Goal: Task Accomplishment & Management: Manage account settings

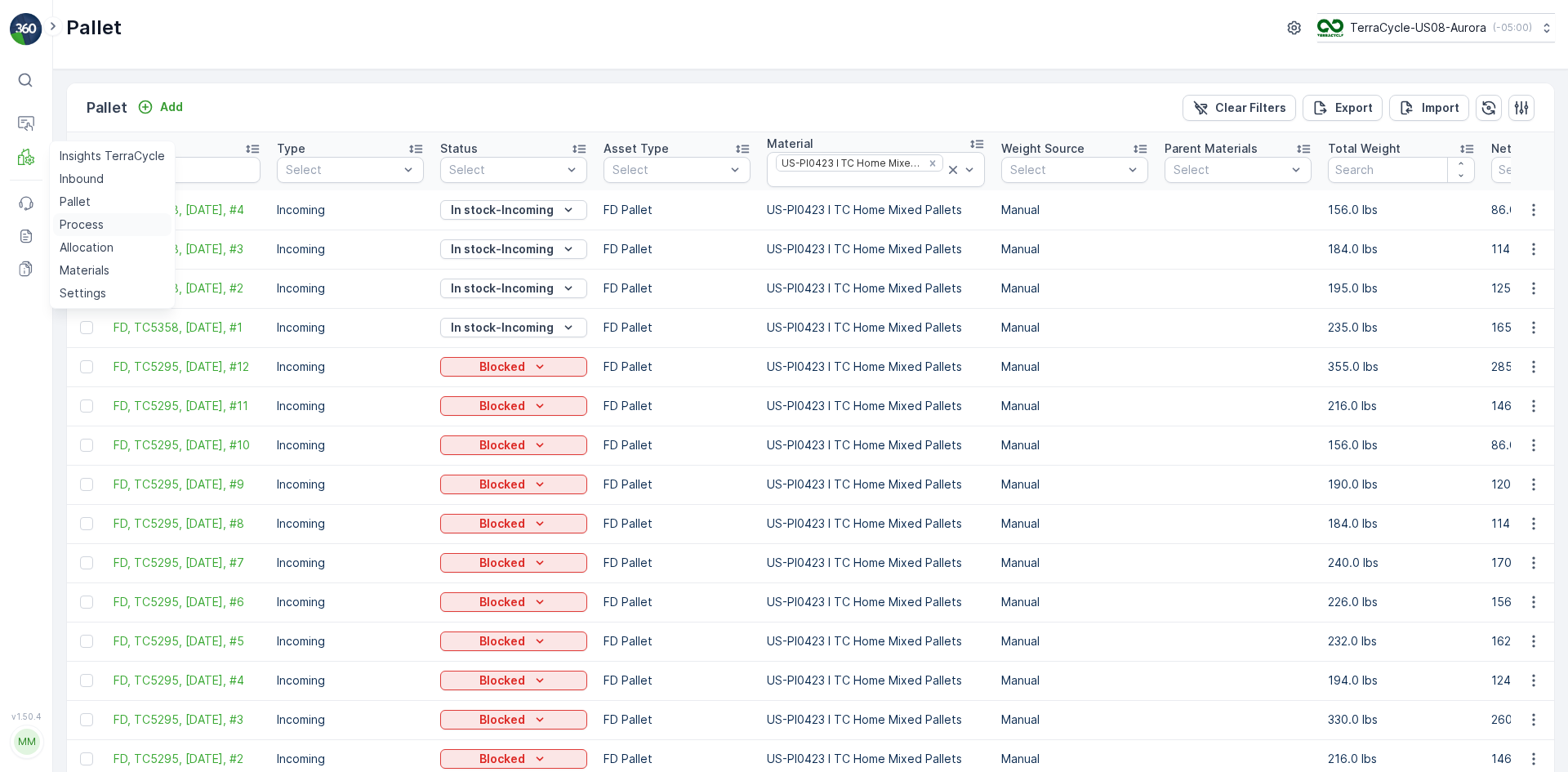
click at [80, 227] on p "Process" at bounding box center [81, 224] width 44 height 16
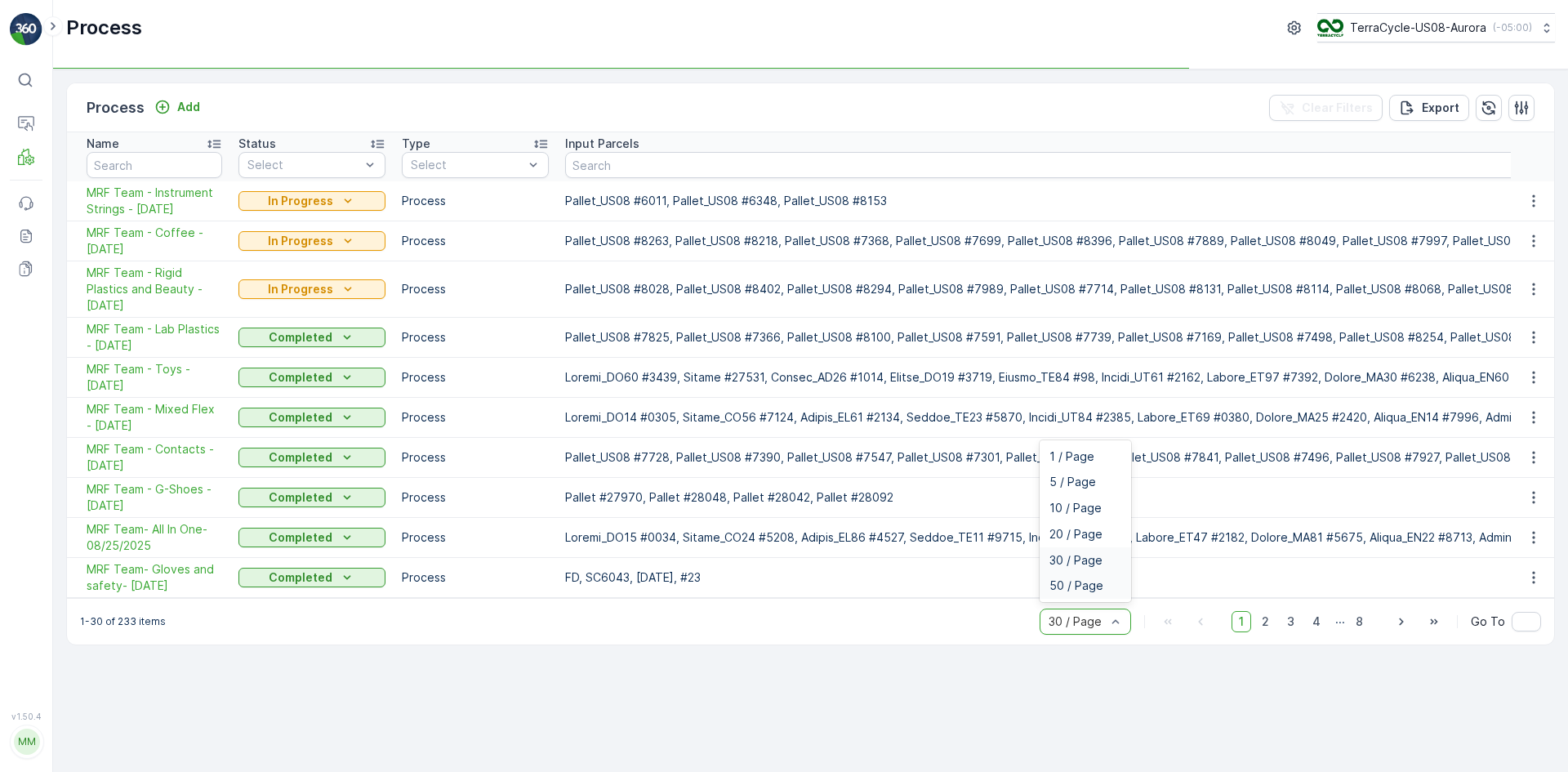
click at [1101, 592] on span "50 / Page" at bounding box center [1077, 585] width 54 height 13
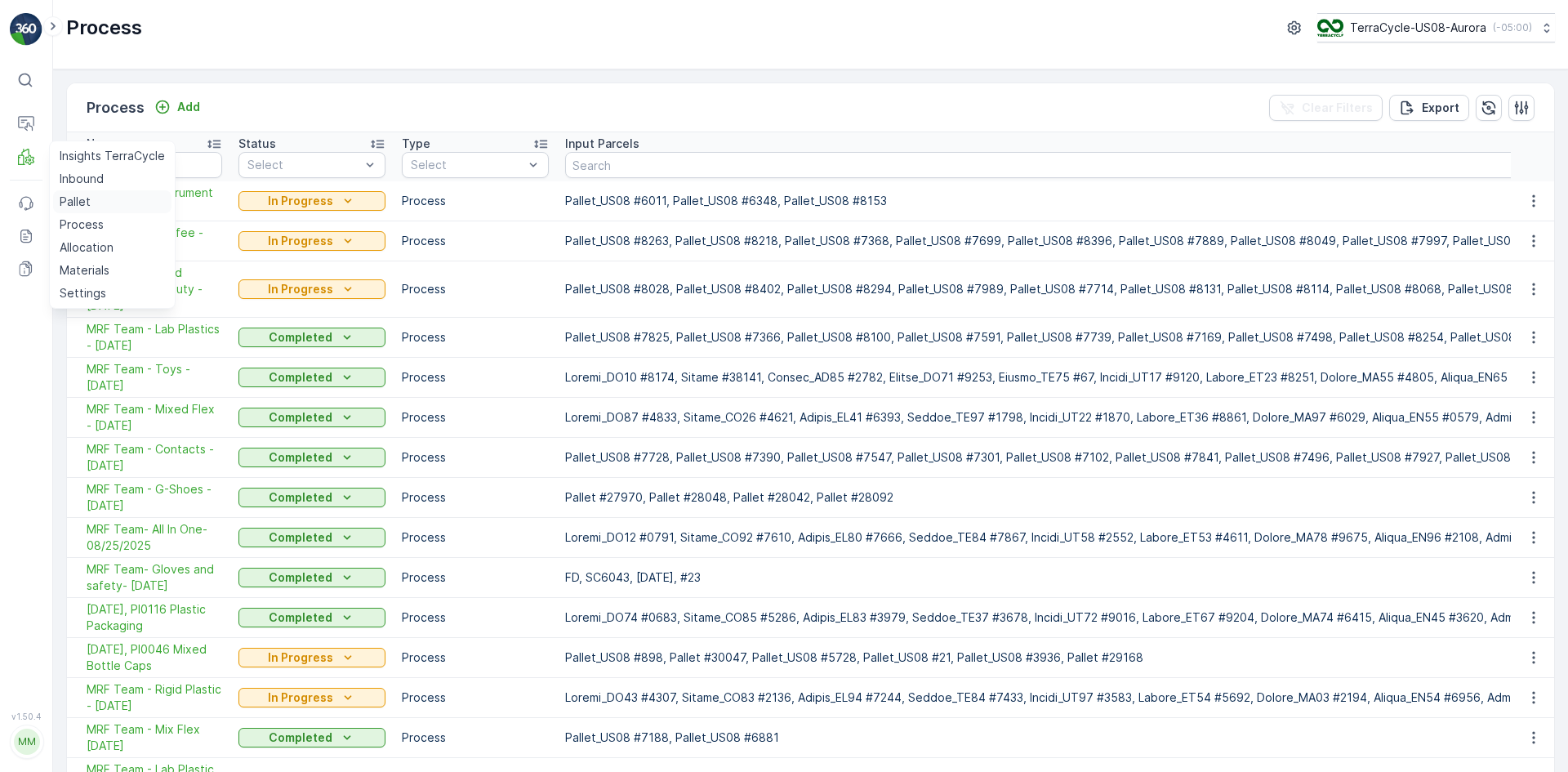
click at [106, 201] on link "Pallet" at bounding box center [112, 202] width 119 height 23
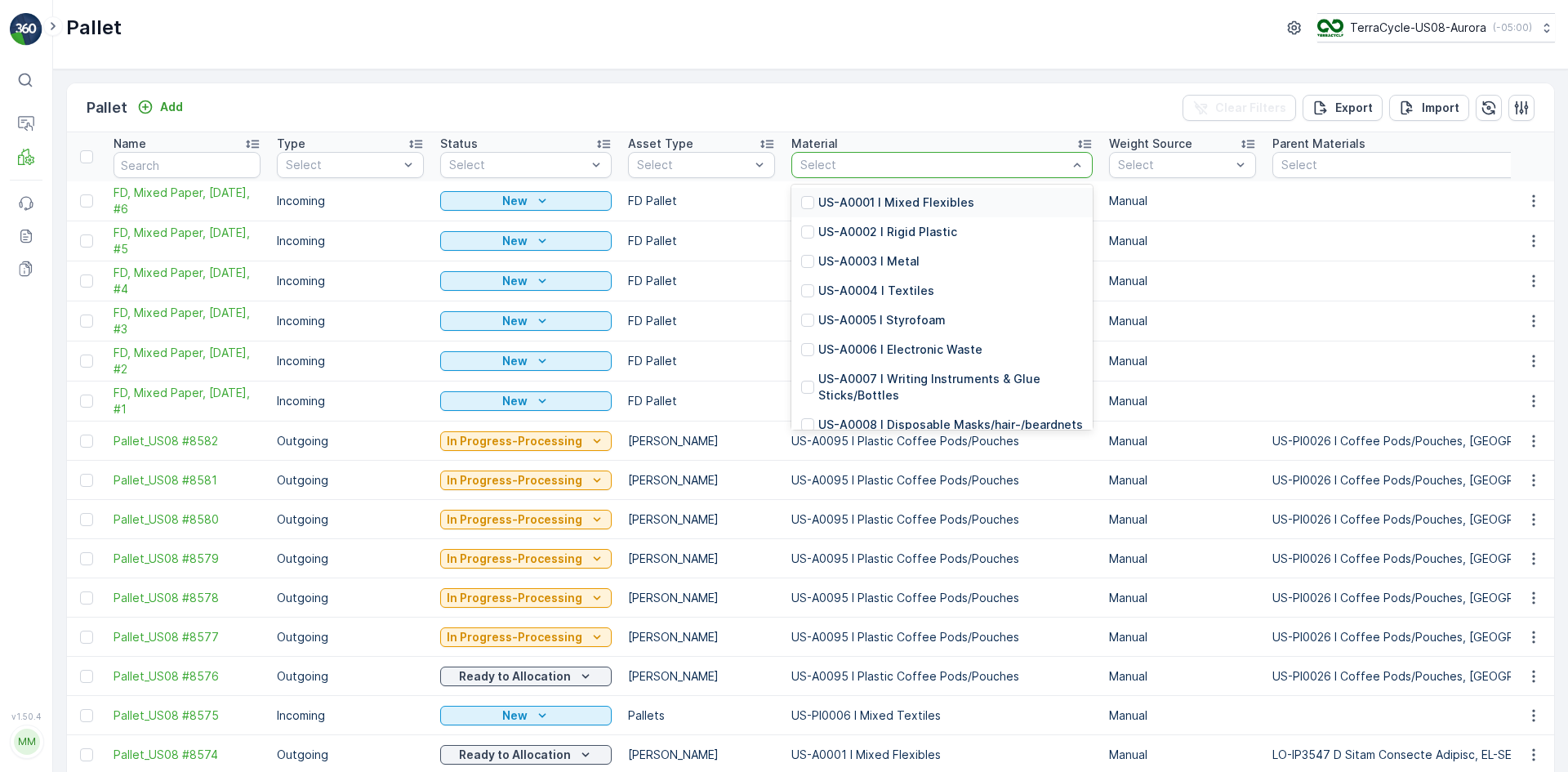
click at [823, 168] on div at bounding box center [934, 164] width 271 height 13
type input "0026"
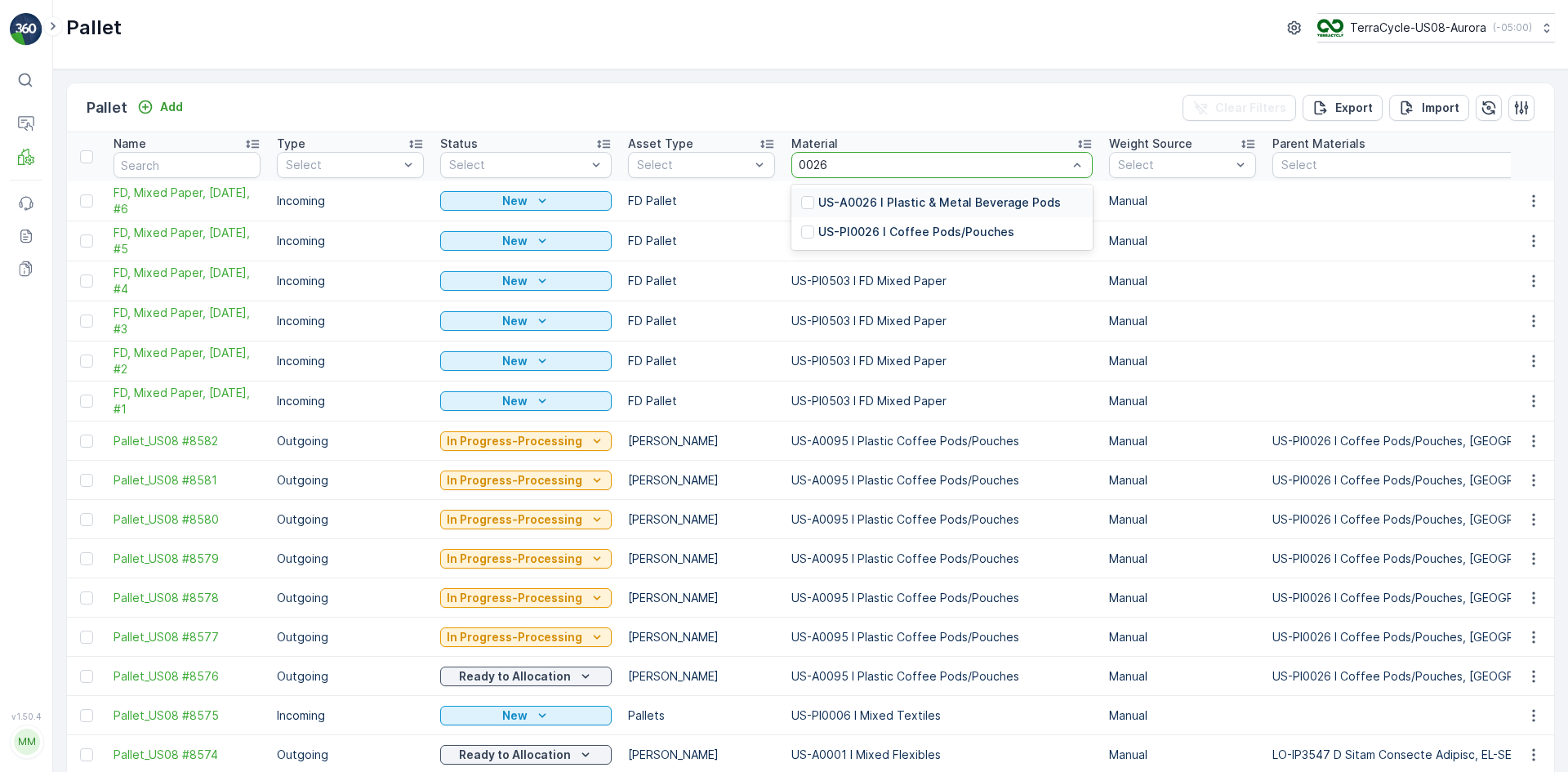
click at [803, 196] on div at bounding box center [808, 202] width 13 height 13
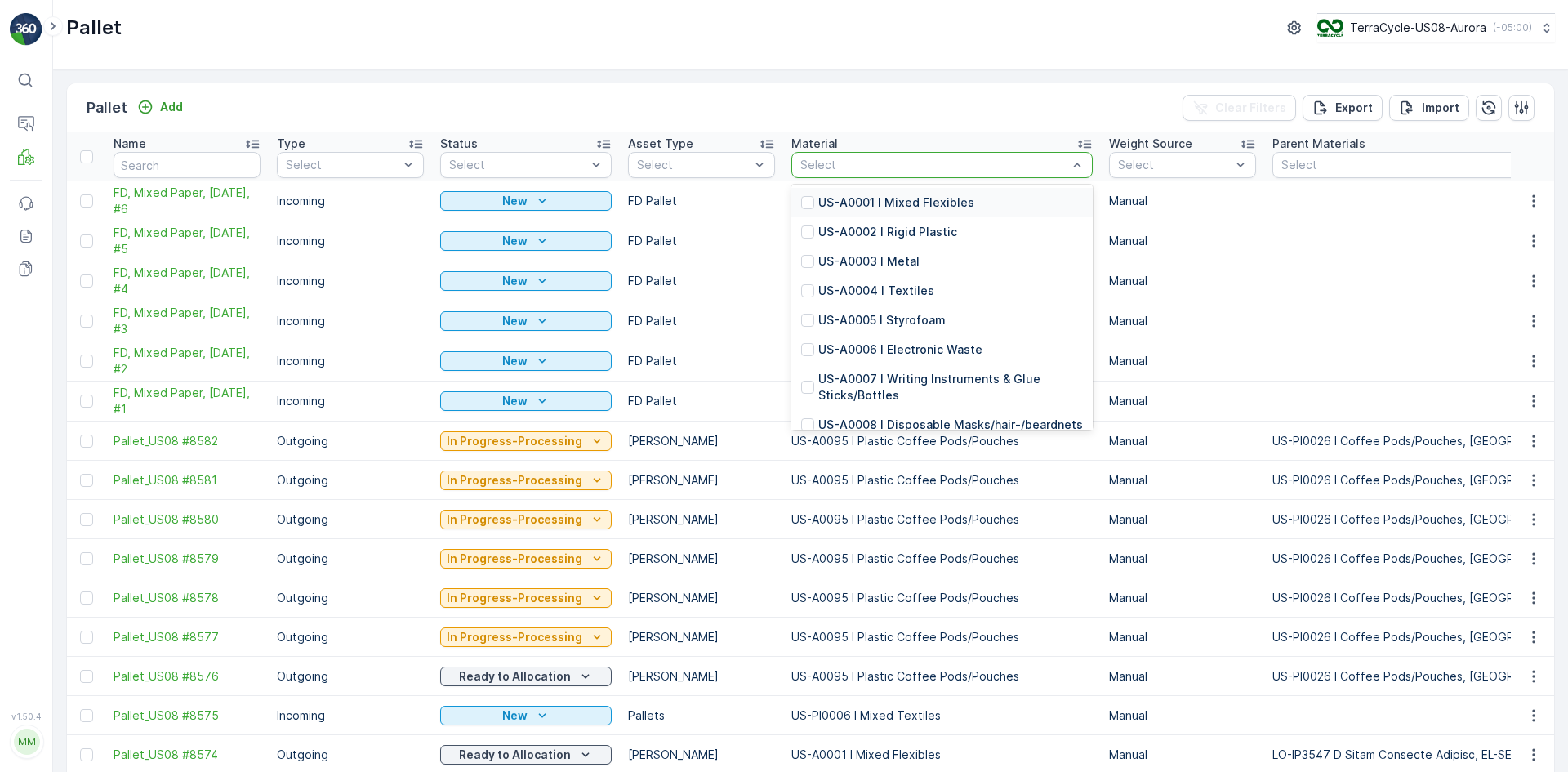
drag, startPoint x: 846, startPoint y: 167, endPoint x: 876, endPoint y: 161, distance: 30.6
click at [846, 166] on div at bounding box center [934, 164] width 271 height 13
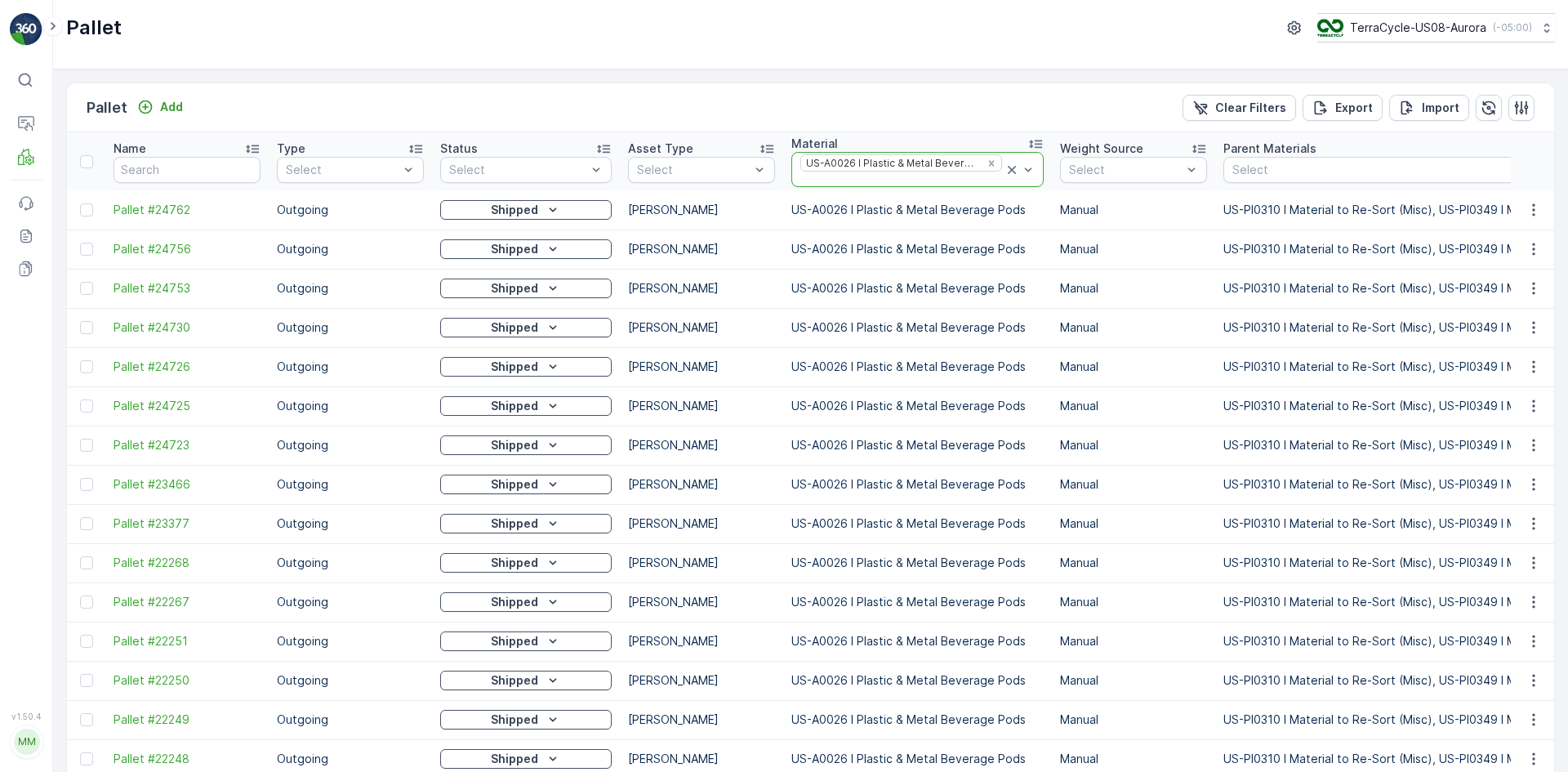
click at [1003, 166] on icon at bounding box center [1011, 170] width 16 height 16
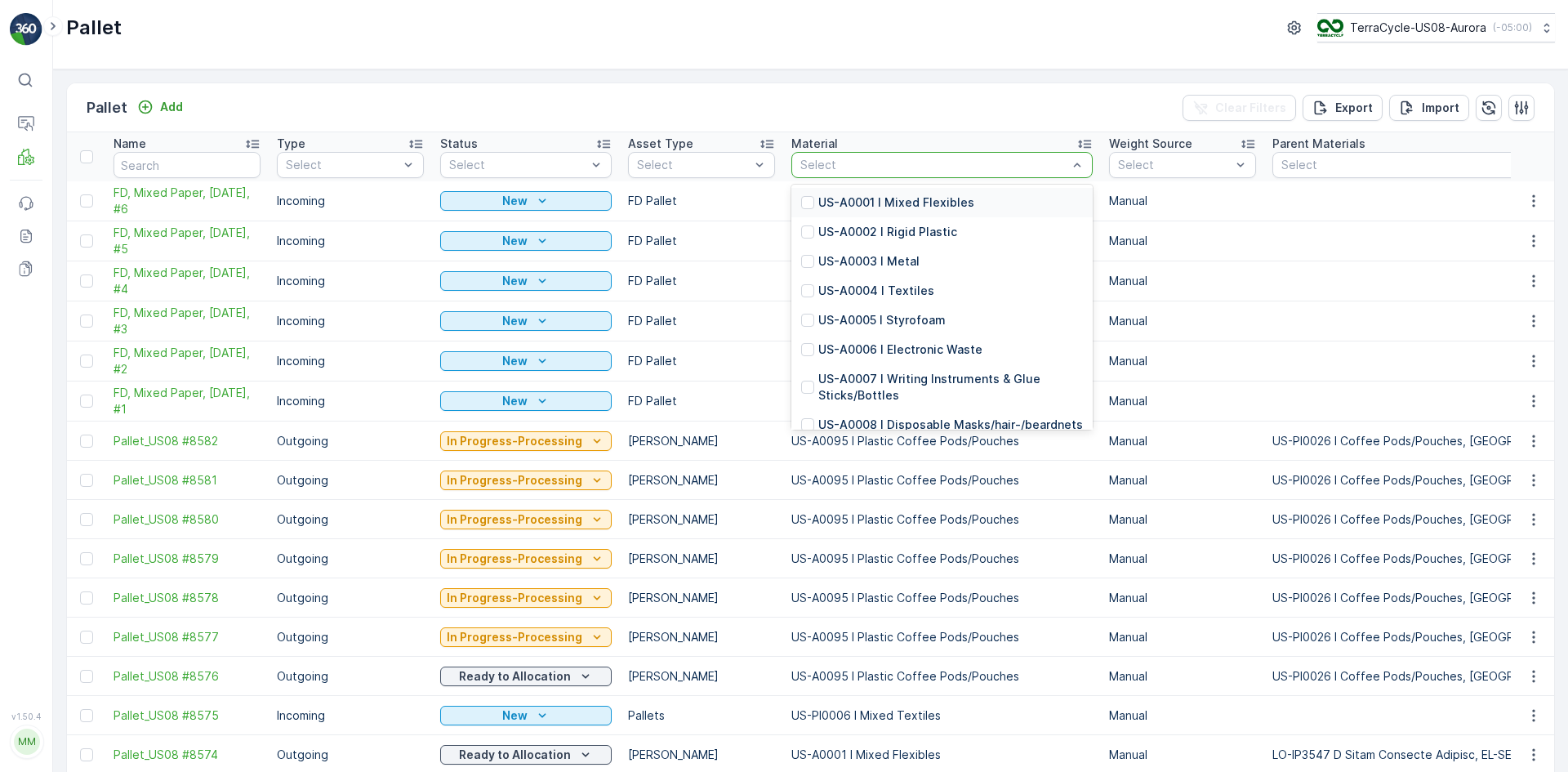
click at [887, 171] on div at bounding box center [934, 164] width 271 height 13
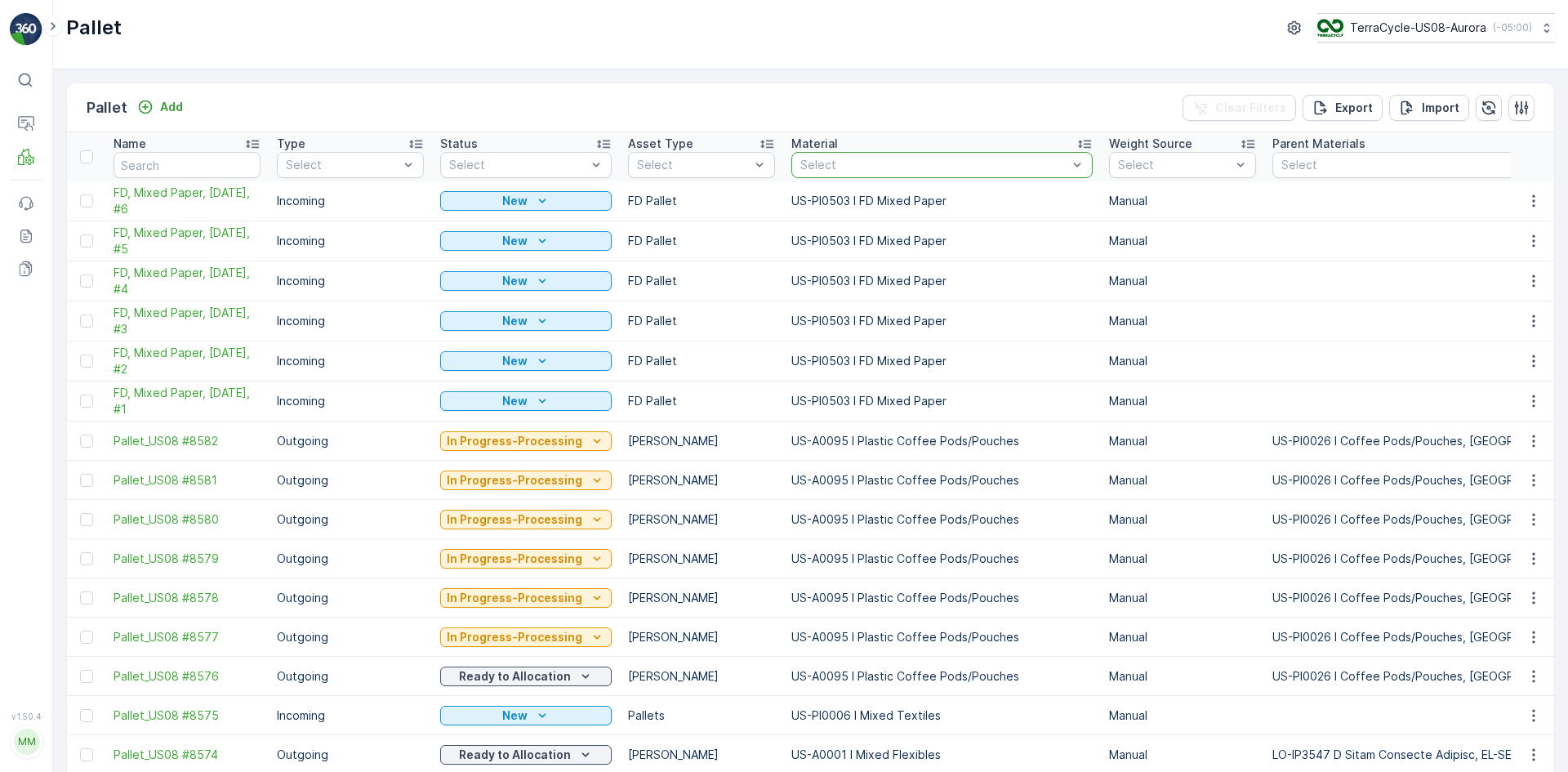
click at [887, 171] on div at bounding box center [934, 164] width 271 height 13
click at [823, 235] on p "US-PI0026 I Coffee Pods/Pouches" at bounding box center [916, 231] width 196 height 16
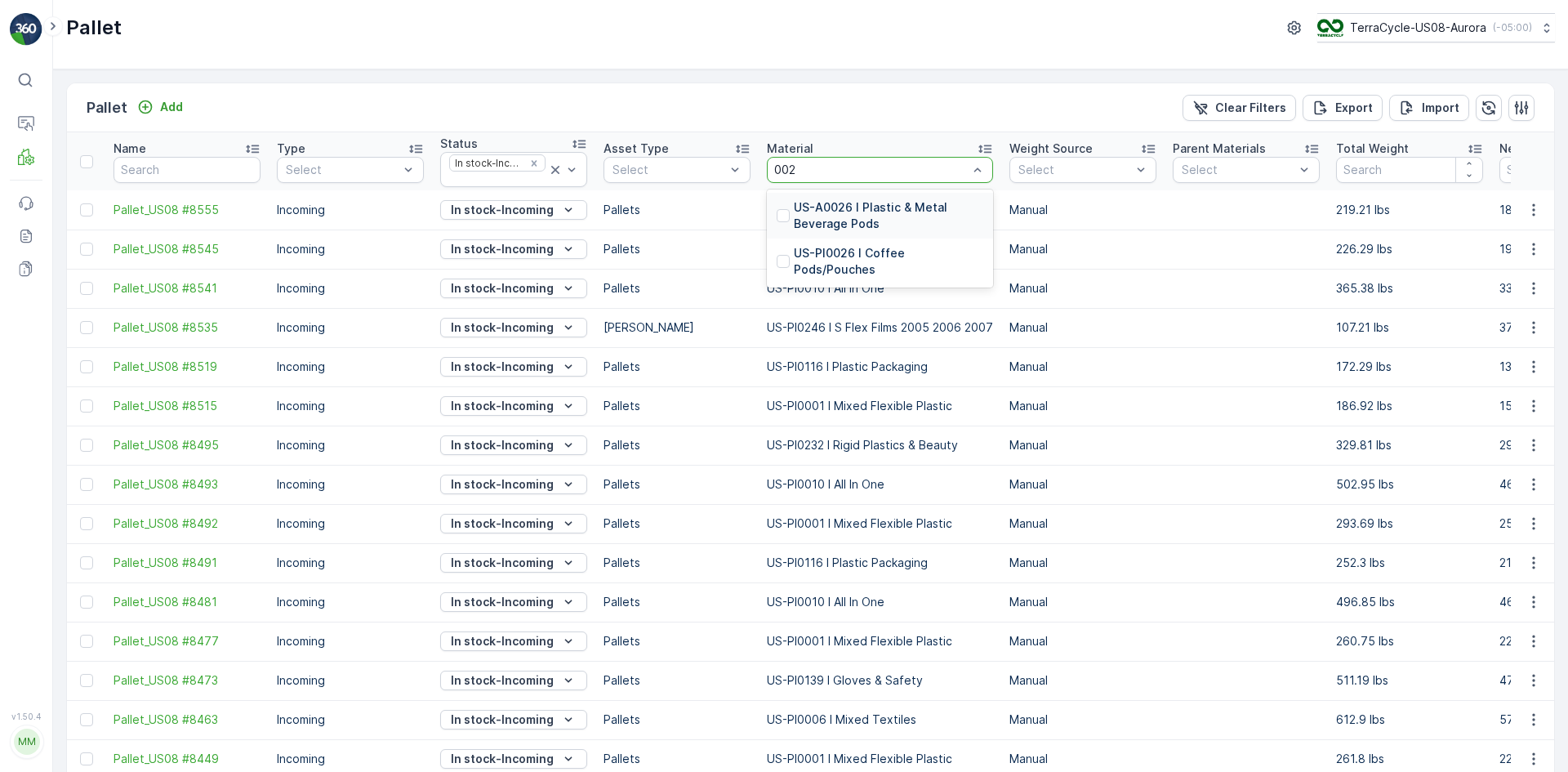
type input "0026"
click at [785, 255] on div at bounding box center [783, 261] width 13 height 13
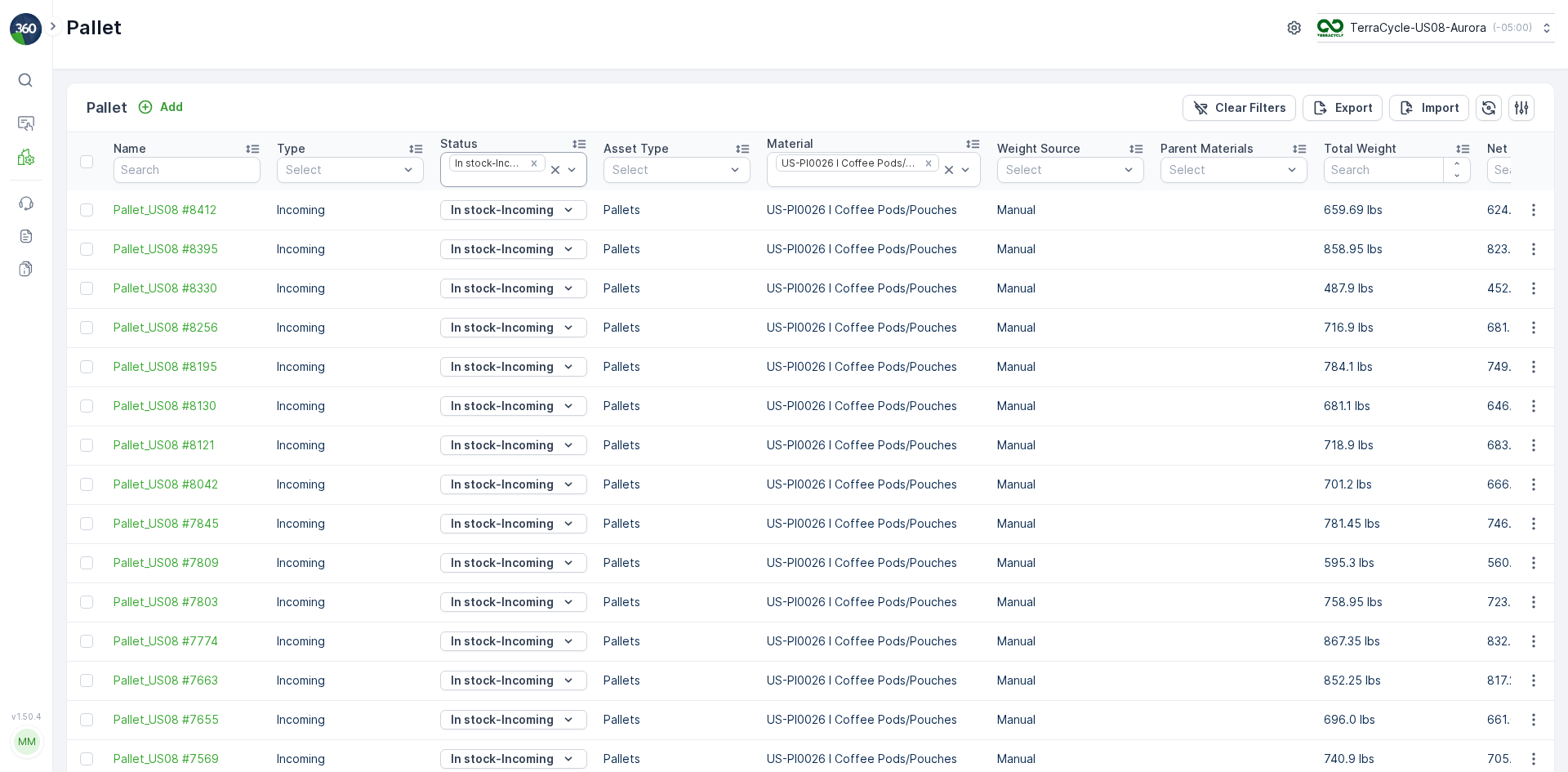
click at [554, 172] on icon at bounding box center [555, 170] width 8 height 8
click at [941, 169] on icon at bounding box center [949, 170] width 16 height 16
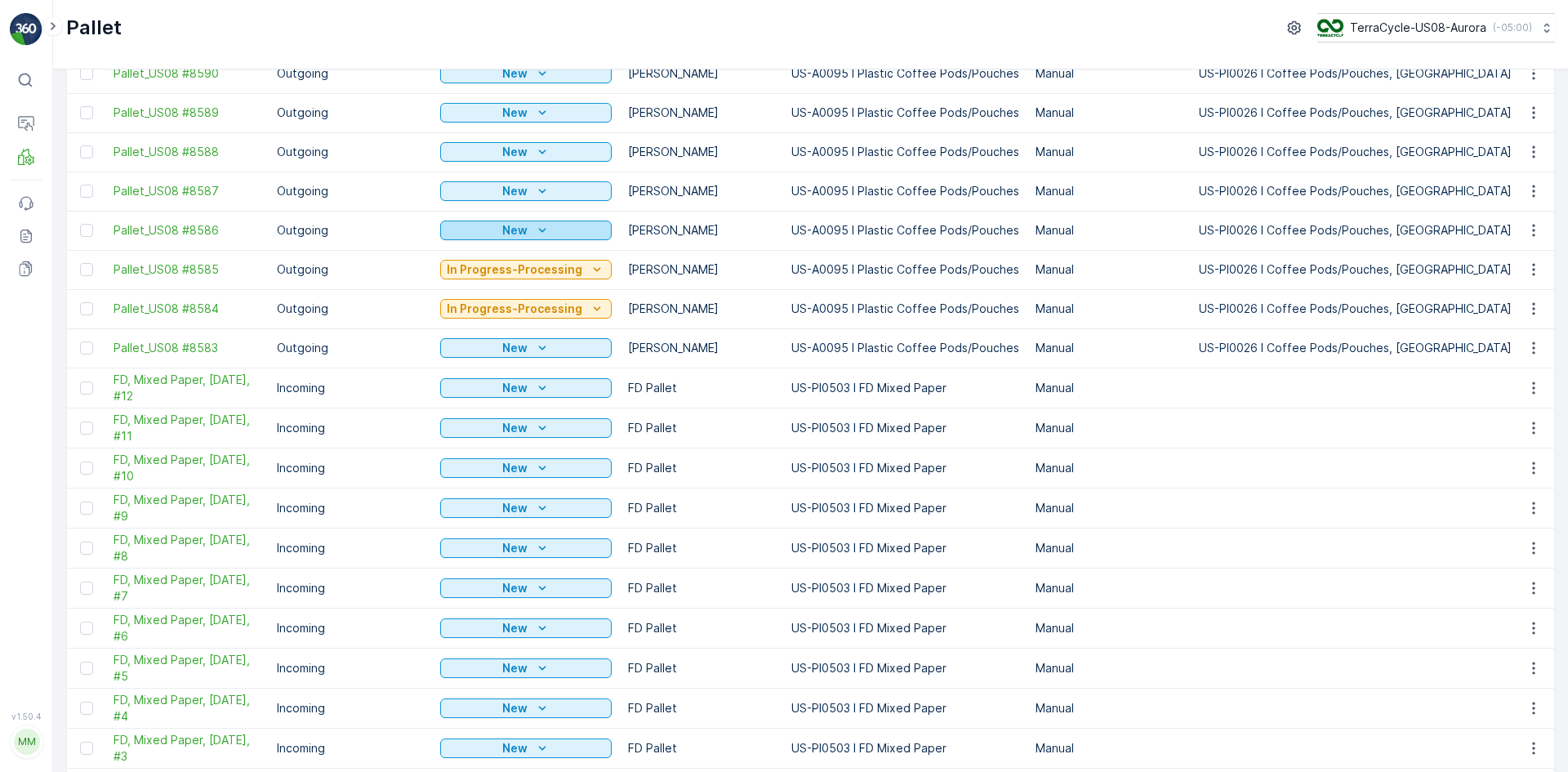
scroll to position [408, 0]
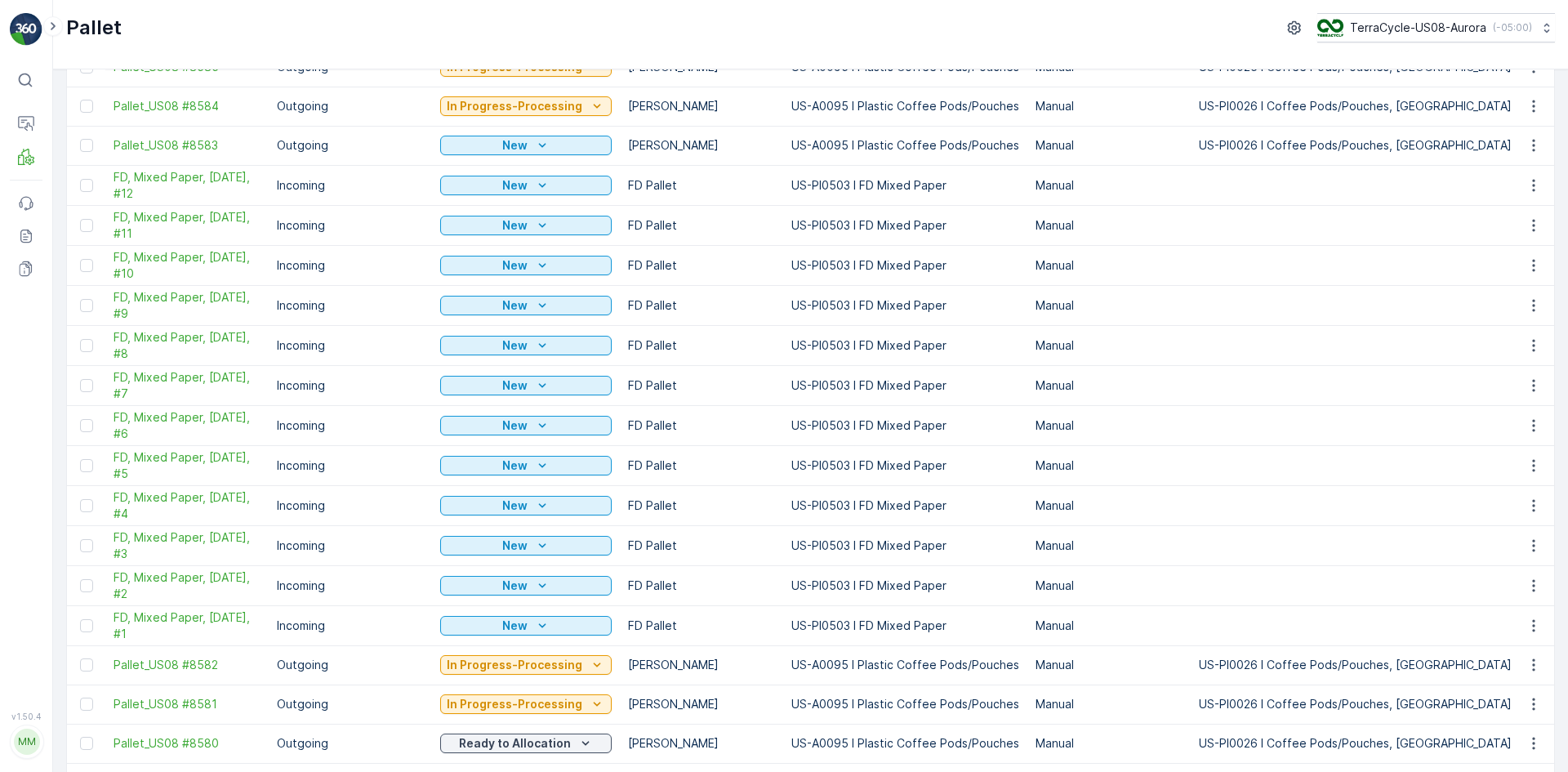
drag, startPoint x: 88, startPoint y: 625, endPoint x: 85, endPoint y: 597, distance: 28.2
click at [88, 625] on div at bounding box center [87, 625] width 13 height 13
click at [80, 619] on input "checkbox" at bounding box center [80, 619] width 0 height 0
click at [89, 591] on div at bounding box center [87, 585] width 13 height 13
click at [80, 579] on input "checkbox" at bounding box center [80, 579] width 0 height 0
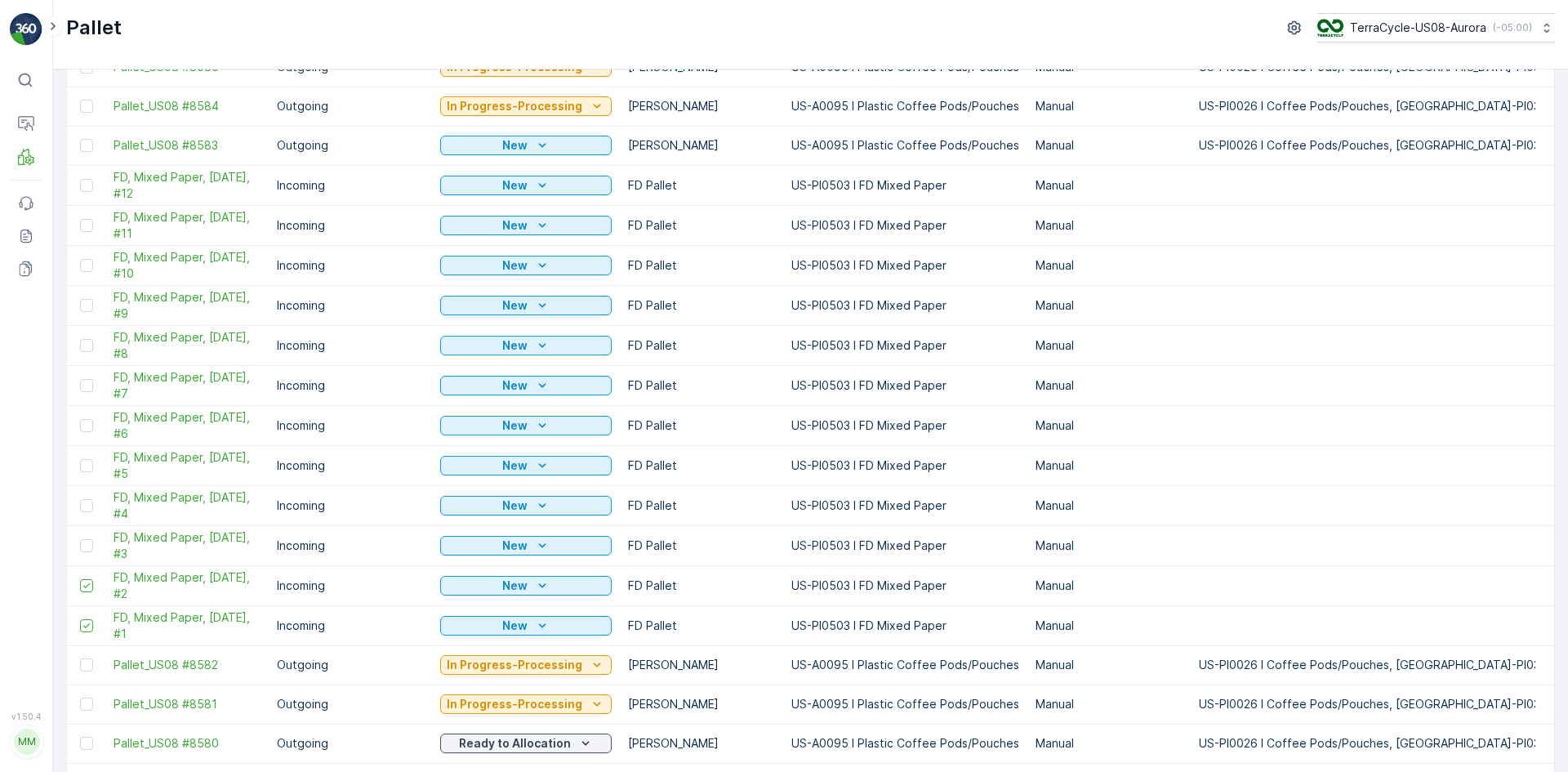
click at [93, 543] on div at bounding box center [88, 545] width 17 height 13
click at [80, 539] on input "checkbox" at bounding box center [80, 539] width 0 height 0
click at [86, 503] on div at bounding box center [87, 506] width 13 height 13
click at [80, 499] on input "checkbox" at bounding box center [80, 499] width 0 height 0
click at [90, 466] on div at bounding box center [87, 466] width 13 height 13
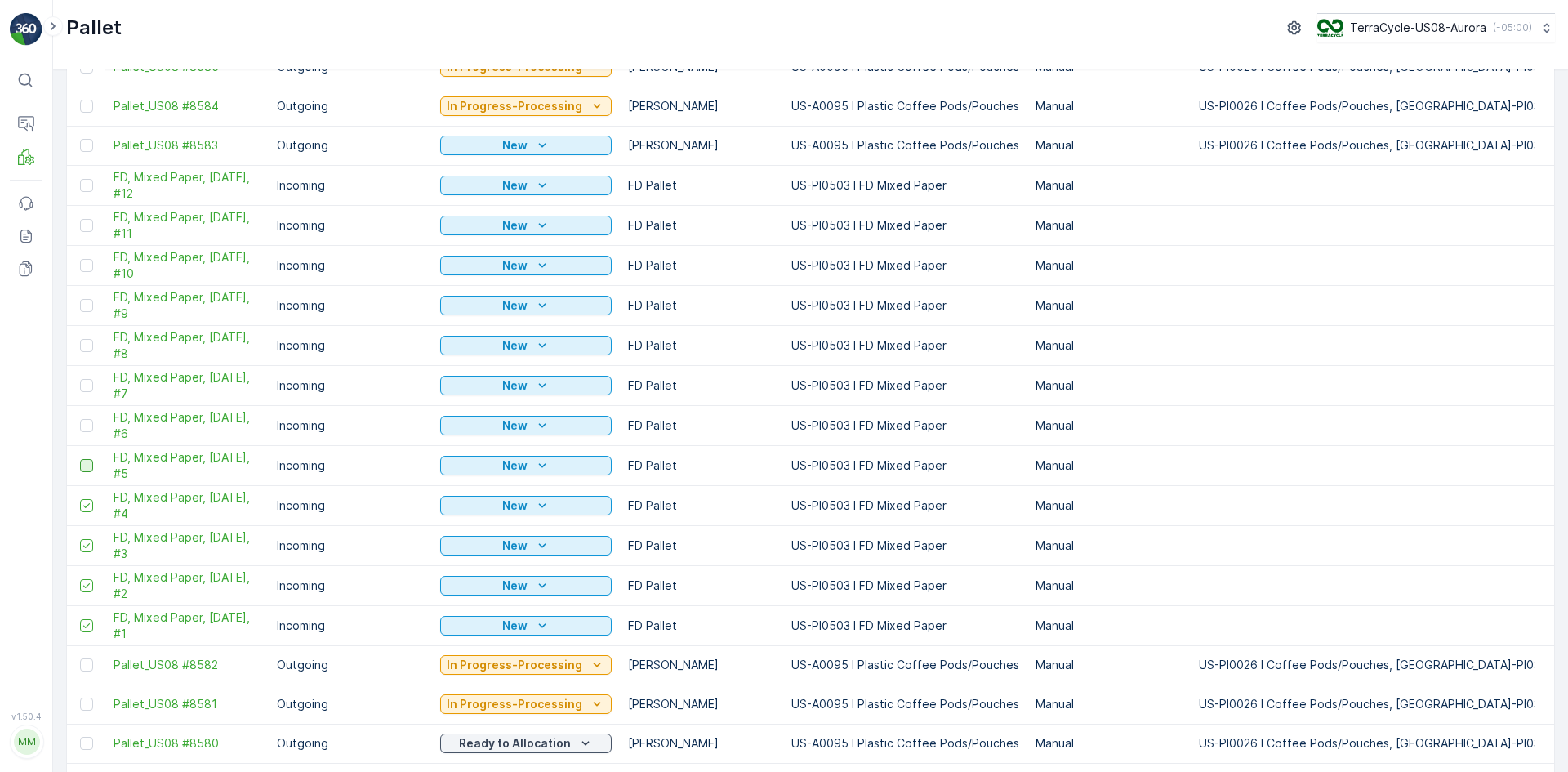
click at [80, 459] on input "checkbox" at bounding box center [80, 459] width 0 height 0
click at [84, 424] on div at bounding box center [87, 425] width 13 height 13
click at [80, 419] on input "checkbox" at bounding box center [80, 419] width 0 height 0
click at [89, 382] on div at bounding box center [87, 385] width 13 height 13
click at [80, 379] on input "checkbox" at bounding box center [80, 379] width 0 height 0
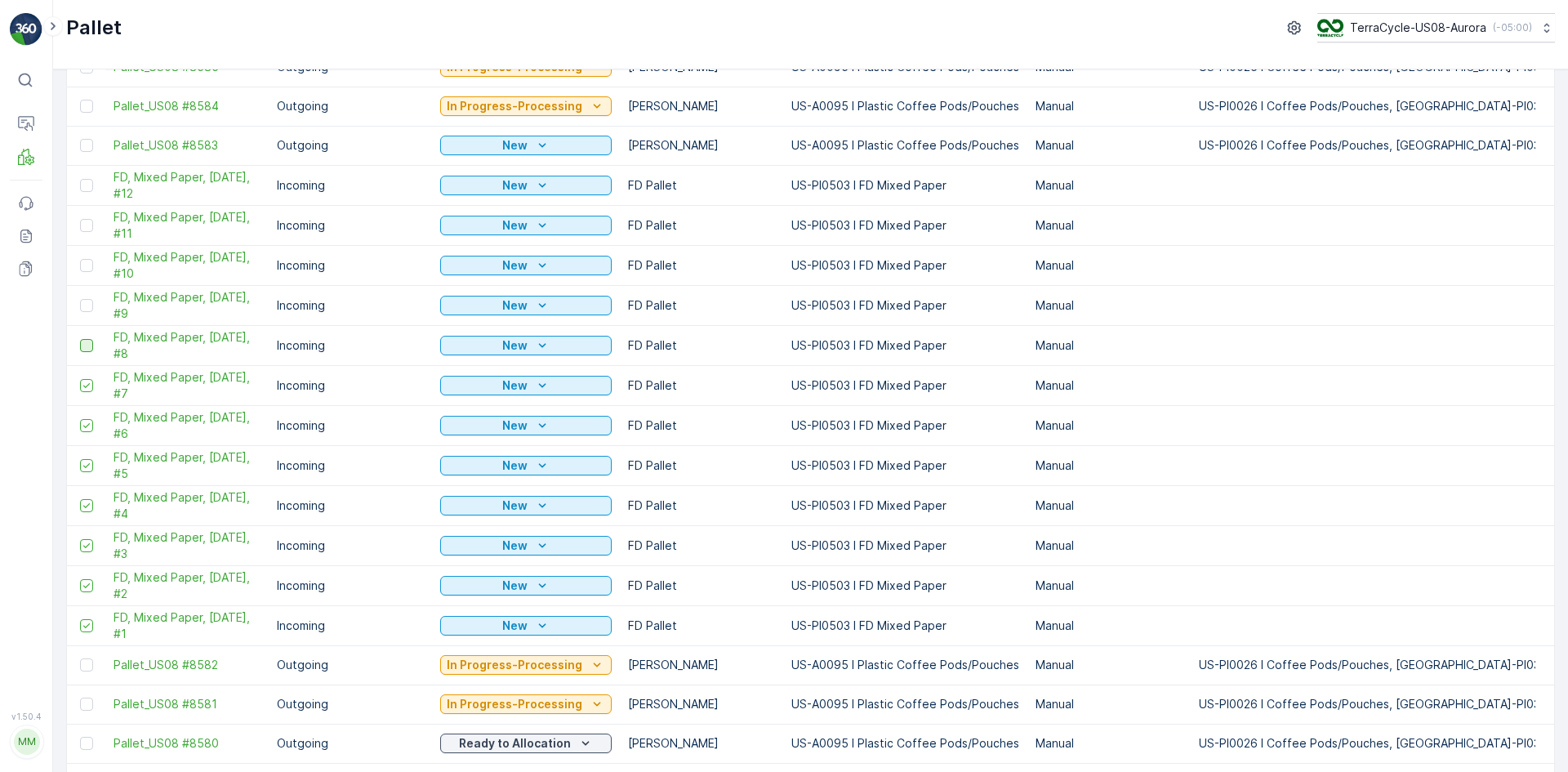
click at [84, 346] on div at bounding box center [87, 345] width 13 height 13
click at [80, 339] on input "checkbox" at bounding box center [80, 339] width 0 height 0
click at [86, 307] on div at bounding box center [87, 306] width 13 height 13
click at [80, 299] on input "checkbox" at bounding box center [80, 299] width 0 height 0
click at [88, 261] on div at bounding box center [87, 265] width 13 height 13
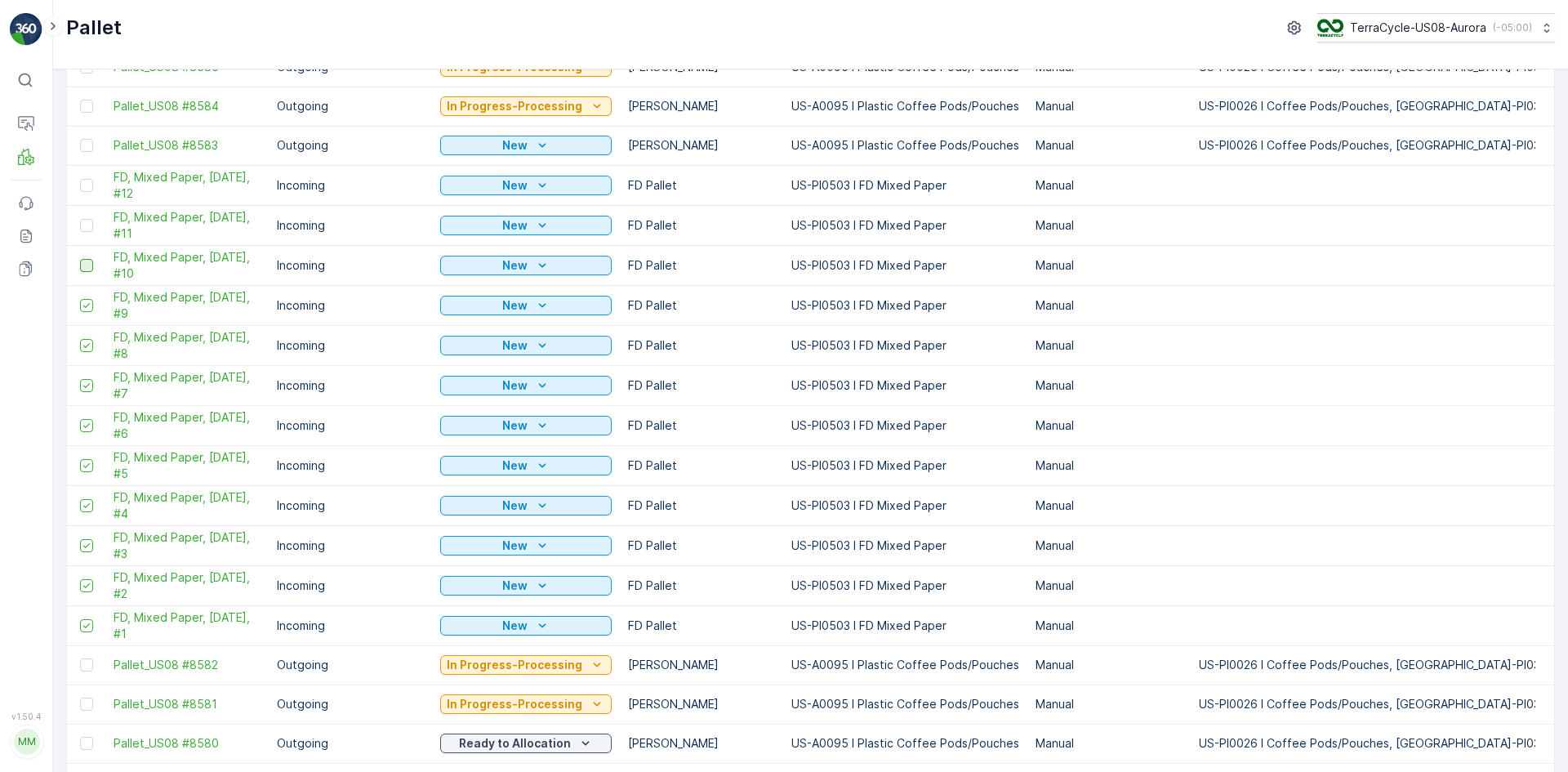
click at [80, 259] on input "checkbox" at bounding box center [80, 259] width 0 height 0
click at [87, 221] on div at bounding box center [87, 225] width 13 height 13
click at [80, 219] on input "checkbox" at bounding box center [80, 219] width 0 height 0
click at [84, 180] on div at bounding box center [87, 185] width 13 height 13
click at [80, 179] on input "checkbox" at bounding box center [80, 179] width 0 height 0
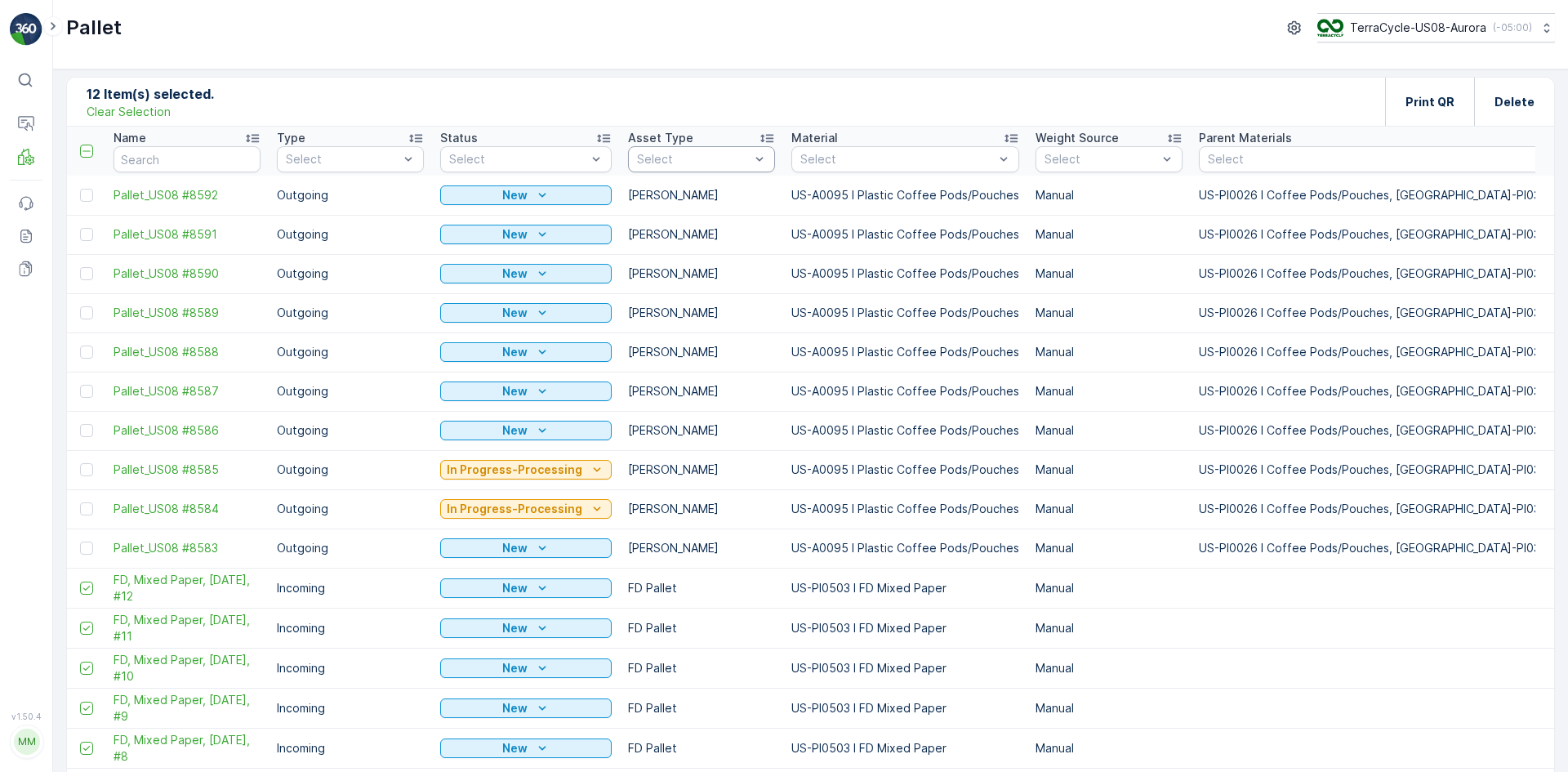
scroll to position [0, 0]
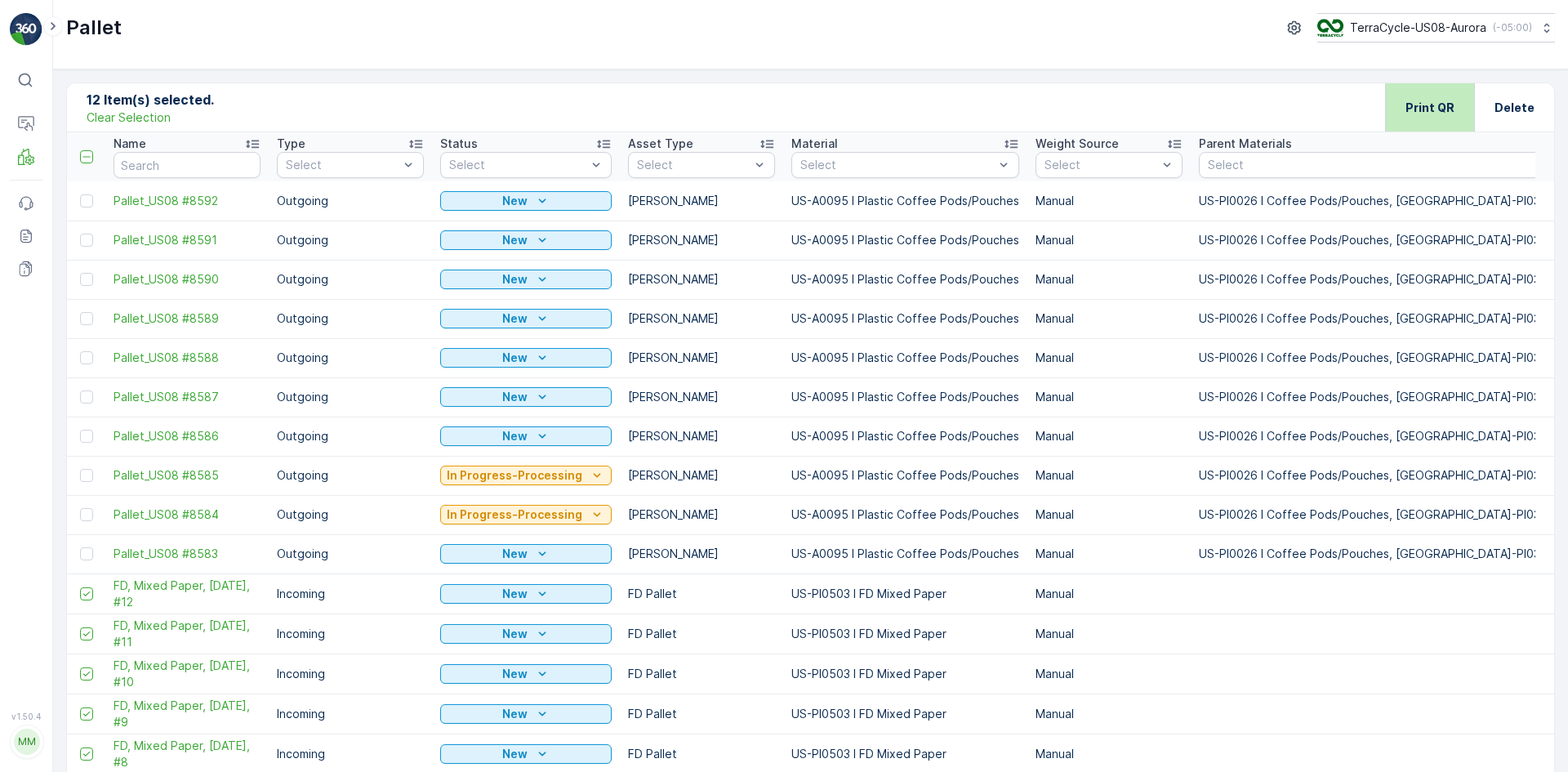
click at [1441, 114] on p "Print QR" at bounding box center [1430, 108] width 49 height 16
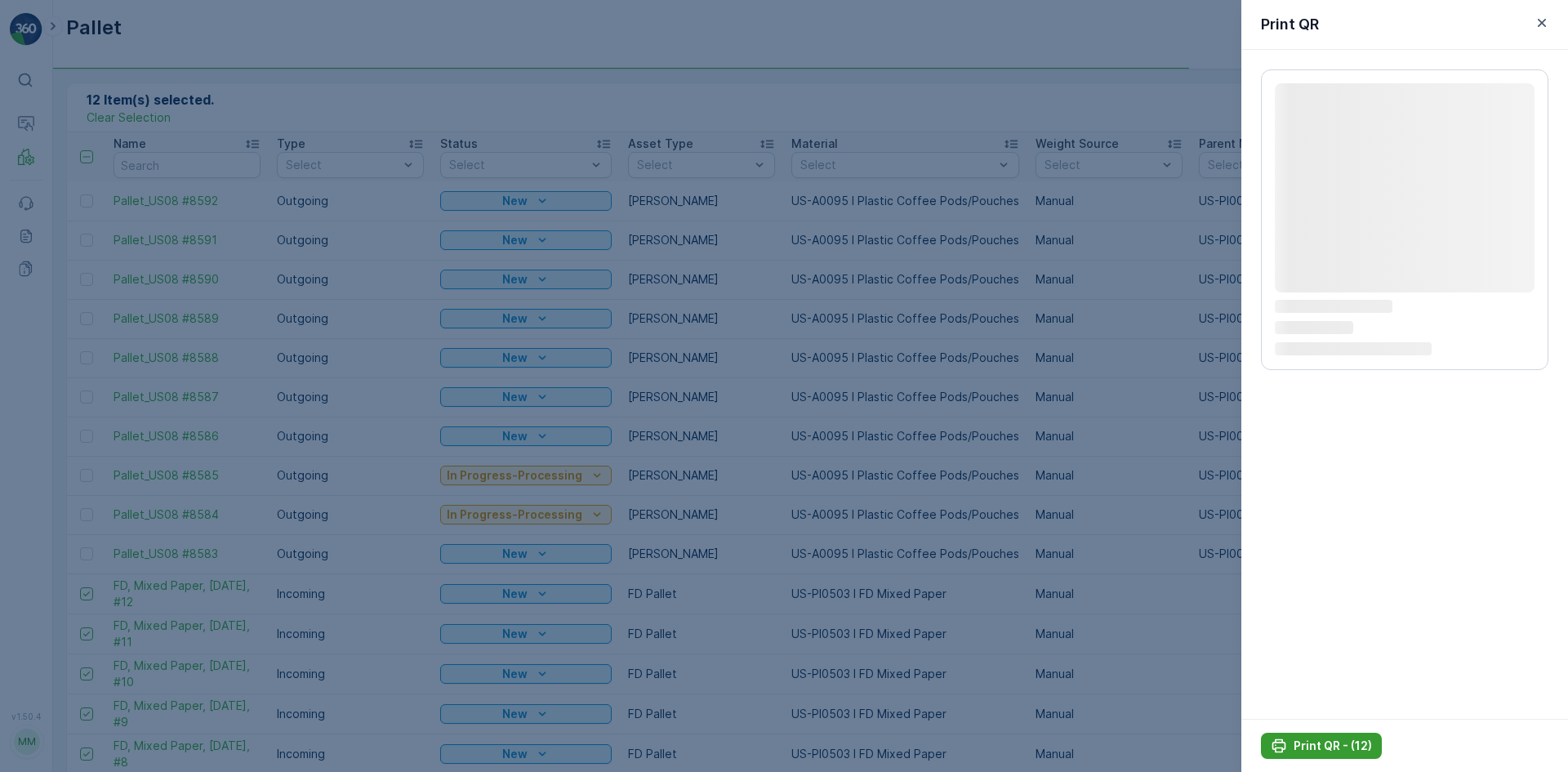
click at [1345, 751] on p "Print QR - (12)" at bounding box center [1333, 745] width 79 height 16
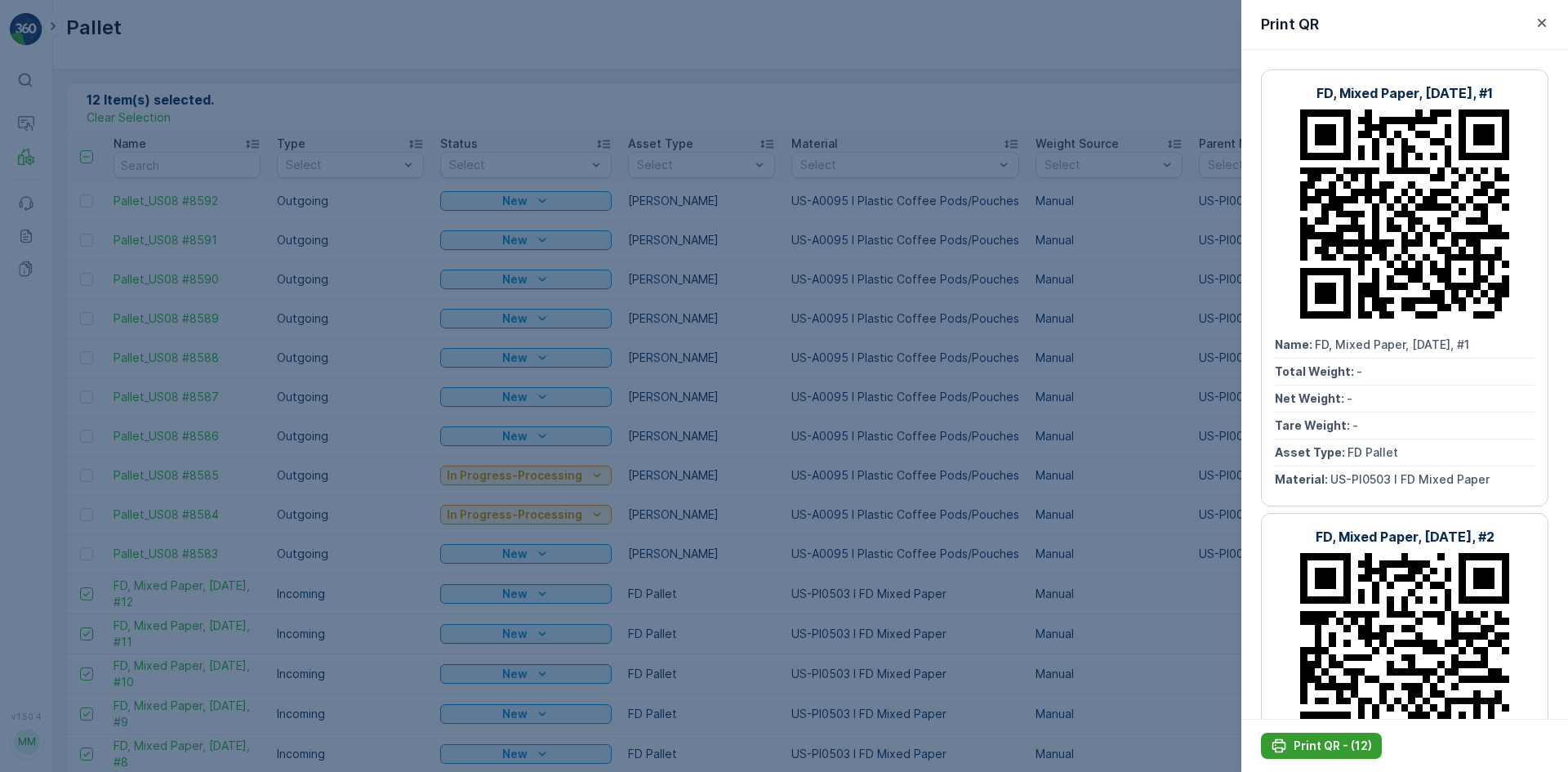
click at [1355, 753] on p "Print QR - (12)" at bounding box center [1333, 745] width 79 height 16
click at [808, 252] on div at bounding box center [784, 386] width 1568 height 772
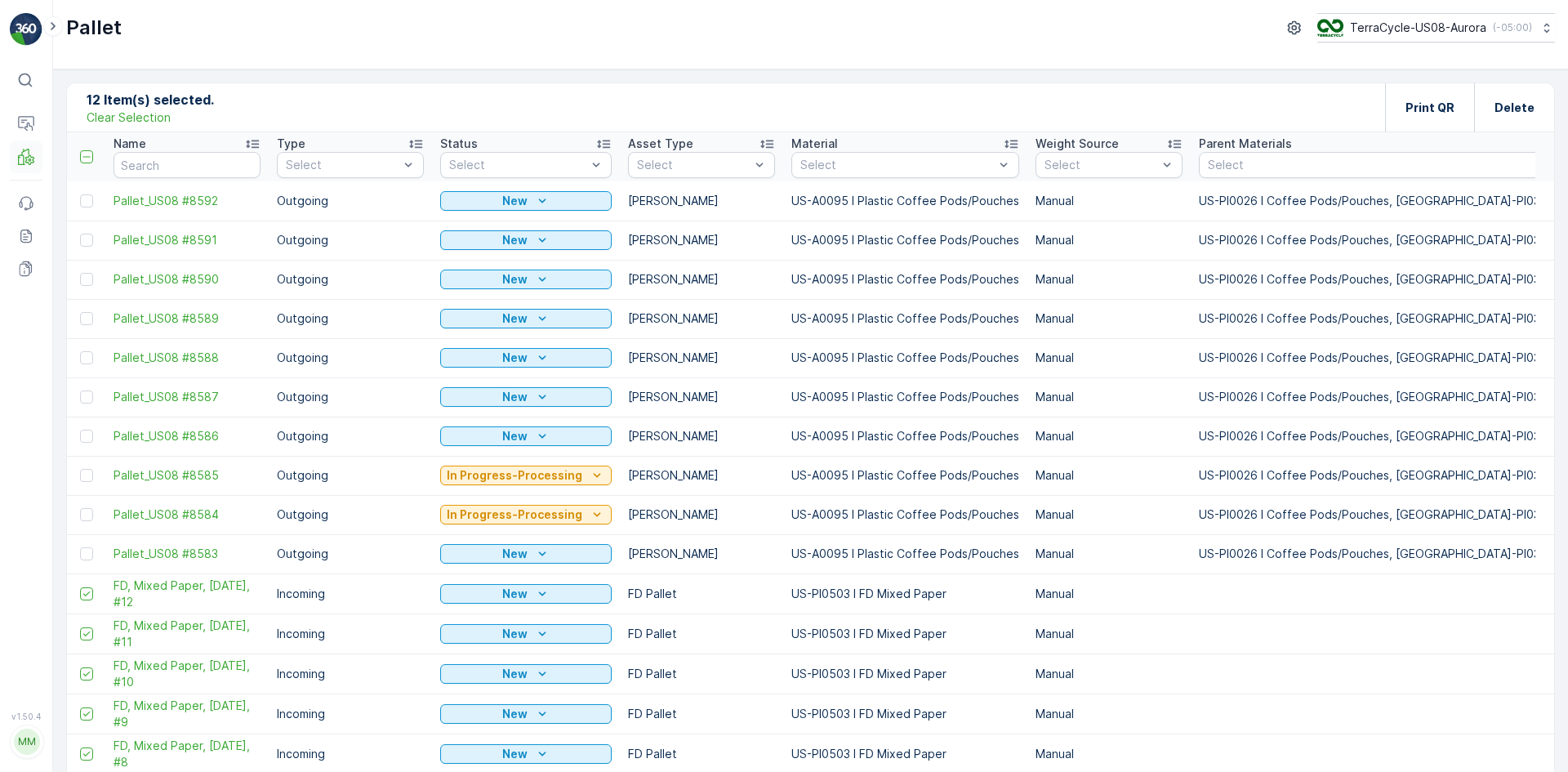
drag, startPoint x: 116, startPoint y: 119, endPoint x: 33, endPoint y: 157, distance: 91.3
click at [116, 119] on p "Clear Selection" at bounding box center [129, 117] width 84 height 16
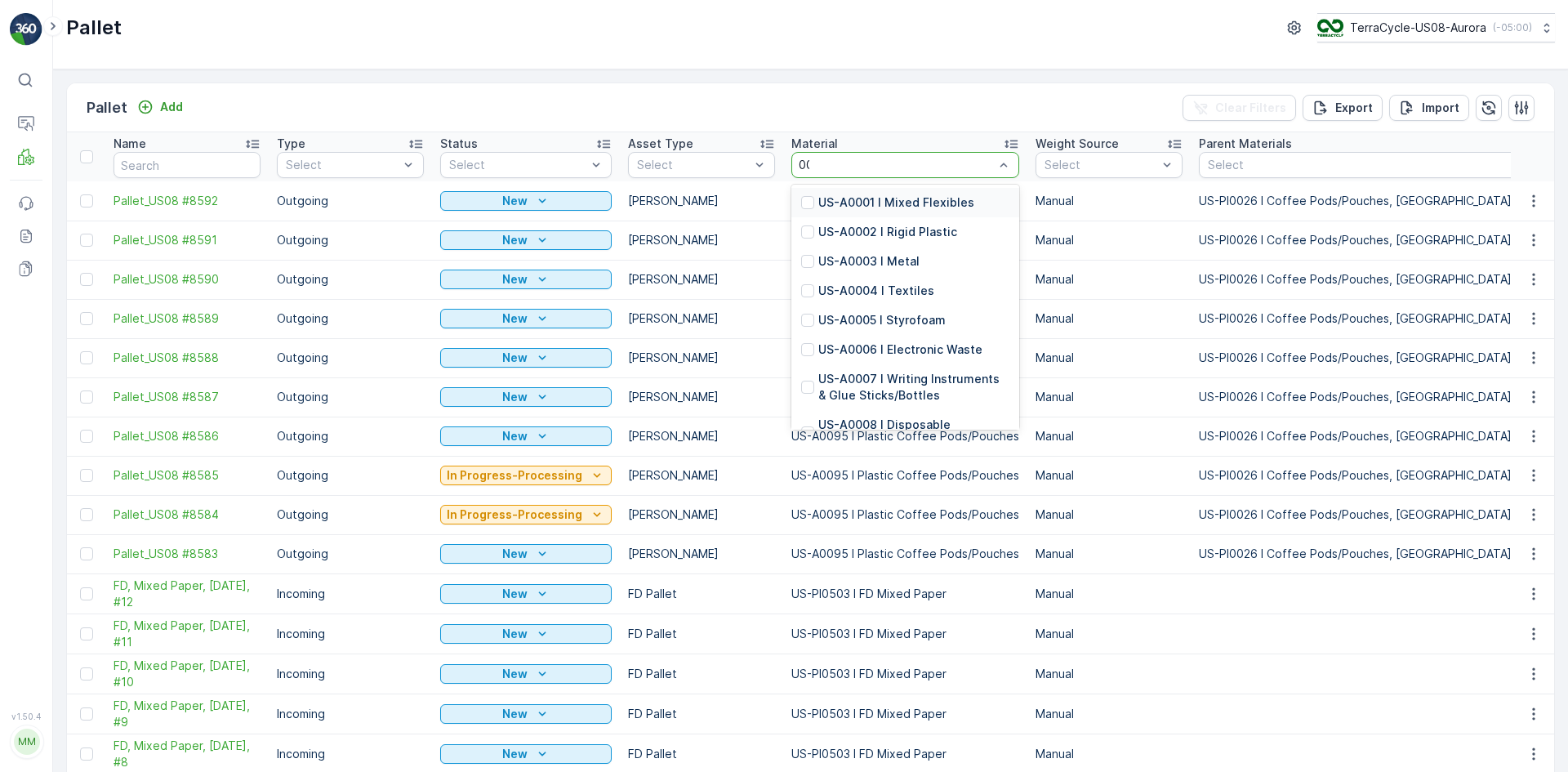
type input "0026"
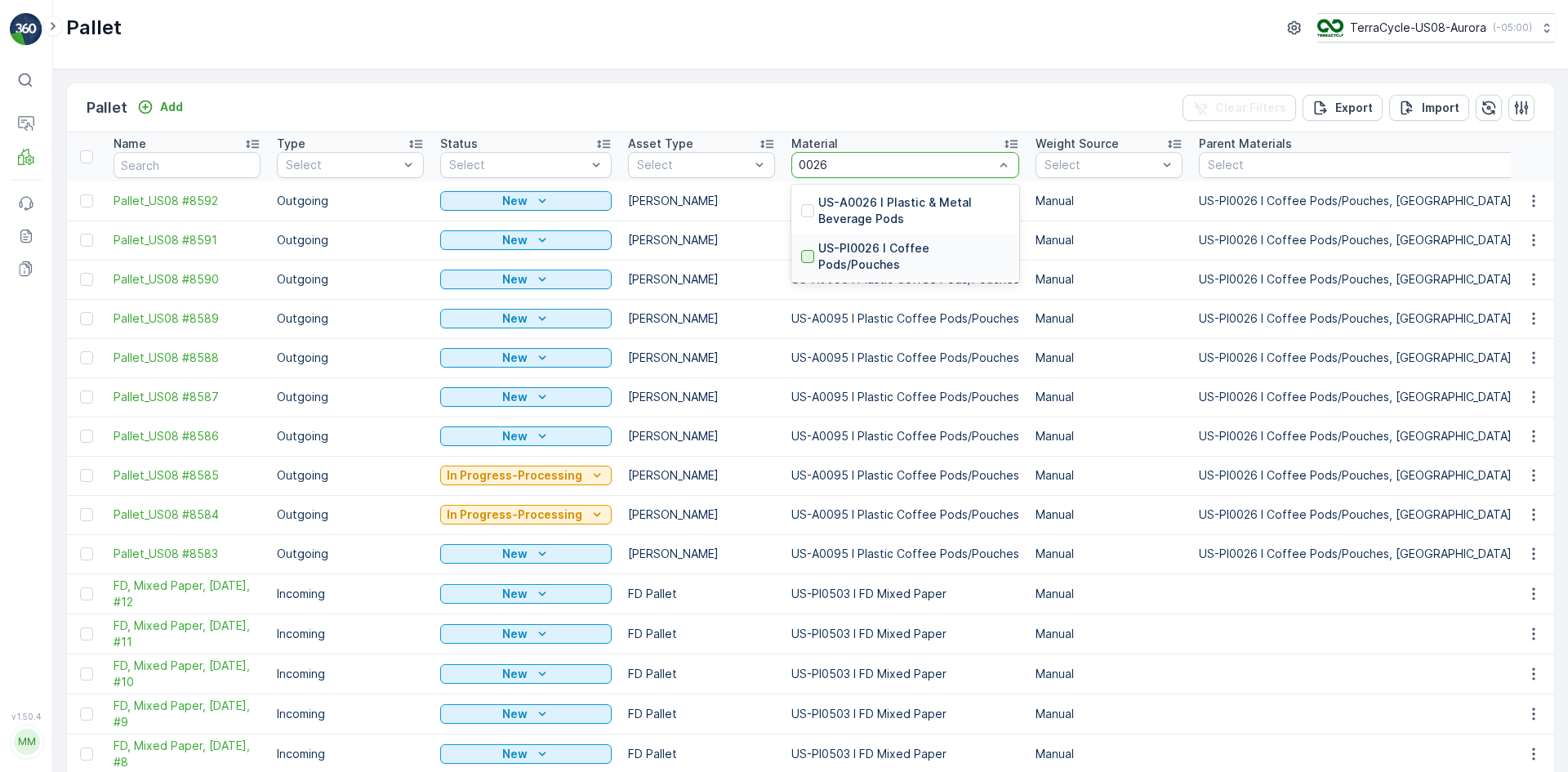
click at [803, 253] on div at bounding box center [808, 256] width 13 height 13
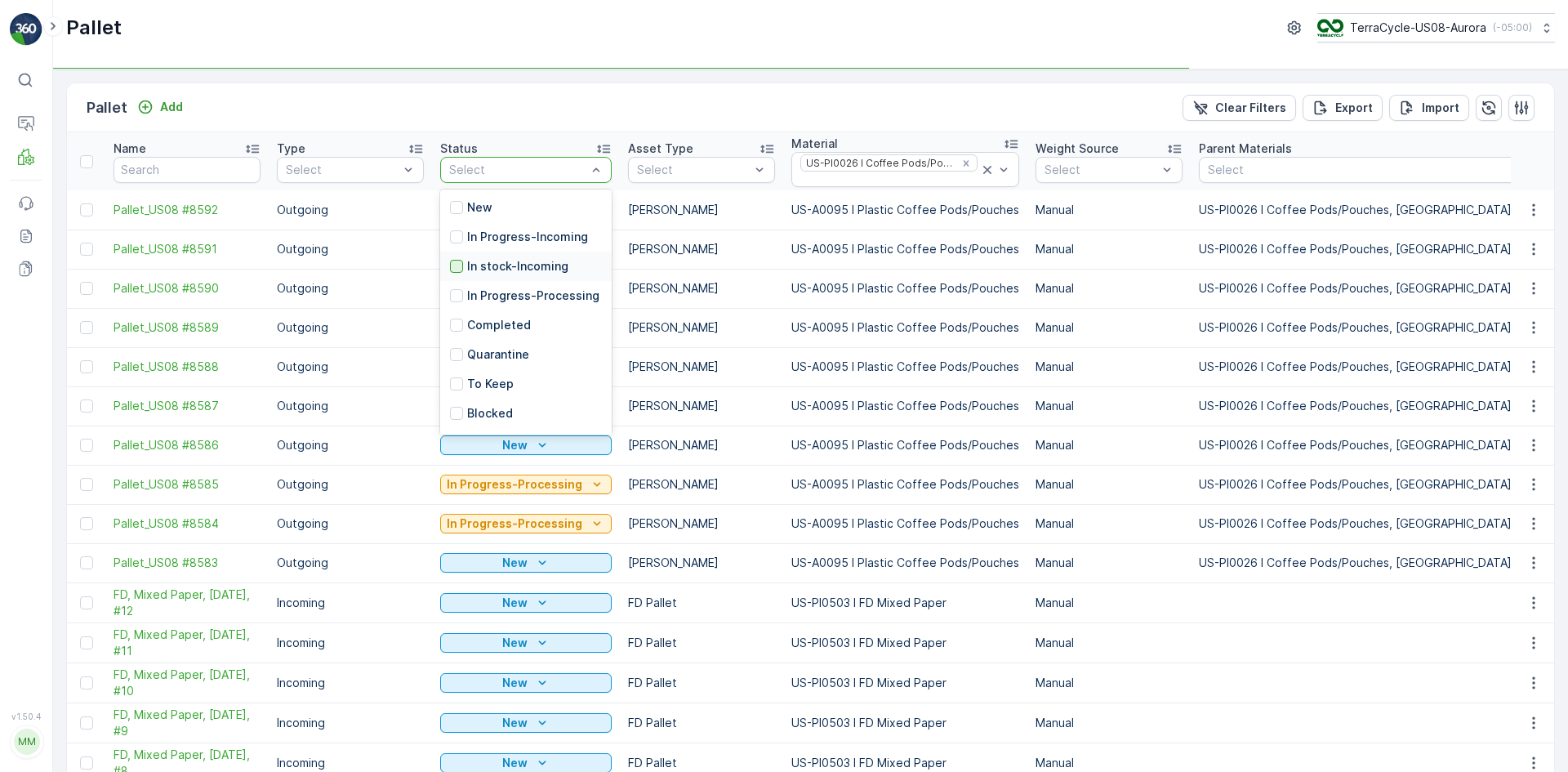
click at [453, 269] on div at bounding box center [457, 266] width 13 height 13
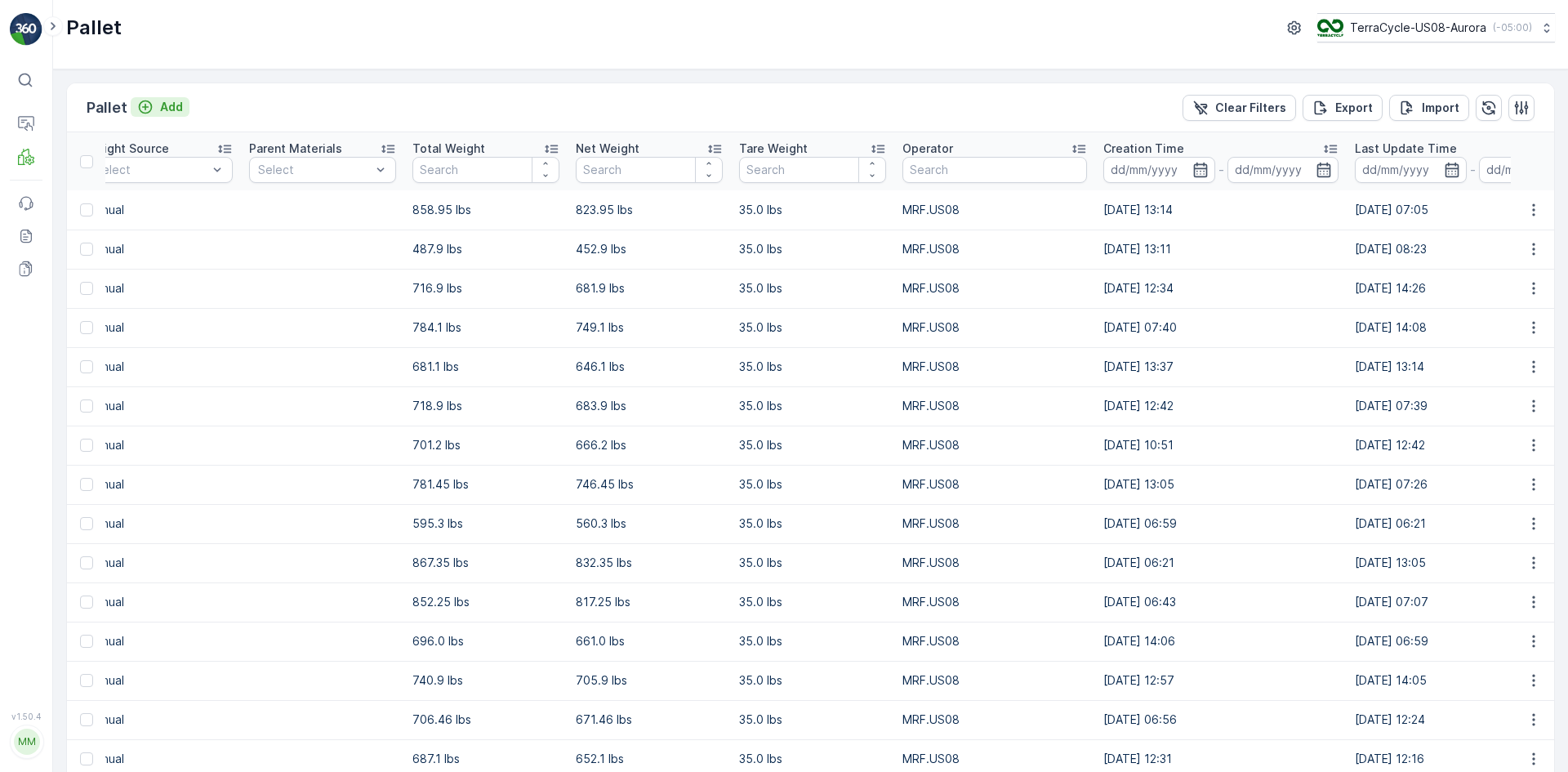
click at [157, 101] on div "Add" at bounding box center [160, 107] width 46 height 16
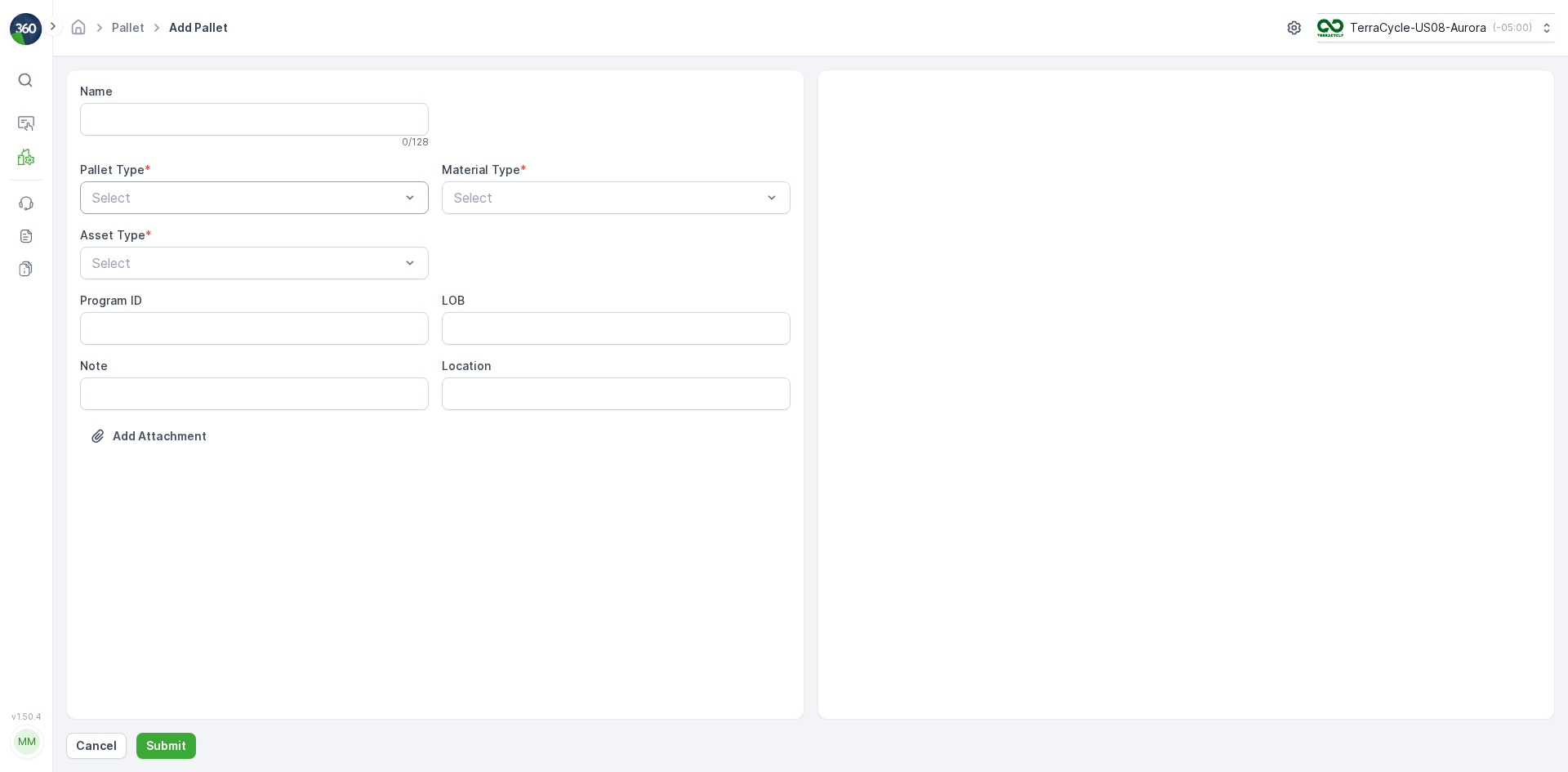
click at [209, 207] on div "Select" at bounding box center [255, 197] width 348 height 33
click at [223, 238] on div "Incoming" at bounding box center [255, 238] width 329 height 14
click at [224, 298] on div "[PERSON_NAME]" at bounding box center [255, 303] width 329 height 14
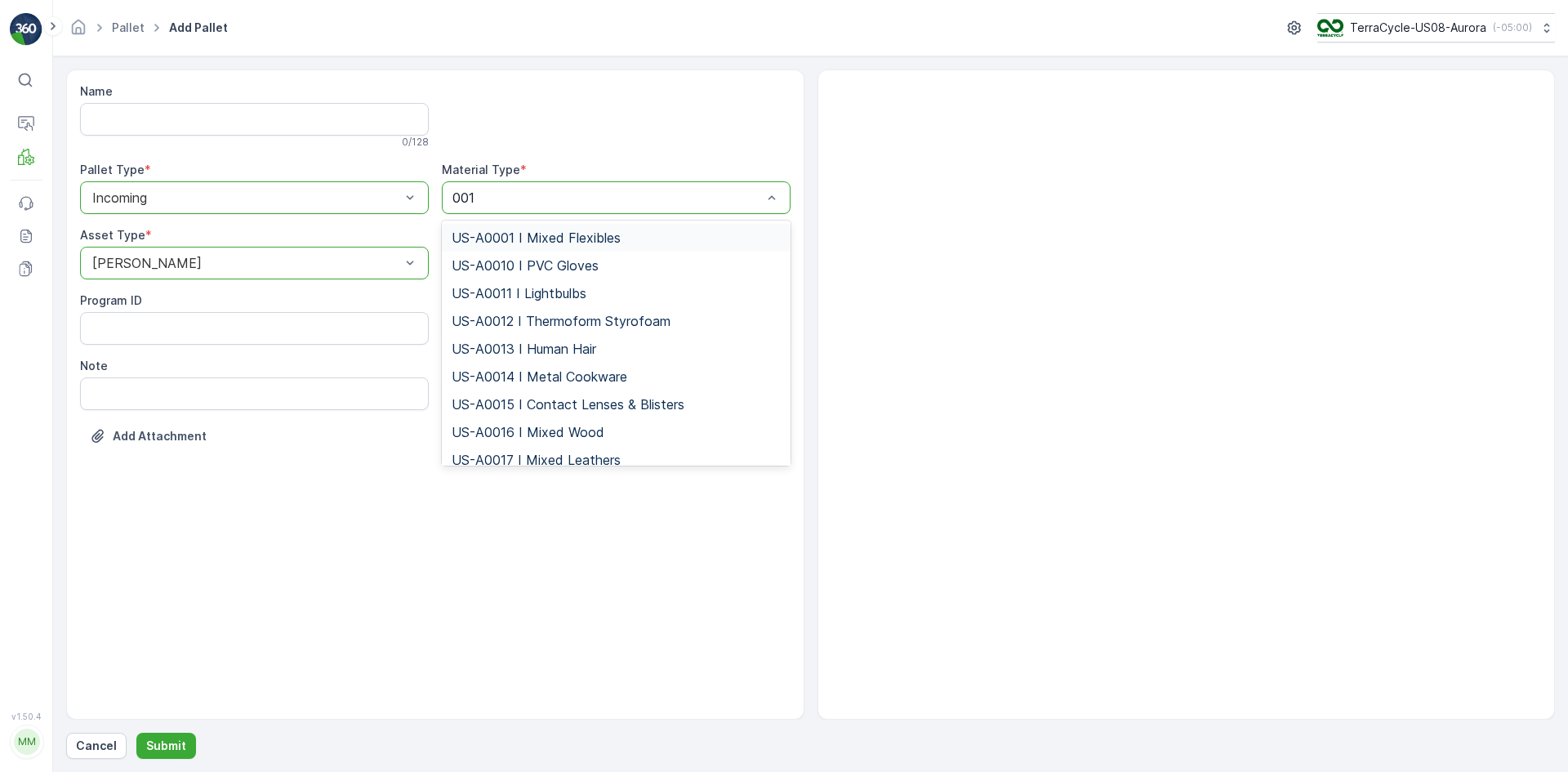
type input "0010"
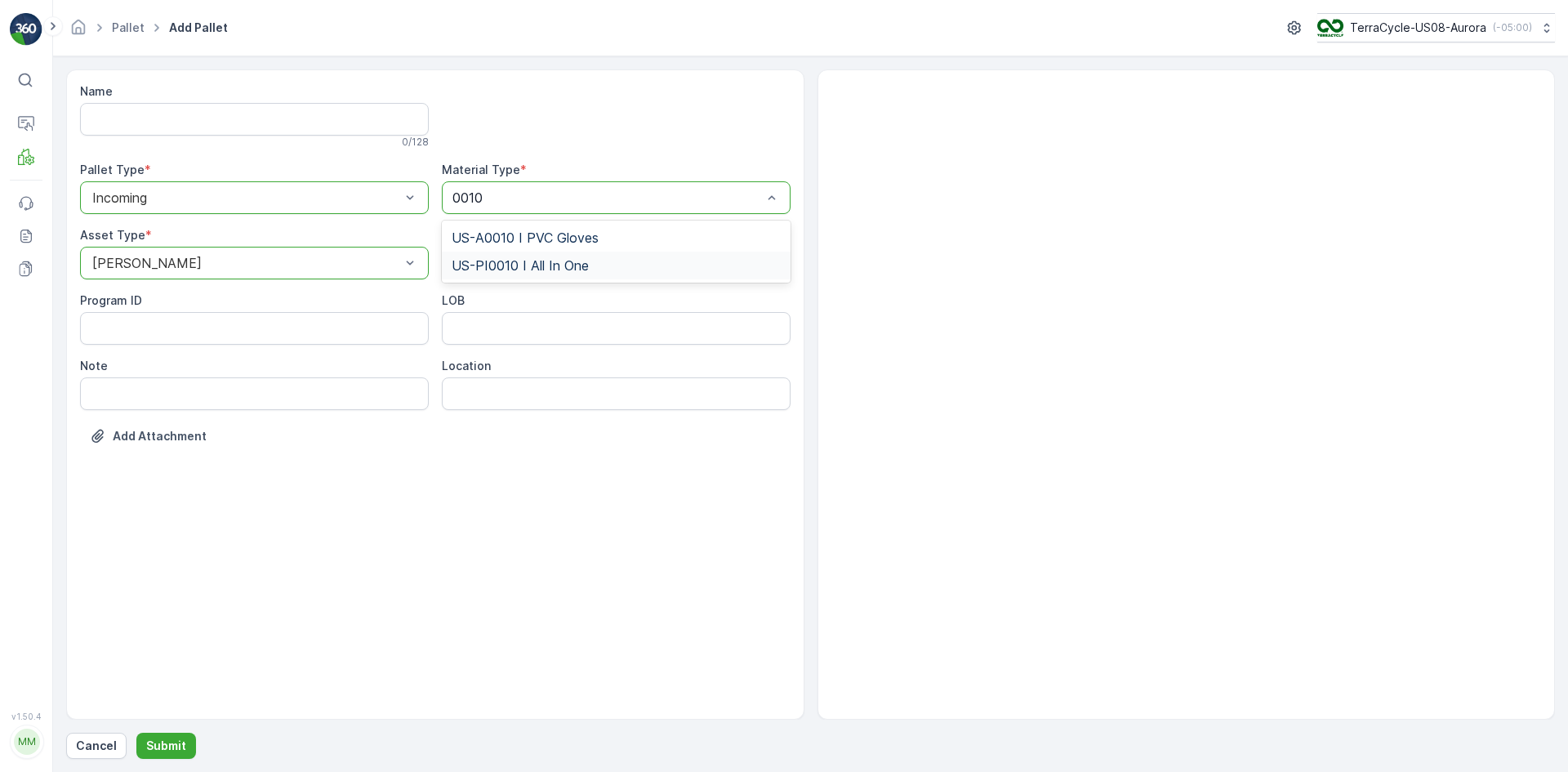
click at [595, 271] on div "US-PI0010 I All In One" at bounding box center [616, 265] width 329 height 14
click at [276, 399] on input "Note" at bounding box center [255, 393] width 348 height 33
paste input "HQ pallets"
type input "HQ pallets"
click at [218, 504] on div "Name 0 / 128 Pallet Type * option Incoming, selected. Incoming Material Type * …" at bounding box center [435, 395] width 738 height 650
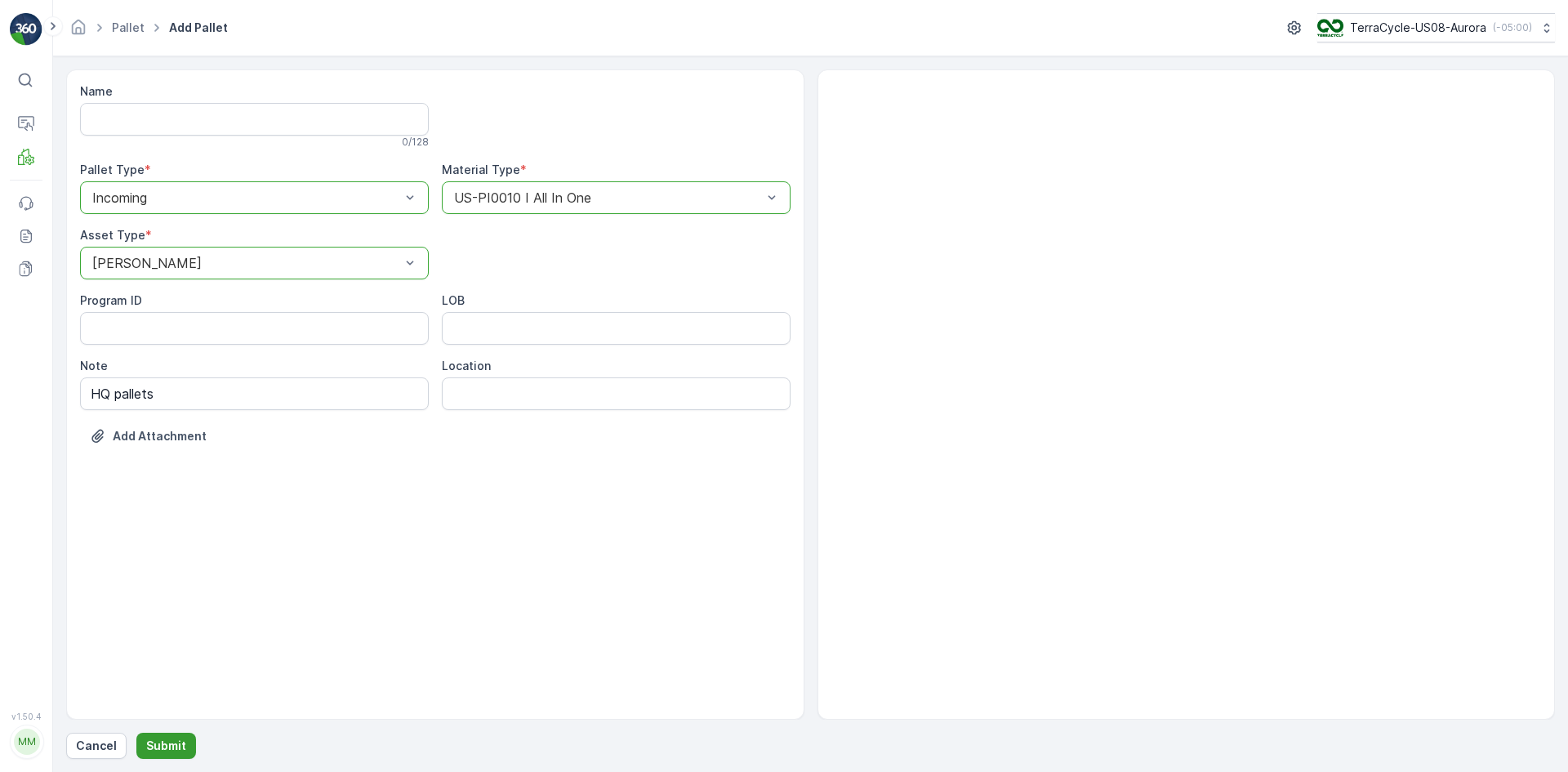
click at [165, 738] on p "Submit" at bounding box center [166, 745] width 40 height 16
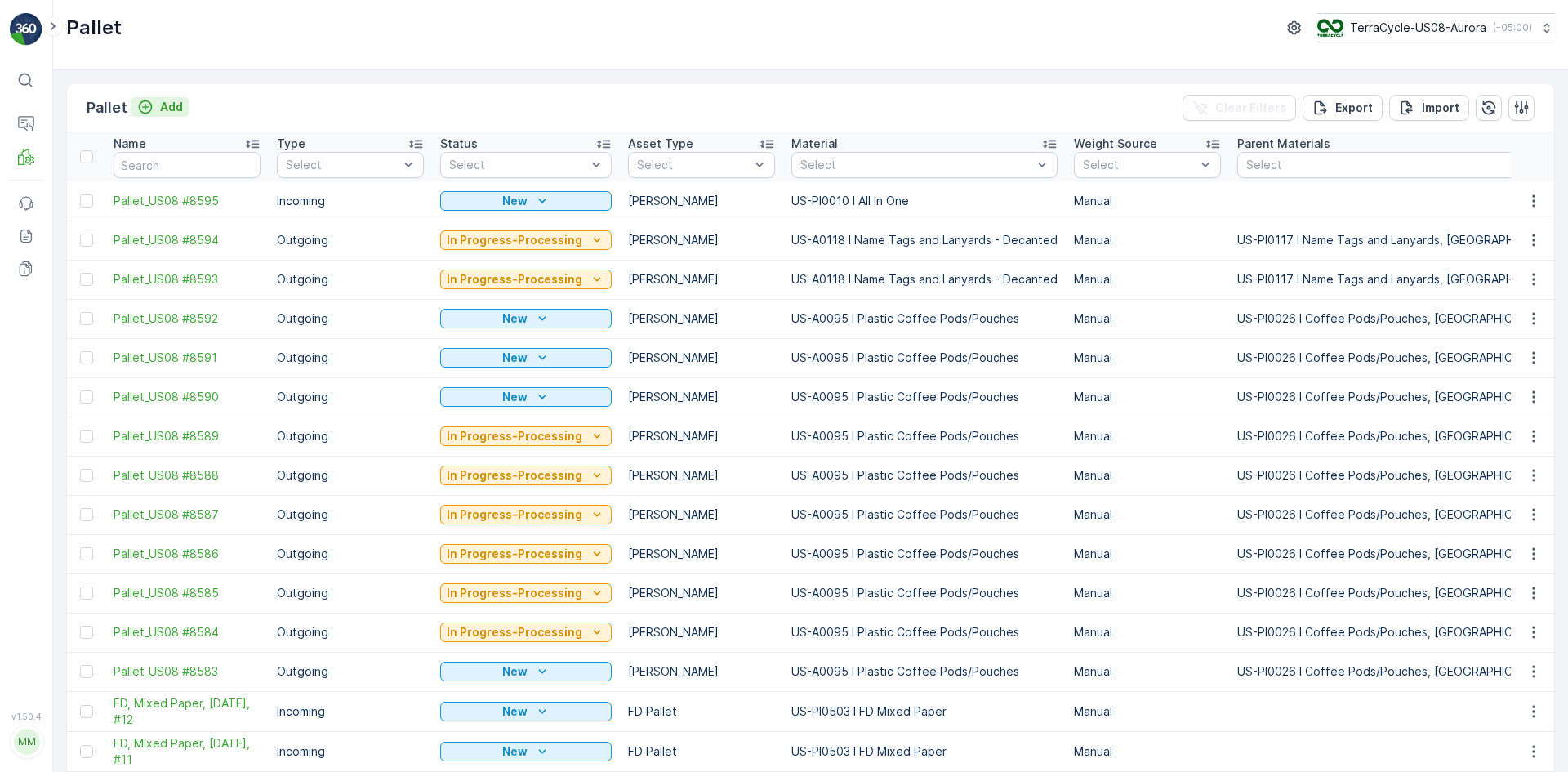
click at [164, 109] on p "Add" at bounding box center [172, 107] width 23 height 16
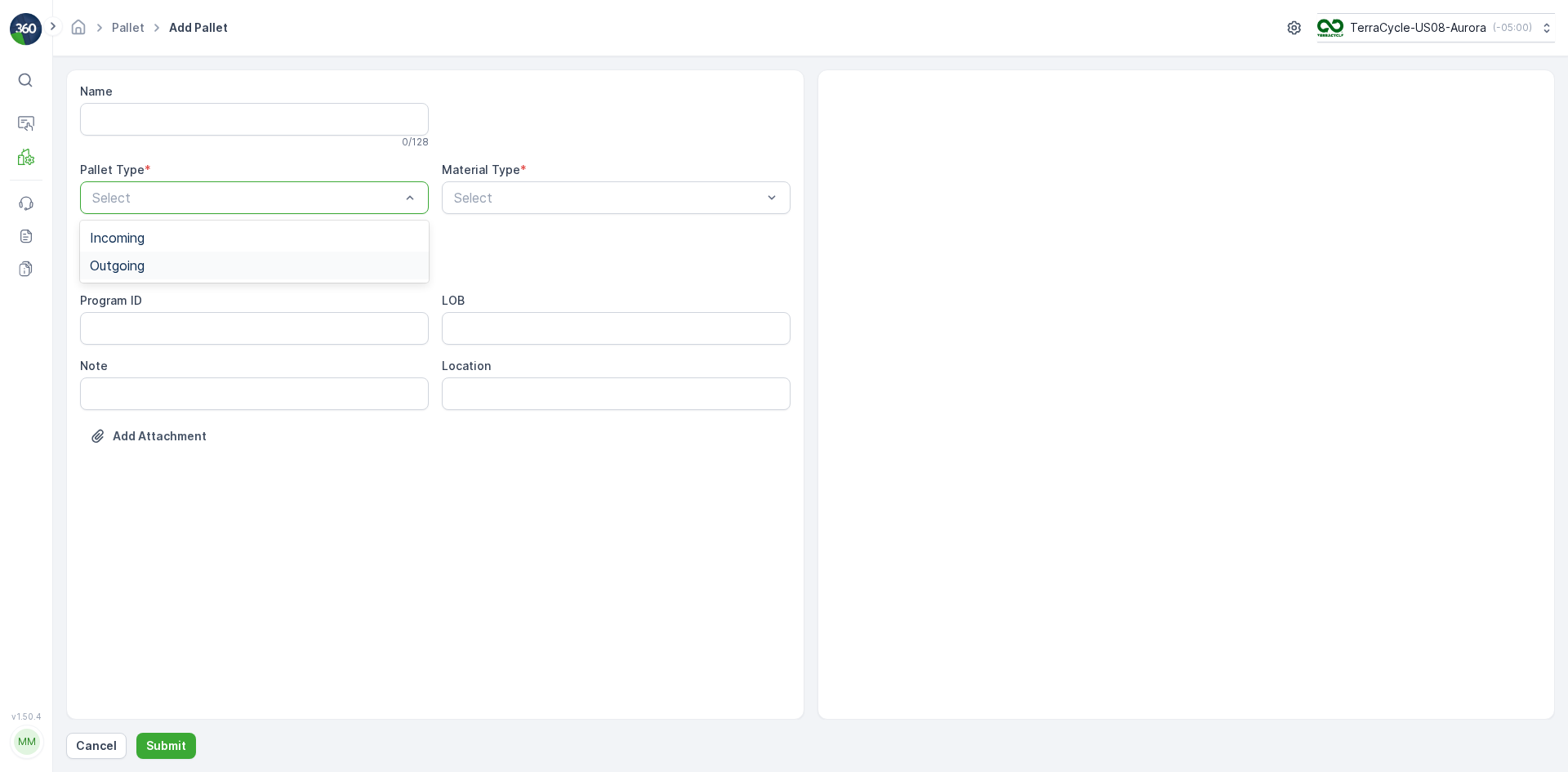
click at [209, 257] on div "Outgoing" at bounding box center [255, 265] width 348 height 28
click at [220, 200] on div at bounding box center [246, 197] width 311 height 14
click at [218, 242] on div "Incoming" at bounding box center [255, 238] width 329 height 14
click at [221, 309] on div "[PERSON_NAME]" at bounding box center [255, 303] width 329 height 14
click at [473, 187] on div "Select" at bounding box center [616, 197] width 348 height 33
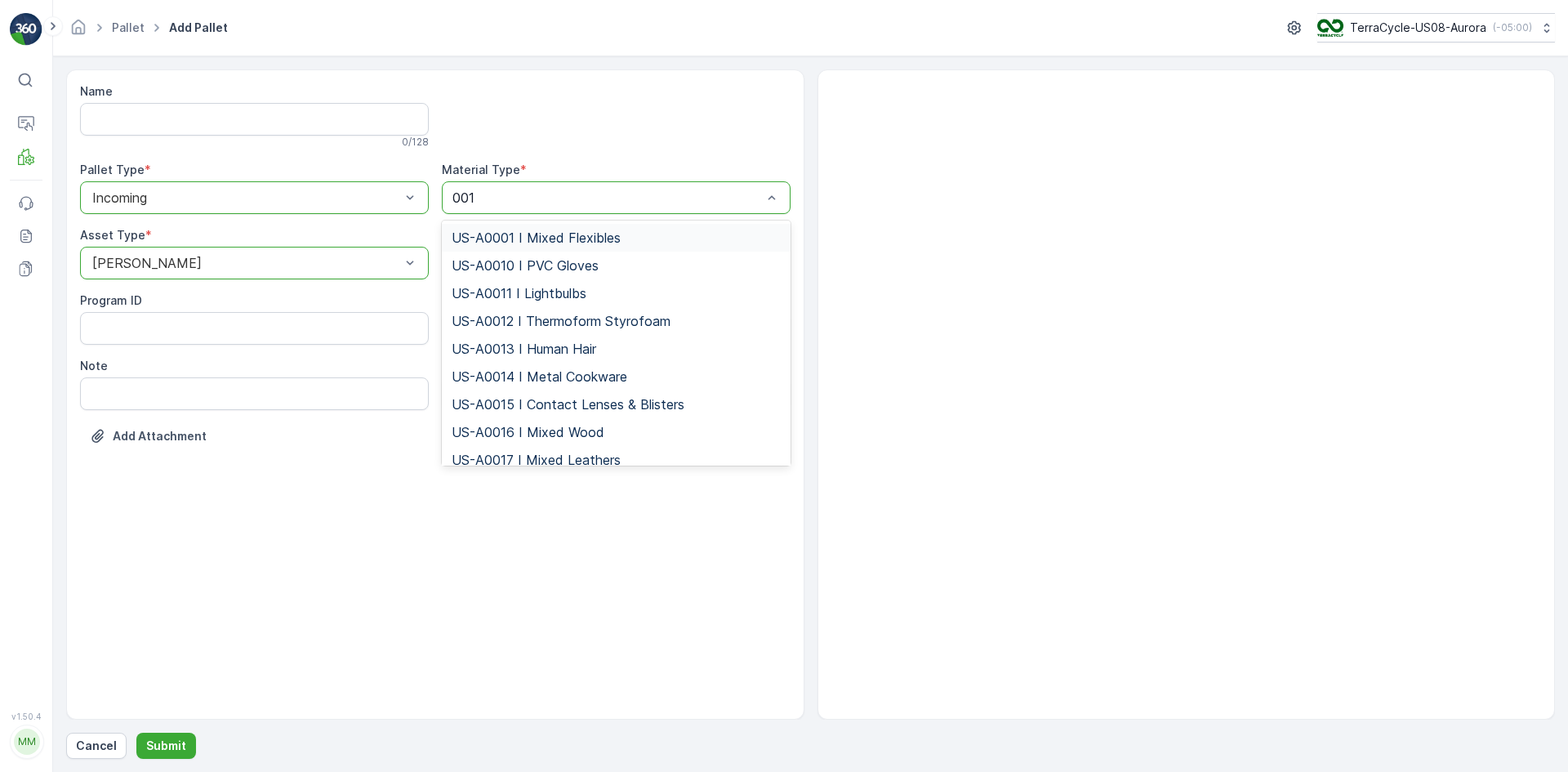
type input "0010"
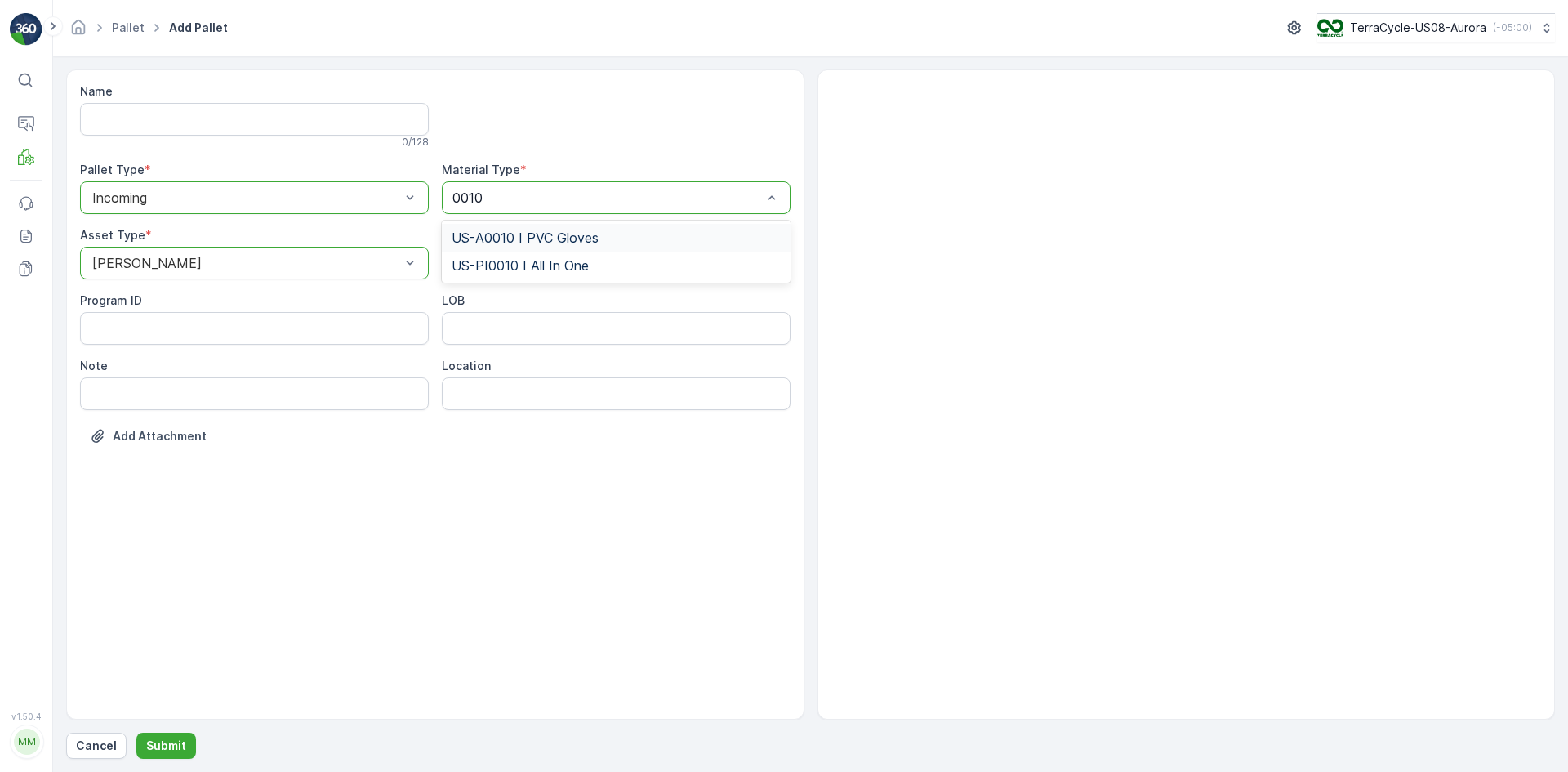
click at [546, 261] on span "US-PI0010 I All In One" at bounding box center [520, 265] width 138 height 14
click at [189, 737] on button "Submit" at bounding box center [166, 745] width 60 height 26
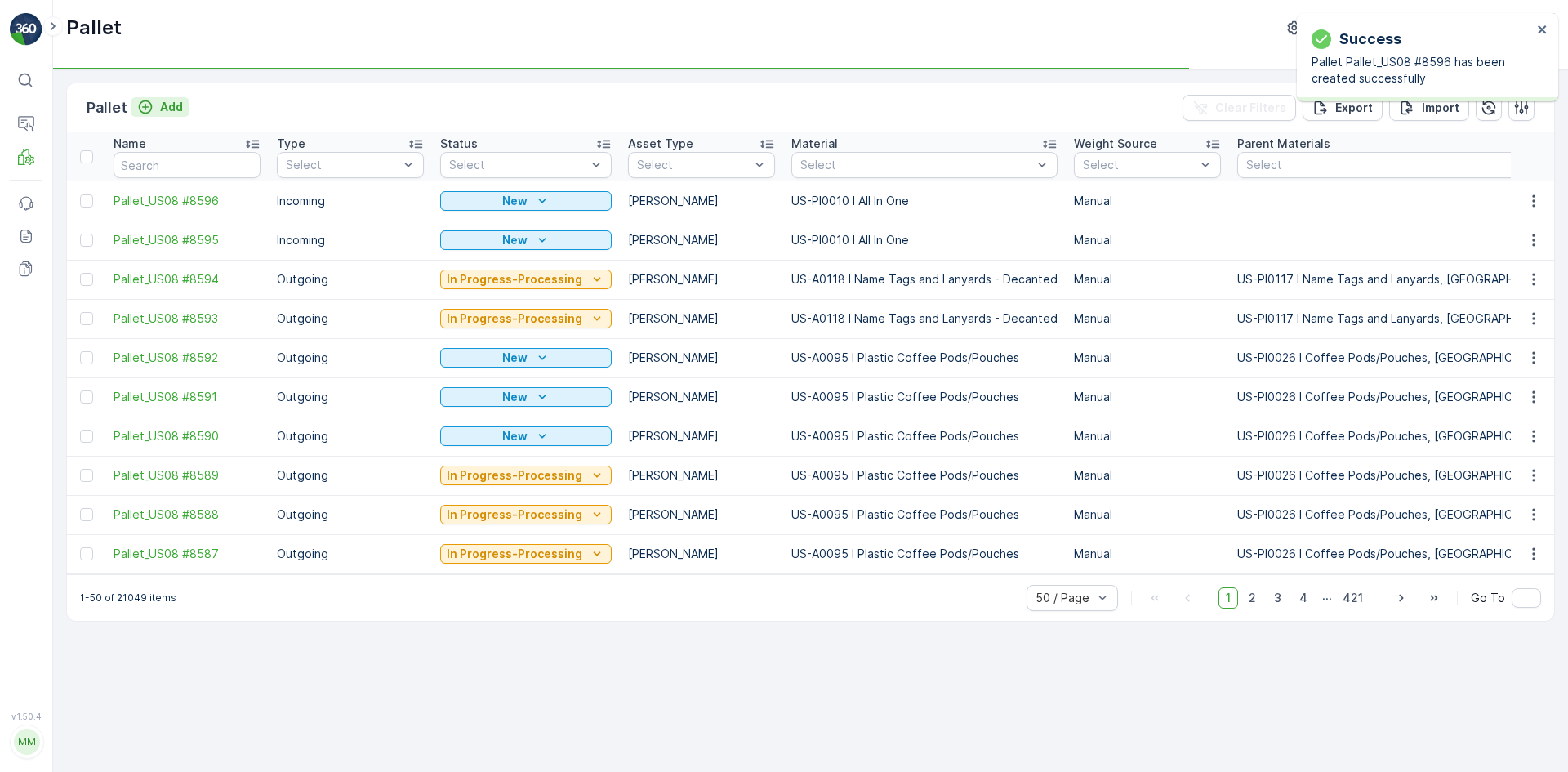
click at [182, 107] on button "Add" at bounding box center [160, 107] width 59 height 20
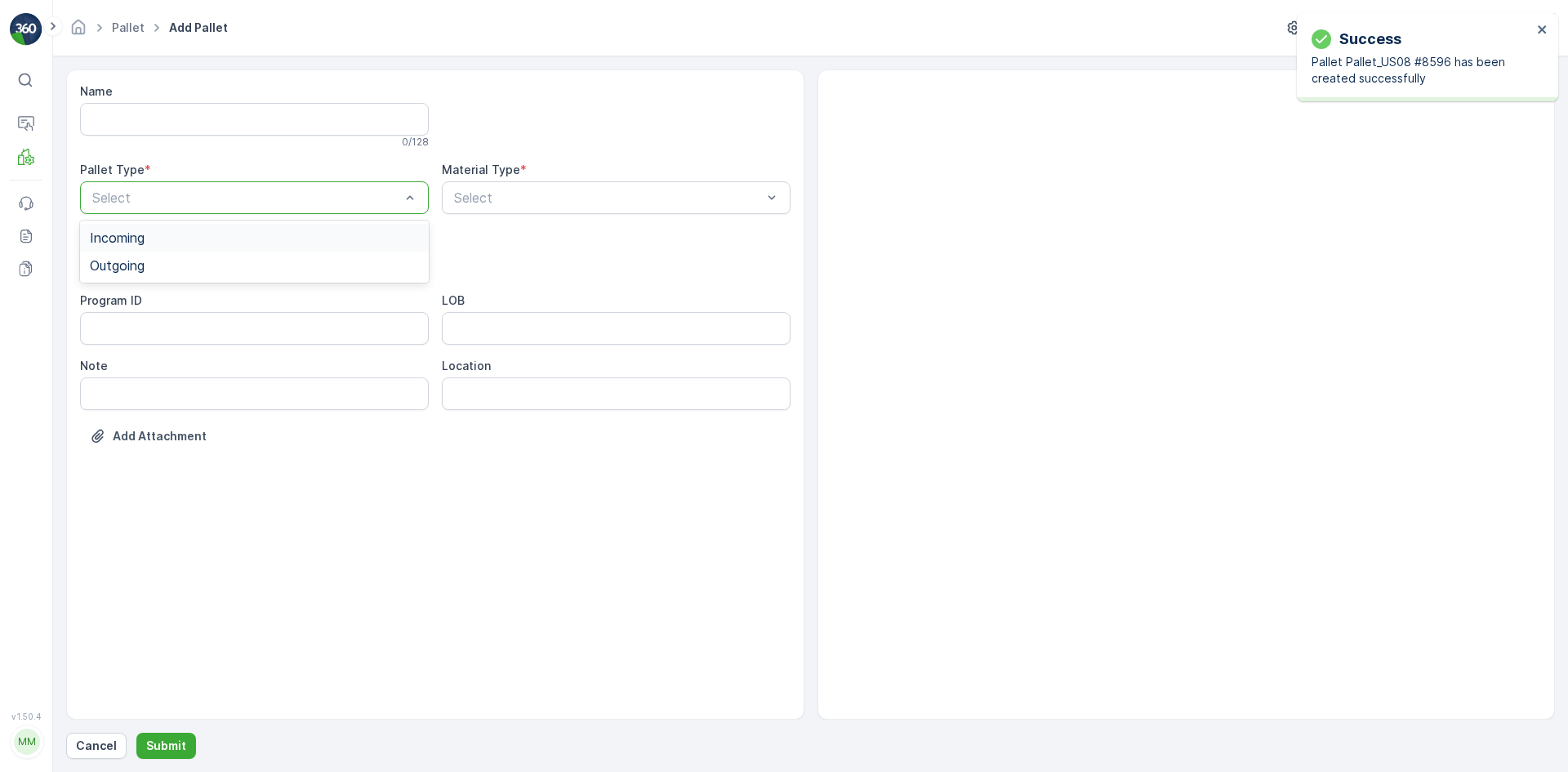
click at [202, 251] on div "Incoming" at bounding box center [255, 237] width 348 height 28
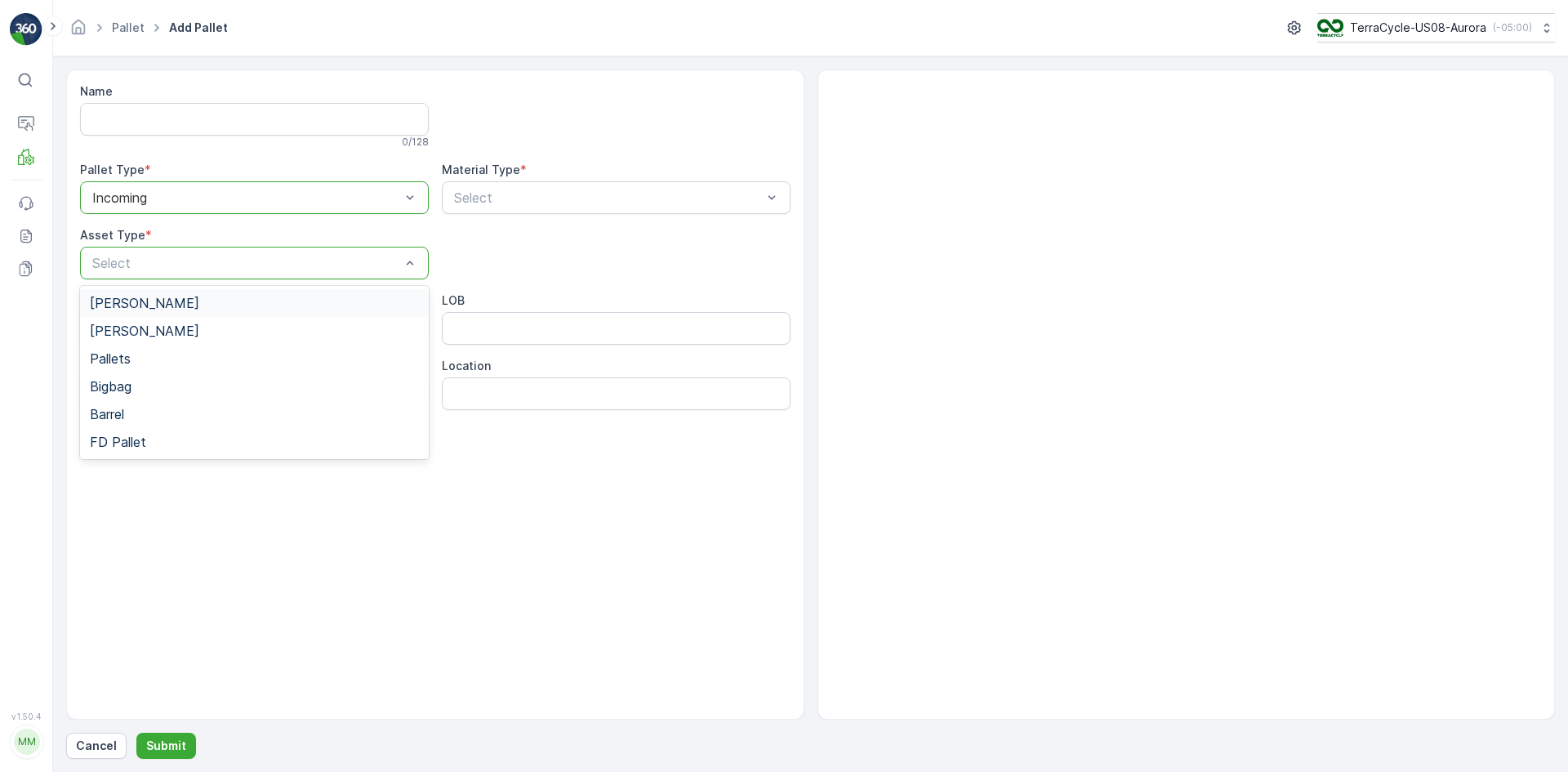
click at [194, 305] on div "[PERSON_NAME]" at bounding box center [255, 303] width 329 height 14
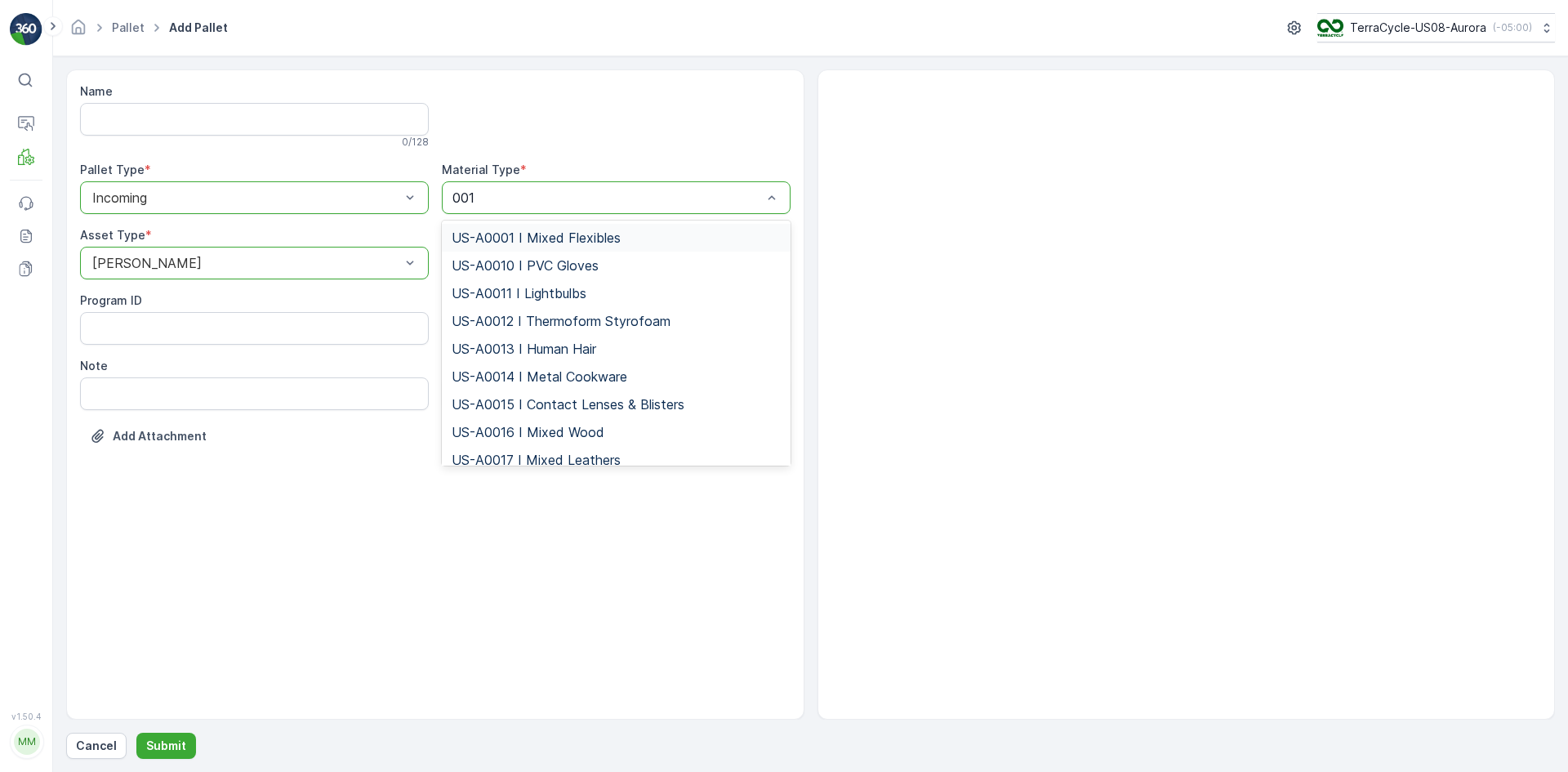
type input "0010"
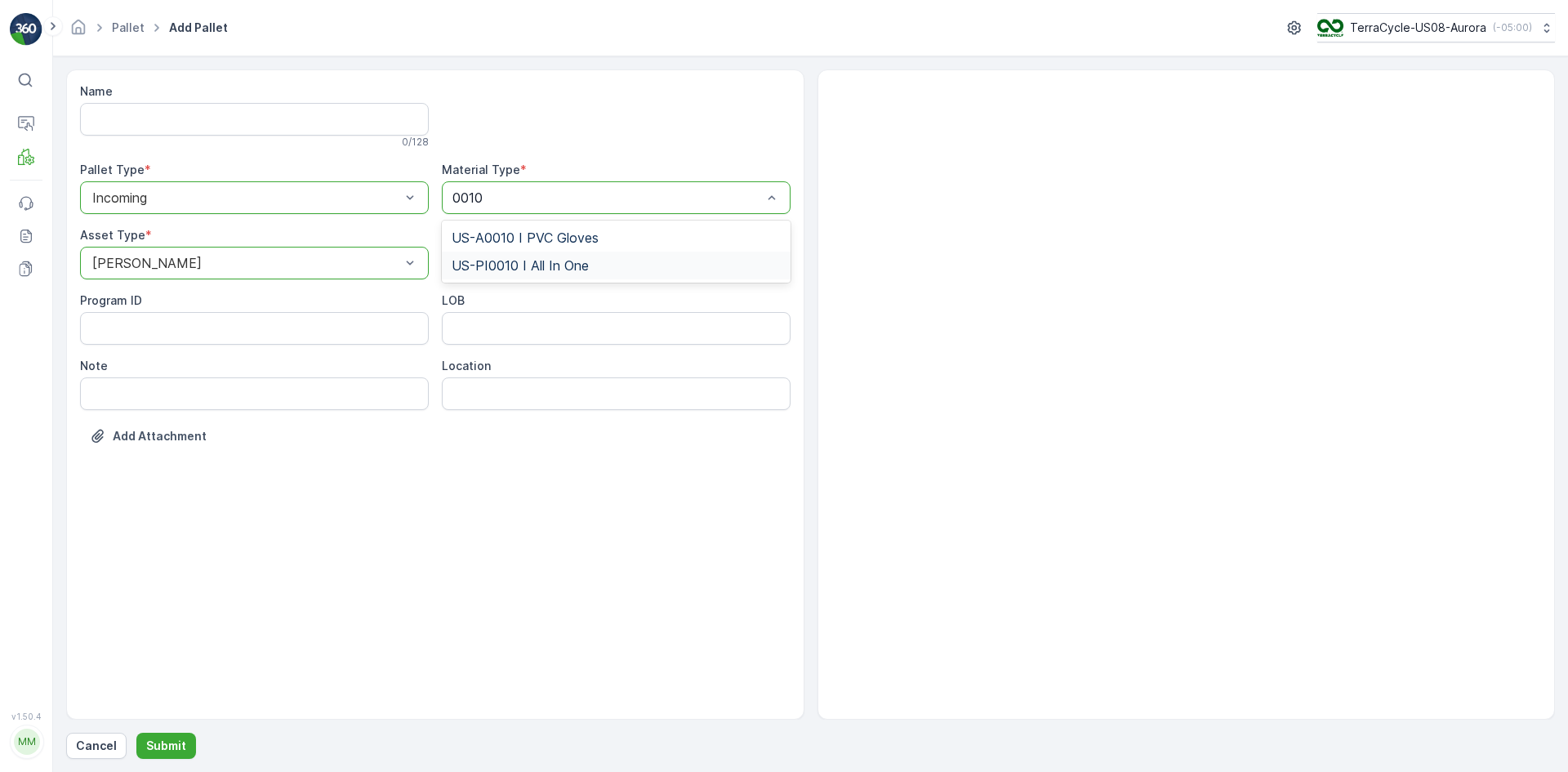
click at [512, 265] on span "US-PI0010 I All In One" at bounding box center [520, 265] width 138 height 14
click at [161, 746] on p "Submit" at bounding box center [166, 745] width 40 height 16
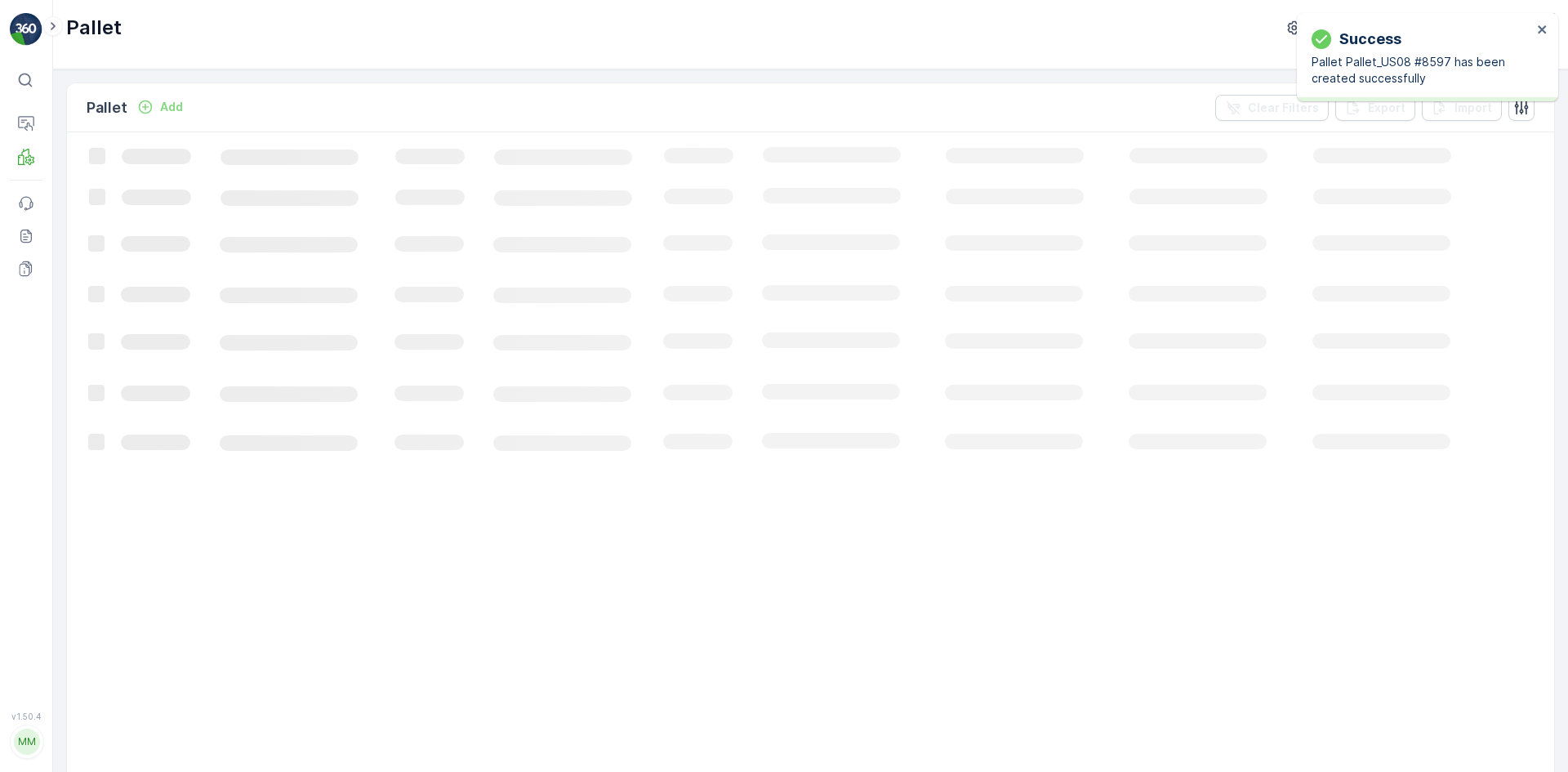
click at [165, 105] on p "Add" at bounding box center [172, 107] width 23 height 16
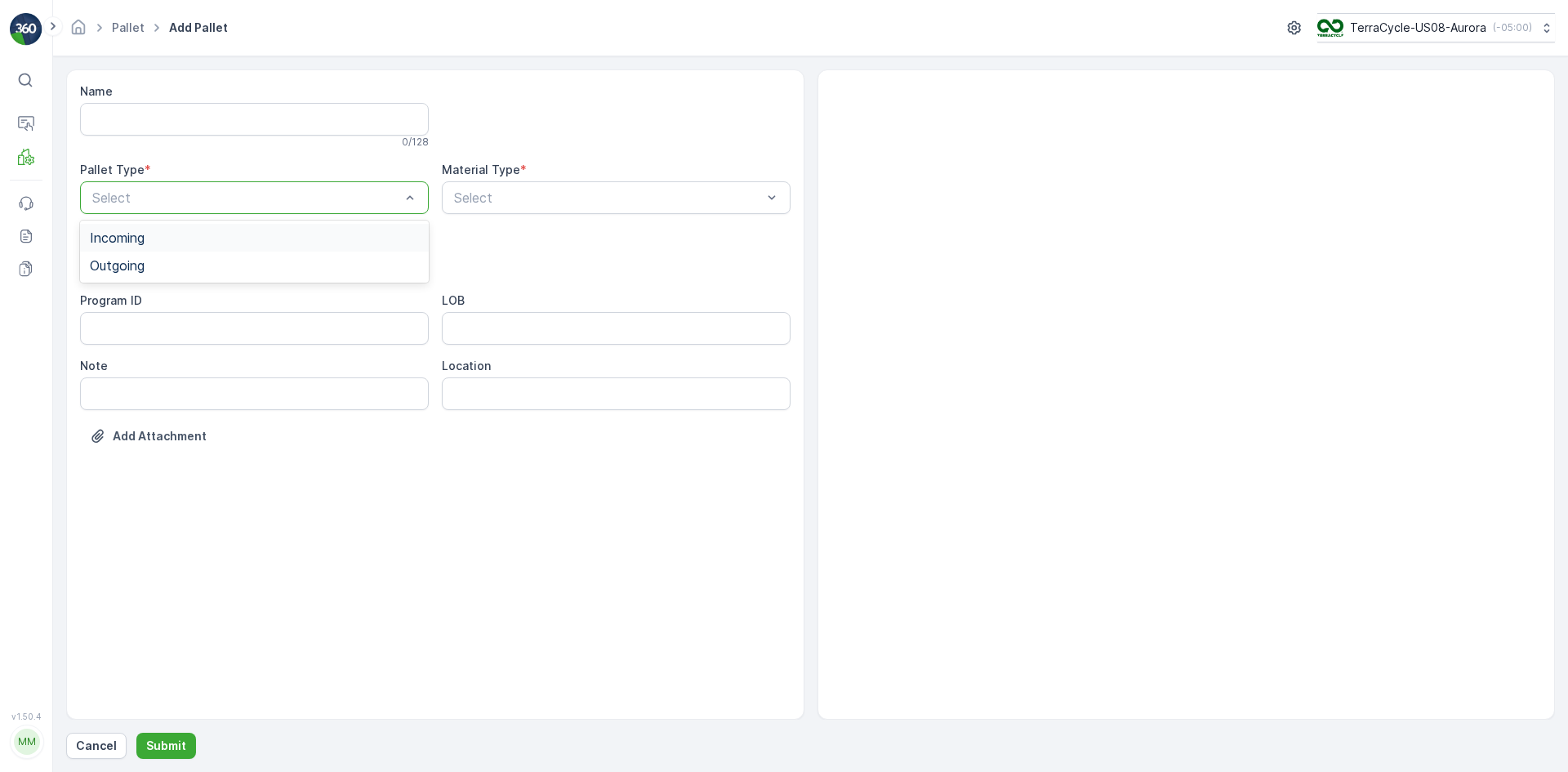
click at [160, 240] on div "Incoming" at bounding box center [255, 238] width 329 height 14
click at [273, 250] on div "Select" at bounding box center [255, 263] width 348 height 33
click at [244, 305] on div "[PERSON_NAME]" at bounding box center [255, 303] width 329 height 14
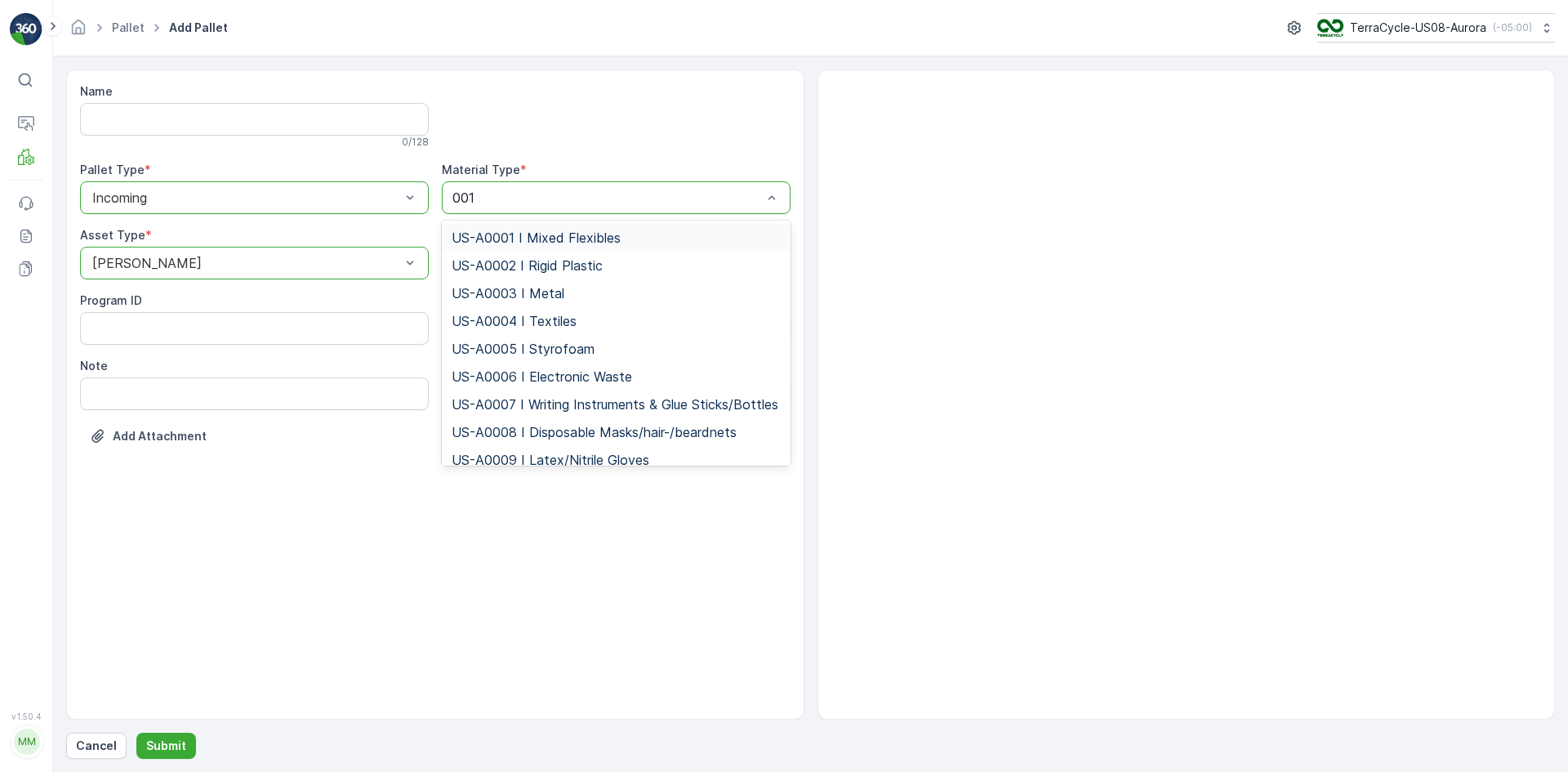
type input "0010"
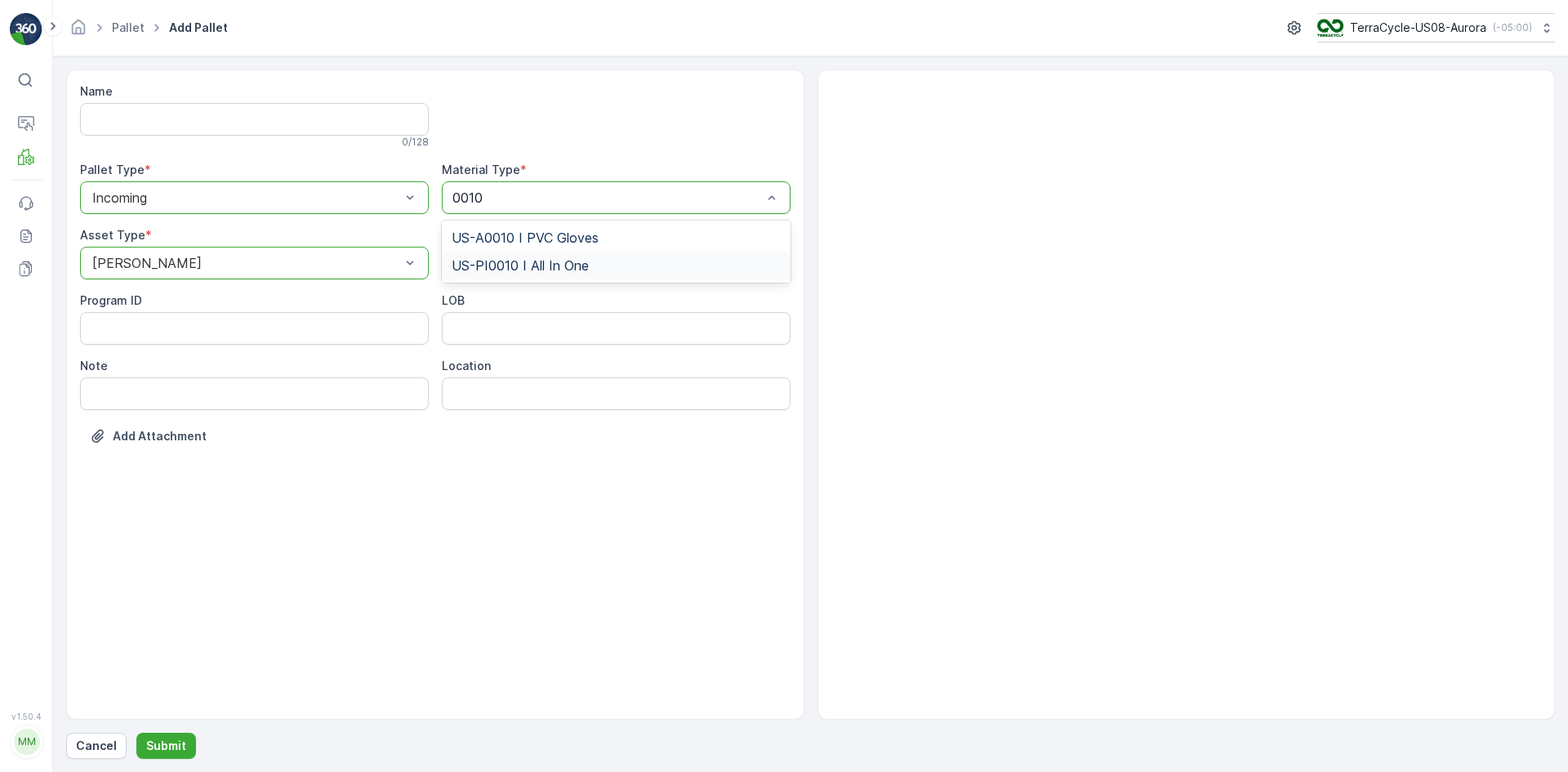
click at [476, 262] on span "US-PI0010 I All In One" at bounding box center [520, 265] width 138 height 14
click at [182, 737] on p "Submit" at bounding box center [166, 745] width 40 height 16
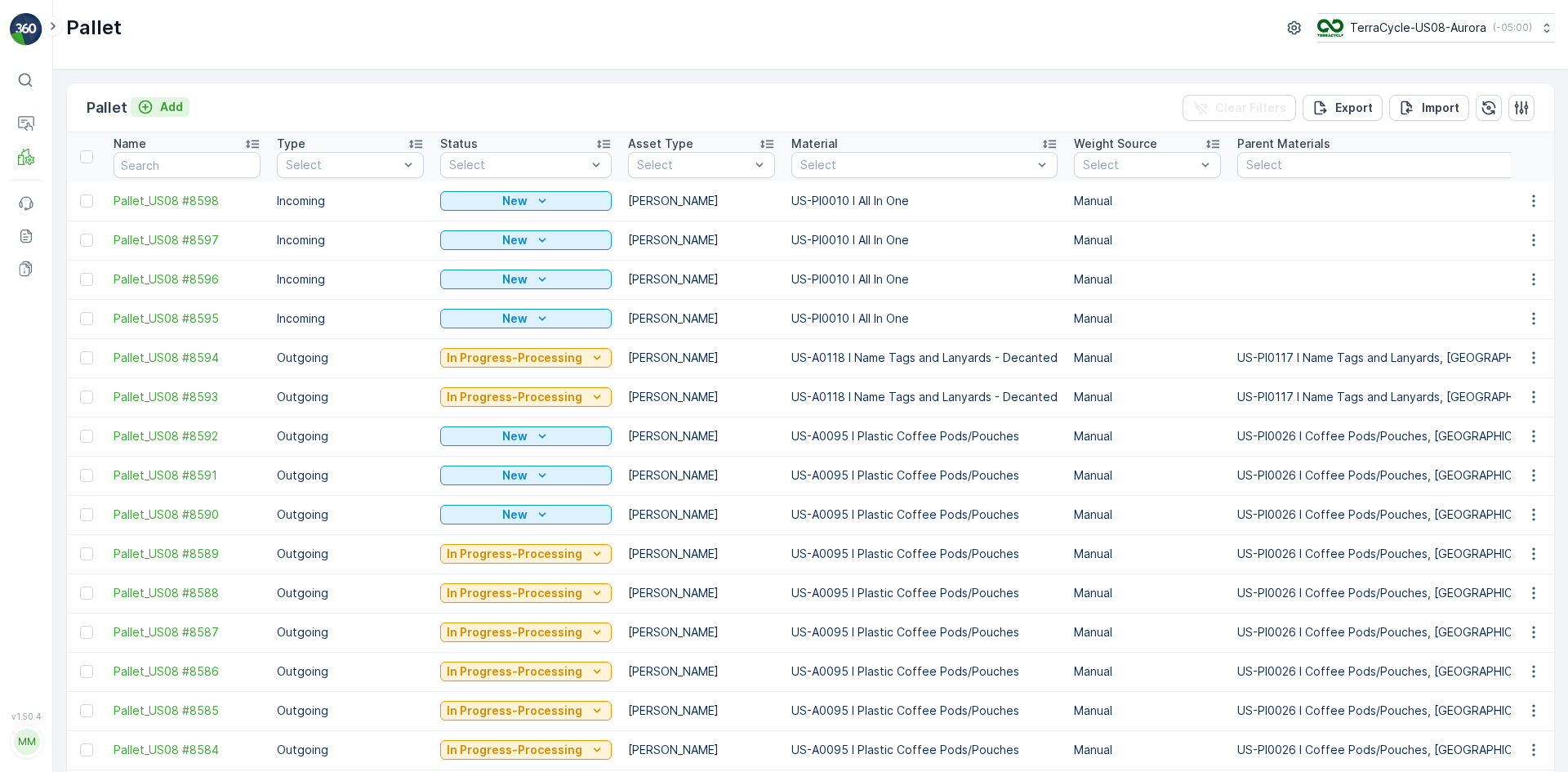
click at [170, 104] on p "Add" at bounding box center [172, 107] width 23 height 16
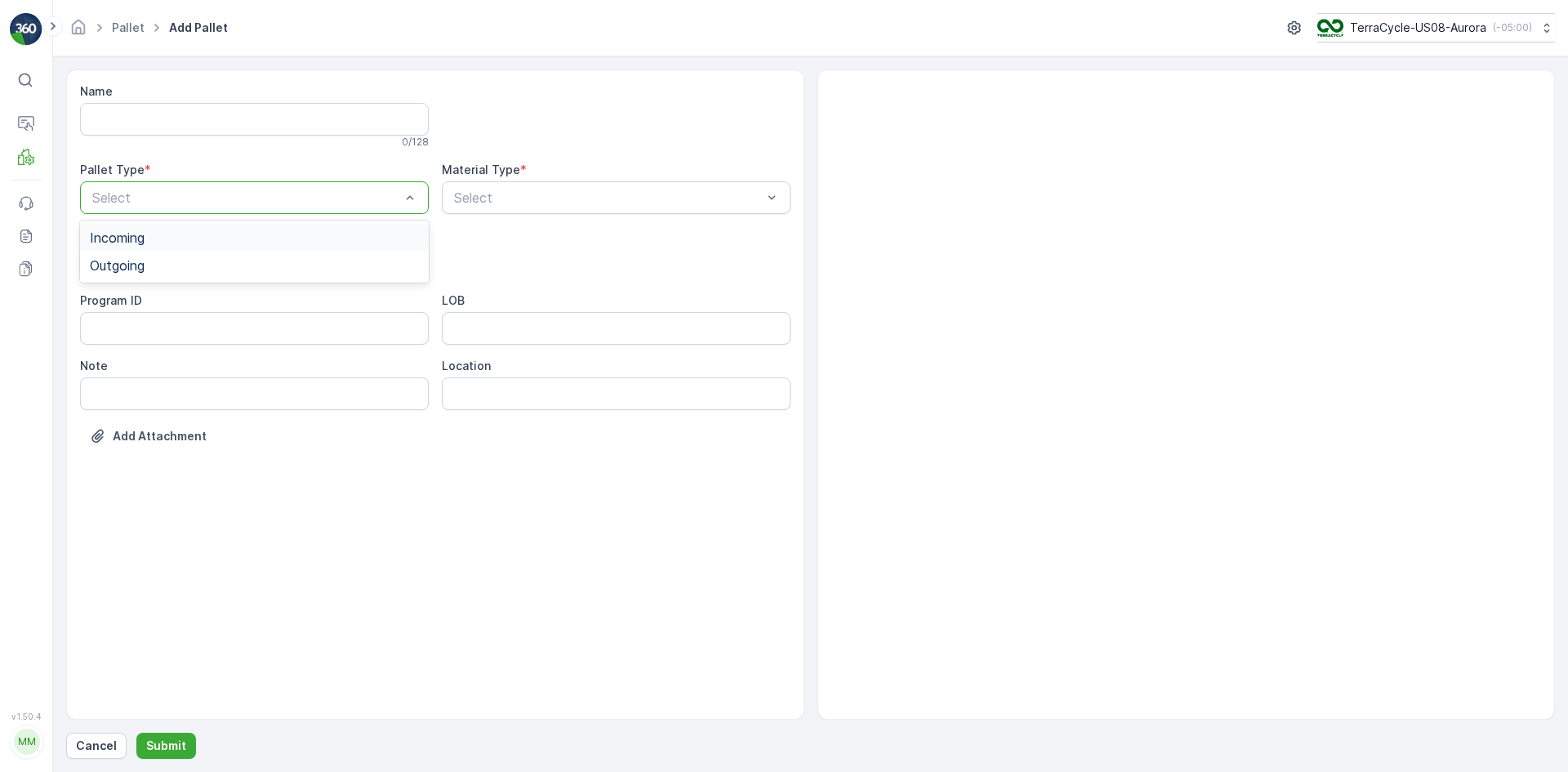
click at [180, 231] on div "Incoming" at bounding box center [255, 238] width 329 height 14
click at [183, 252] on div "Select" at bounding box center [255, 263] width 348 height 33
click at [186, 309] on div "[PERSON_NAME]" at bounding box center [255, 303] width 329 height 14
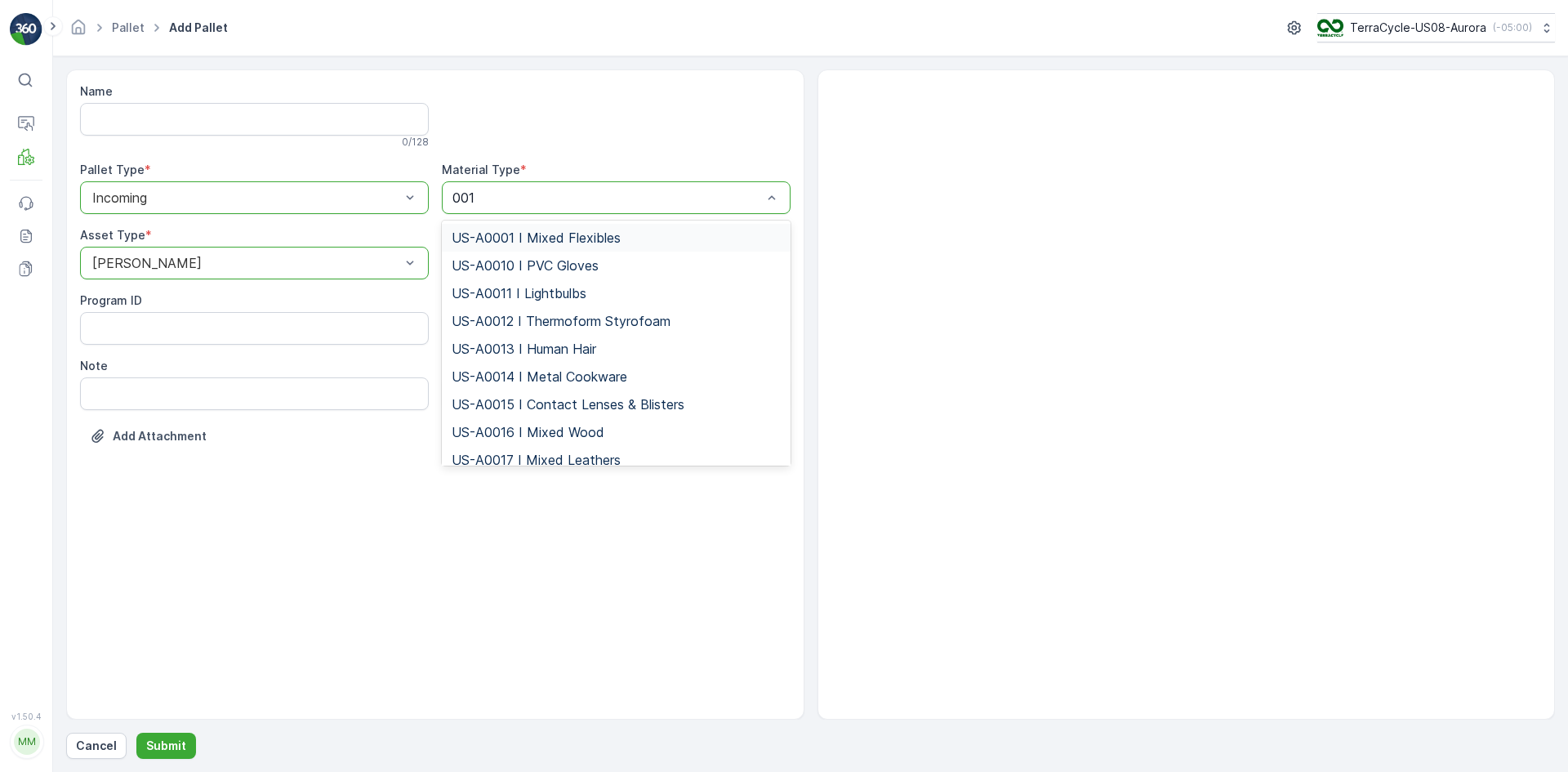
type input "0010"
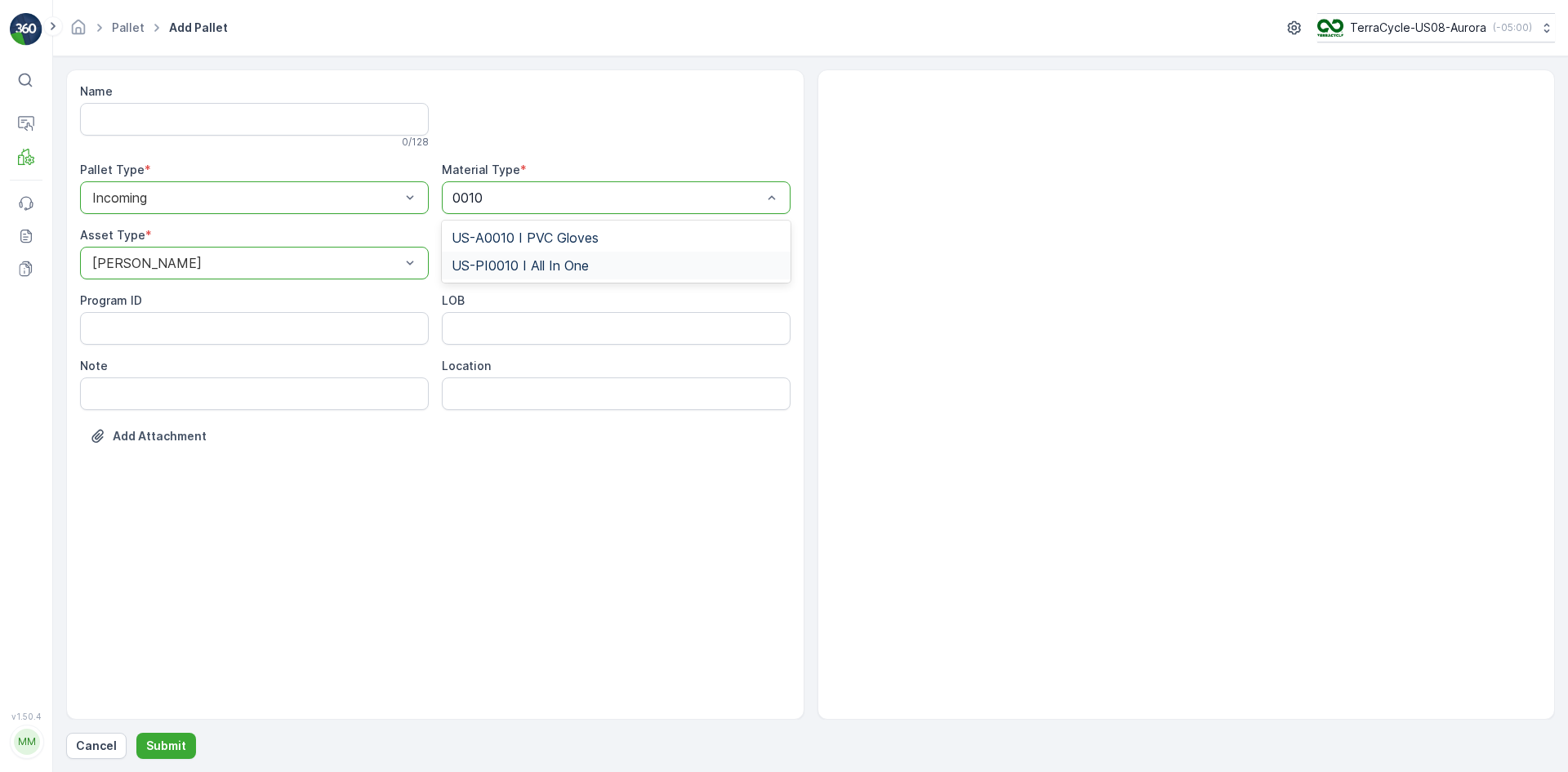
click at [665, 271] on div "US-PI0010 I All In One" at bounding box center [616, 265] width 329 height 14
click at [185, 746] on button "Submit" at bounding box center [166, 745] width 60 height 26
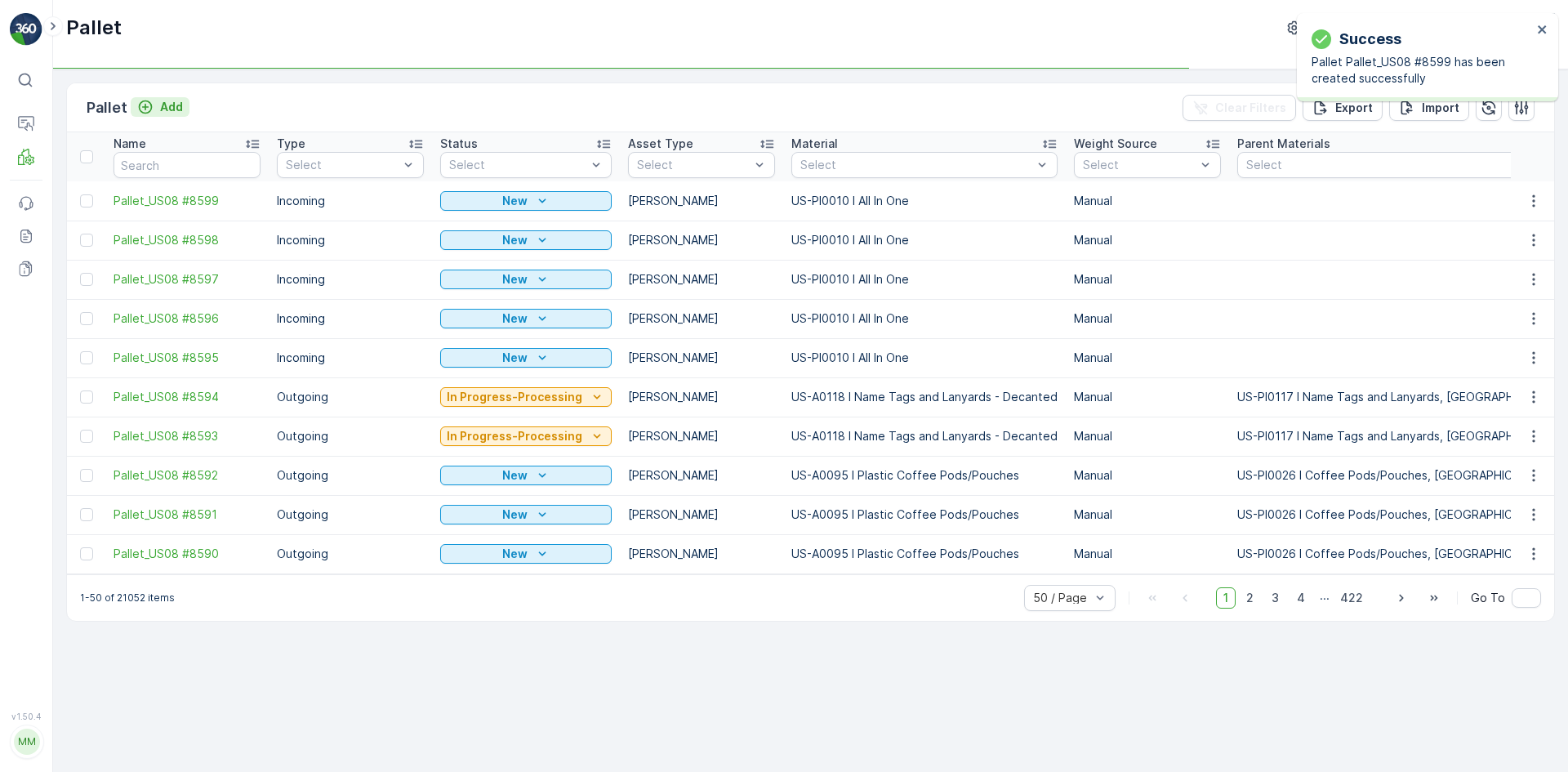
click at [148, 114] on icon "Add" at bounding box center [146, 107] width 16 height 16
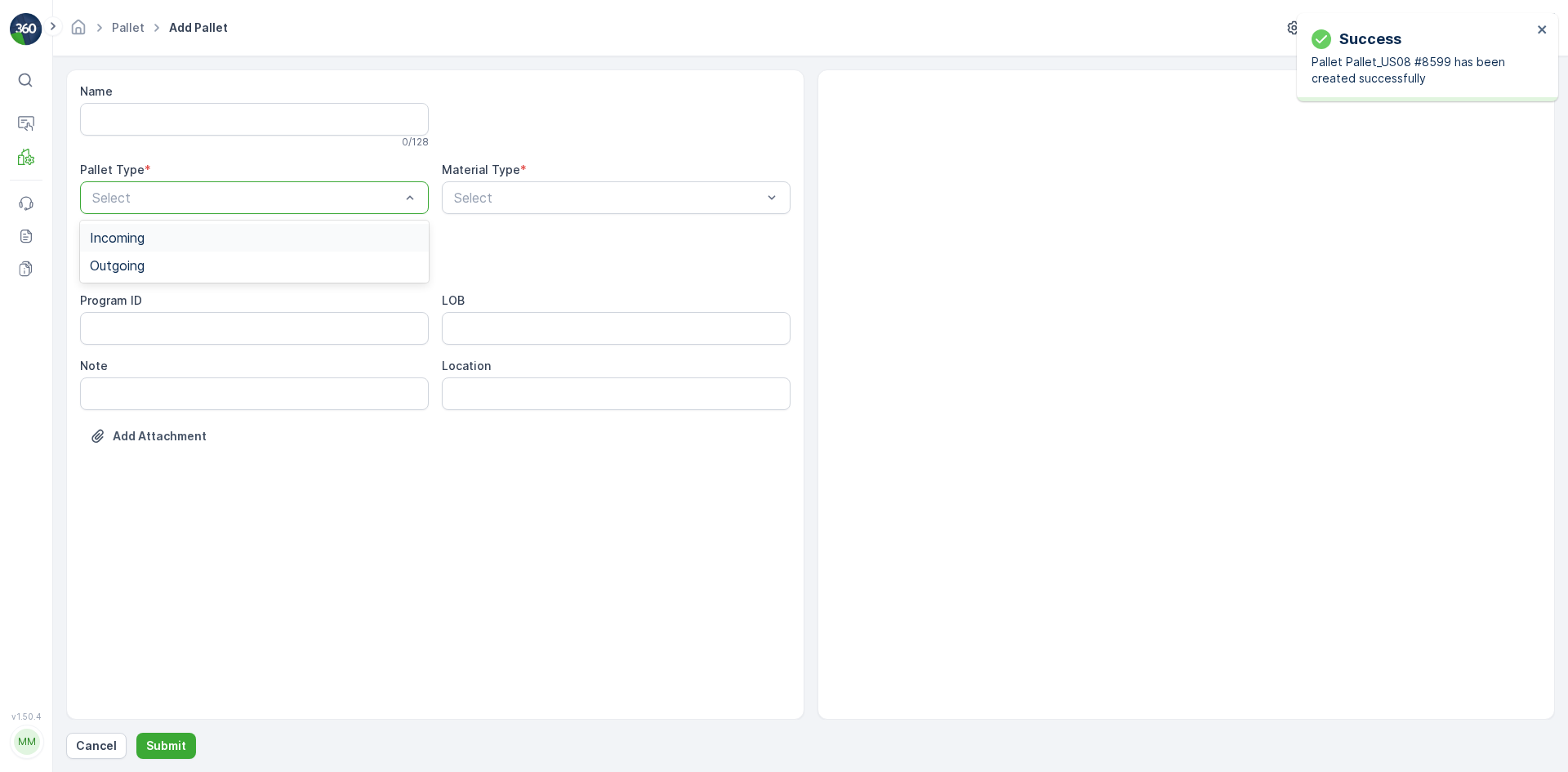
click at [176, 232] on div "Incoming" at bounding box center [255, 238] width 329 height 14
click at [177, 252] on div "Select" at bounding box center [255, 263] width 348 height 33
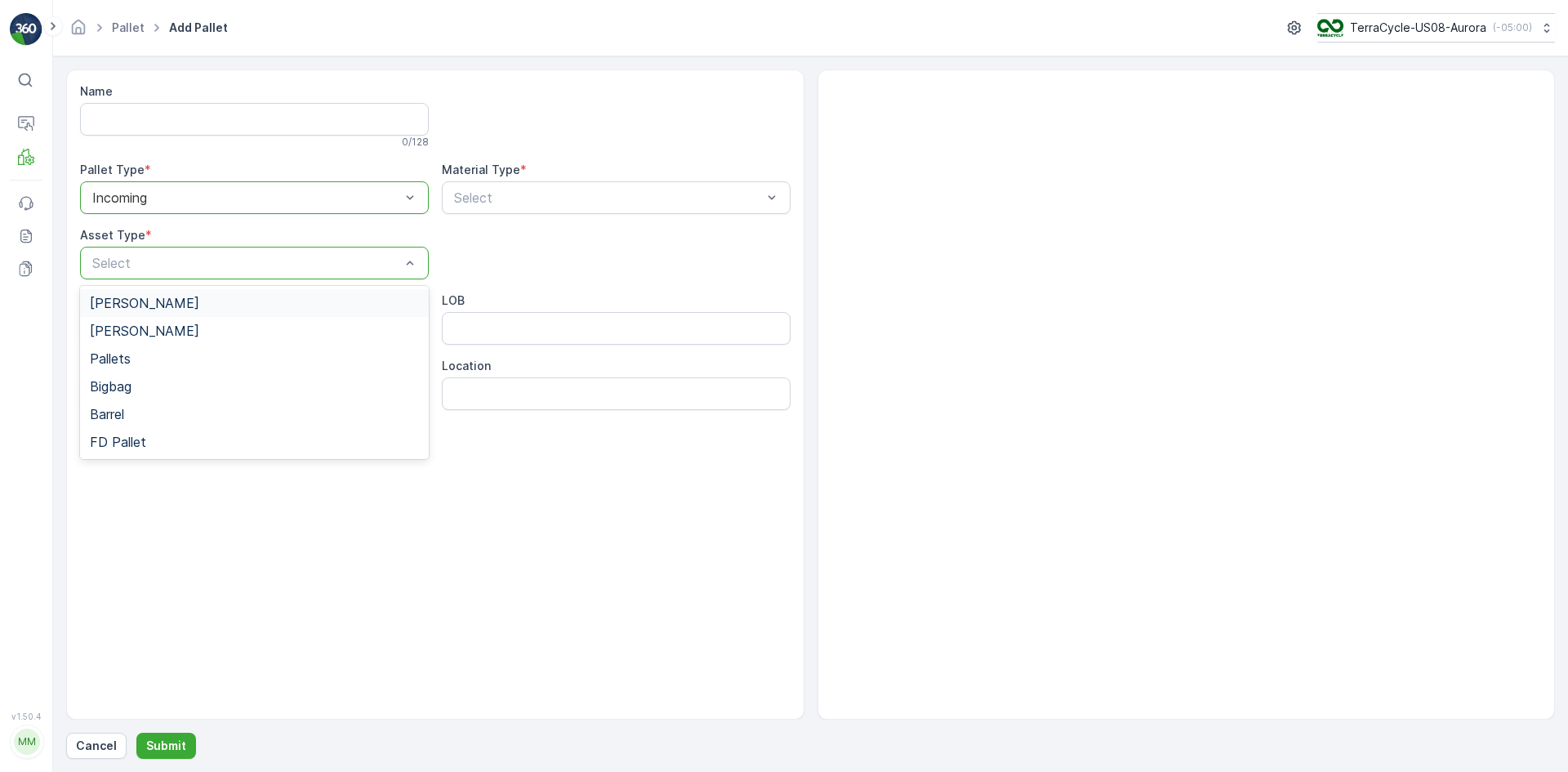
click at [166, 305] on div "[PERSON_NAME]" at bounding box center [255, 303] width 329 height 14
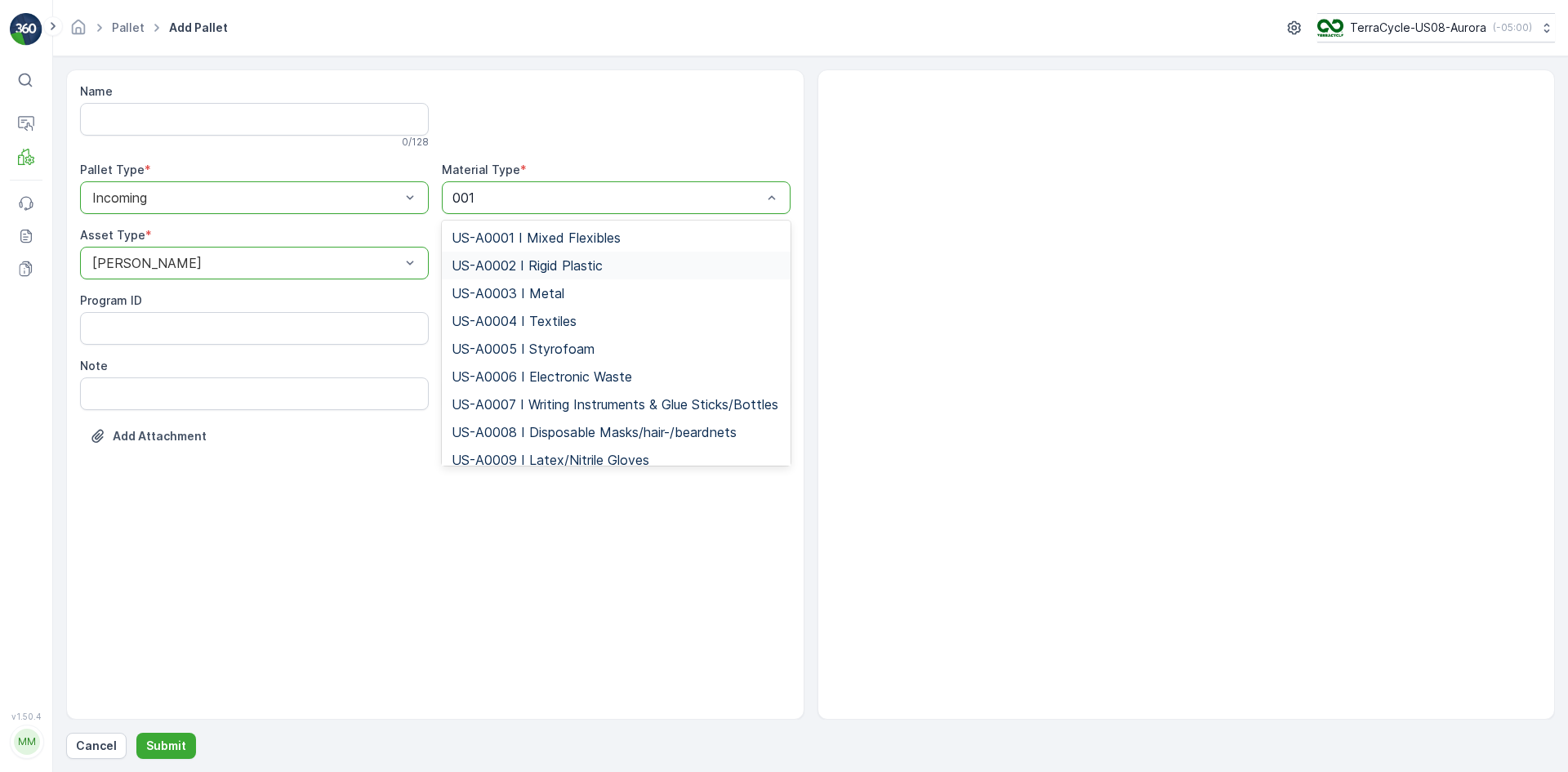
type input "0010"
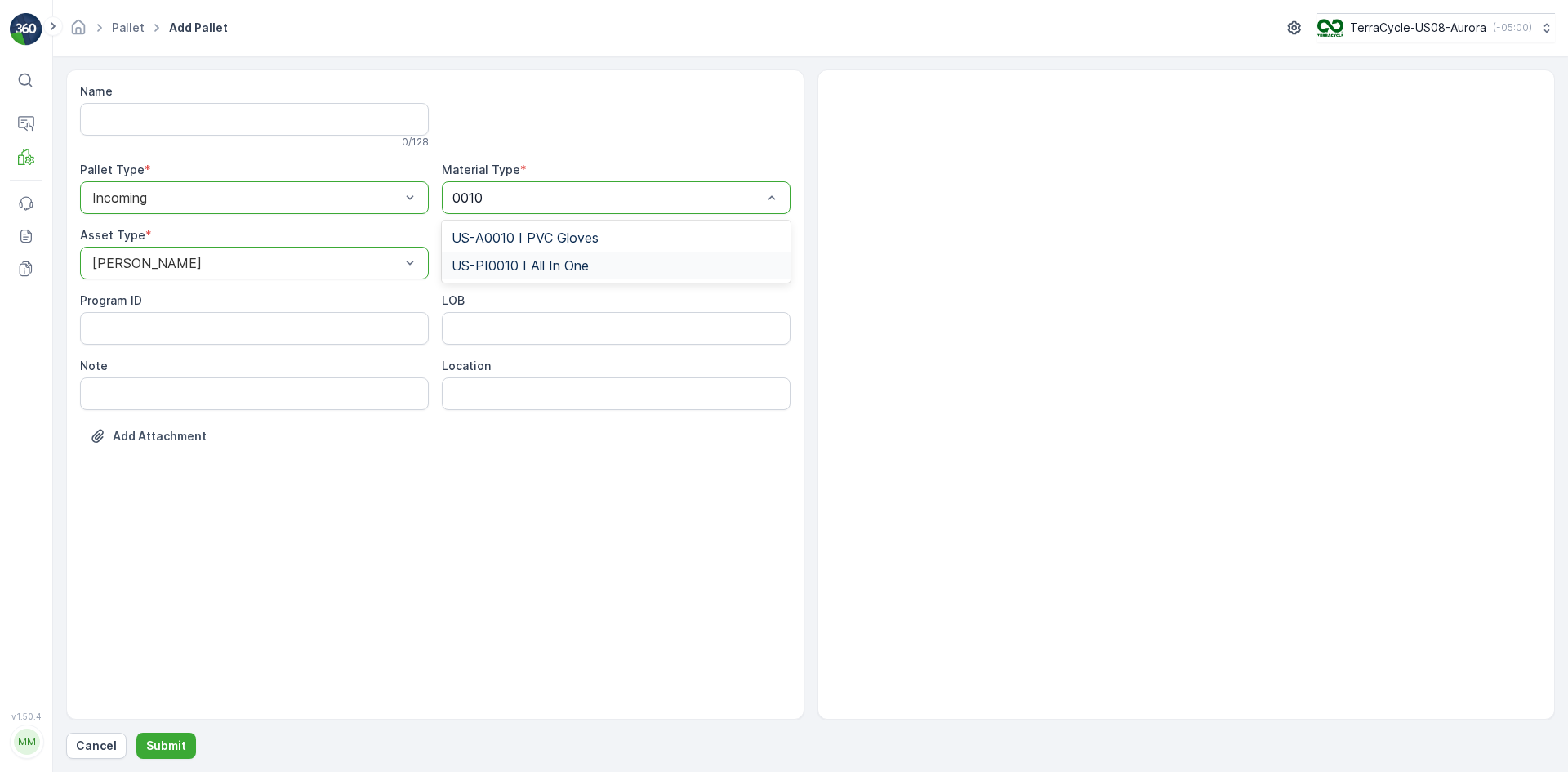
click at [535, 258] on span "US-PI0010 I All In One" at bounding box center [520, 265] width 138 height 14
click at [184, 743] on button "Submit" at bounding box center [166, 745] width 60 height 26
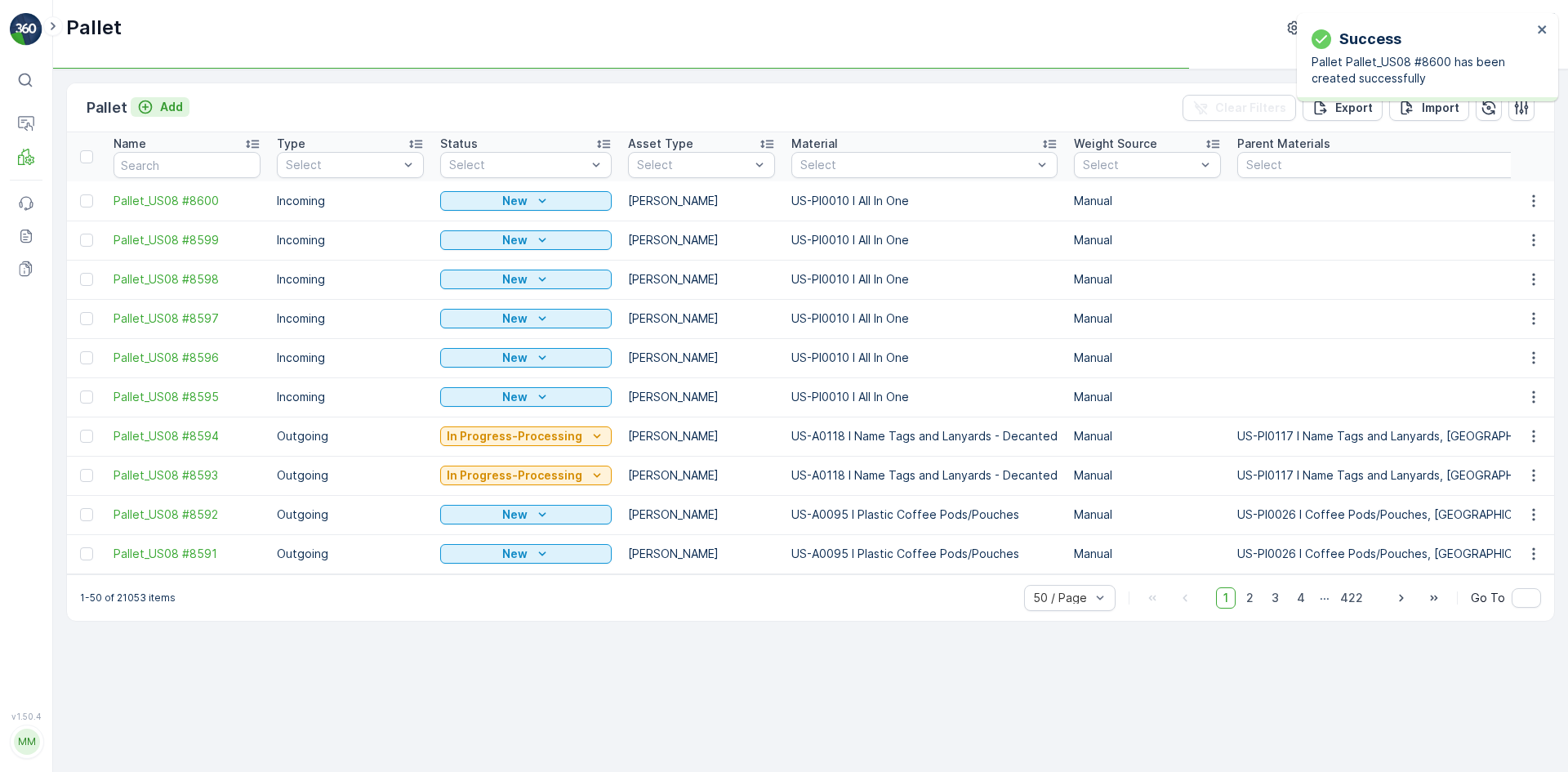
click at [173, 108] on p "Add" at bounding box center [172, 107] width 23 height 16
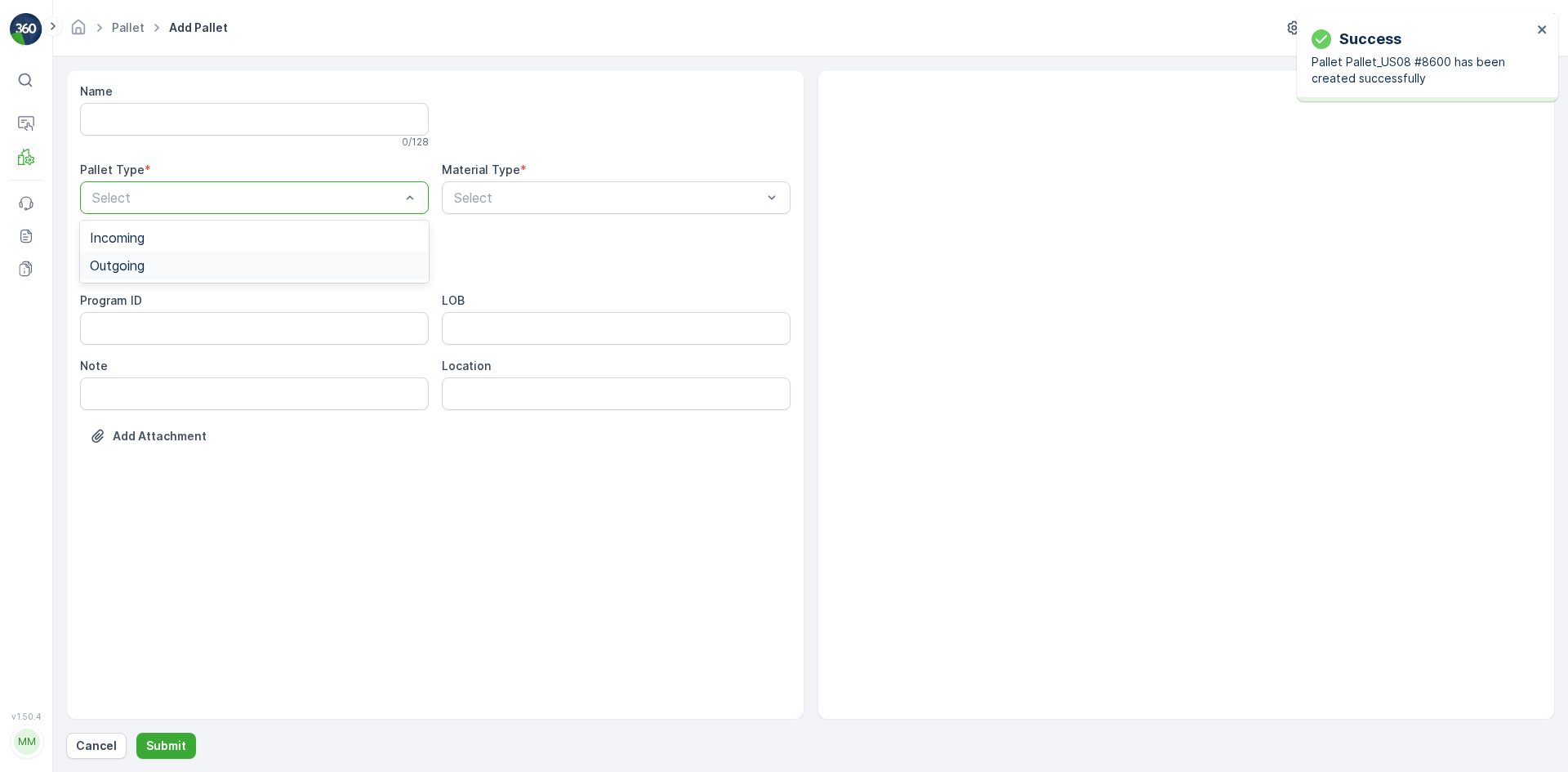
click at [170, 252] on div "Outgoing" at bounding box center [255, 265] width 348 height 28
click at [170, 252] on div "Select" at bounding box center [255, 263] width 348 height 33
click at [171, 301] on div "[PERSON_NAME]" at bounding box center [255, 303] width 329 height 14
click at [277, 177] on div "Pallet Type *" at bounding box center [255, 170] width 348 height 16
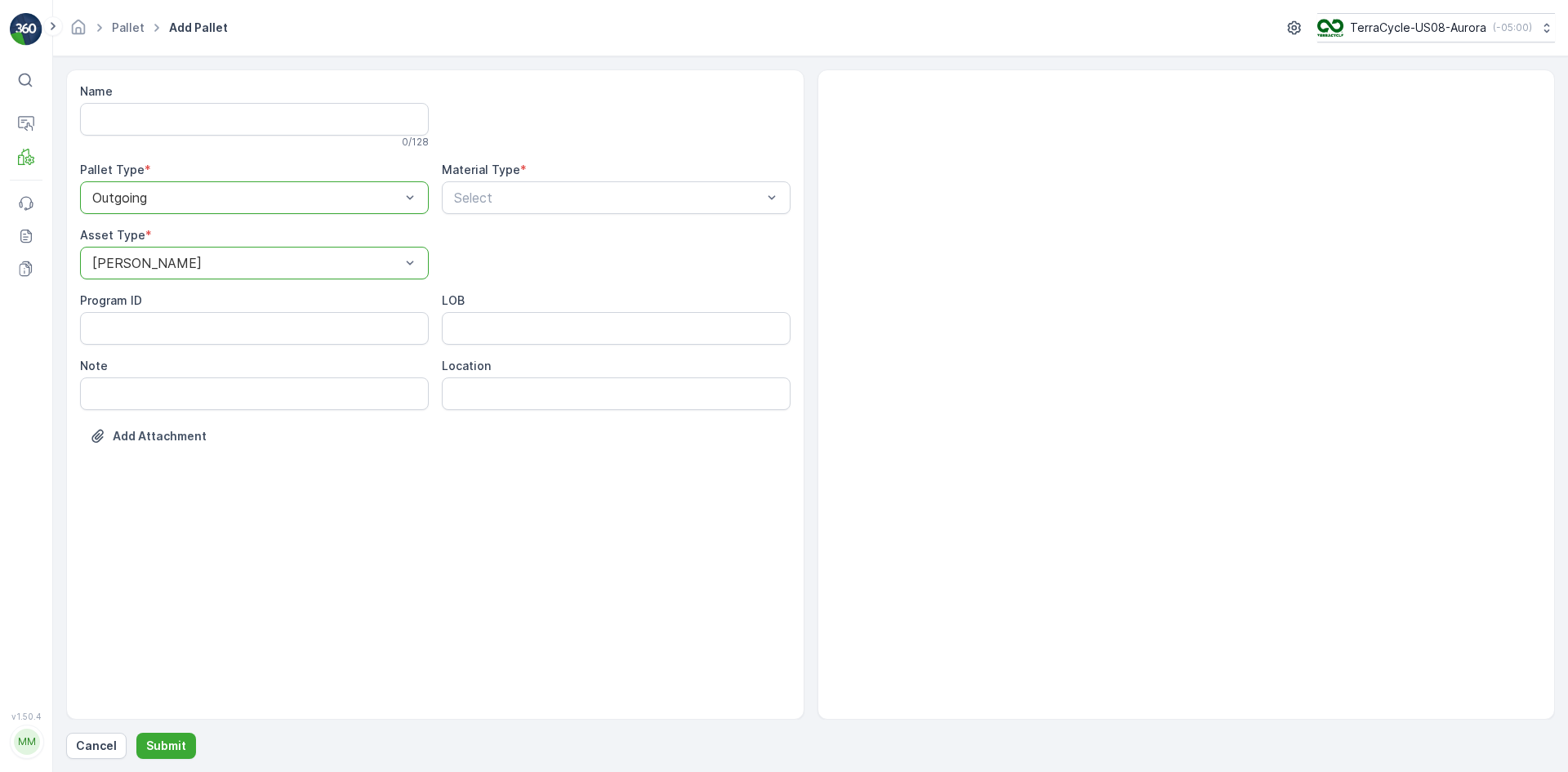
click at [278, 195] on div at bounding box center [246, 197] width 311 height 14
click at [267, 233] on div "Incoming" at bounding box center [255, 238] width 329 height 14
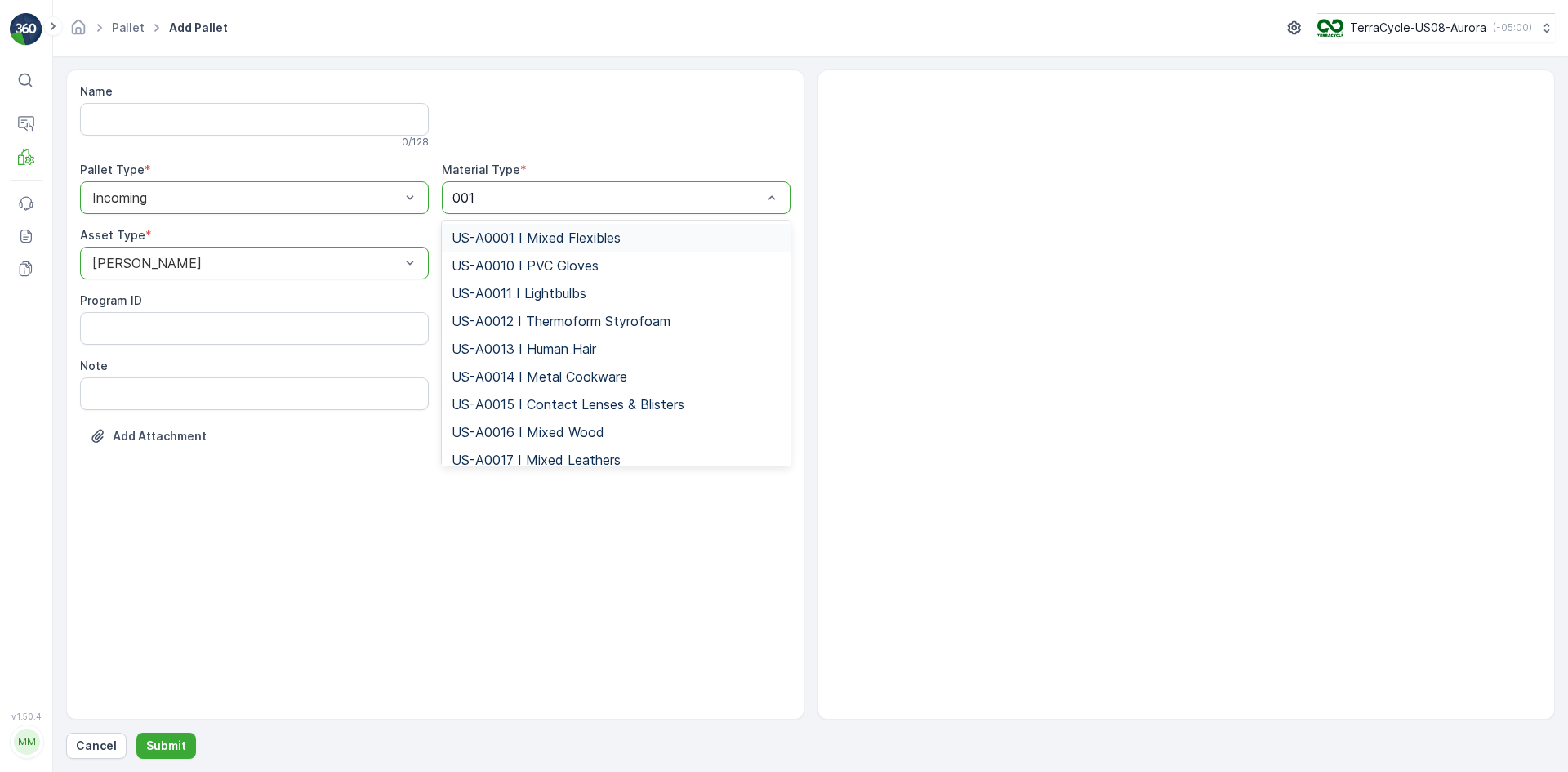
type input "0010"
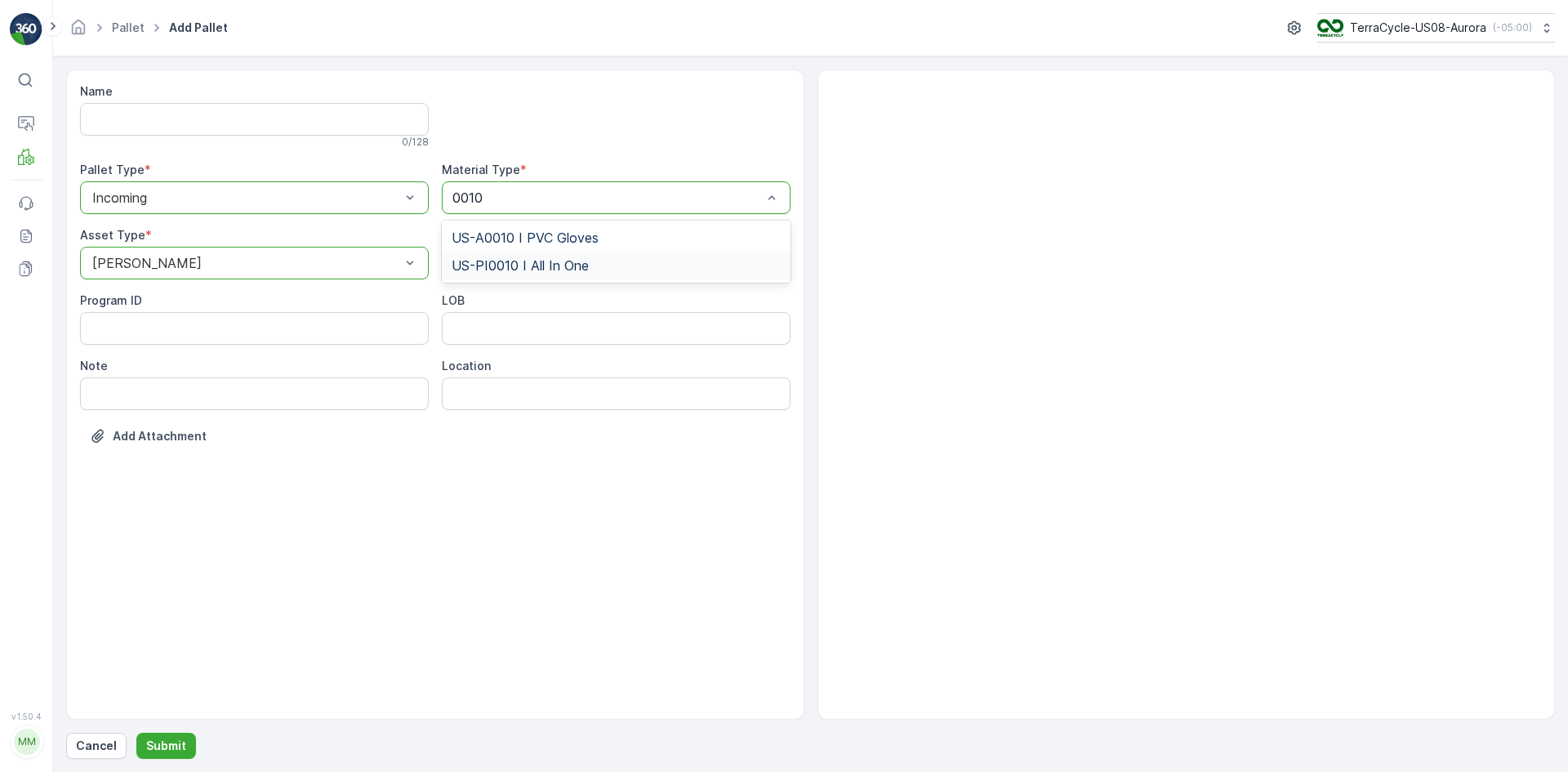
click at [524, 265] on span "US-PI0010 I All In One" at bounding box center [520, 265] width 138 height 14
click at [170, 742] on p "Submit" at bounding box center [166, 745] width 40 height 16
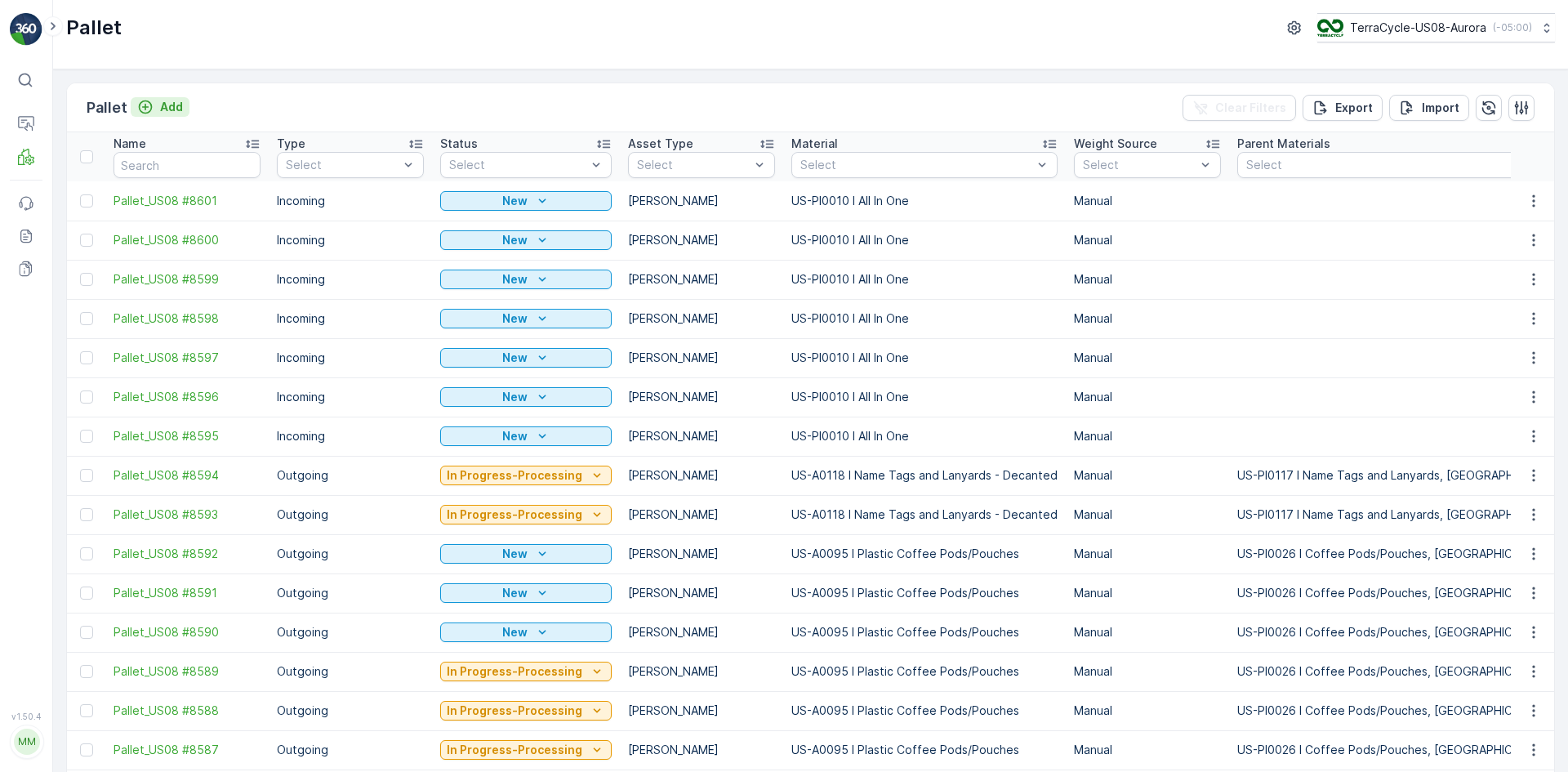
click at [180, 109] on p "Add" at bounding box center [172, 107] width 23 height 16
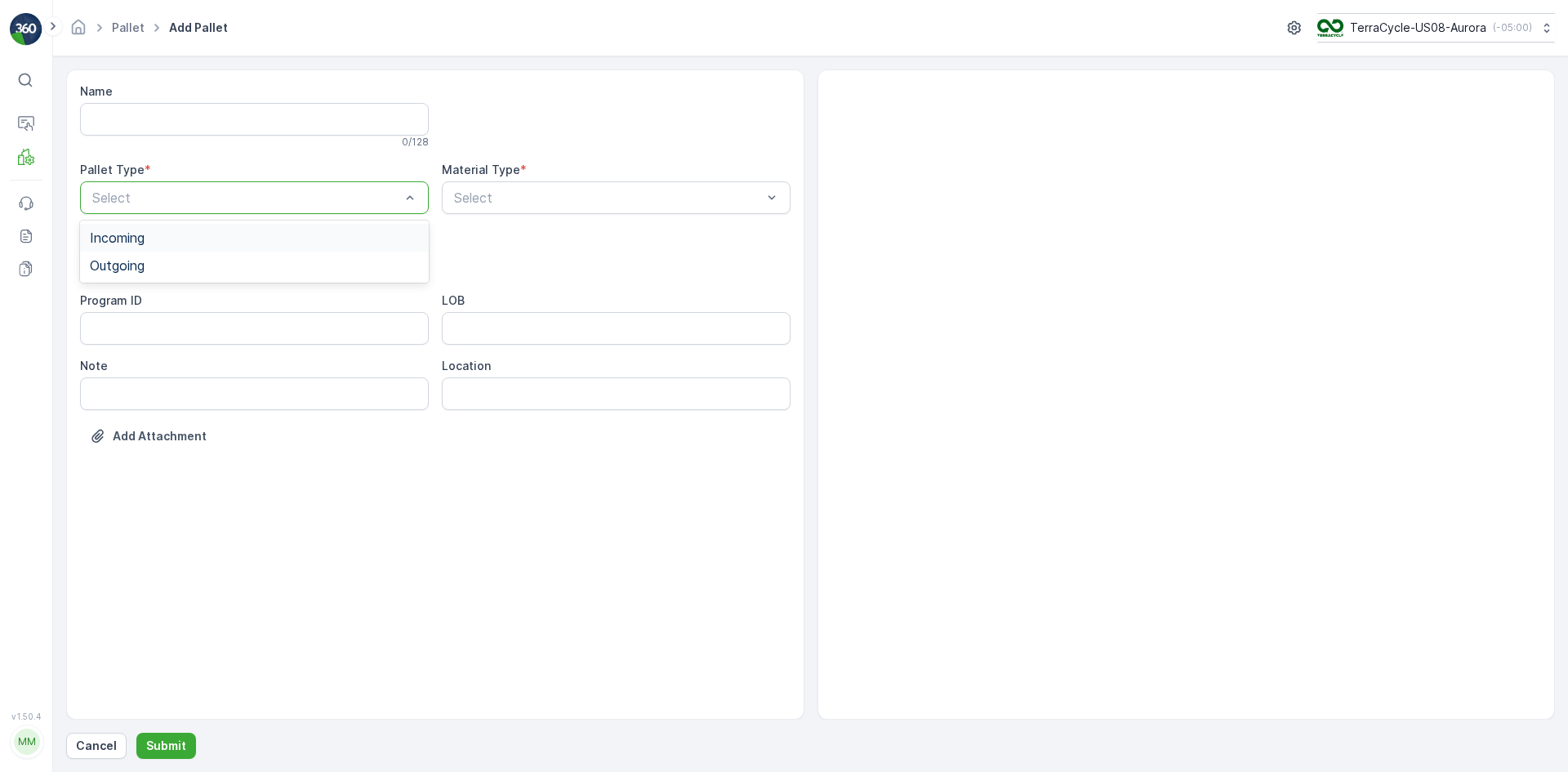
click at [242, 231] on div "Incoming" at bounding box center [255, 238] width 329 height 14
click at [233, 252] on div "Select" at bounding box center [255, 263] width 348 height 33
click at [229, 304] on div "[PERSON_NAME]" at bounding box center [255, 303] width 329 height 14
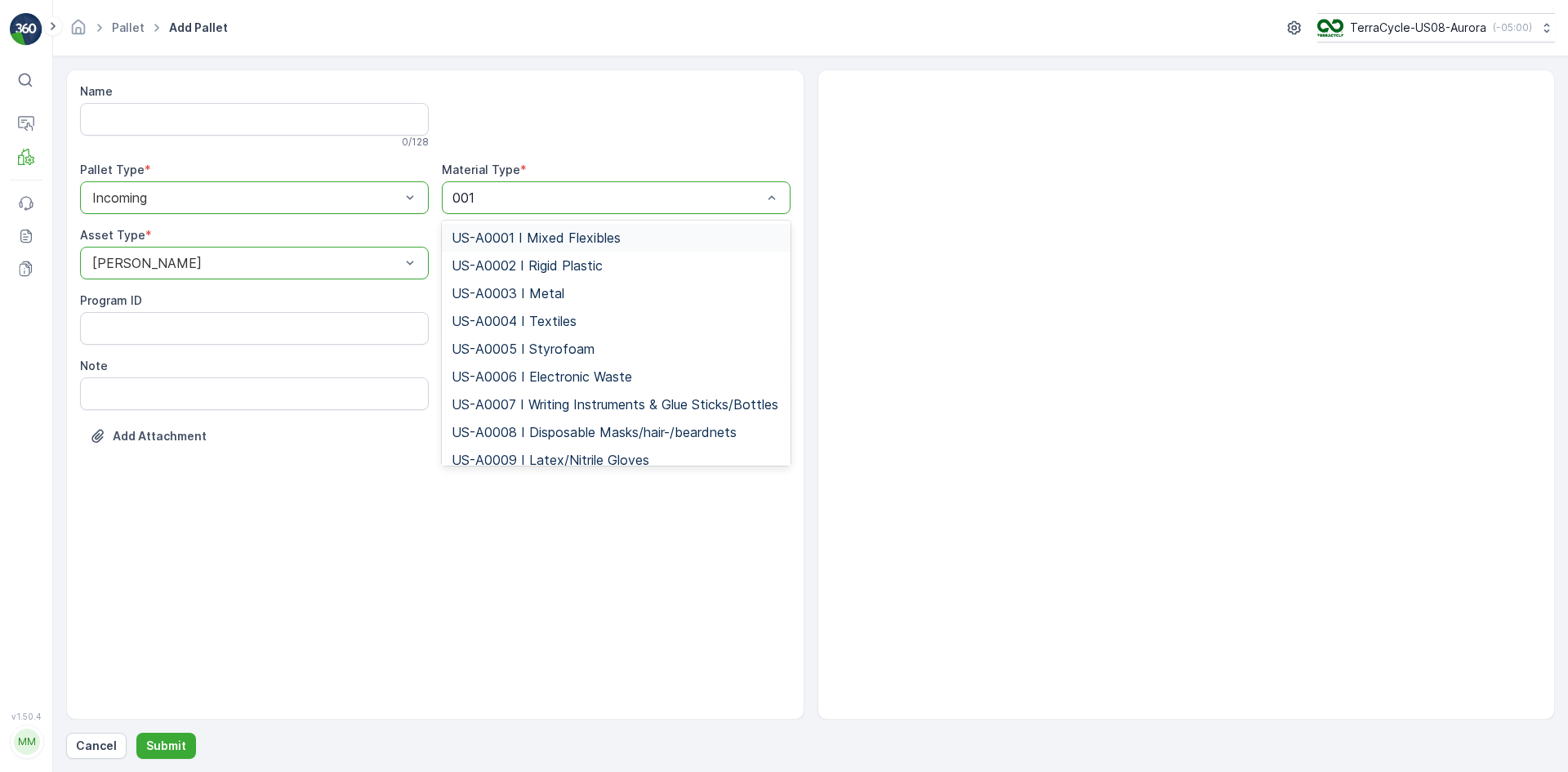
type input "0010"
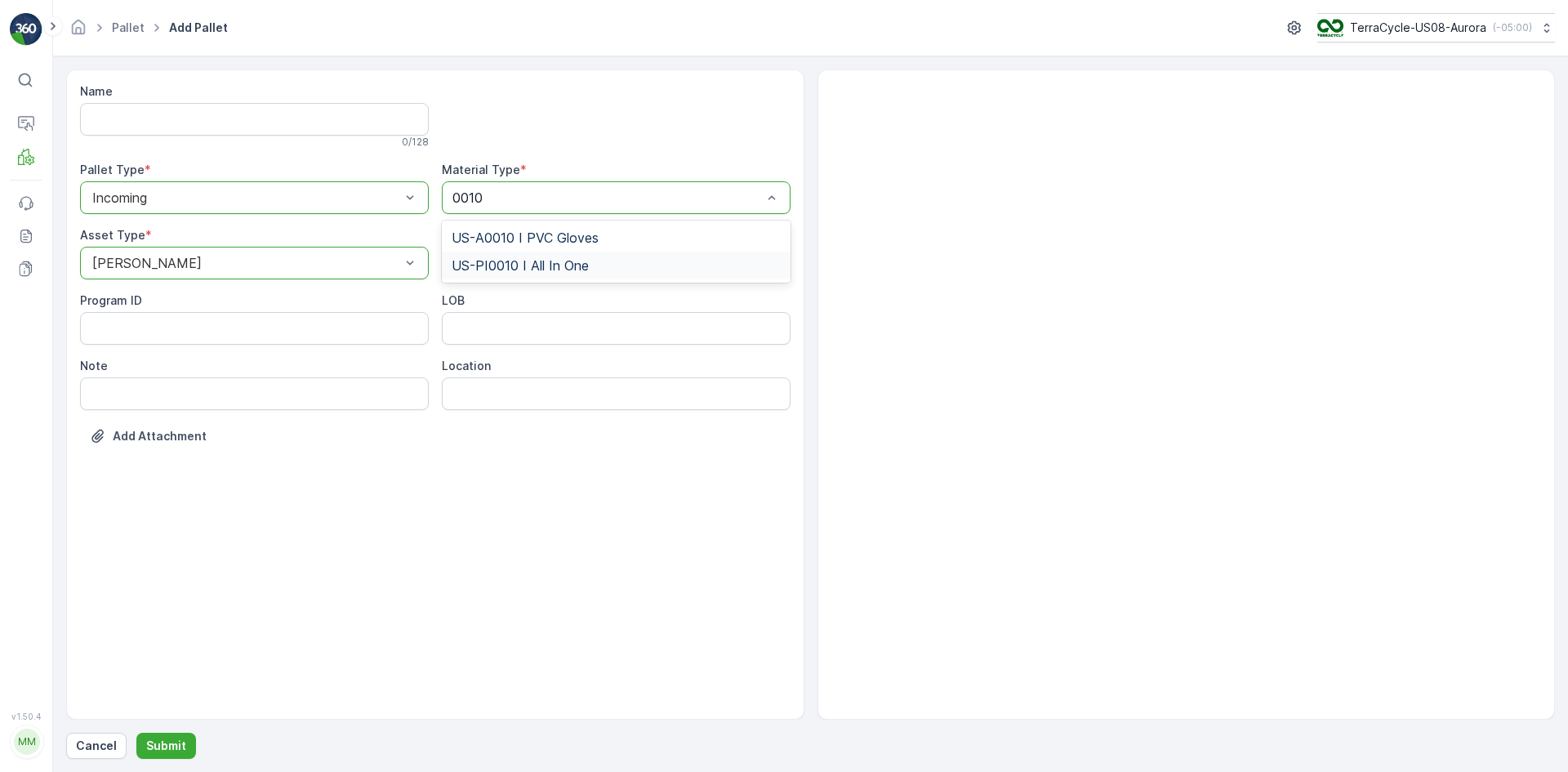
click at [541, 266] on span "US-PI0010 I All In One" at bounding box center [520, 265] width 138 height 14
click at [165, 747] on p "Submit" at bounding box center [166, 745] width 40 height 16
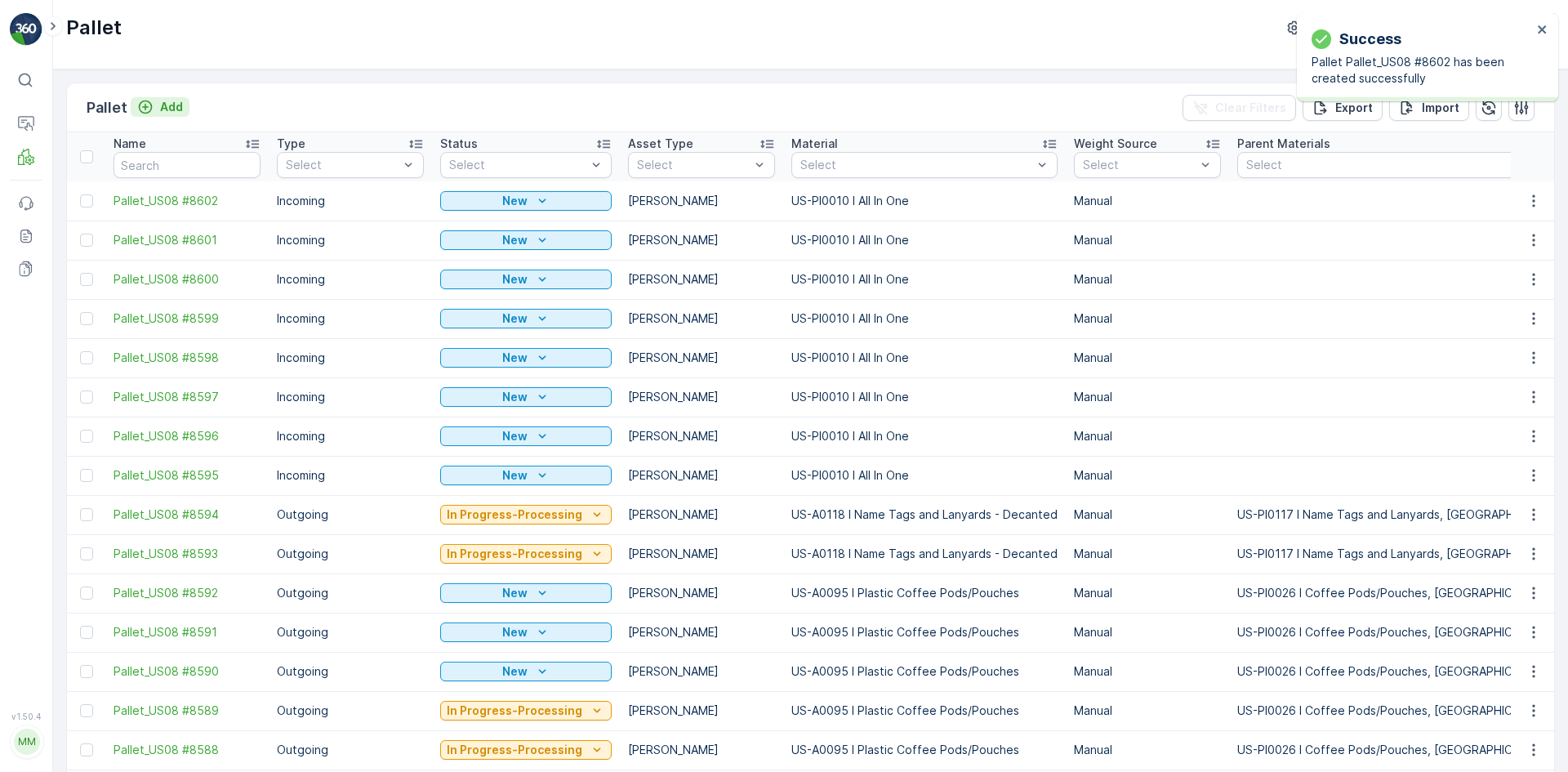
click at [176, 109] on p "Add" at bounding box center [172, 107] width 23 height 16
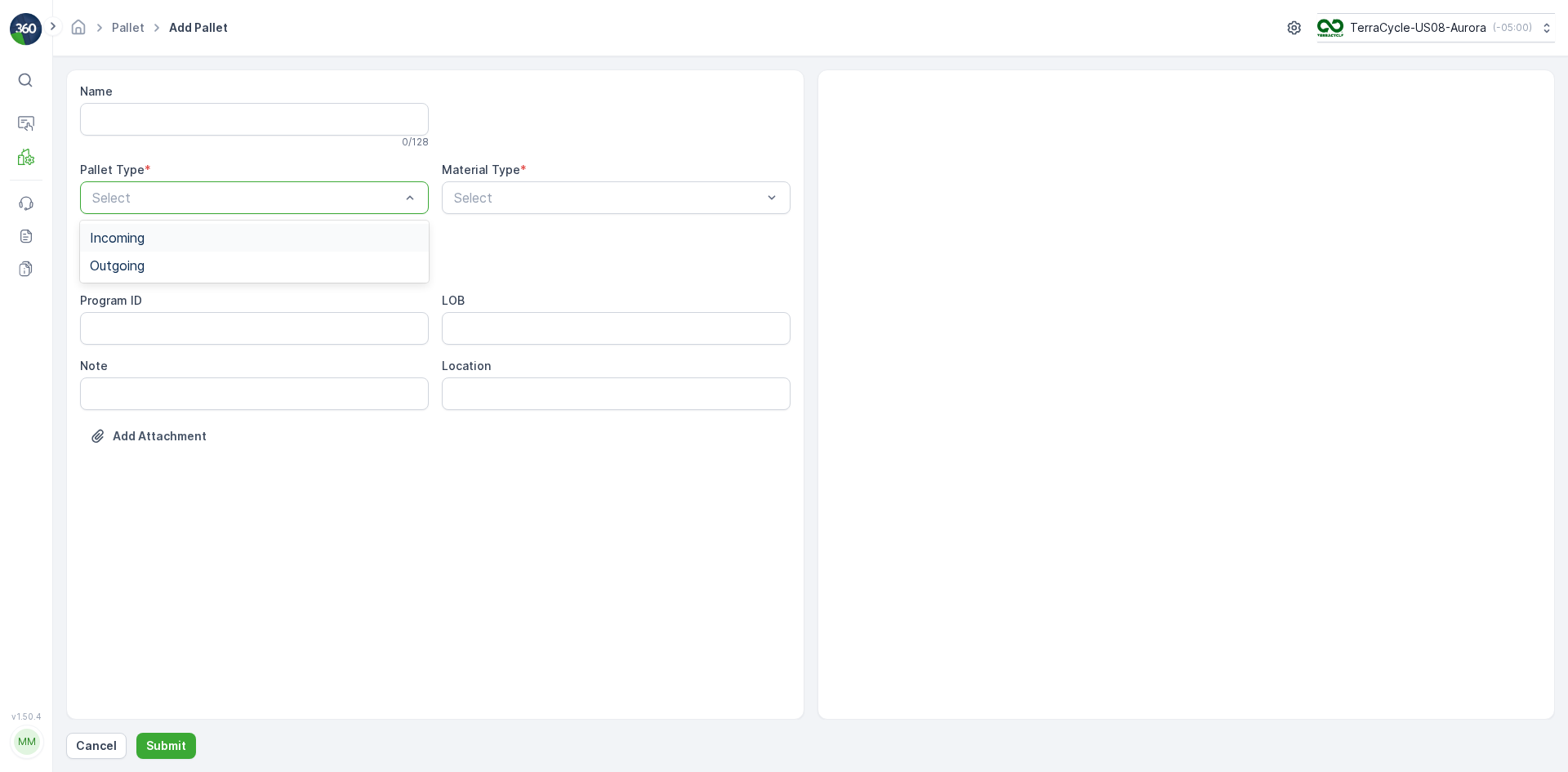
click at [188, 235] on div "Incoming" at bounding box center [255, 238] width 329 height 14
click at [191, 302] on div "[PERSON_NAME]" at bounding box center [255, 303] width 329 height 14
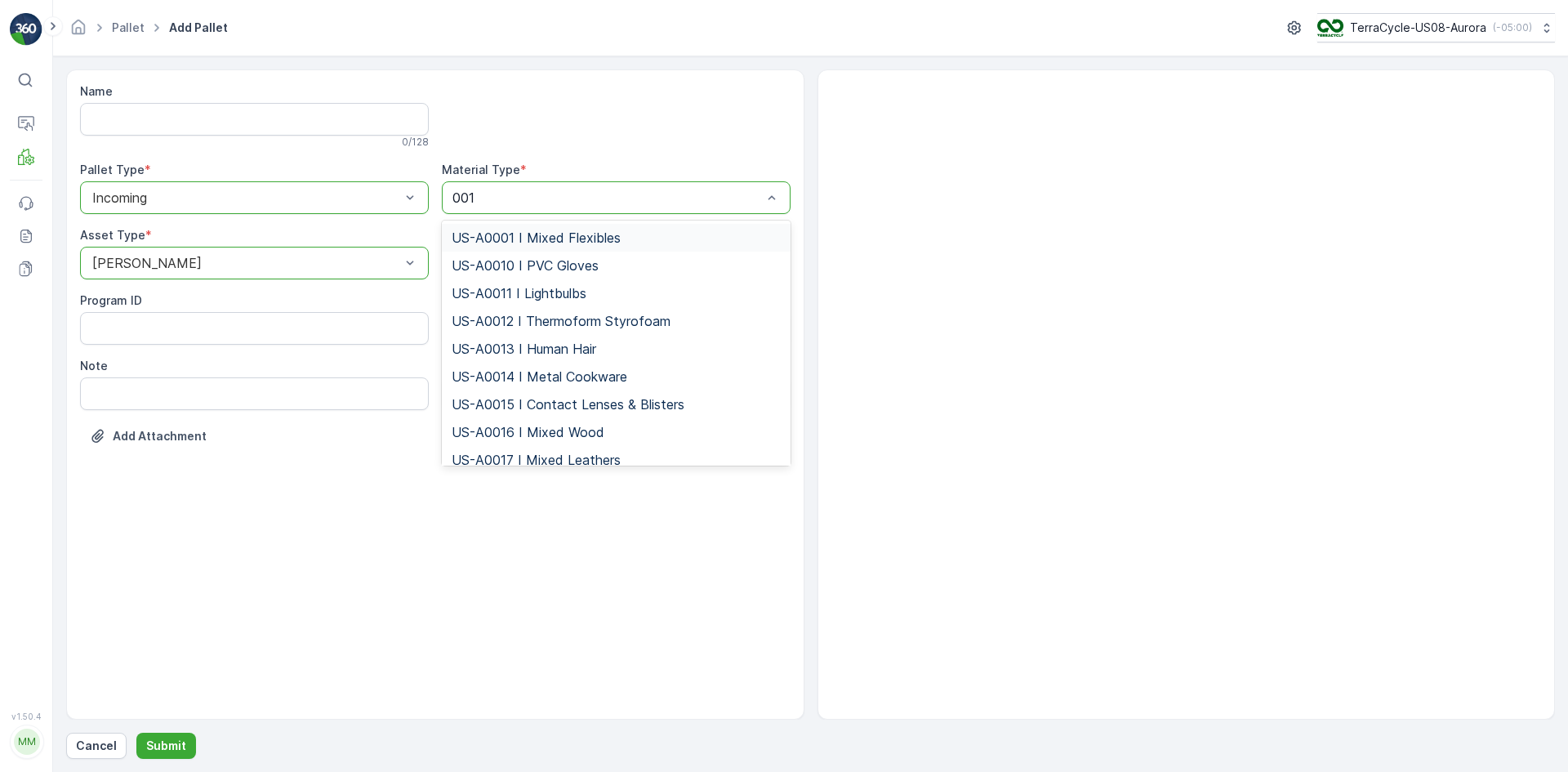
type input "0010"
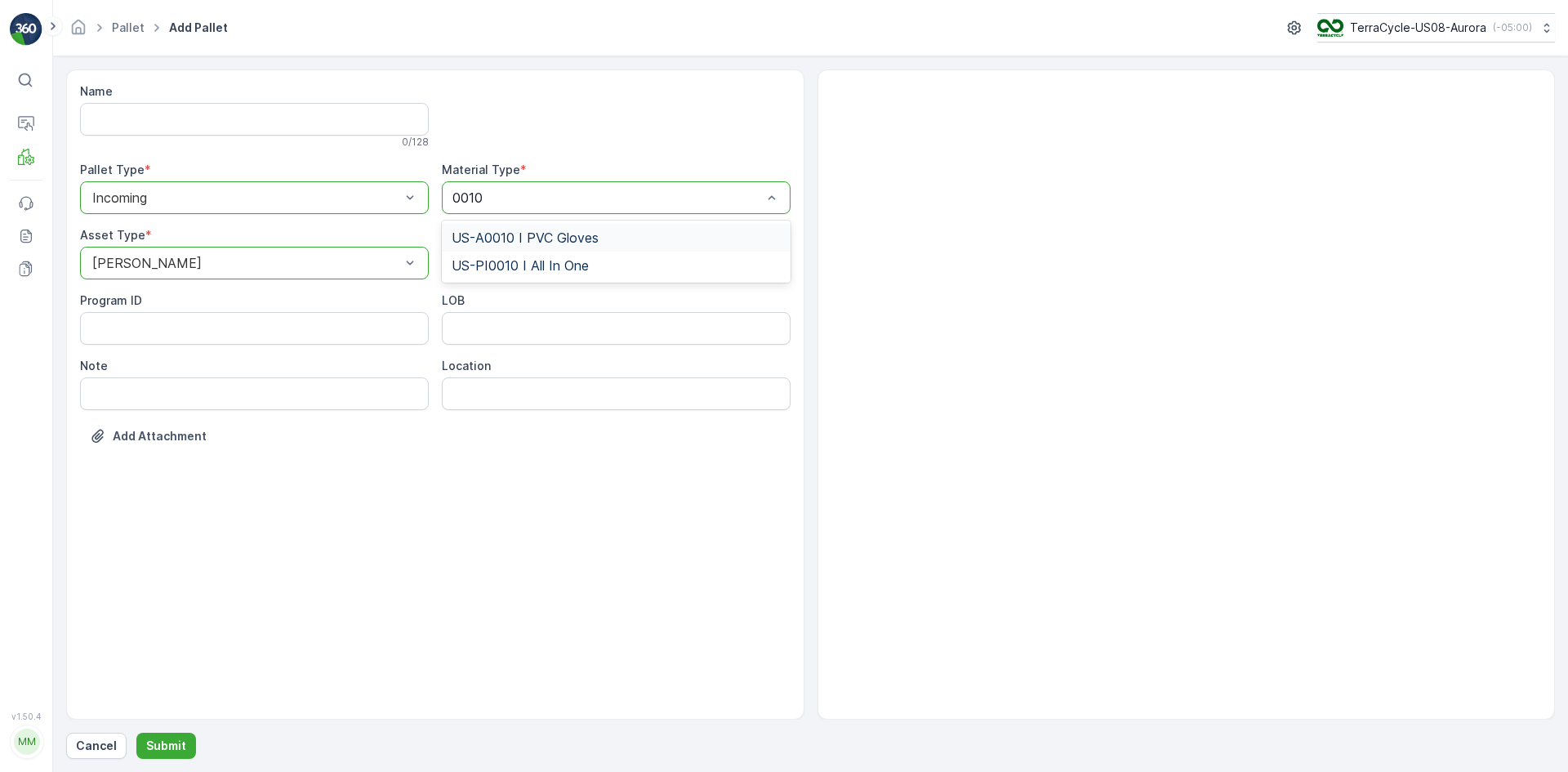
click at [509, 242] on span "US-A0010 I PVC Gloves" at bounding box center [524, 238] width 147 height 14
click at [524, 197] on div at bounding box center [608, 197] width 311 height 14
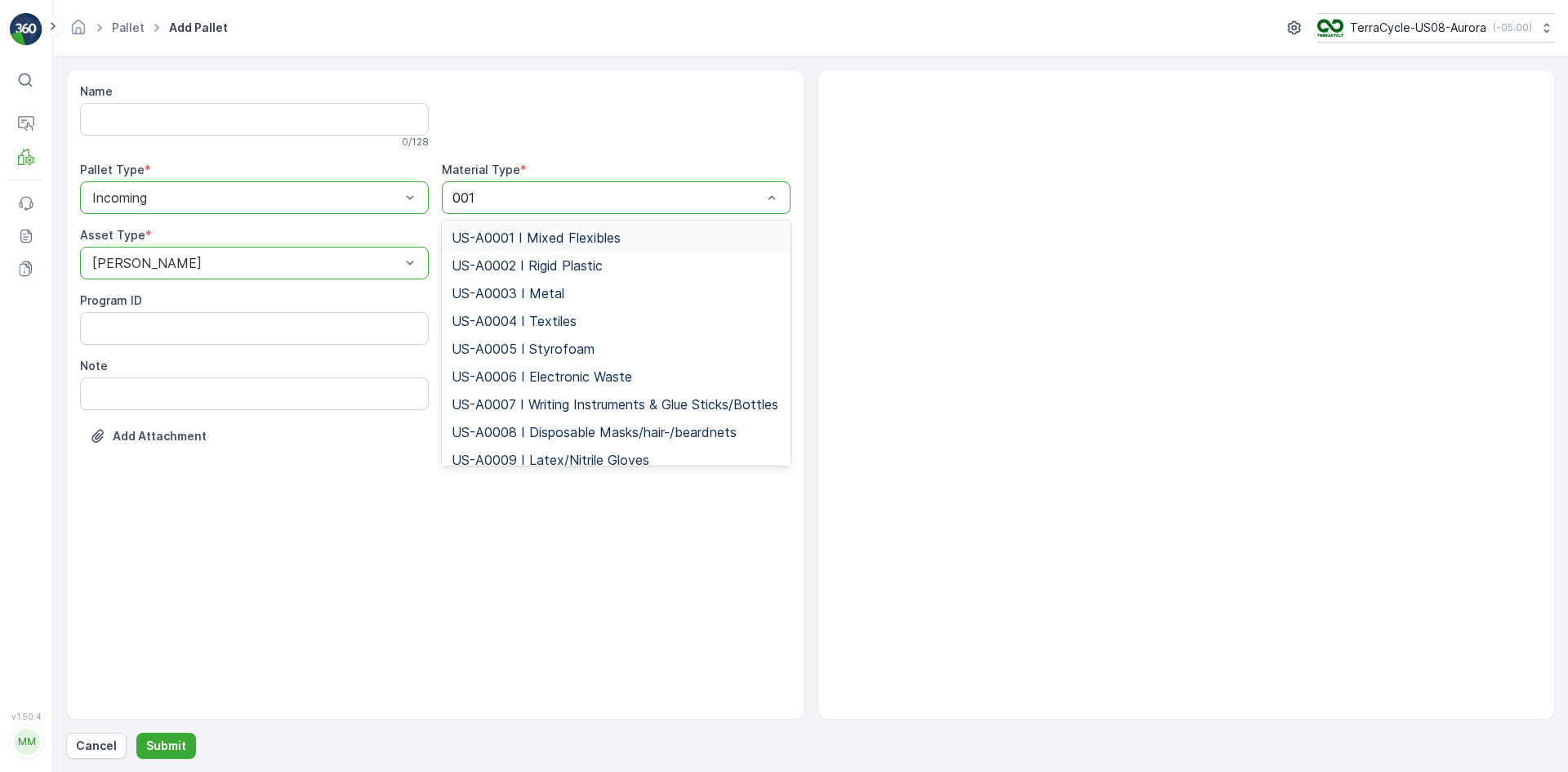
type input "0010"
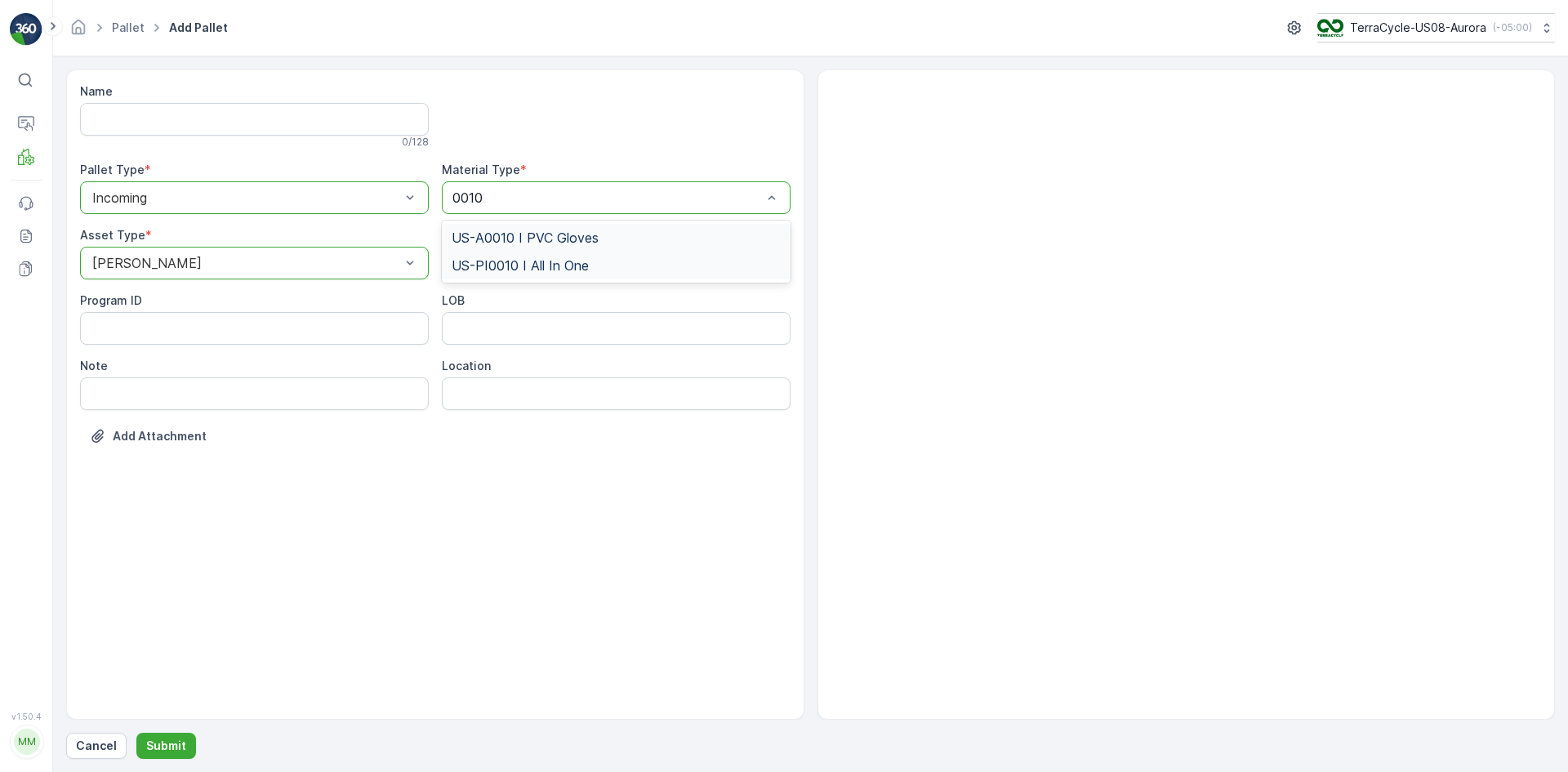
click at [572, 274] on div "US-PI0010 I All In One" at bounding box center [616, 265] width 348 height 28
click at [166, 746] on p "Submit" at bounding box center [166, 745] width 40 height 16
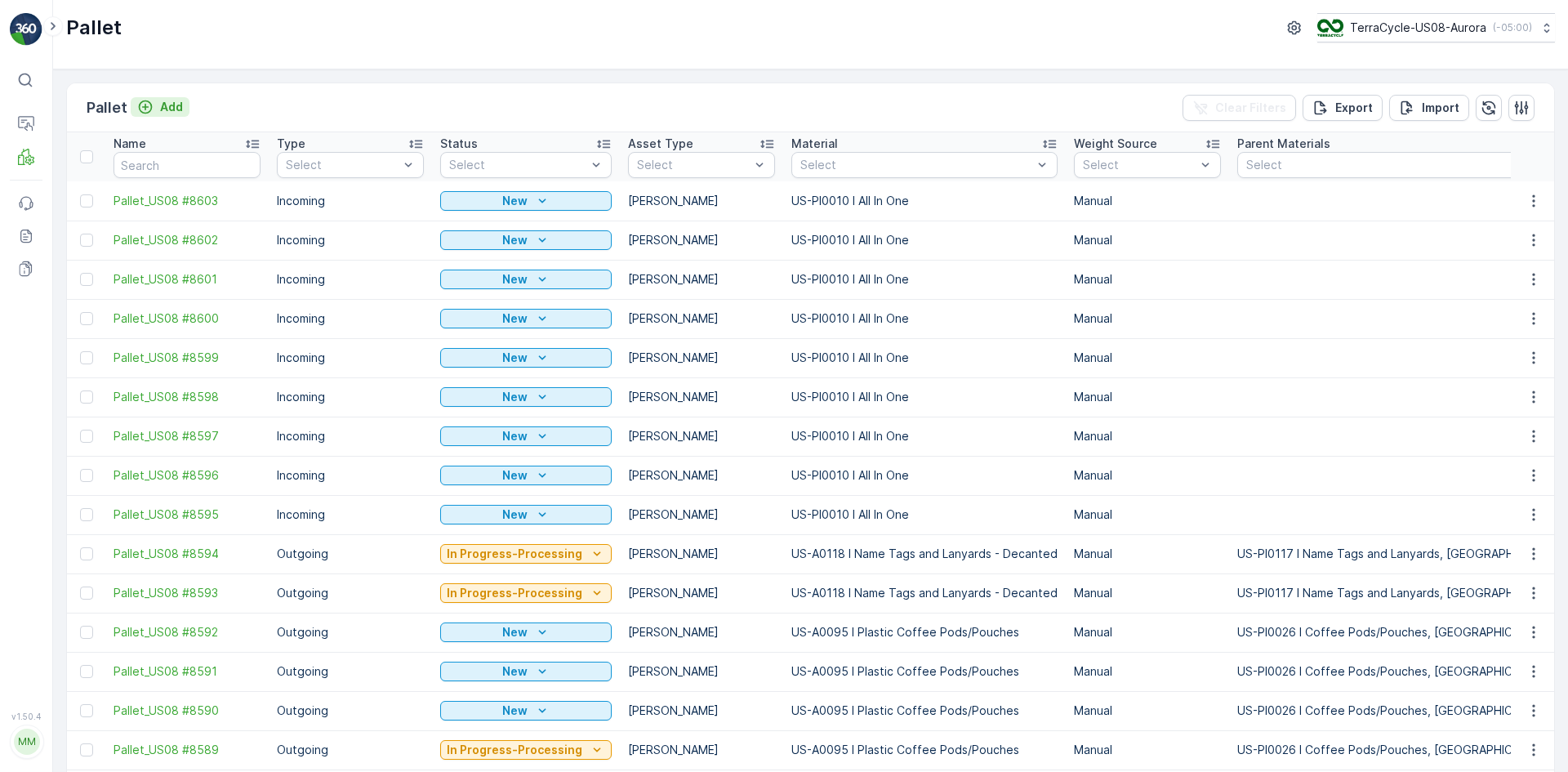
click at [168, 99] on p "Add" at bounding box center [172, 107] width 23 height 16
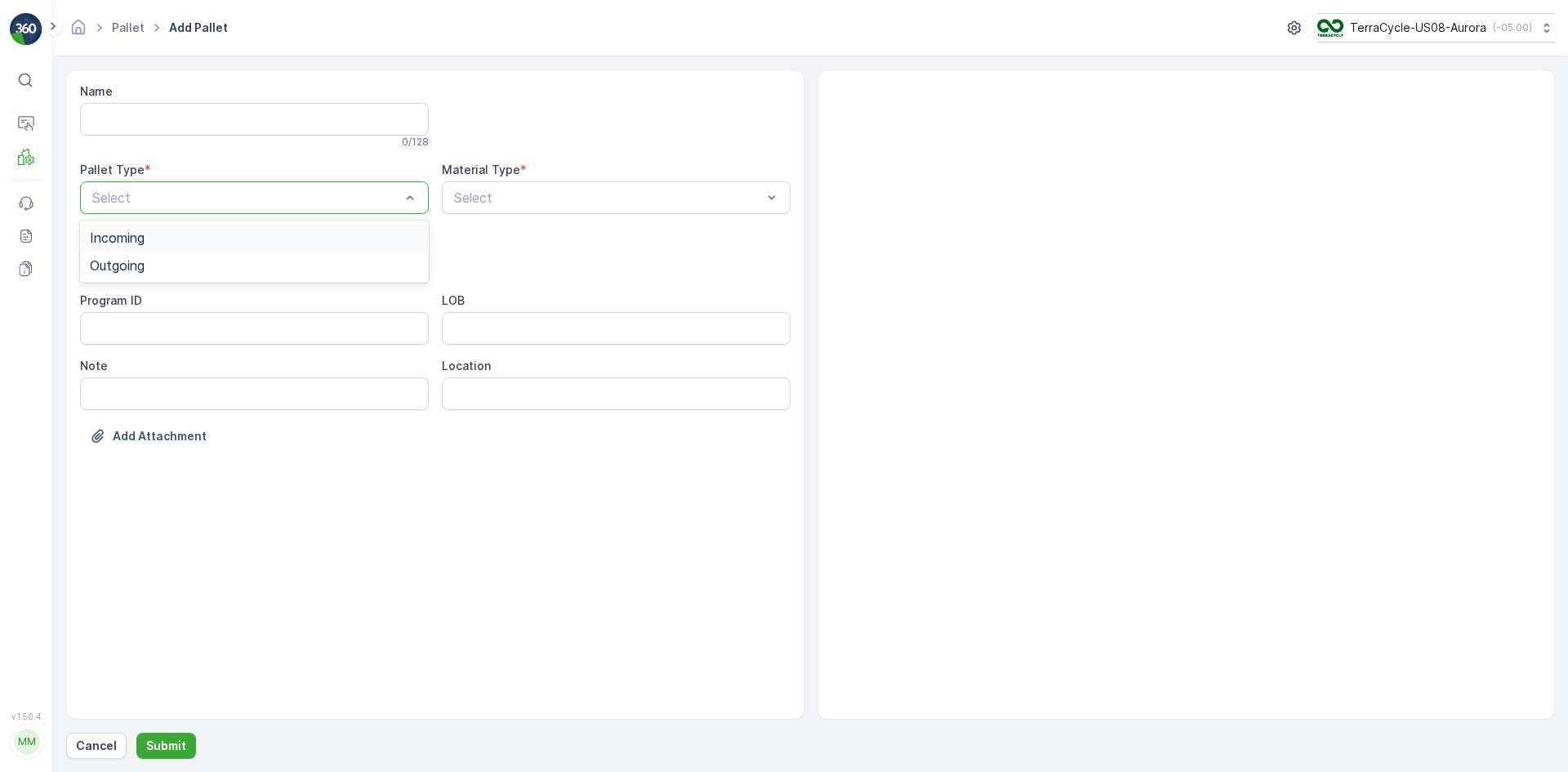
click at [203, 230] on div "Incoming" at bounding box center [255, 237] width 348 height 28
click at [191, 301] on div "[PERSON_NAME]" at bounding box center [255, 303] width 329 height 14
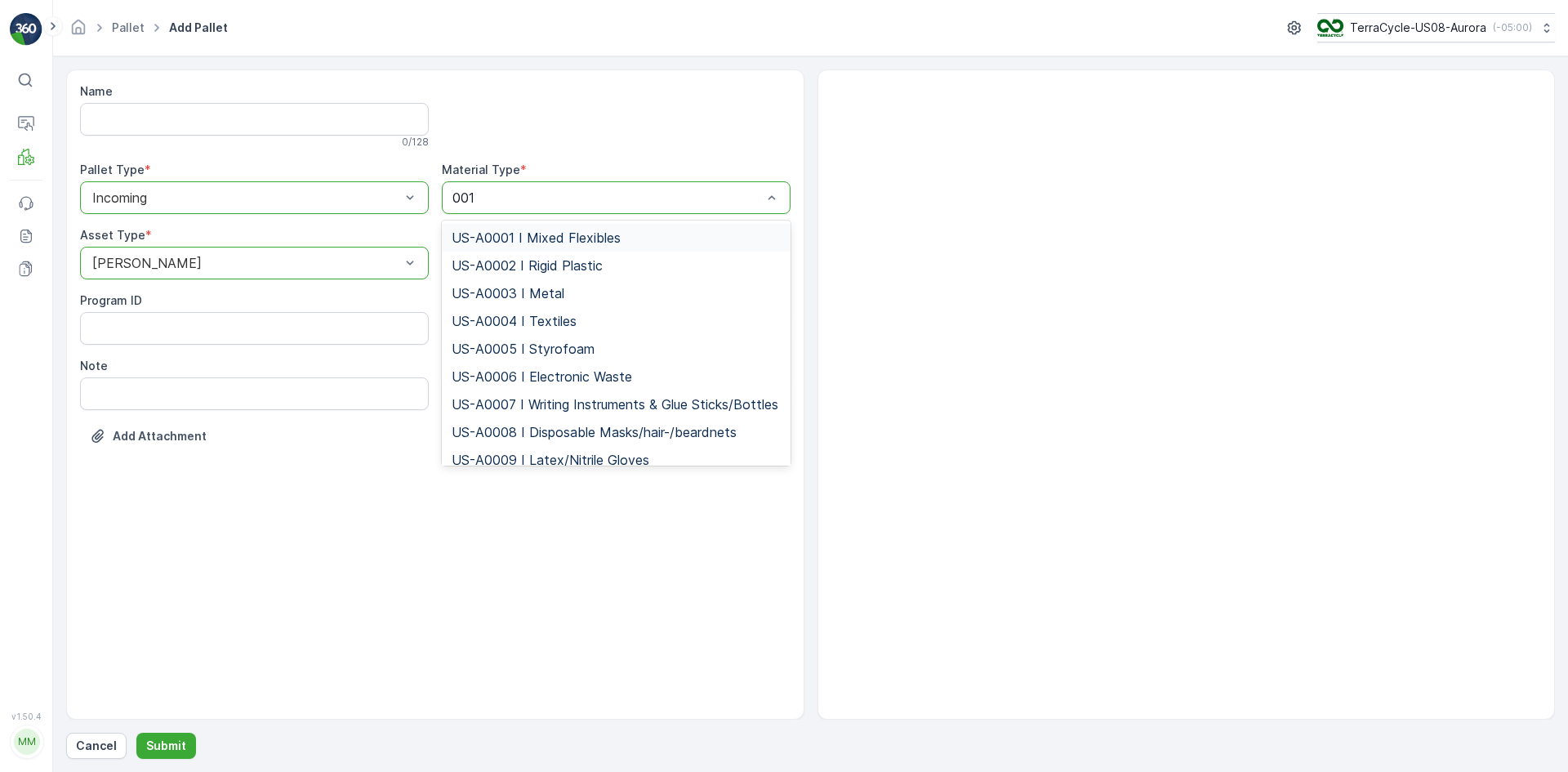
type input "0010"
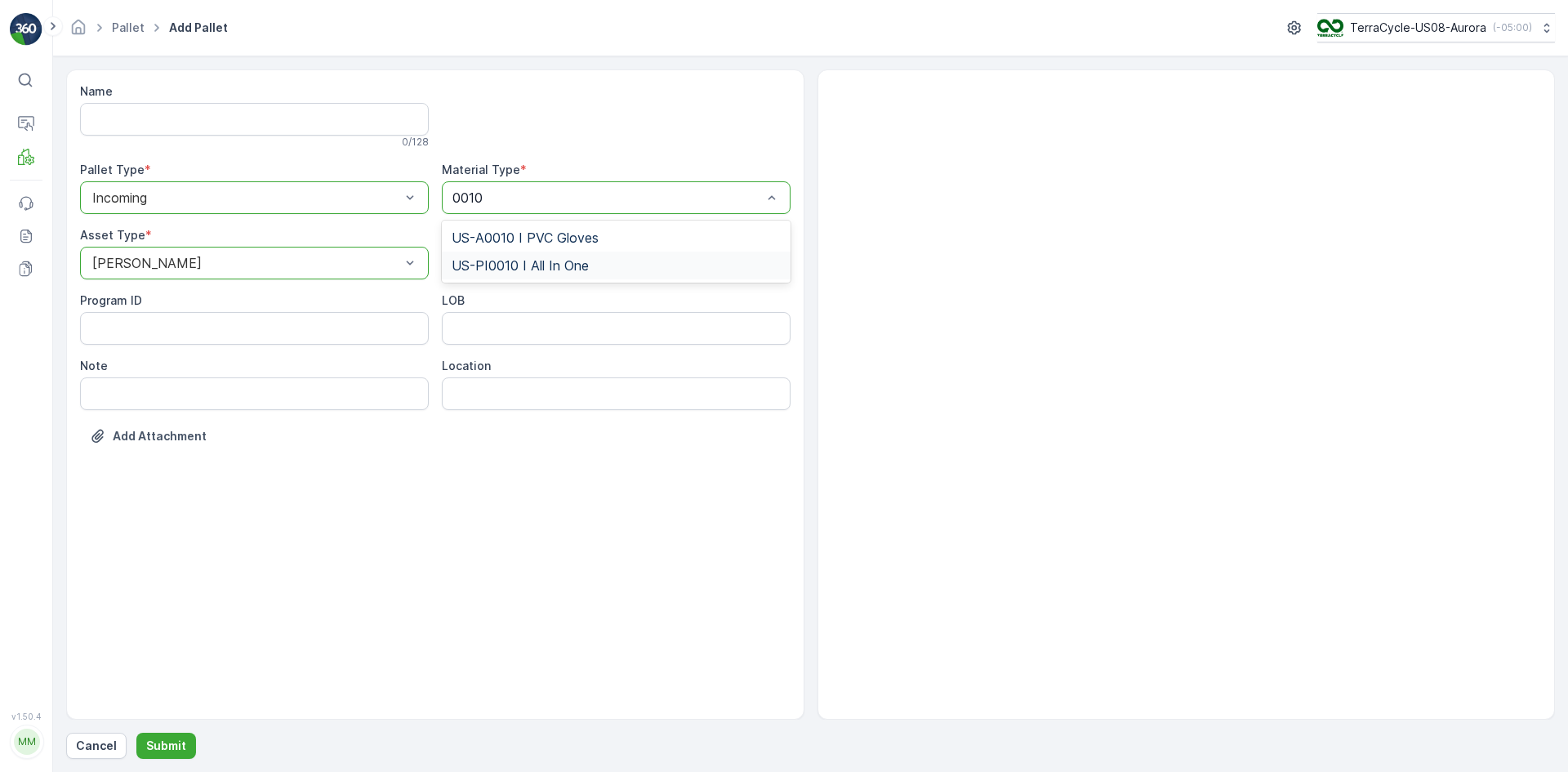
click at [542, 261] on span "US-PI0010 I All In One" at bounding box center [520, 265] width 138 height 14
click at [188, 746] on button "Submit" at bounding box center [166, 745] width 60 height 26
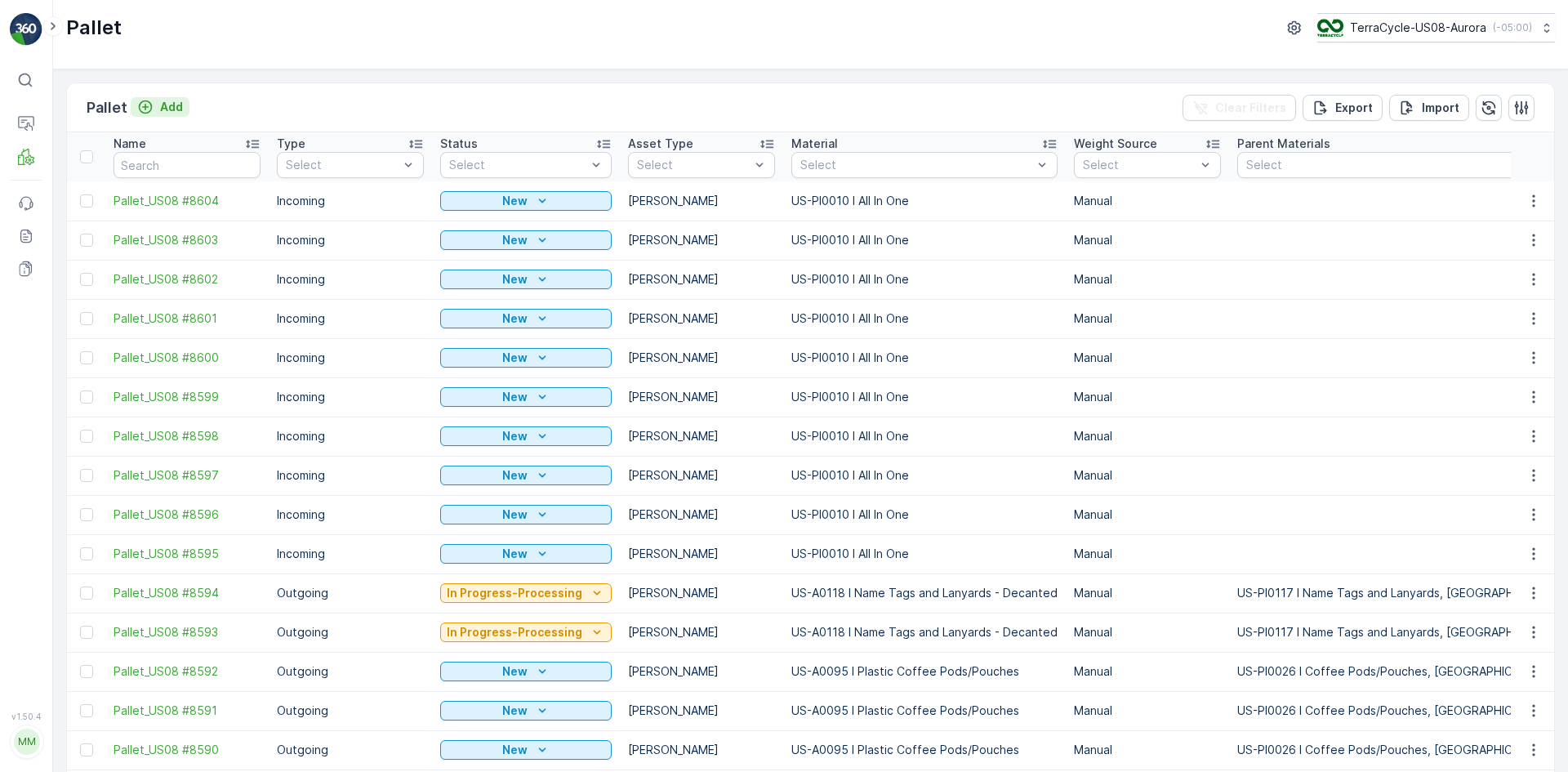
click at [162, 106] on p "Add" at bounding box center [172, 107] width 23 height 16
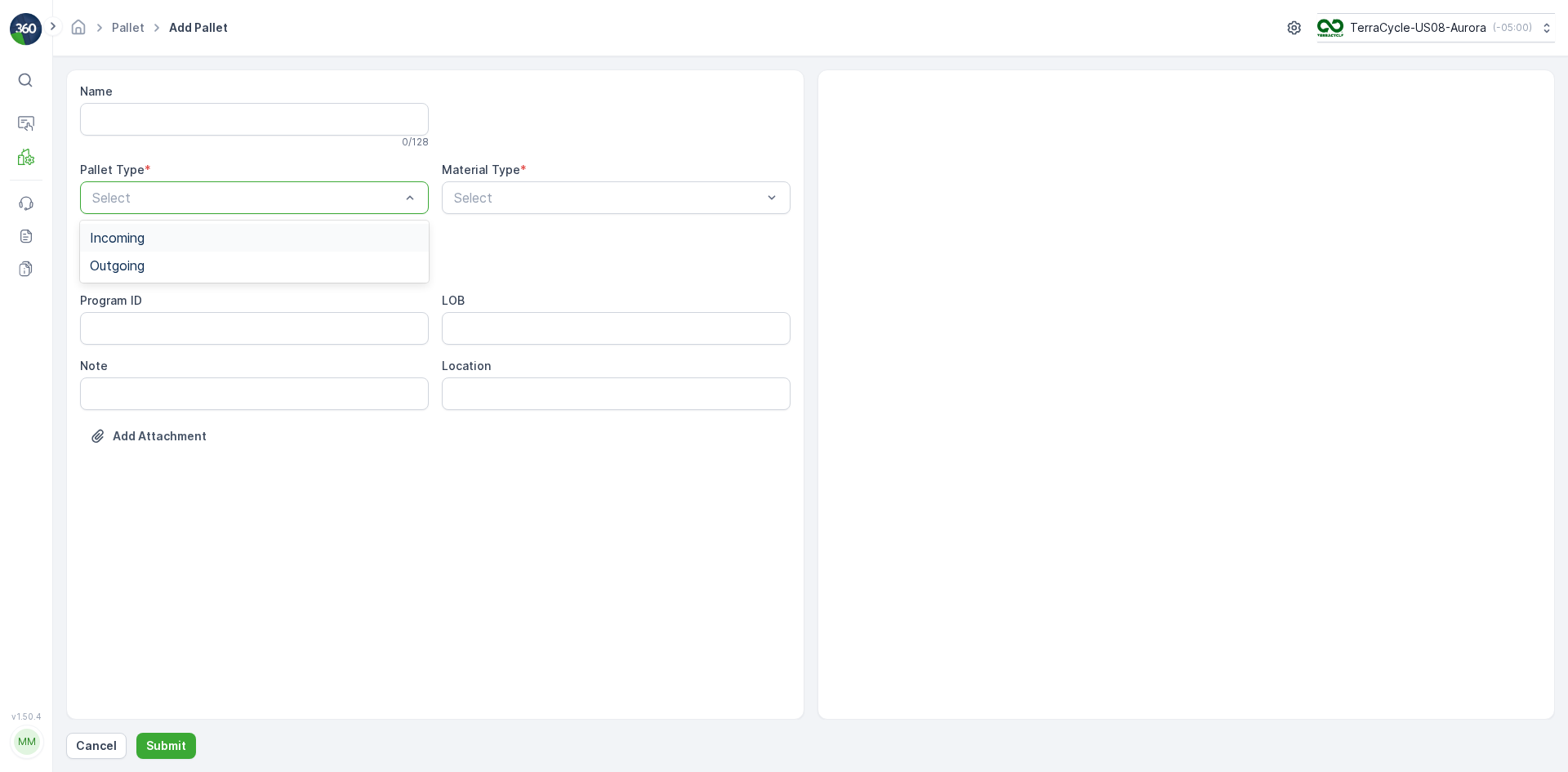
click at [263, 238] on div "Incoming" at bounding box center [255, 238] width 329 height 14
click at [263, 239] on div "Asset Type *" at bounding box center [255, 235] width 348 height 16
click at [264, 248] on div "Select" at bounding box center [255, 263] width 348 height 33
click at [265, 302] on div "[PERSON_NAME]" at bounding box center [255, 303] width 329 height 14
click at [670, 184] on div "Select" at bounding box center [616, 197] width 348 height 33
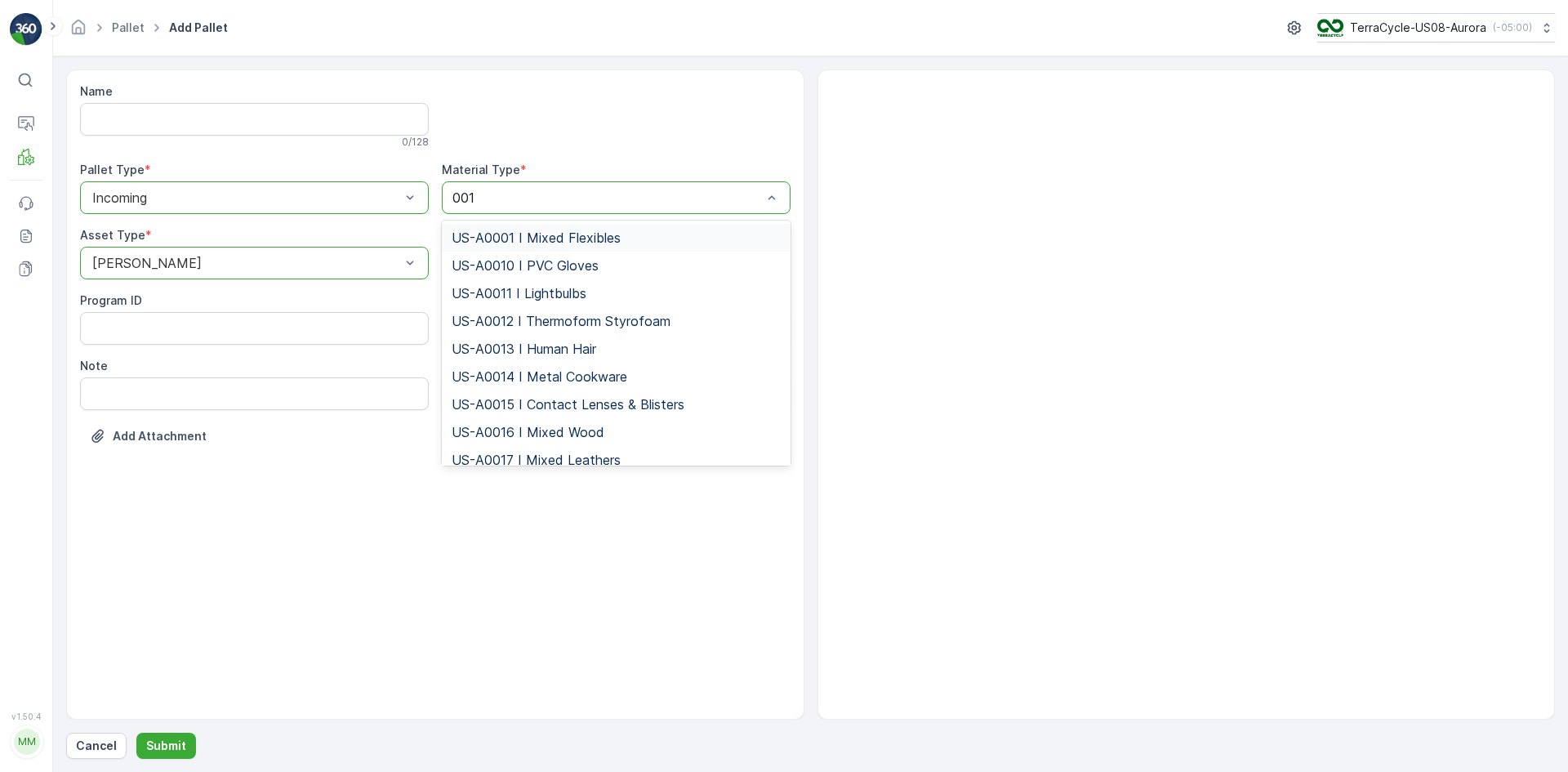
type input "0010"
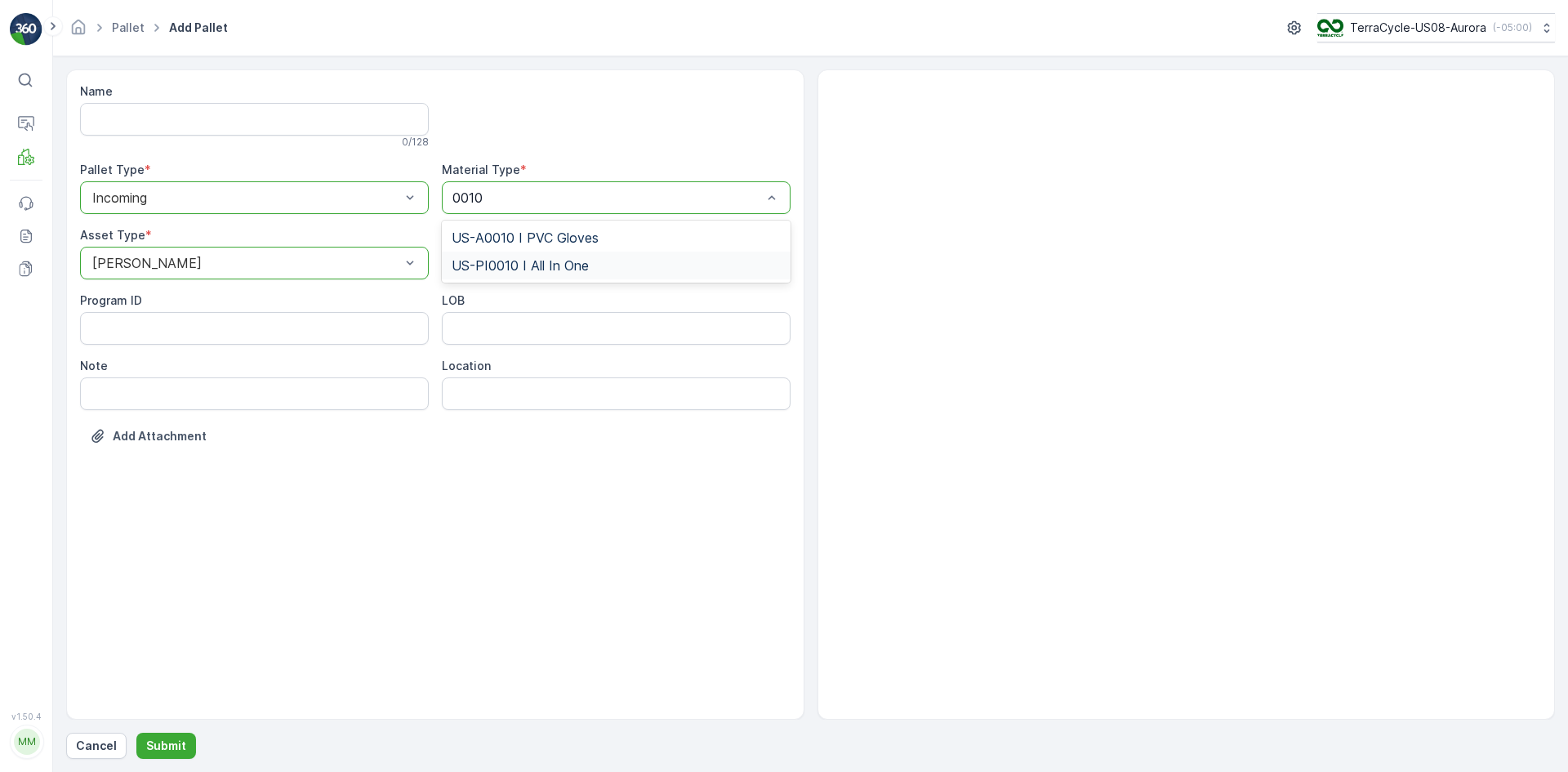
click at [641, 270] on div "US-PI0010 I All In One" at bounding box center [616, 265] width 329 height 14
click at [176, 747] on p "Submit" at bounding box center [166, 745] width 40 height 16
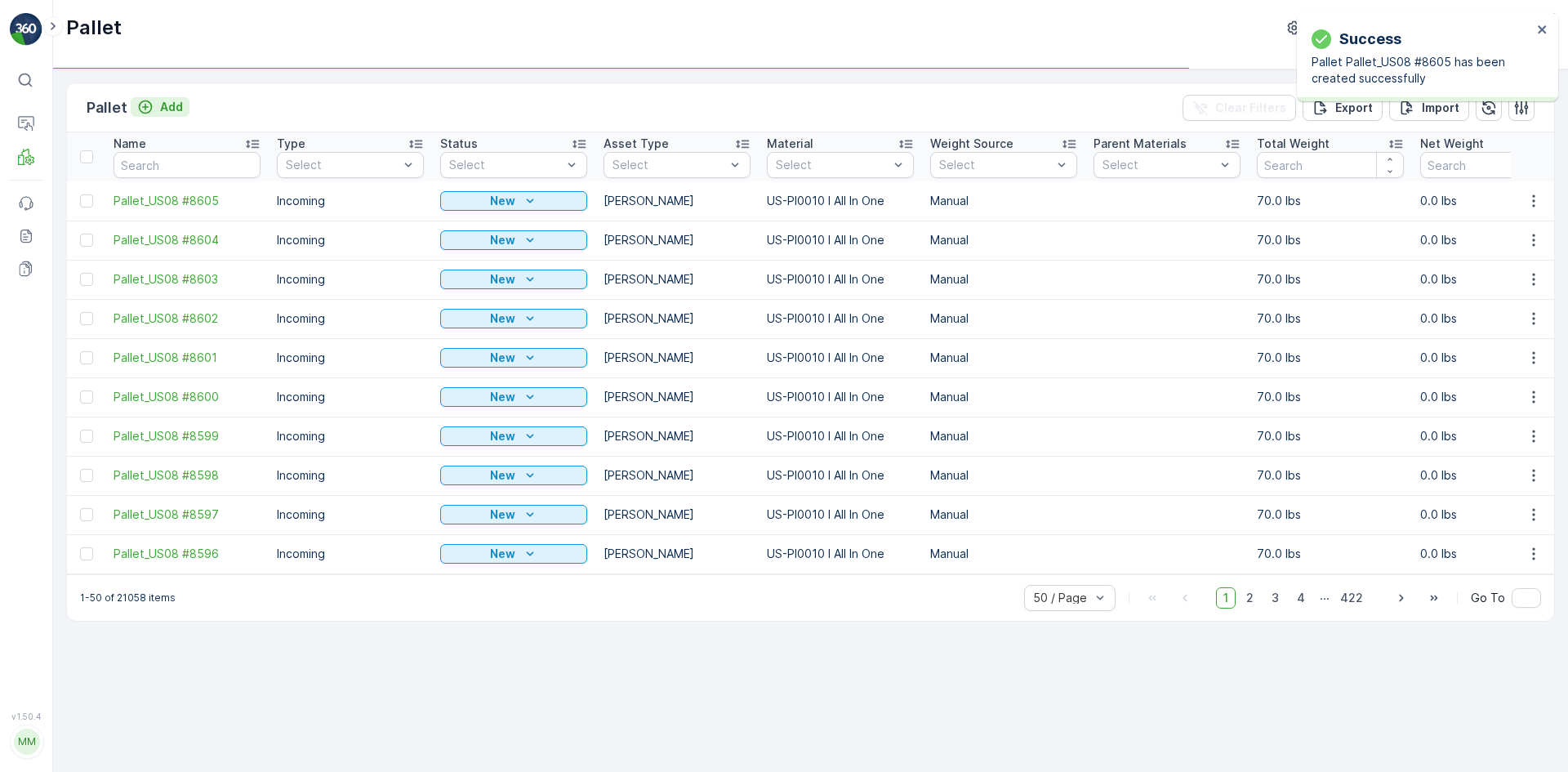
click at [173, 105] on p "Add" at bounding box center [172, 107] width 23 height 16
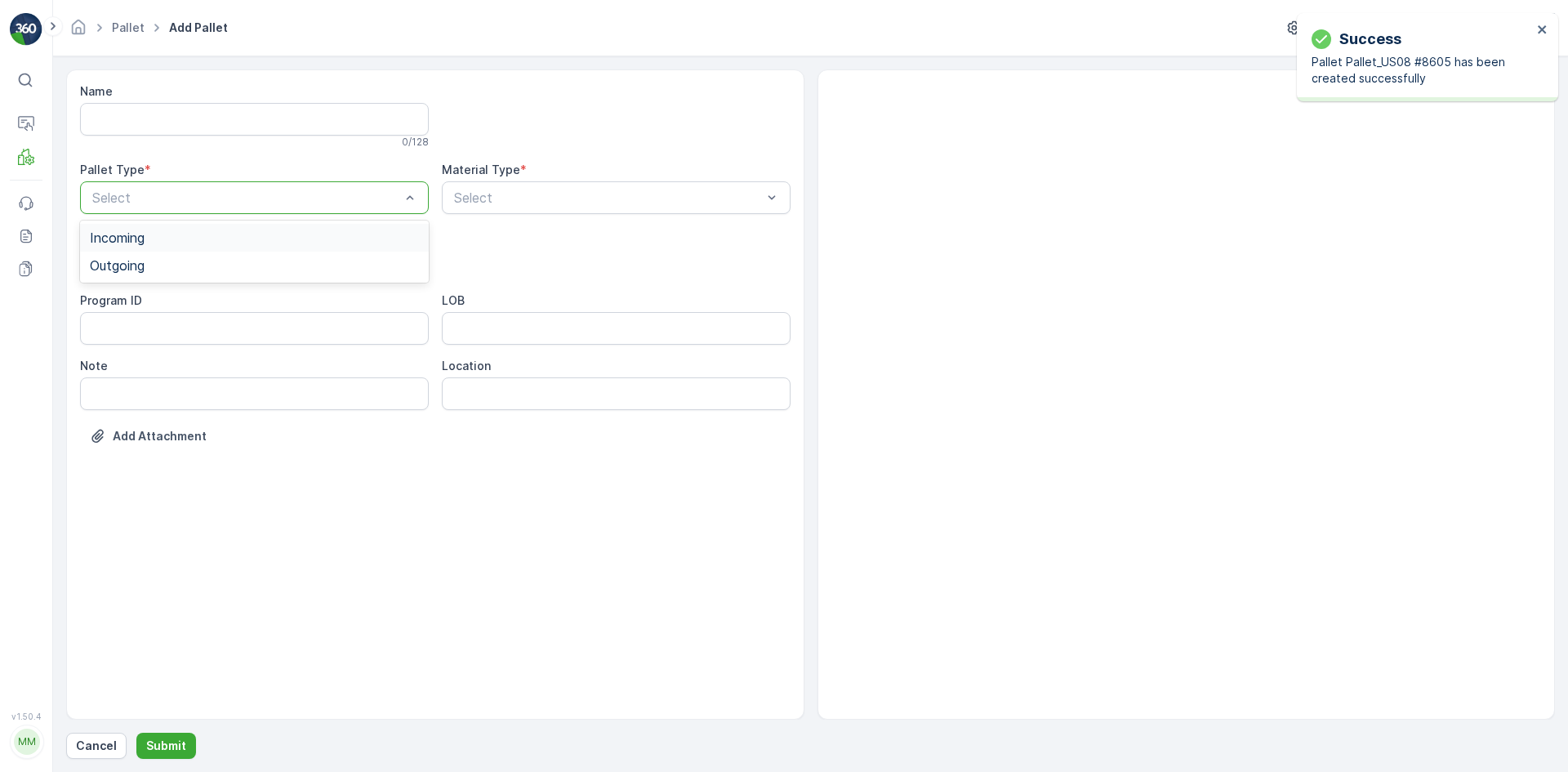
click at [212, 244] on div "Incoming" at bounding box center [255, 238] width 329 height 14
click at [212, 246] on div "Asset Type * Select" at bounding box center [255, 253] width 348 height 53
click at [212, 248] on div "Select" at bounding box center [255, 263] width 348 height 33
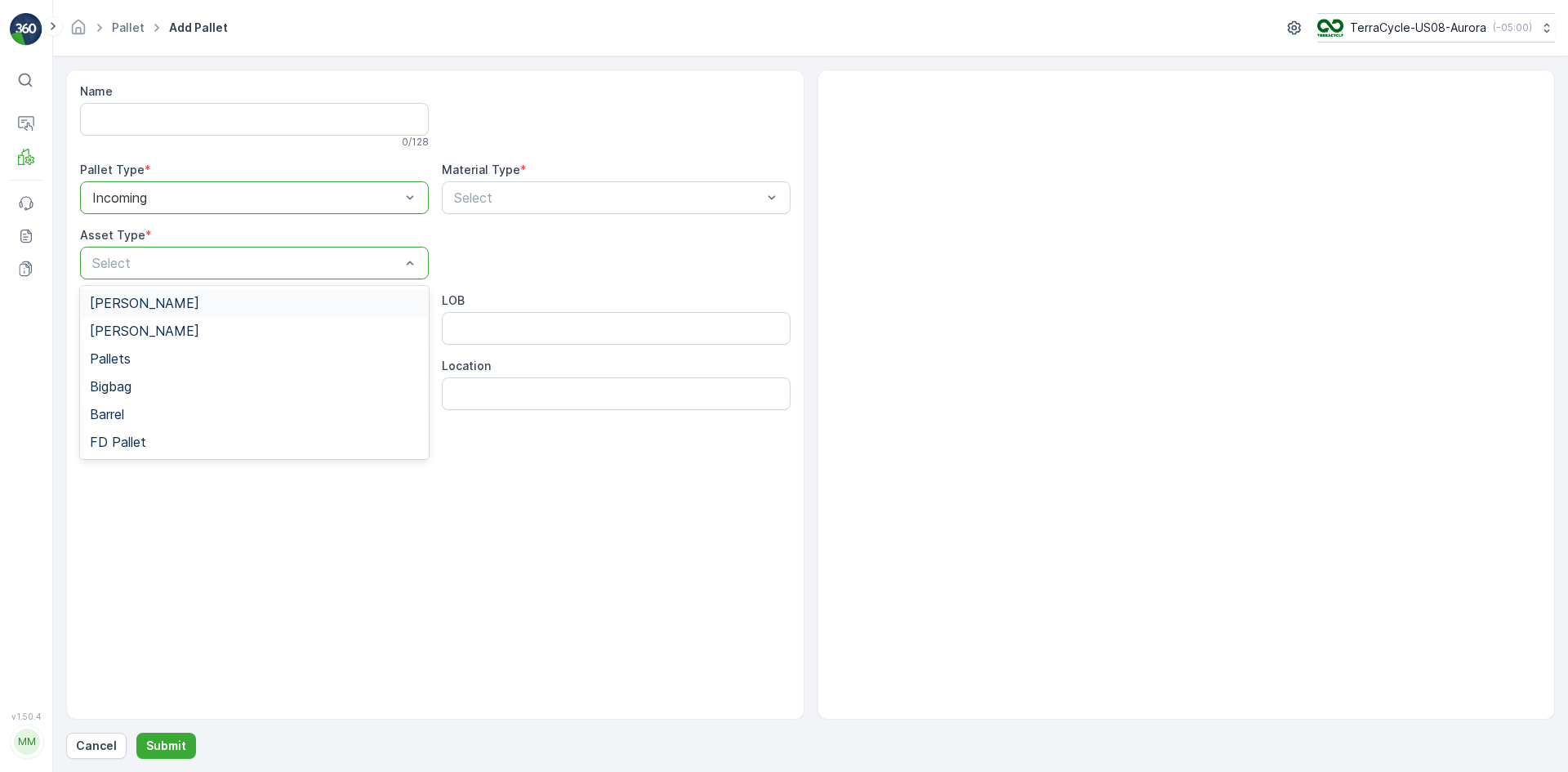
click at [199, 307] on div "[PERSON_NAME]" at bounding box center [255, 303] width 329 height 14
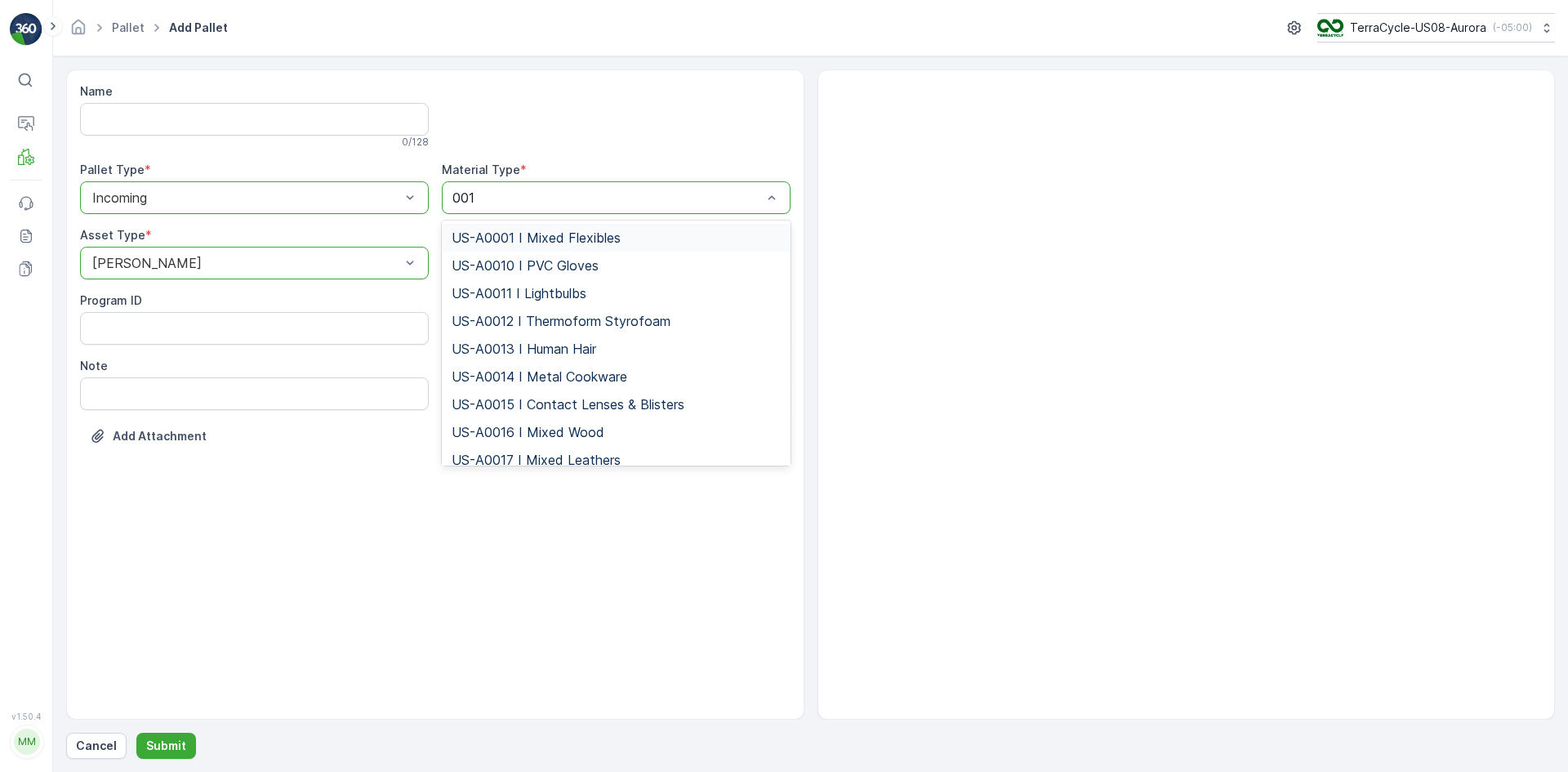
type input "0010"
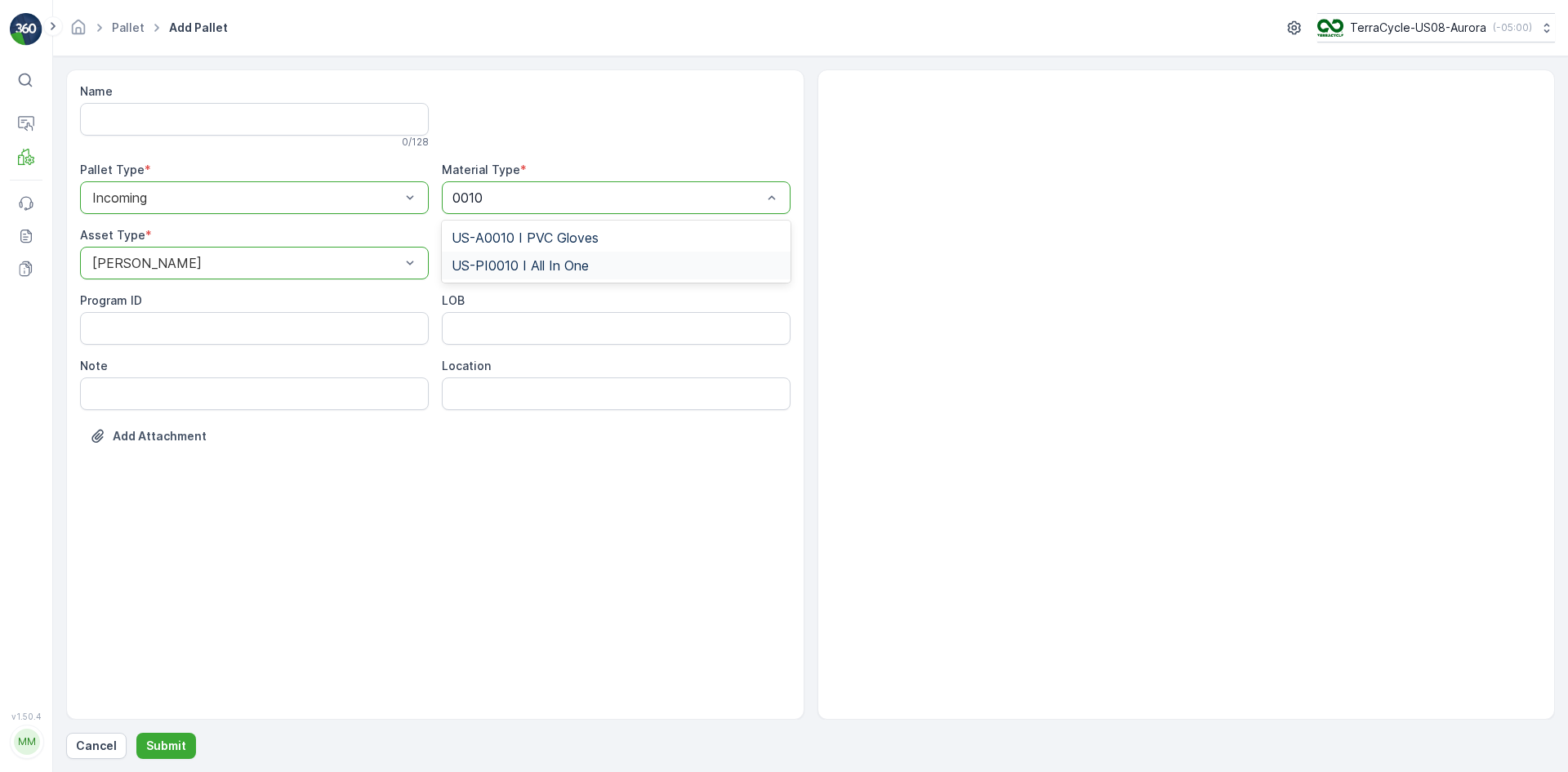
click at [541, 264] on span "US-PI0010 I All In One" at bounding box center [520, 265] width 138 height 14
click at [176, 748] on p "Submit" at bounding box center [166, 745] width 40 height 16
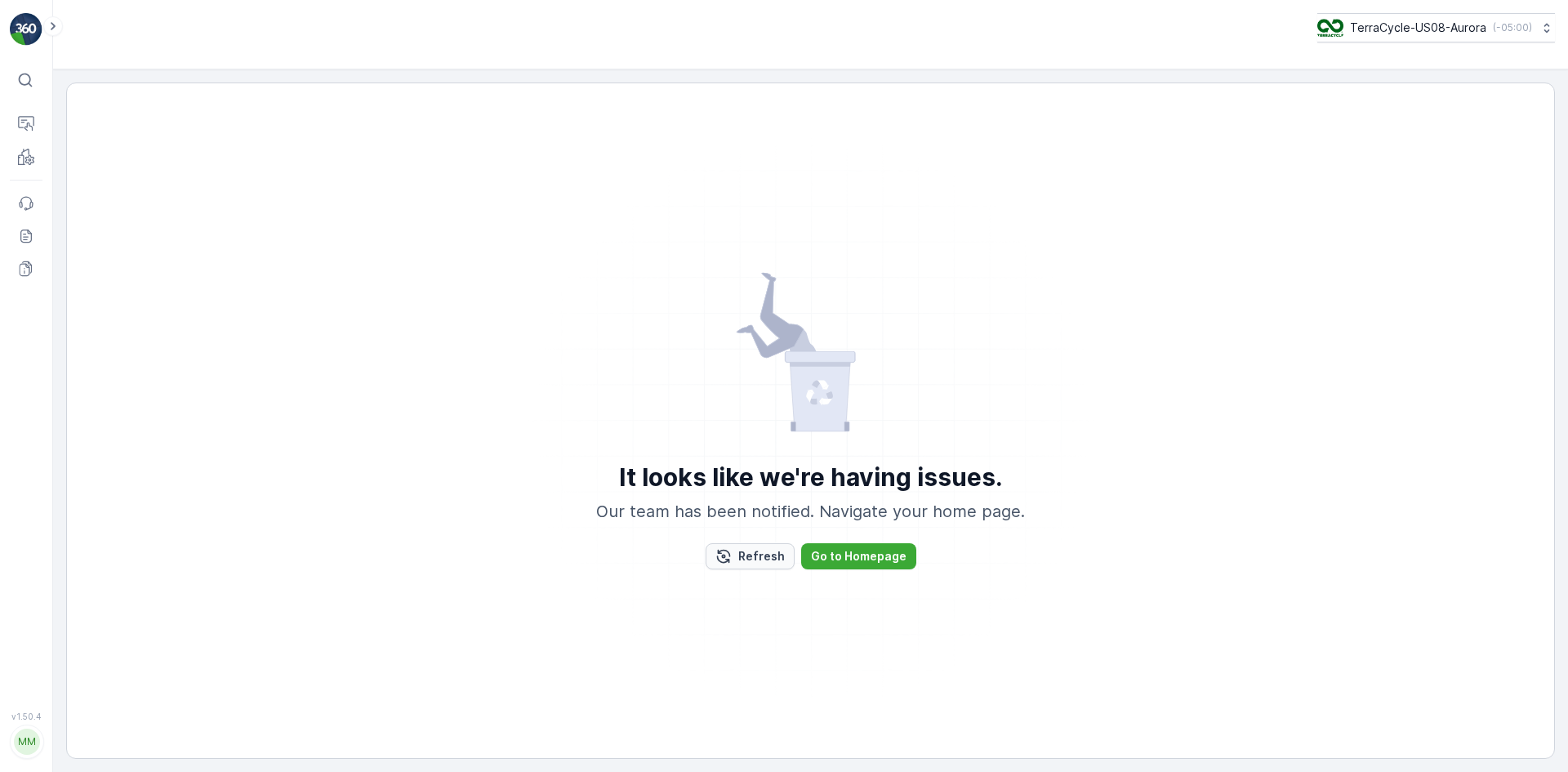
click at [742, 556] on p "Refresh" at bounding box center [761, 556] width 46 height 16
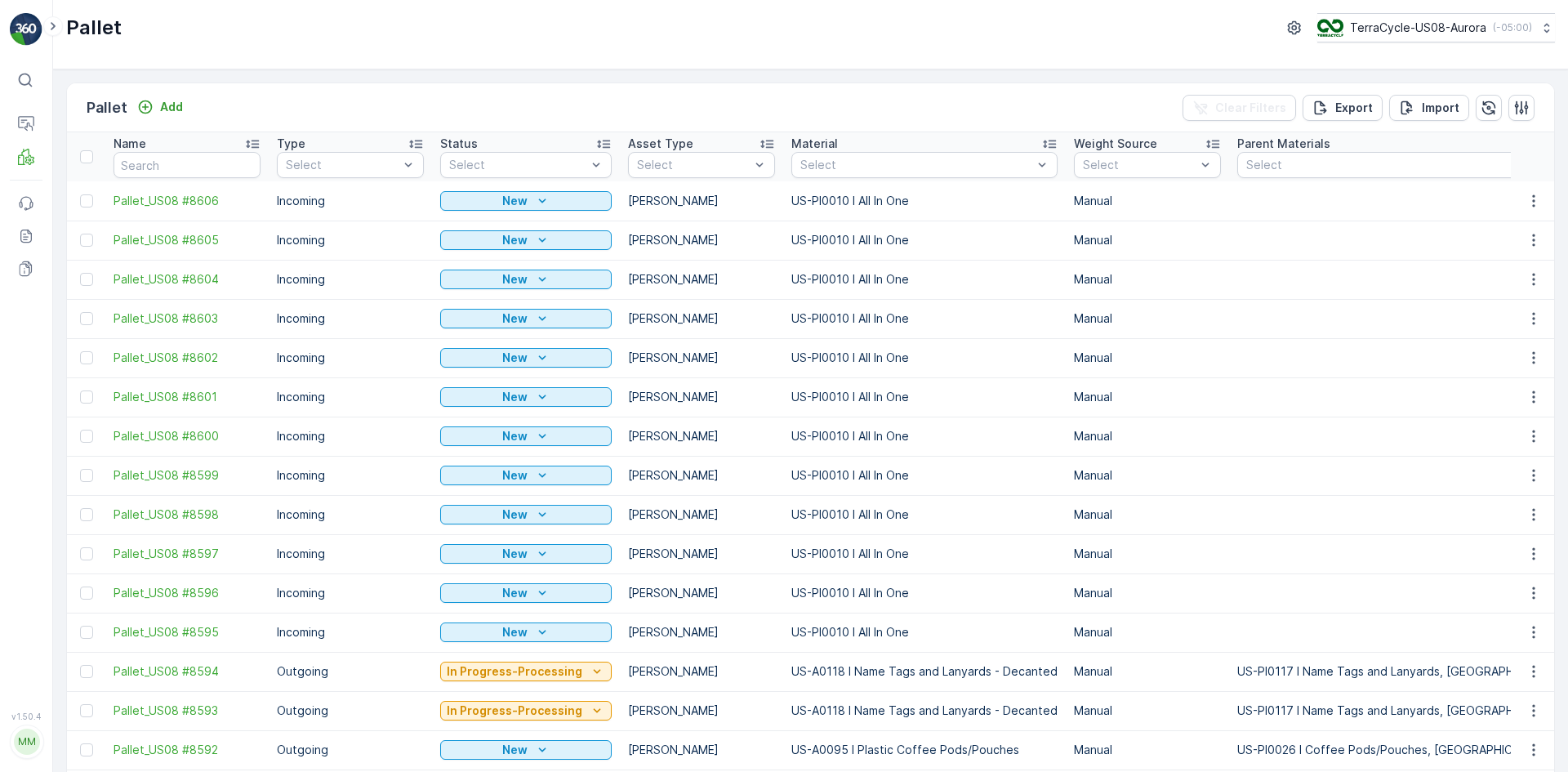
drag, startPoint x: 86, startPoint y: 204, endPoint x: 87, endPoint y: 250, distance: 46.0
click at [86, 204] on div at bounding box center [87, 201] width 13 height 13
click at [80, 195] on input "checkbox" at bounding box center [80, 195] width 0 height 0
click at [87, 241] on div at bounding box center [87, 239] width 13 height 13
click at [80, 233] on input "checkbox" at bounding box center [80, 233] width 0 height 0
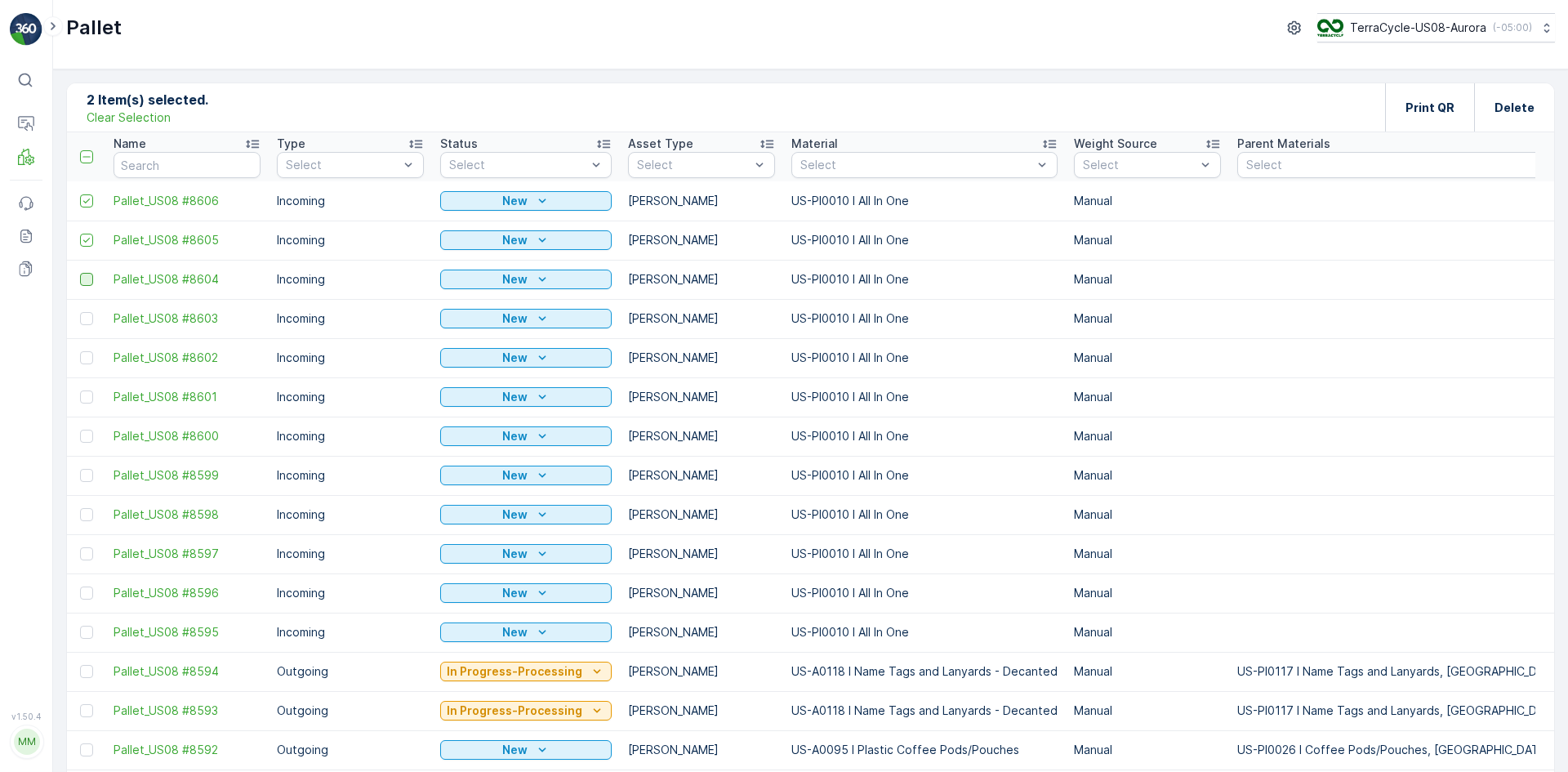
click at [88, 281] on div at bounding box center [87, 279] width 13 height 13
click at [80, 273] on input "checkbox" at bounding box center [80, 273] width 0 height 0
click at [90, 316] on div at bounding box center [87, 318] width 13 height 13
click at [80, 312] on input "checkbox" at bounding box center [80, 312] width 0 height 0
click at [89, 358] on div at bounding box center [87, 357] width 13 height 13
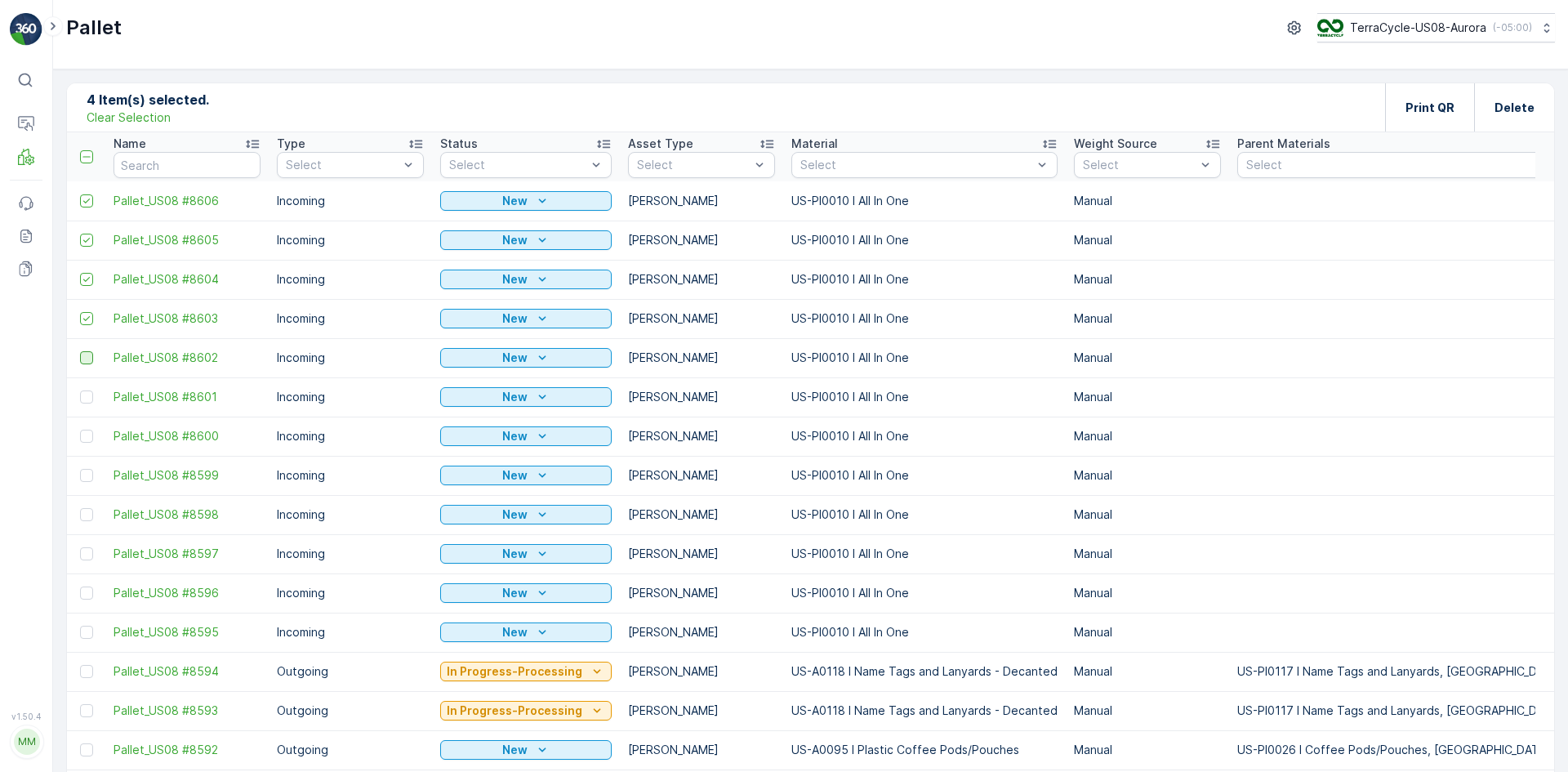
click at [80, 351] on input "checkbox" at bounding box center [80, 351] width 0 height 0
click at [83, 392] on div at bounding box center [87, 397] width 13 height 13
click at [80, 390] on input "checkbox" at bounding box center [80, 390] width 0 height 0
click at [83, 436] on div at bounding box center [87, 436] width 13 height 13
click at [80, 430] on input "checkbox" at bounding box center [80, 430] width 0 height 0
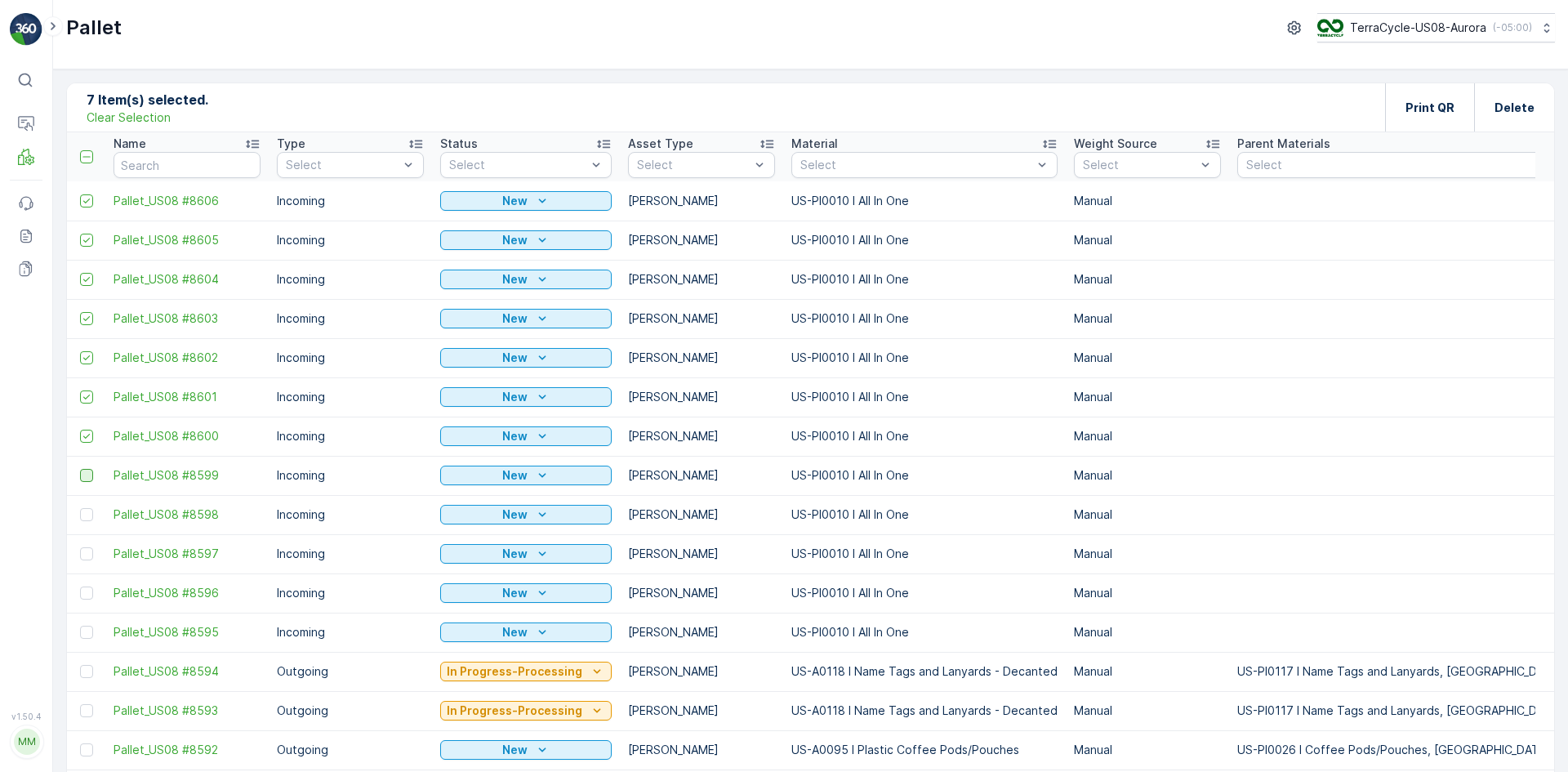
click at [85, 475] on div at bounding box center [87, 475] width 13 height 13
click at [80, 469] on input "checkbox" at bounding box center [80, 469] width 0 height 0
click at [86, 514] on div at bounding box center [87, 515] width 13 height 13
click at [80, 508] on input "checkbox" at bounding box center [80, 508] width 0 height 0
click at [84, 548] on div at bounding box center [87, 553] width 13 height 13
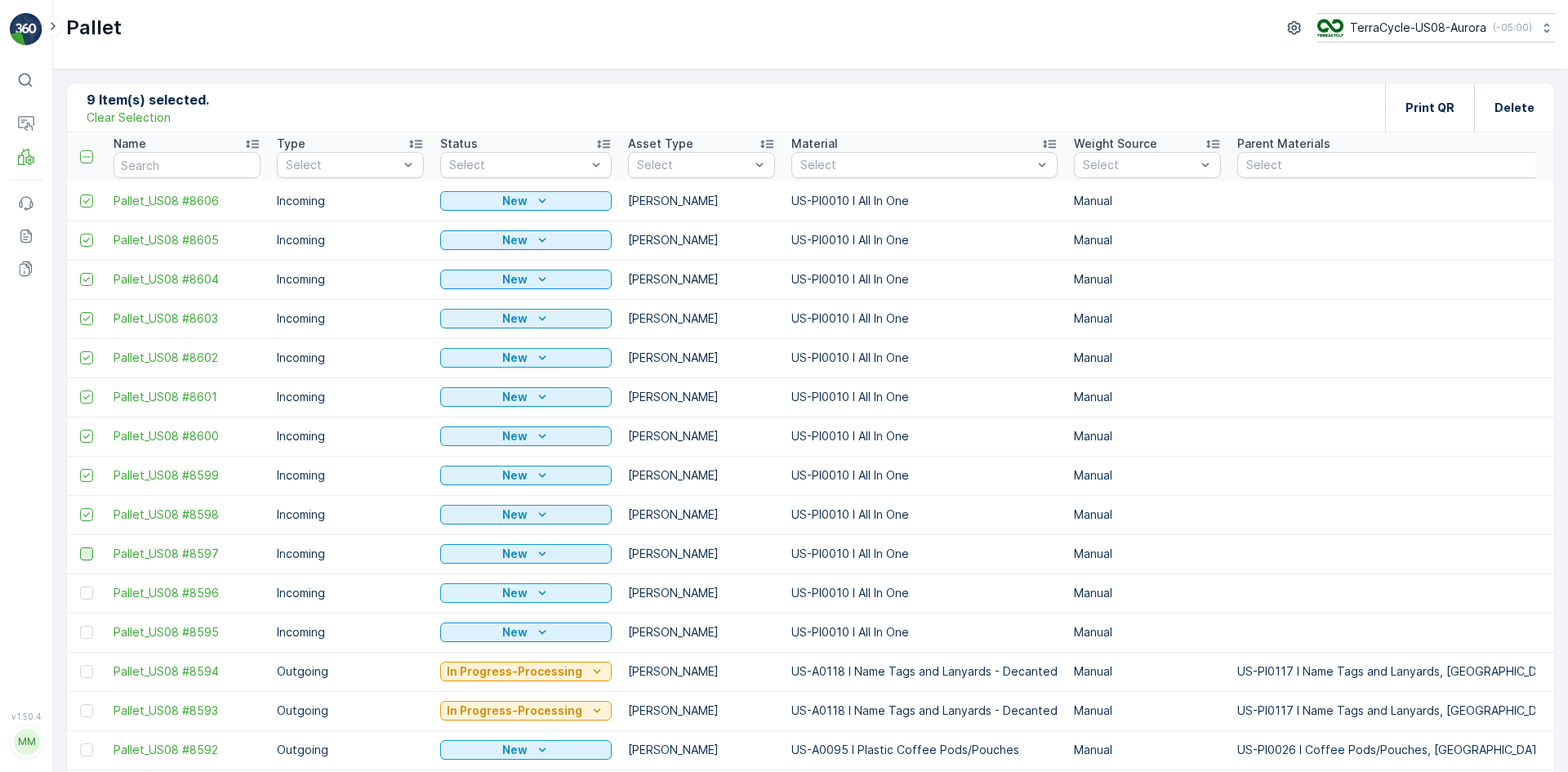
click at [80, 547] on input "checkbox" at bounding box center [80, 547] width 0 height 0
click at [83, 594] on div at bounding box center [87, 592] width 13 height 13
click at [80, 586] on input "checkbox" at bounding box center [80, 586] width 0 height 0
drag, startPoint x: 83, startPoint y: 628, endPoint x: 131, endPoint y: 615, distance: 49.7
click at [83, 628] on div at bounding box center [87, 632] width 13 height 13
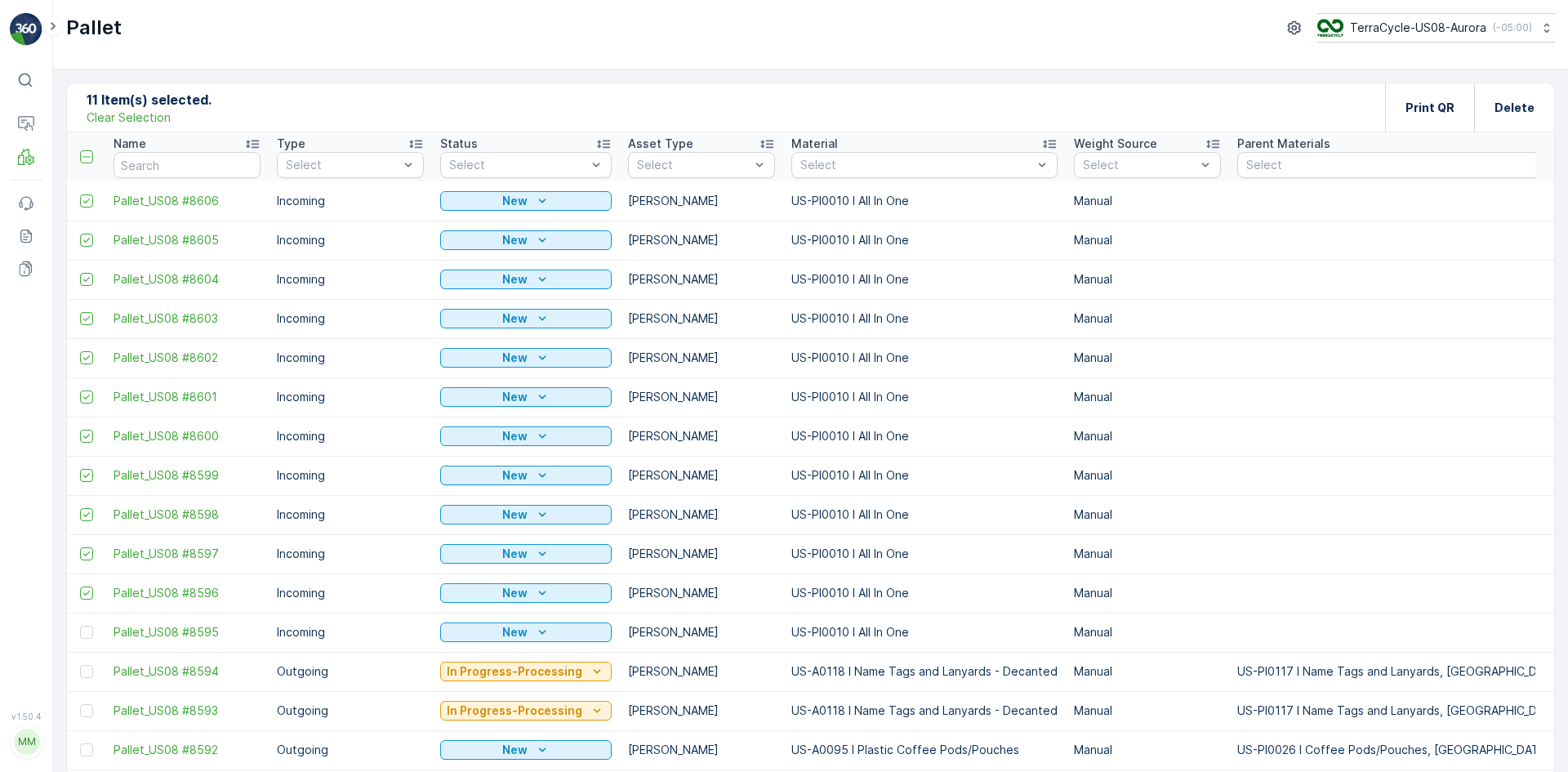
click at [80, 625] on input "checkbox" at bounding box center [80, 625] width 0 height 0
click at [1451, 98] on div "Print QR" at bounding box center [1430, 107] width 49 height 48
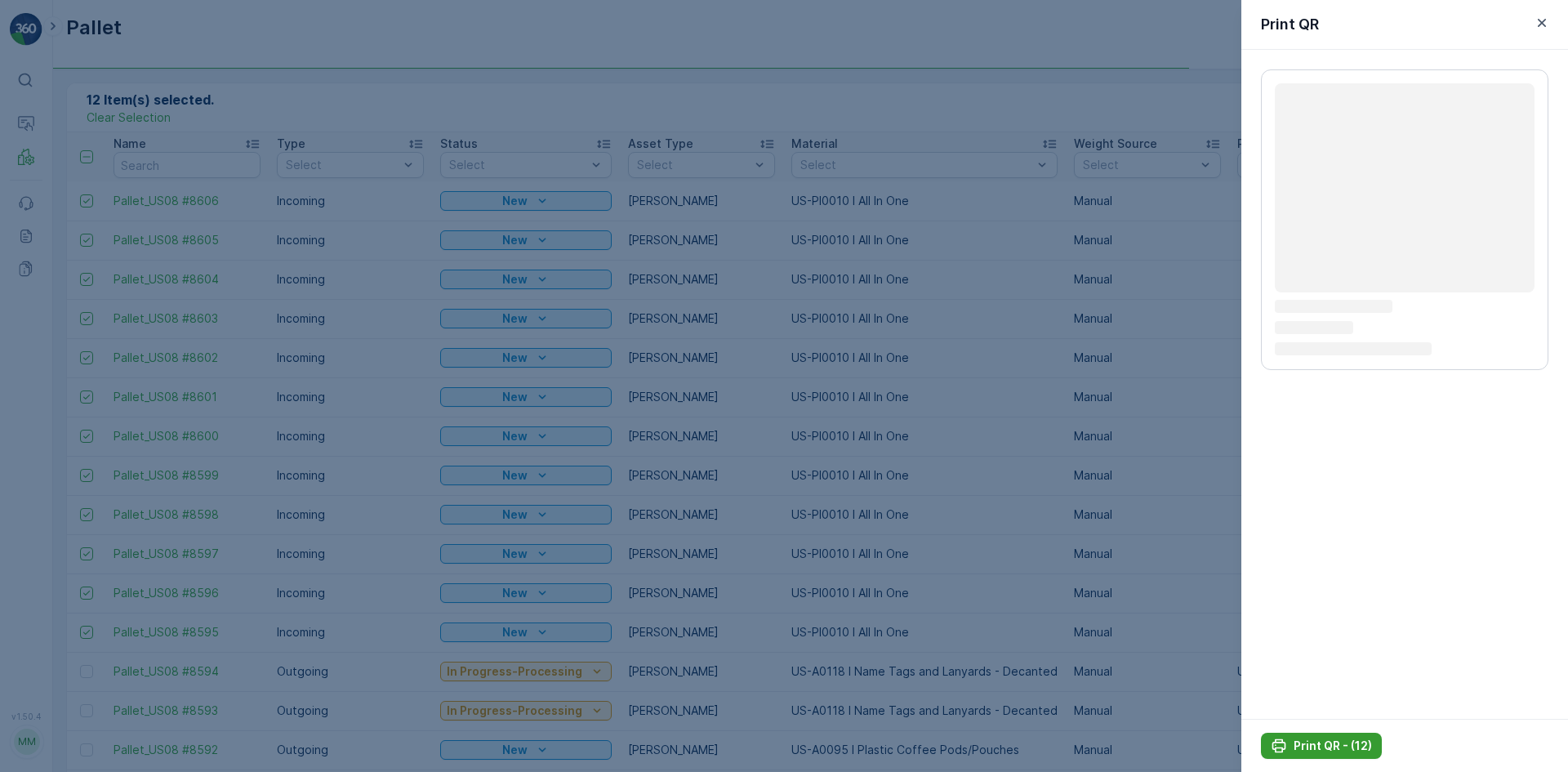
click at [1346, 736] on button "Print QR - (12)" at bounding box center [1321, 745] width 121 height 26
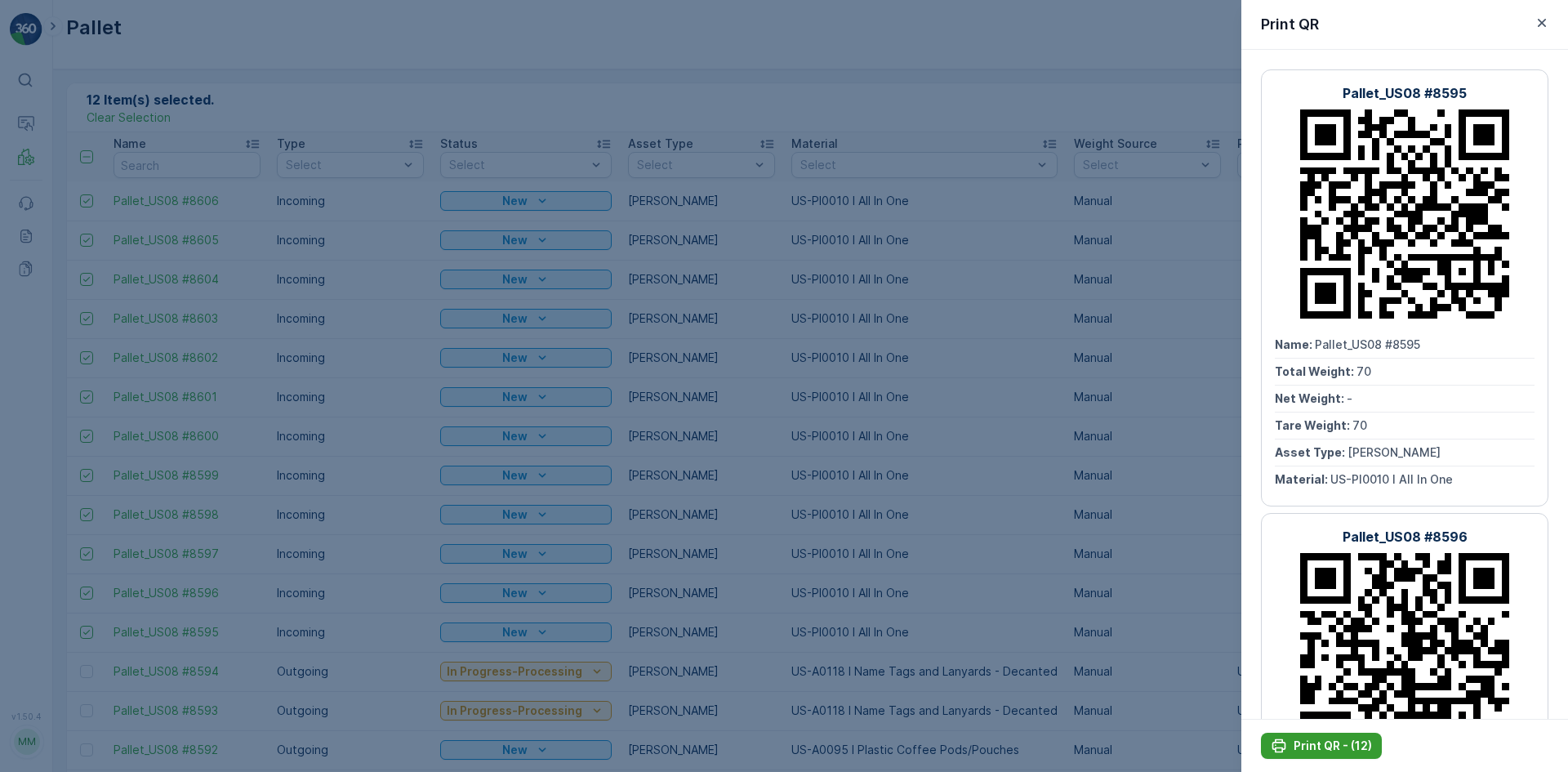
click at [1348, 740] on p "Print QR - (12)" at bounding box center [1333, 745] width 79 height 16
click at [733, 613] on div at bounding box center [784, 386] width 1568 height 772
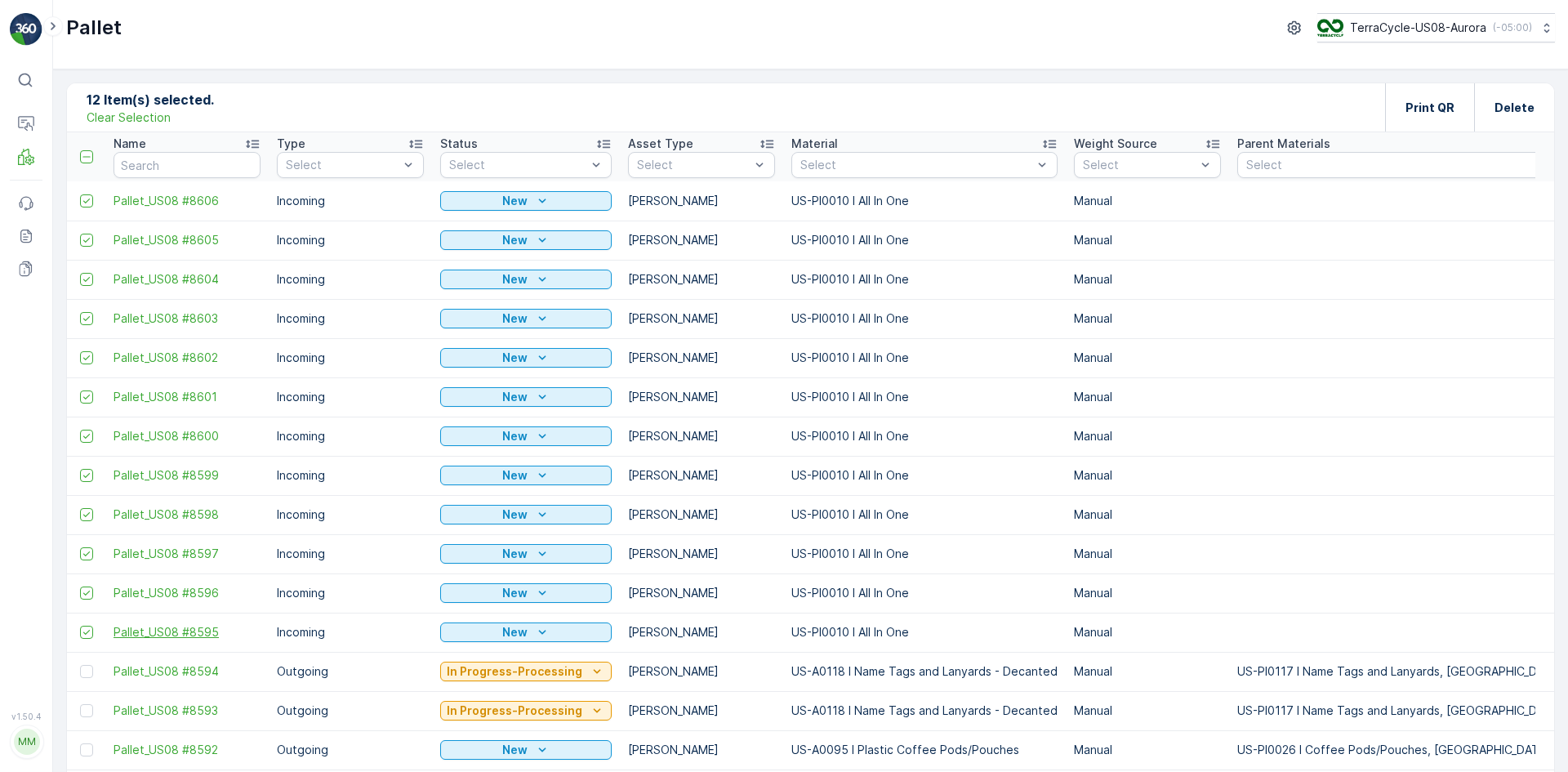
click at [195, 628] on span "Pallet_US08 #8595" at bounding box center [187, 632] width 147 height 16
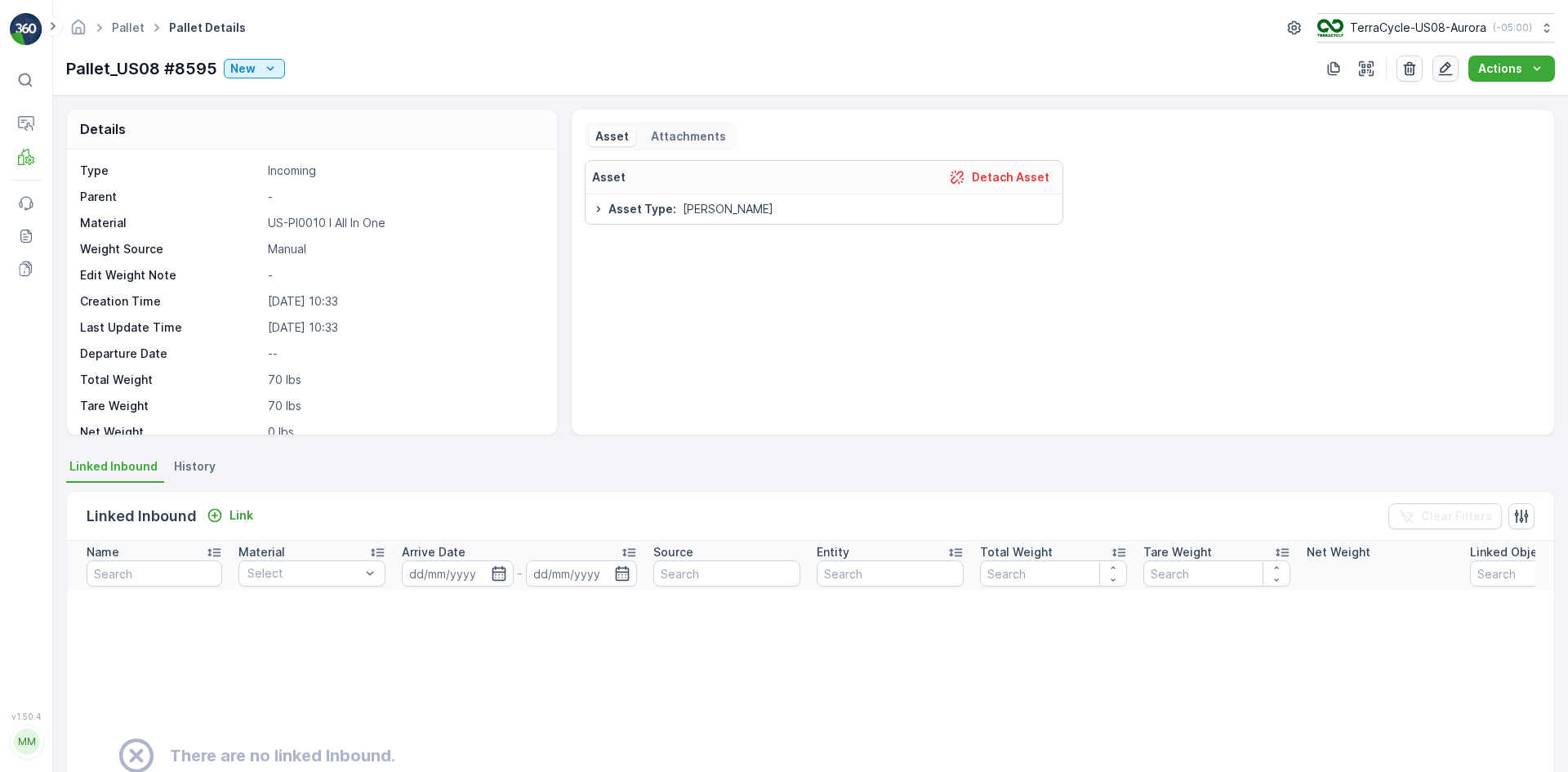
click at [1446, 67] on icon "button" at bounding box center [1446, 69] width 16 height 16
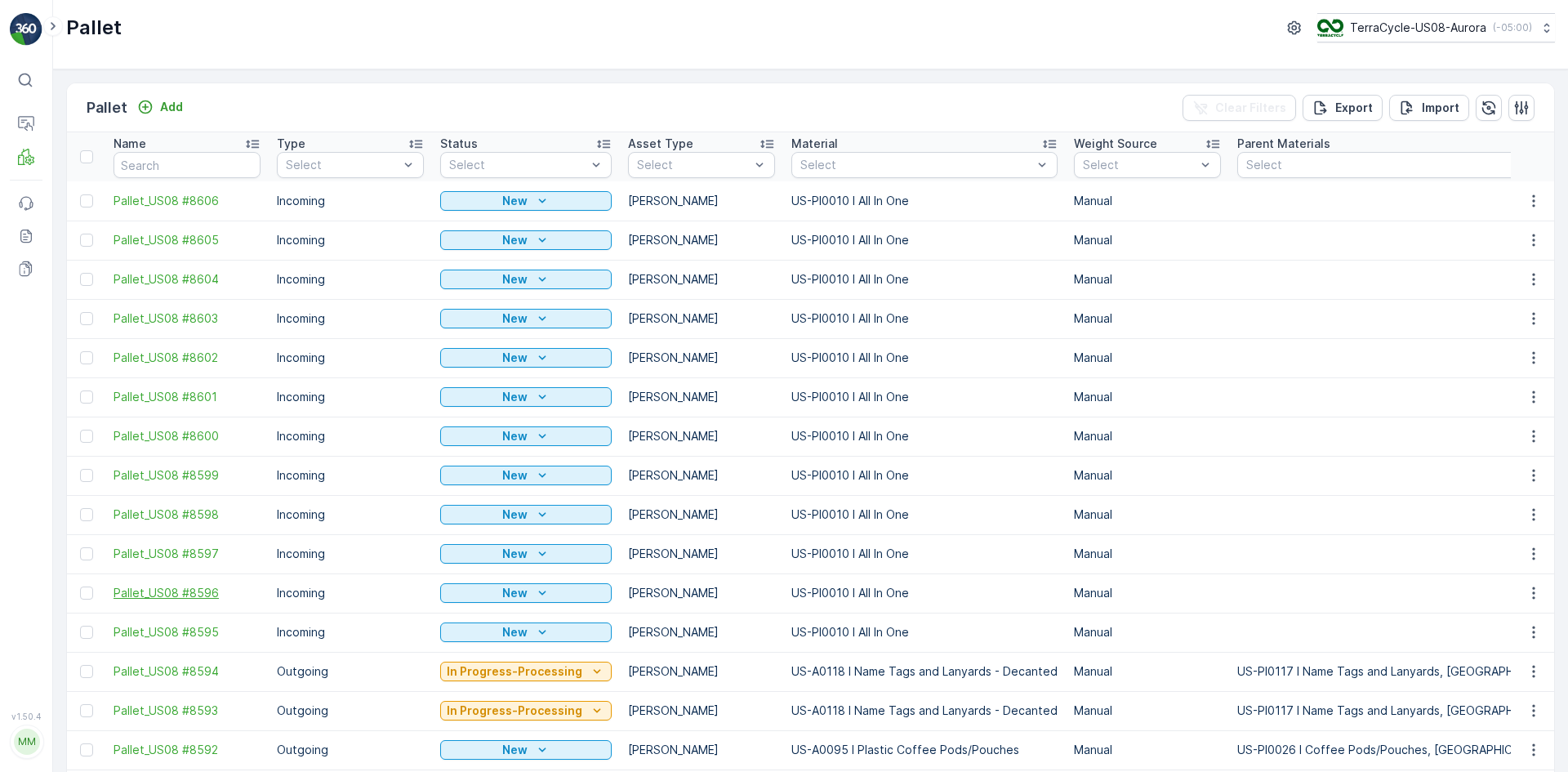
click at [190, 591] on span "Pallet_US08 #8596" at bounding box center [187, 592] width 147 height 16
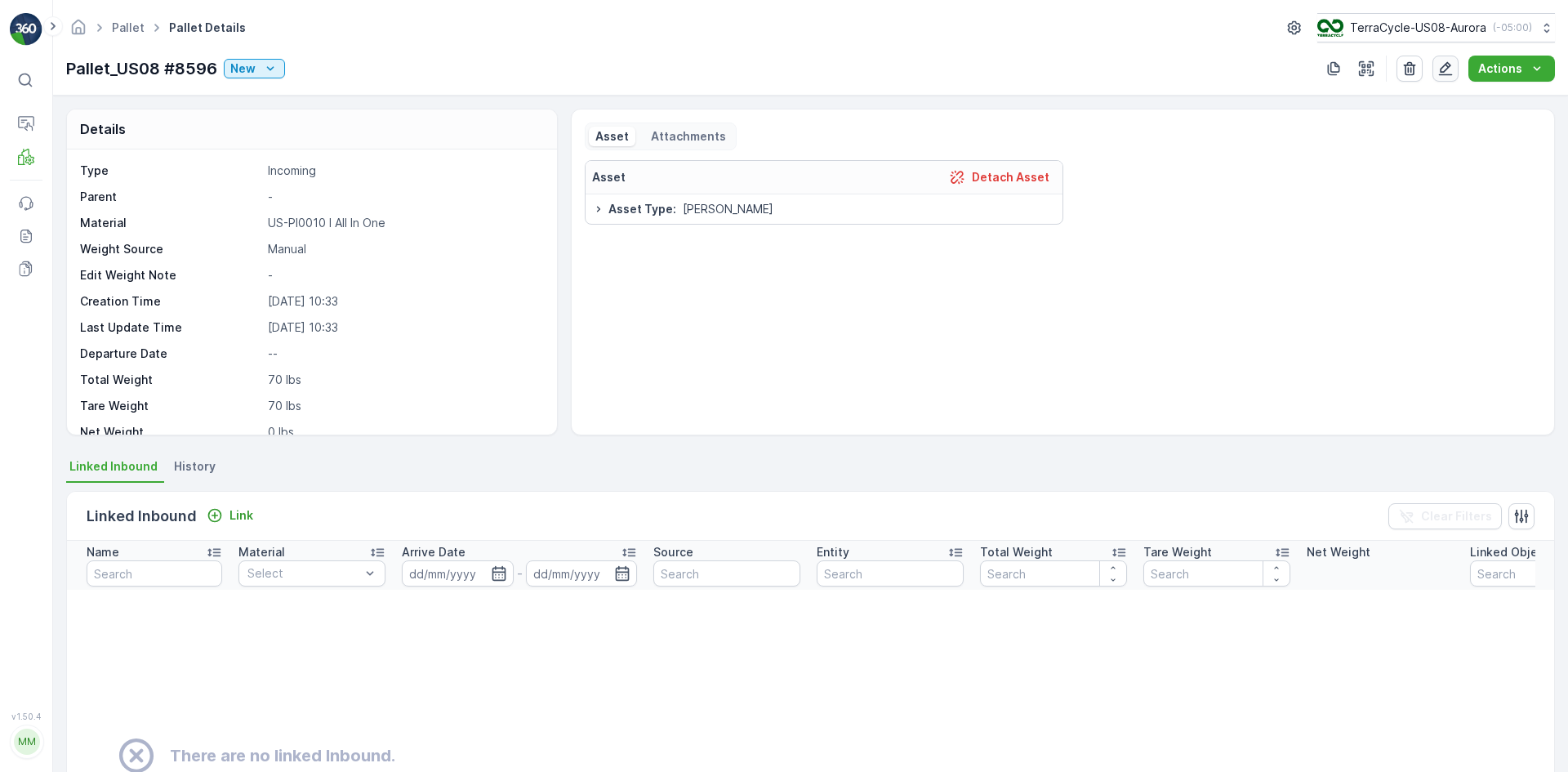
click at [1439, 71] on icon "button" at bounding box center [1446, 69] width 16 height 16
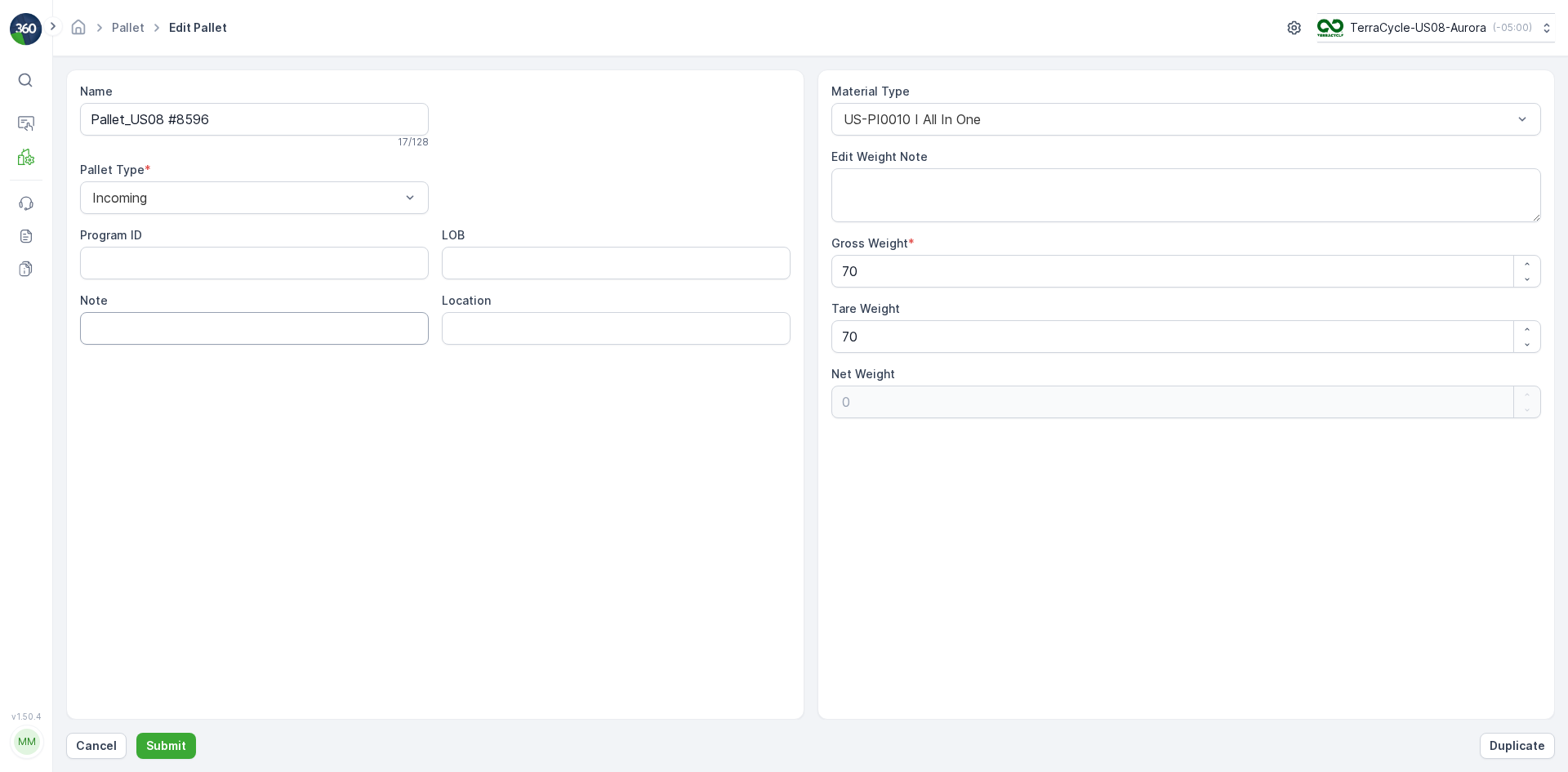
click at [275, 325] on input "Note" at bounding box center [255, 328] width 348 height 33
paste input "HQ pallets"
type input "HQ pallets"
click at [176, 756] on button "Submit" at bounding box center [166, 745] width 60 height 26
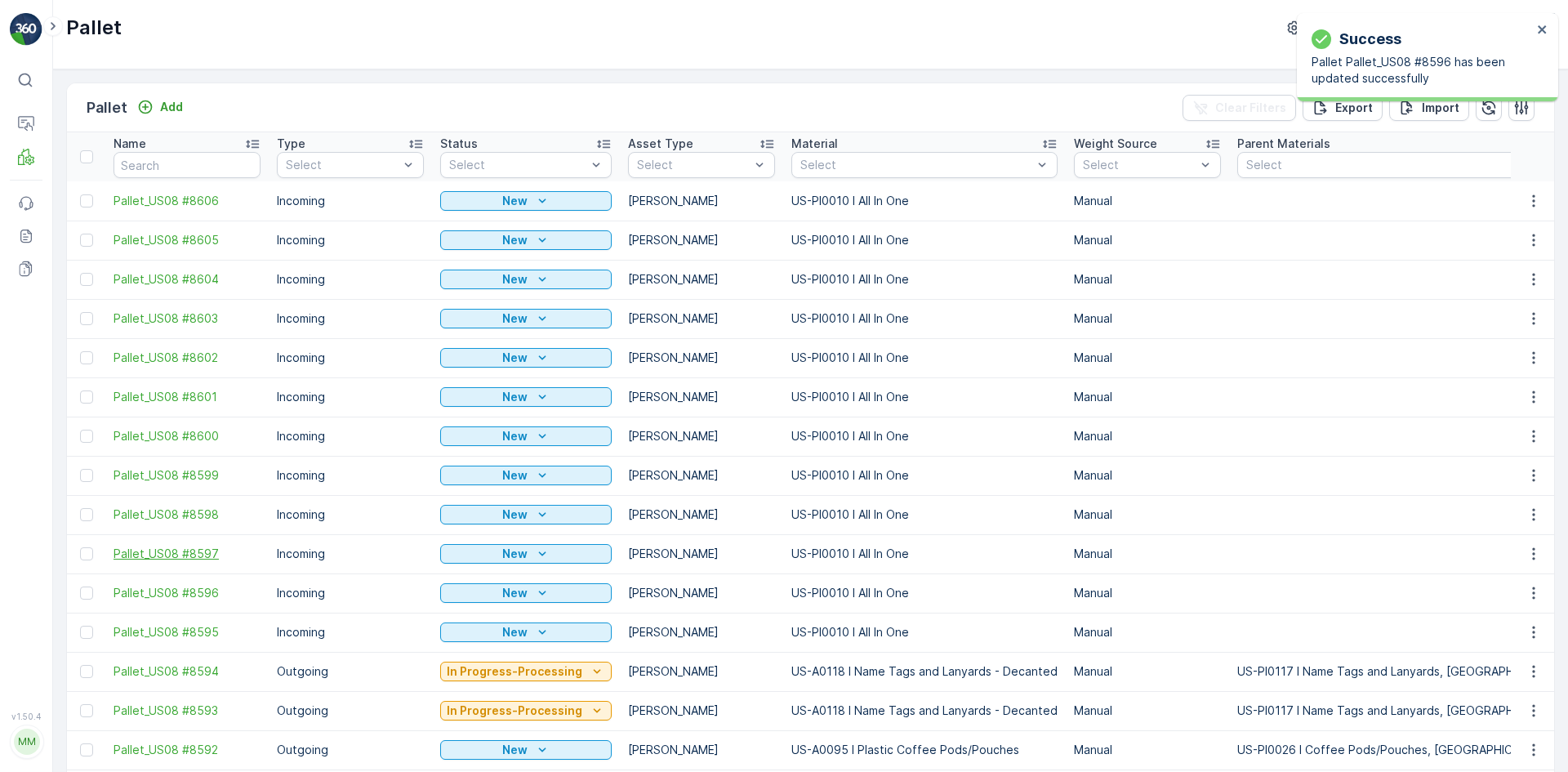
click at [189, 552] on span "Pallet_US08 #8597" at bounding box center [187, 554] width 147 height 16
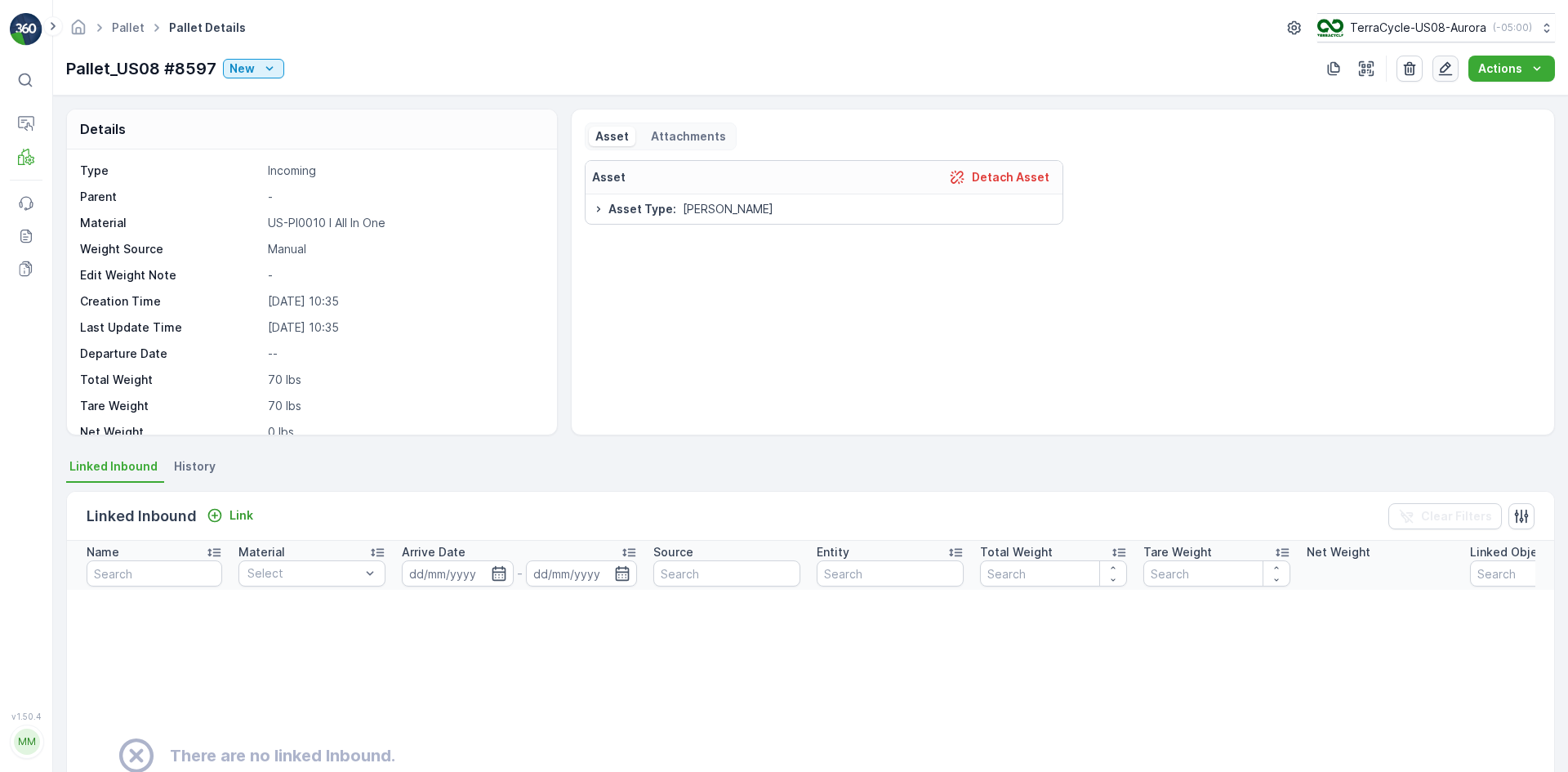
click at [1446, 63] on icon "button" at bounding box center [1446, 69] width 16 height 16
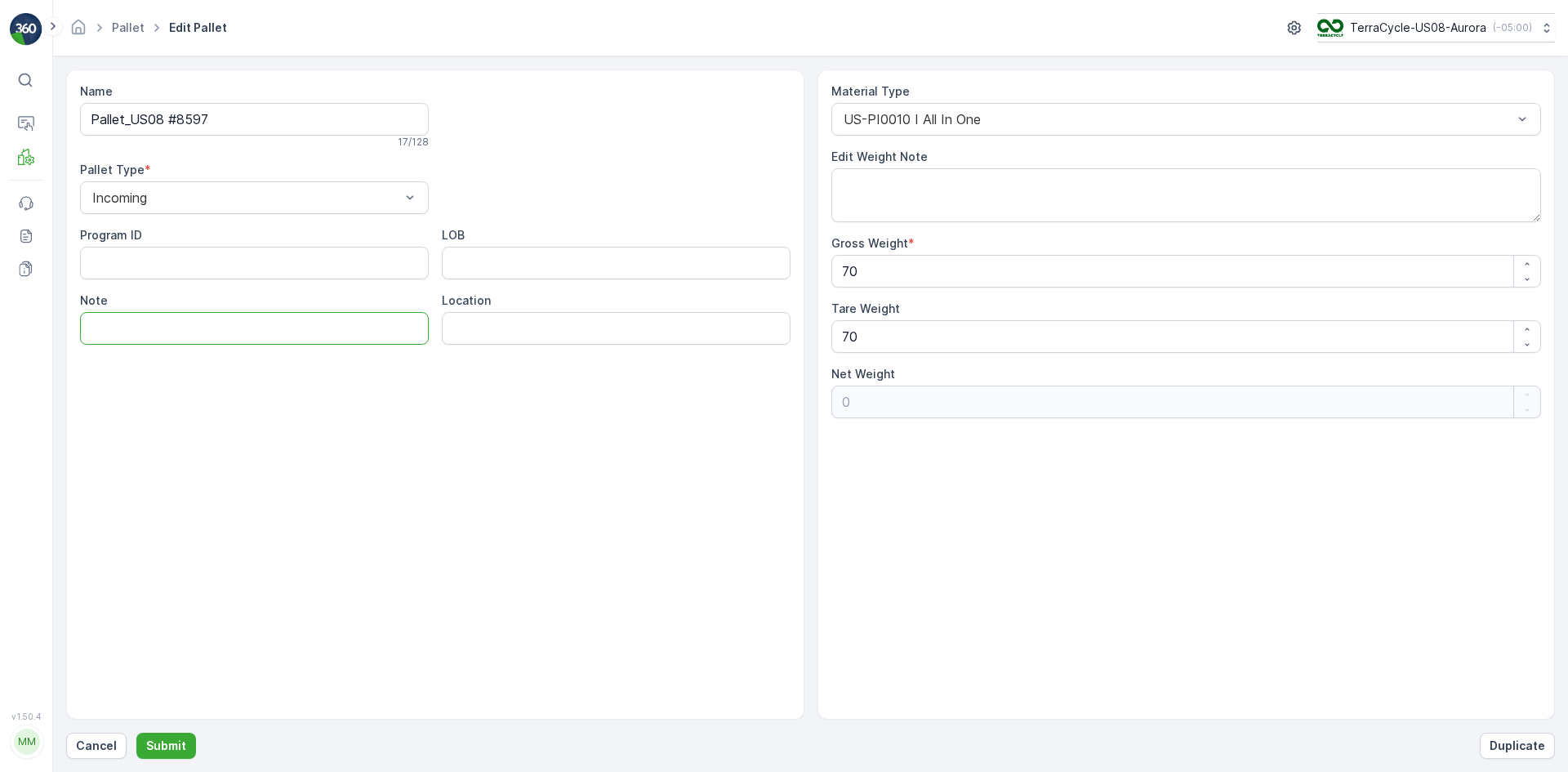
click at [108, 339] on input "Note" at bounding box center [255, 328] width 348 height 33
type input "HQ pallets"
click at [187, 756] on button "Submit" at bounding box center [166, 745] width 60 height 26
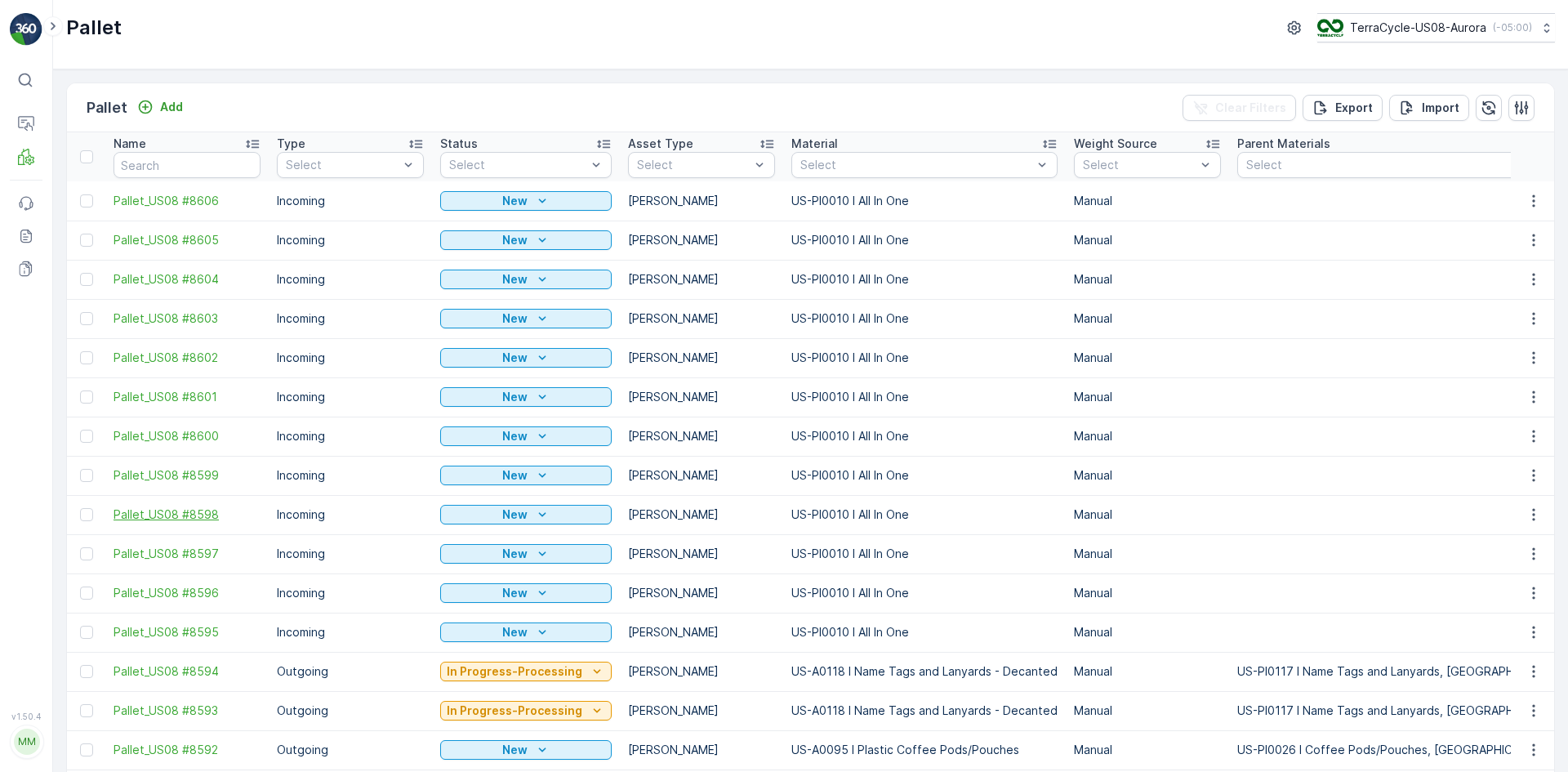
click at [196, 514] on span "Pallet_US08 #8598" at bounding box center [187, 515] width 147 height 16
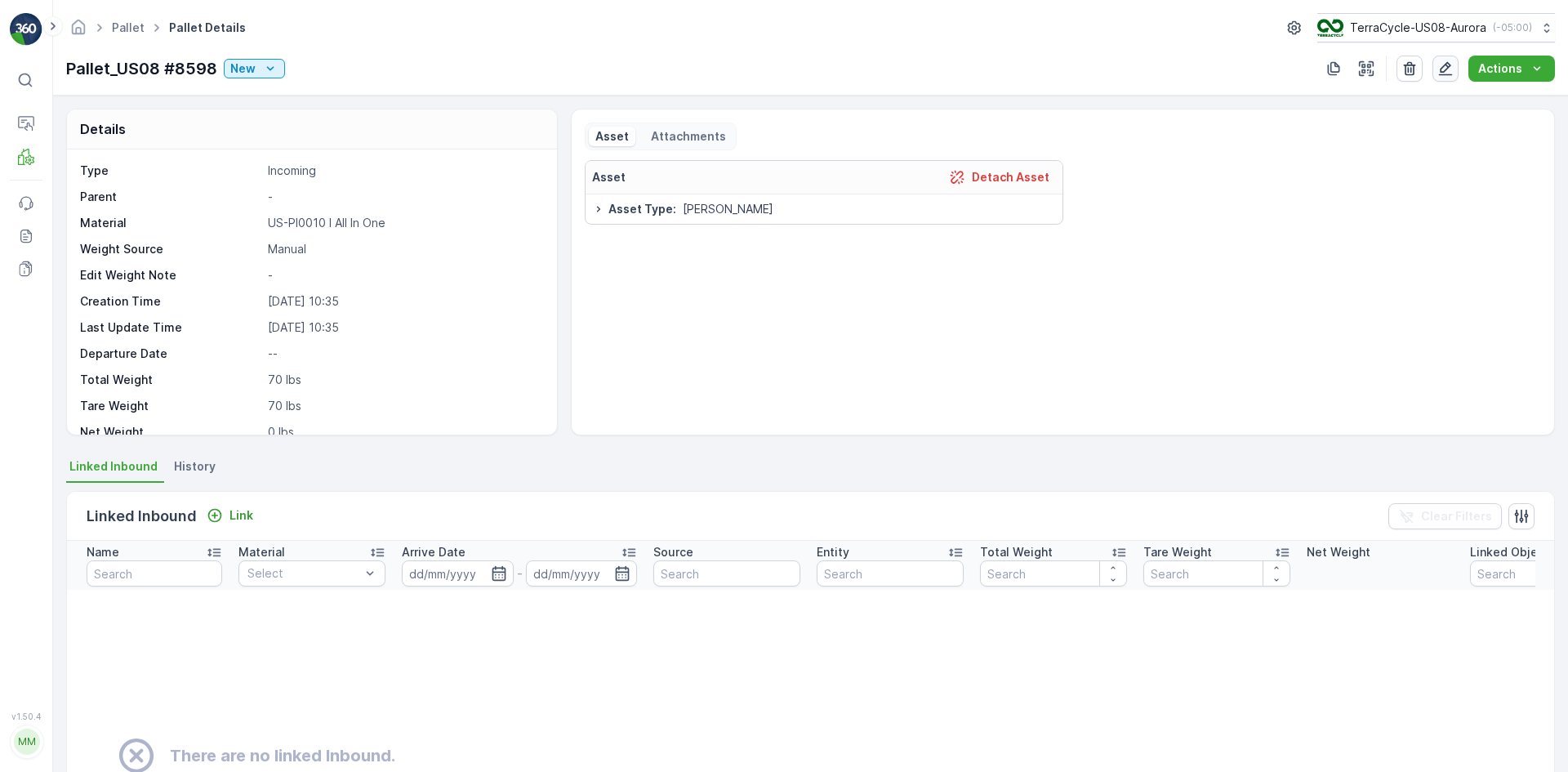
click at [1448, 76] on icon "button" at bounding box center [1446, 69] width 16 height 16
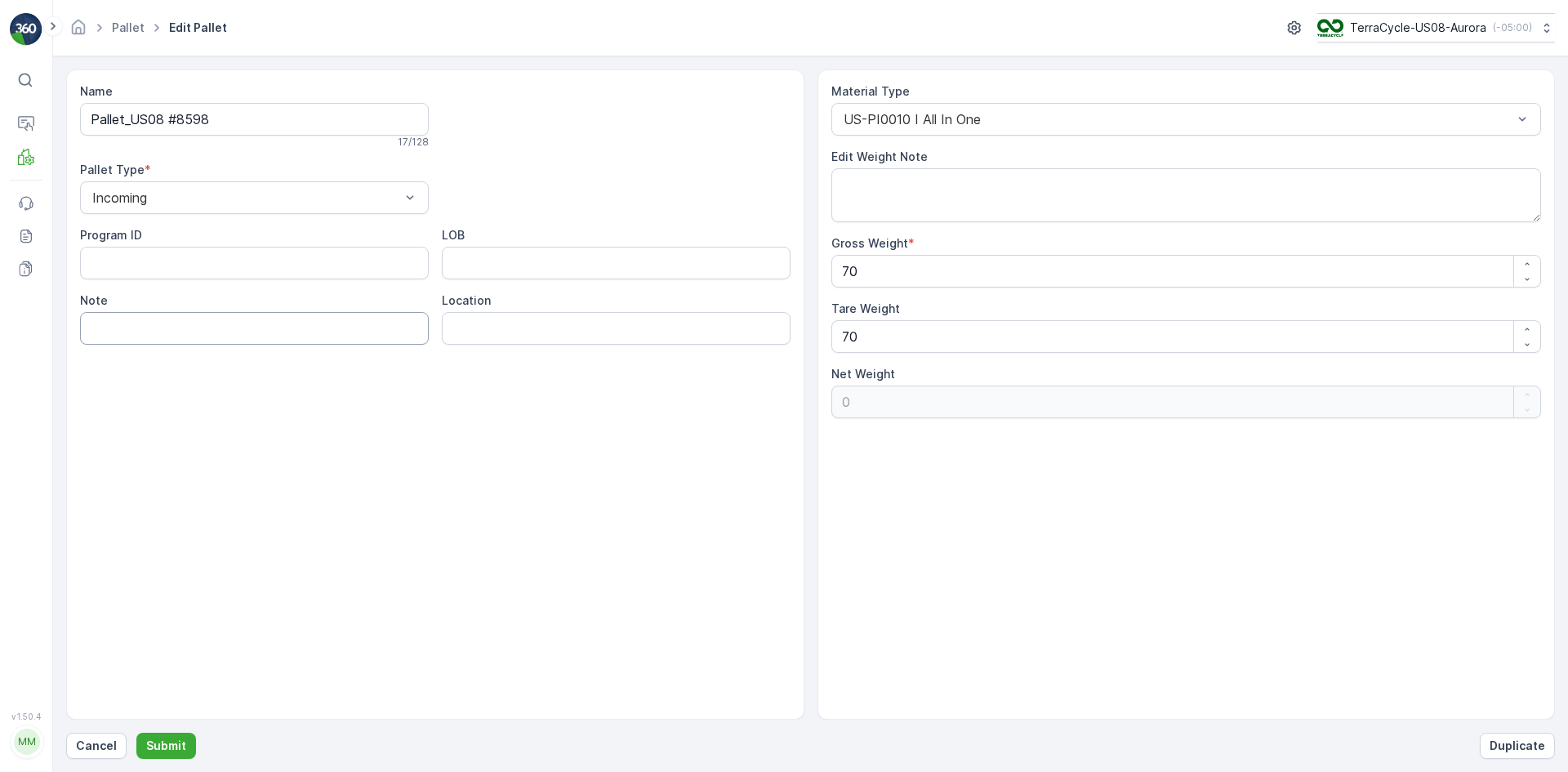
click at [121, 332] on input "Note" at bounding box center [255, 328] width 348 height 33
type input "HQ pallets"
click at [161, 745] on p "Submit" at bounding box center [166, 745] width 40 height 16
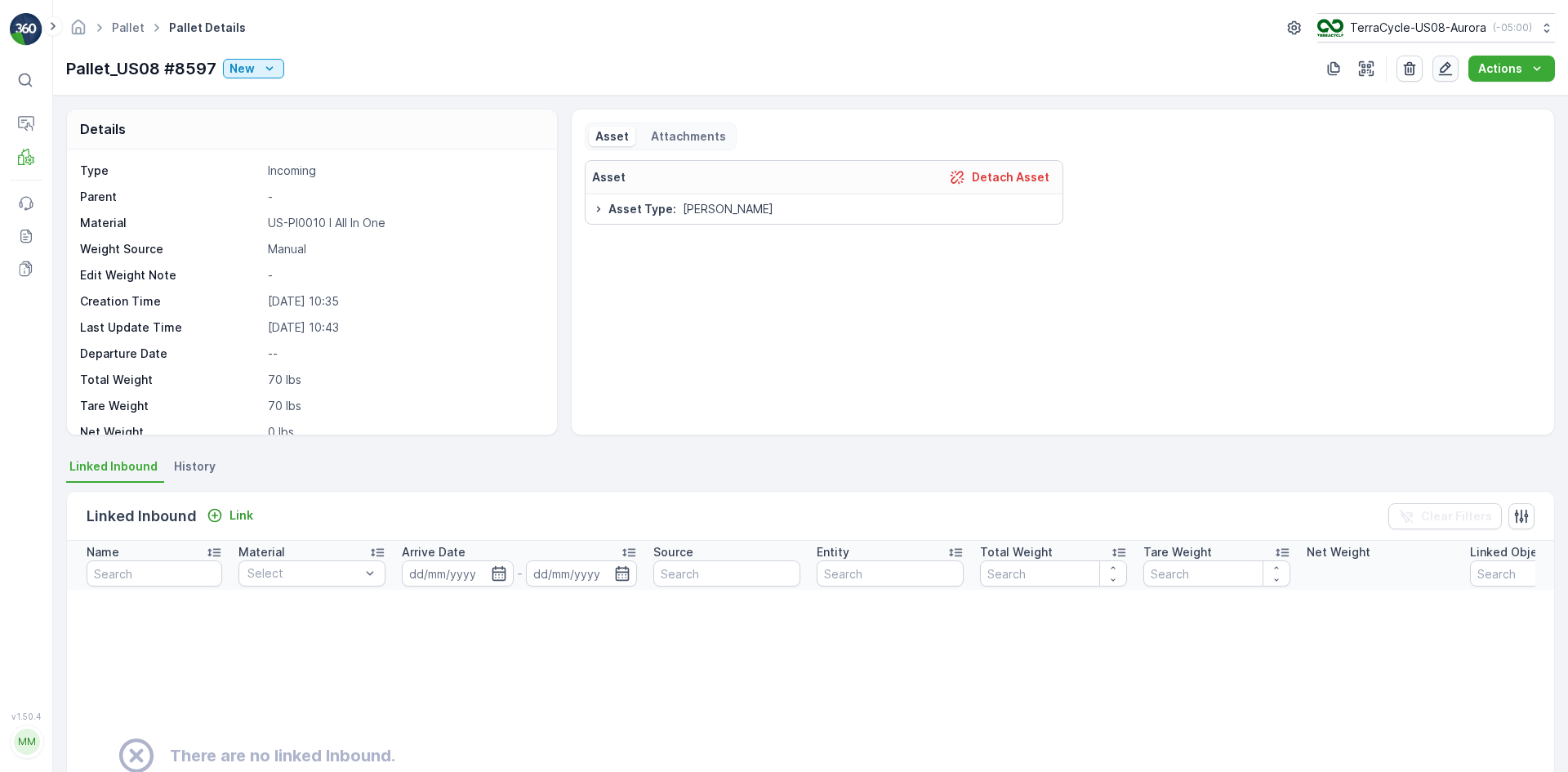
click at [1442, 64] on icon "button" at bounding box center [1446, 69] width 16 height 16
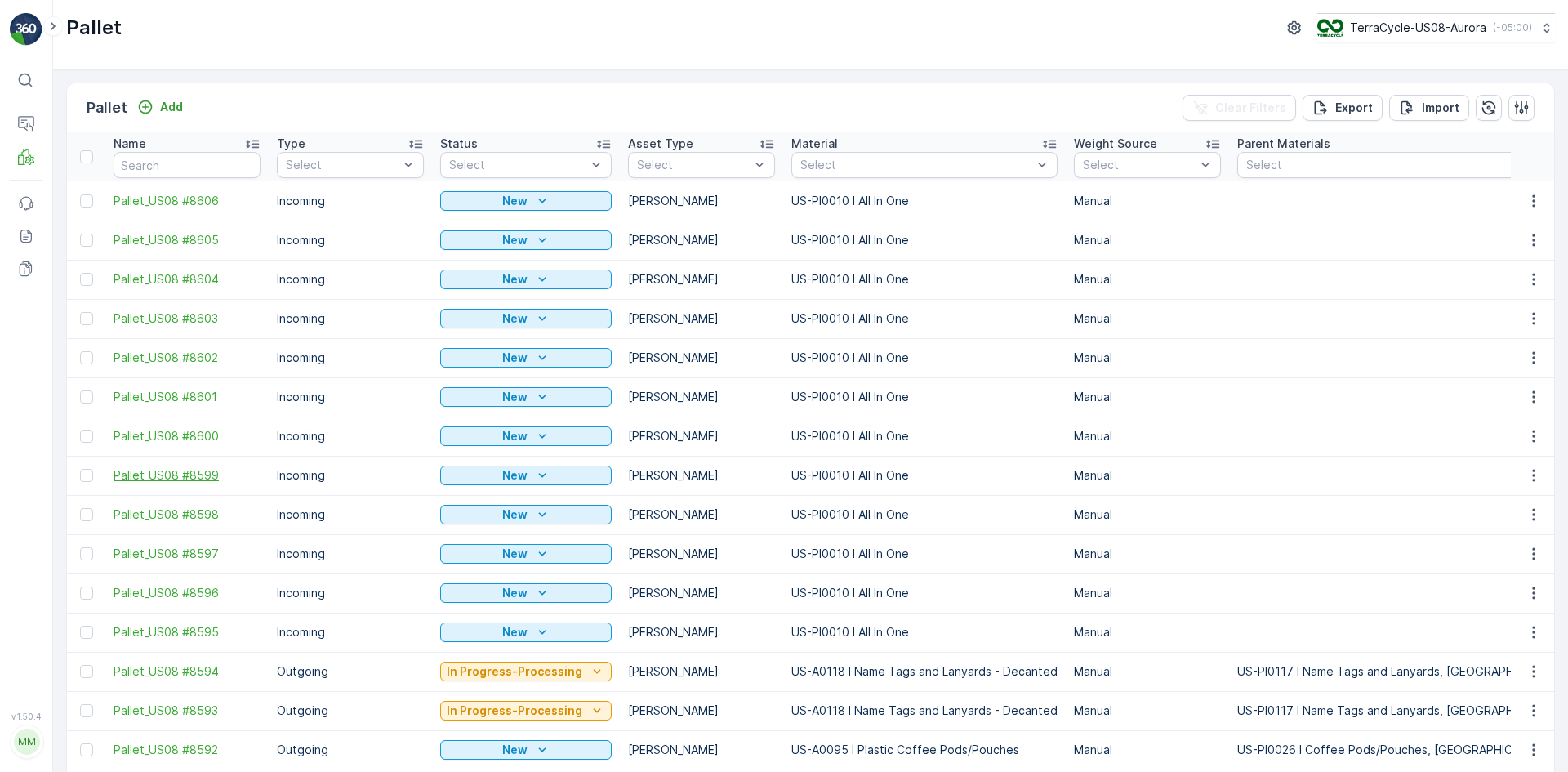
click at [196, 471] on span "Pallet_US08 #8599" at bounding box center [187, 475] width 147 height 16
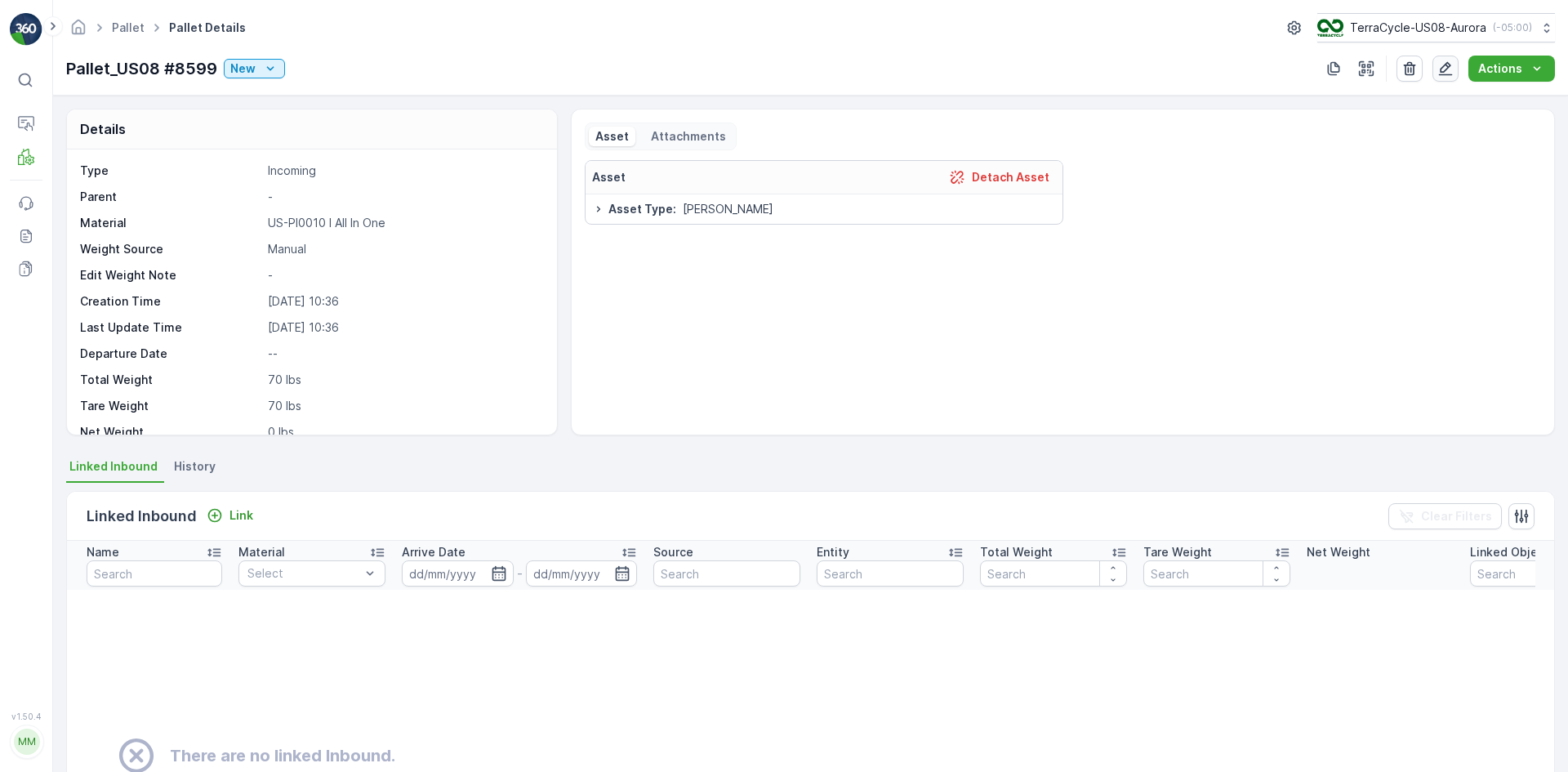
click at [1444, 70] on icon "button" at bounding box center [1446, 69] width 16 height 16
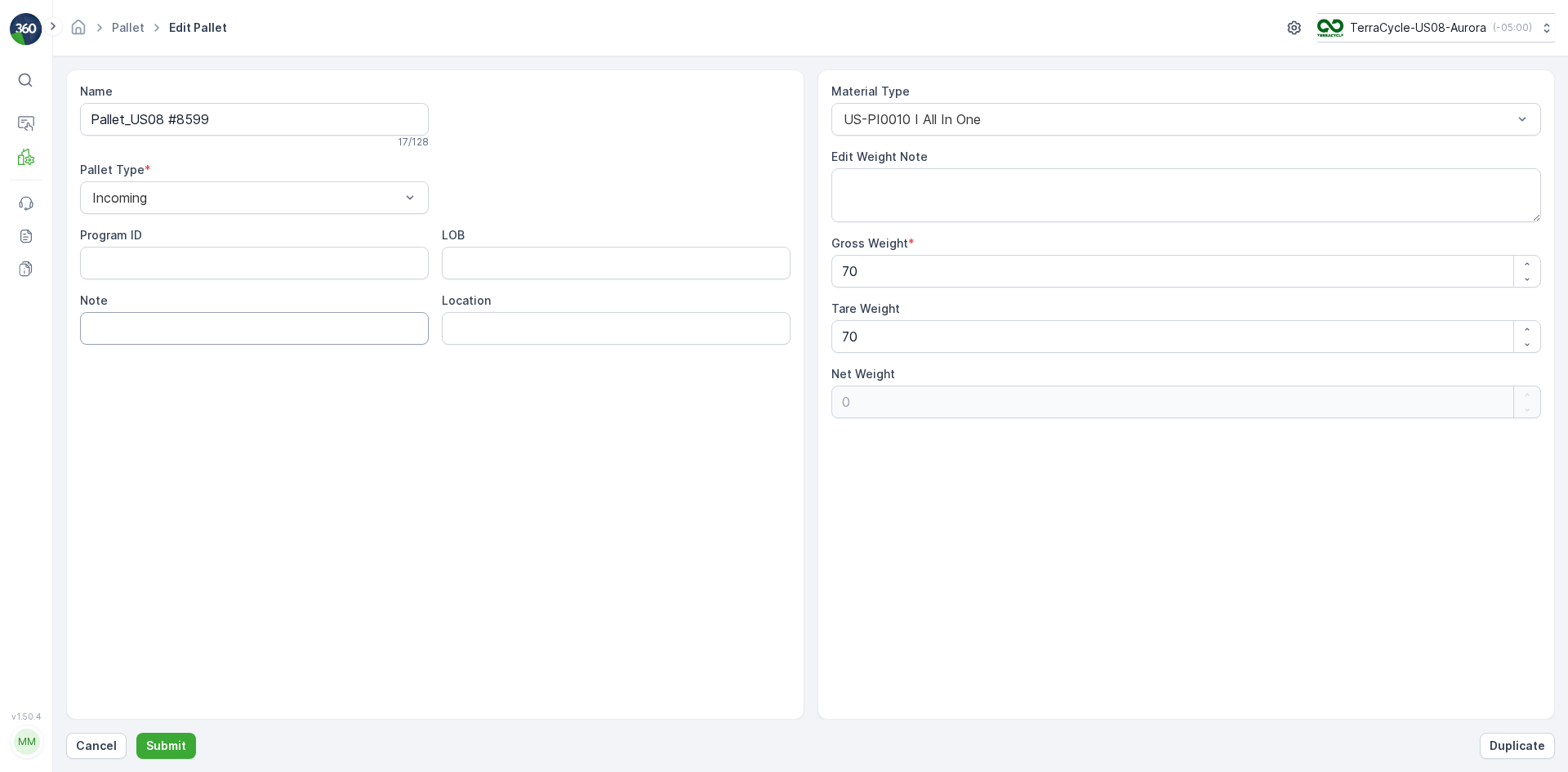
click at [134, 318] on input "Note" at bounding box center [255, 328] width 348 height 33
type input "HQ pallets"
click at [183, 743] on button "Submit" at bounding box center [166, 745] width 60 height 26
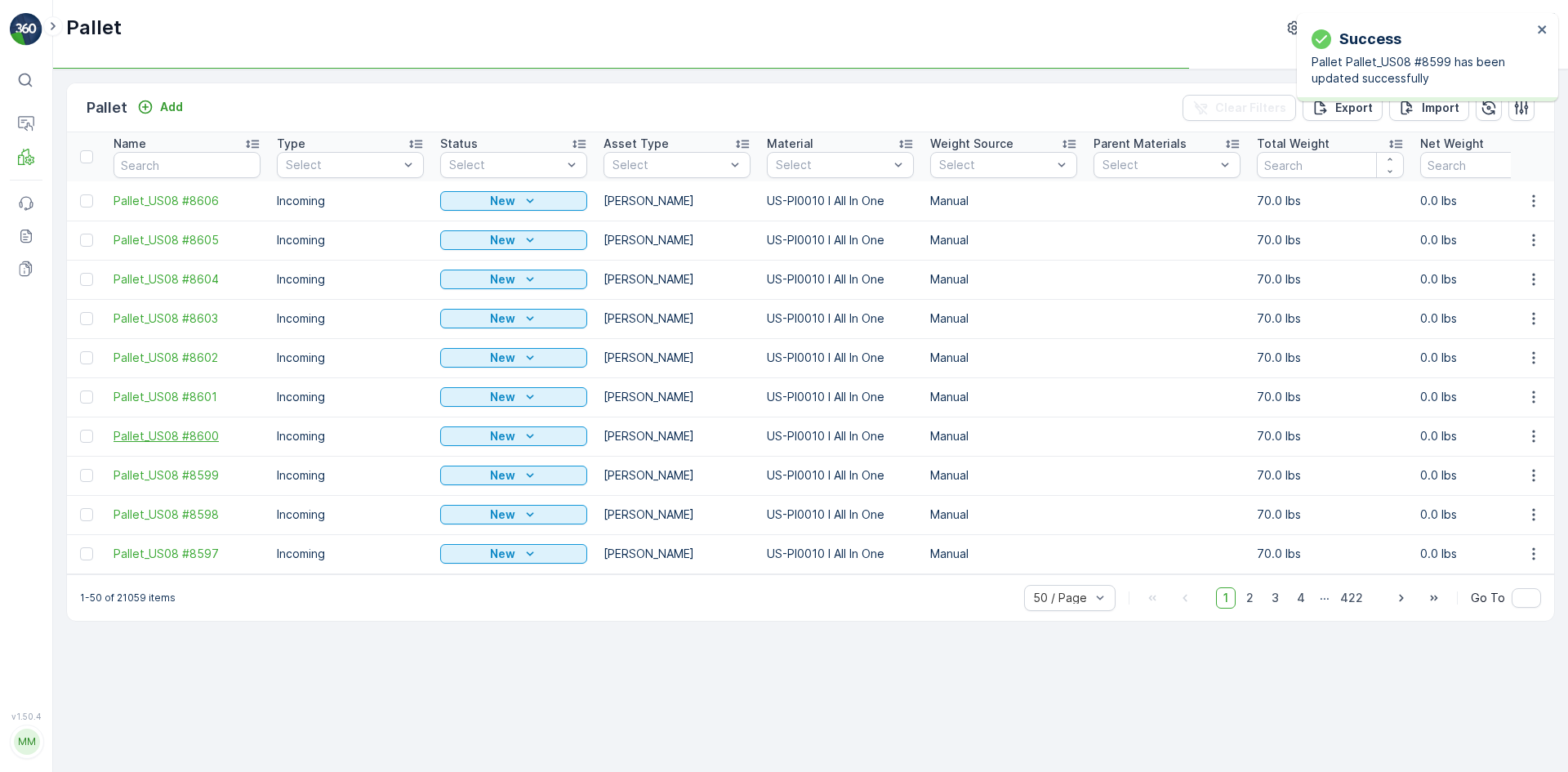
click at [208, 439] on span "Pallet_US08 #8600" at bounding box center [187, 436] width 147 height 16
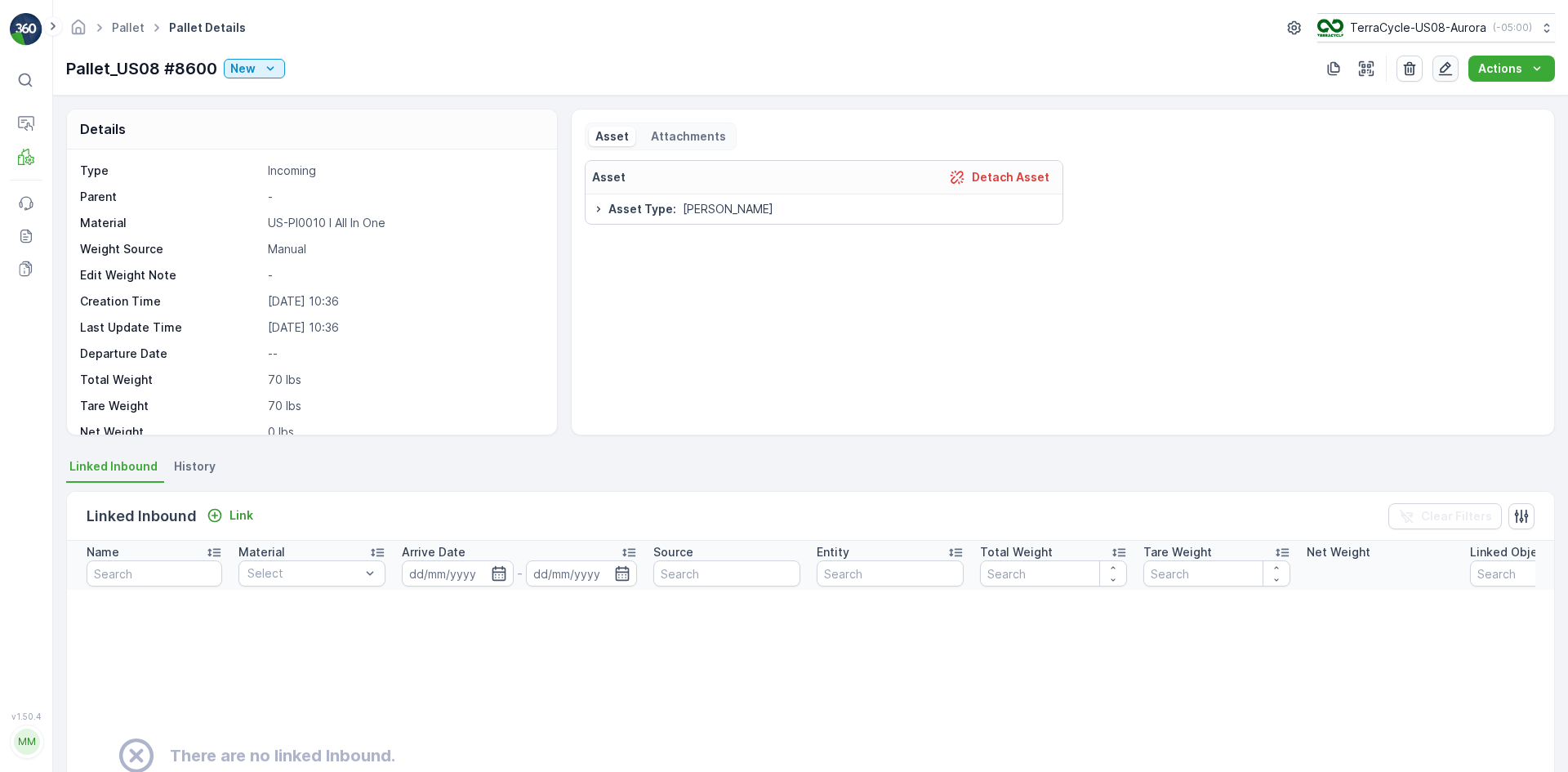
click at [1452, 66] on icon "button" at bounding box center [1446, 69] width 14 height 14
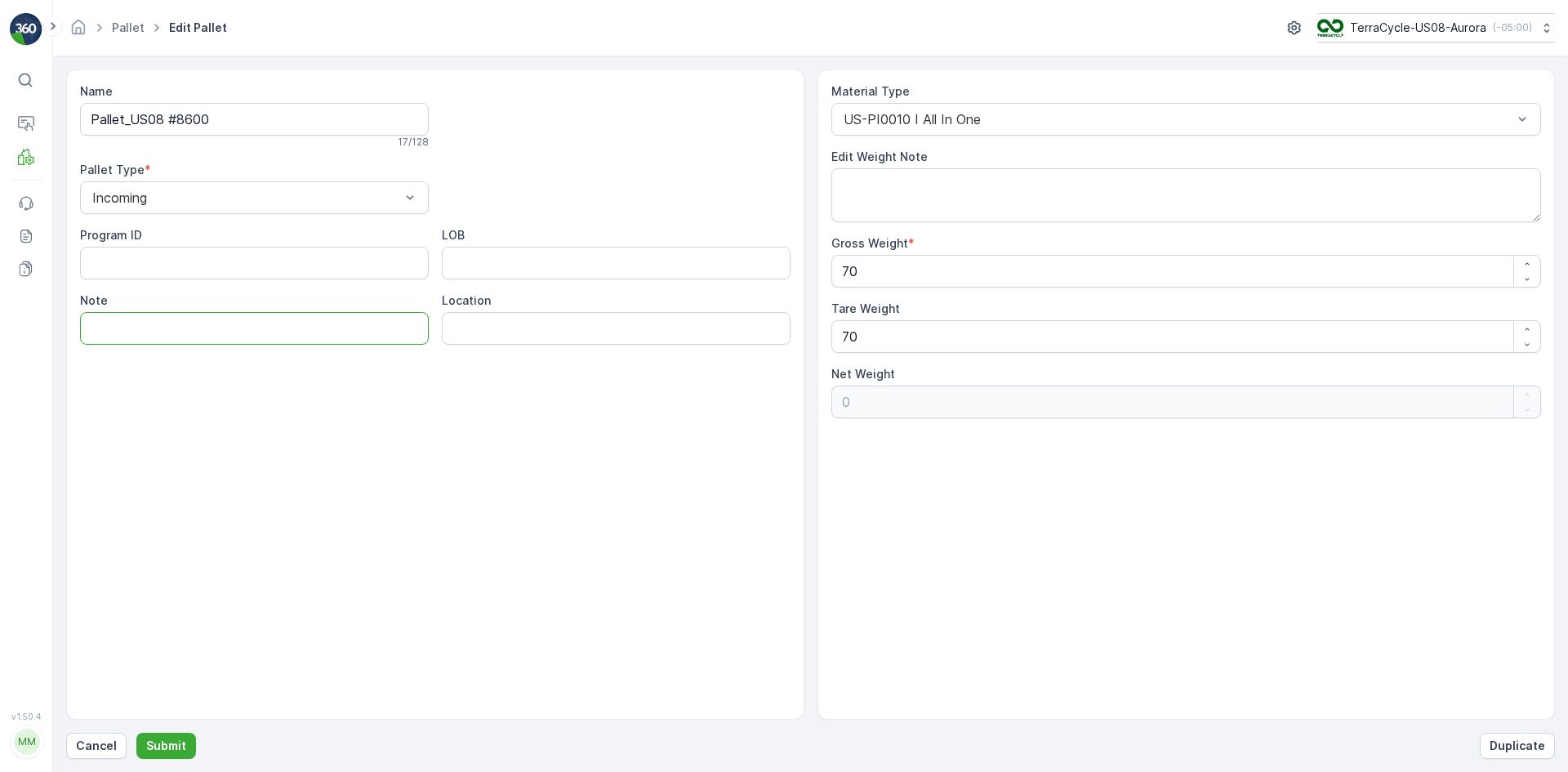
click at [305, 332] on input "Note" at bounding box center [255, 328] width 348 height 33
type input "HQ pallets"
click at [164, 748] on p "Submit" at bounding box center [166, 745] width 40 height 16
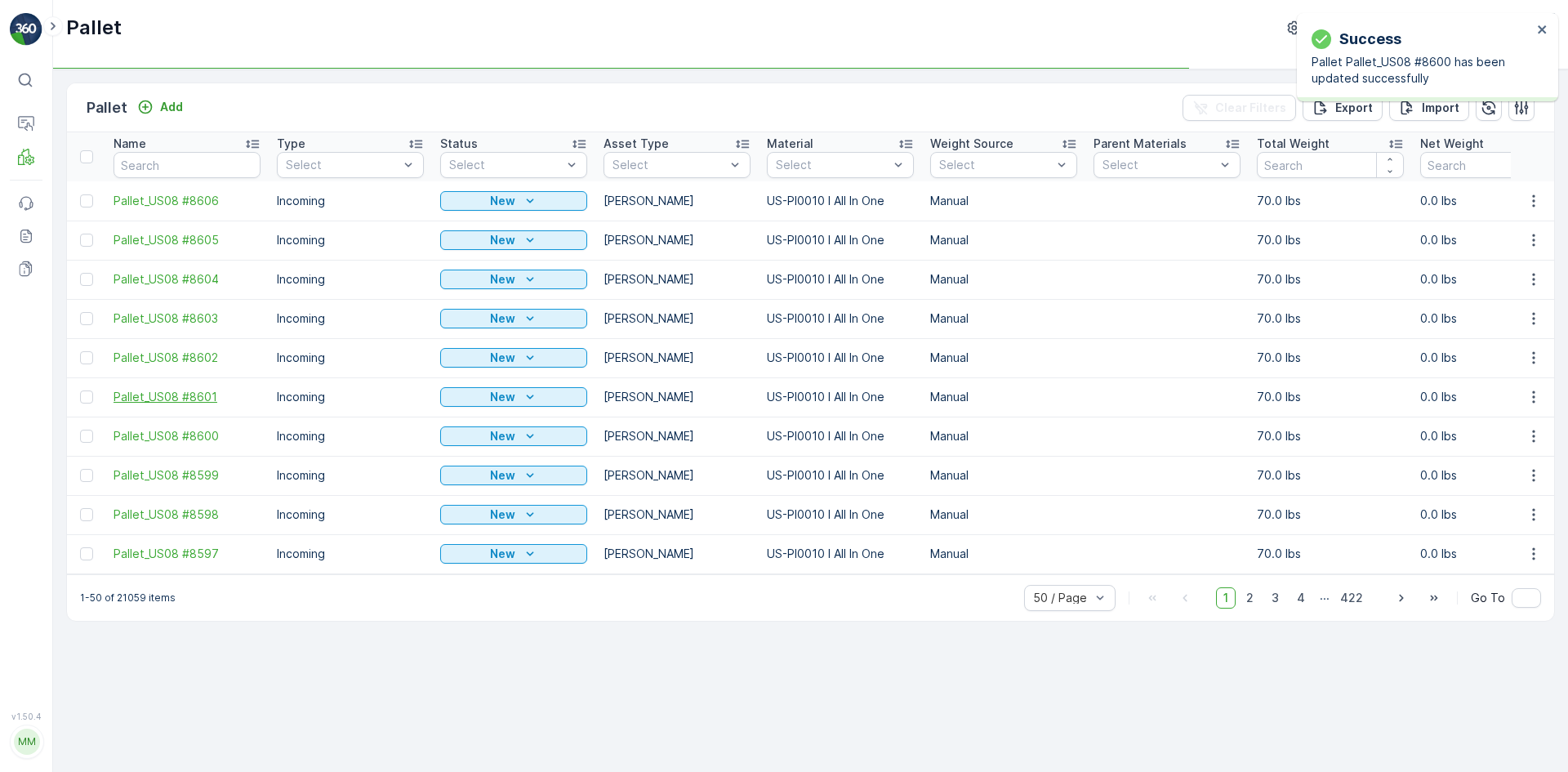
click at [205, 395] on span "Pallet_US08 #8601" at bounding box center [187, 397] width 147 height 16
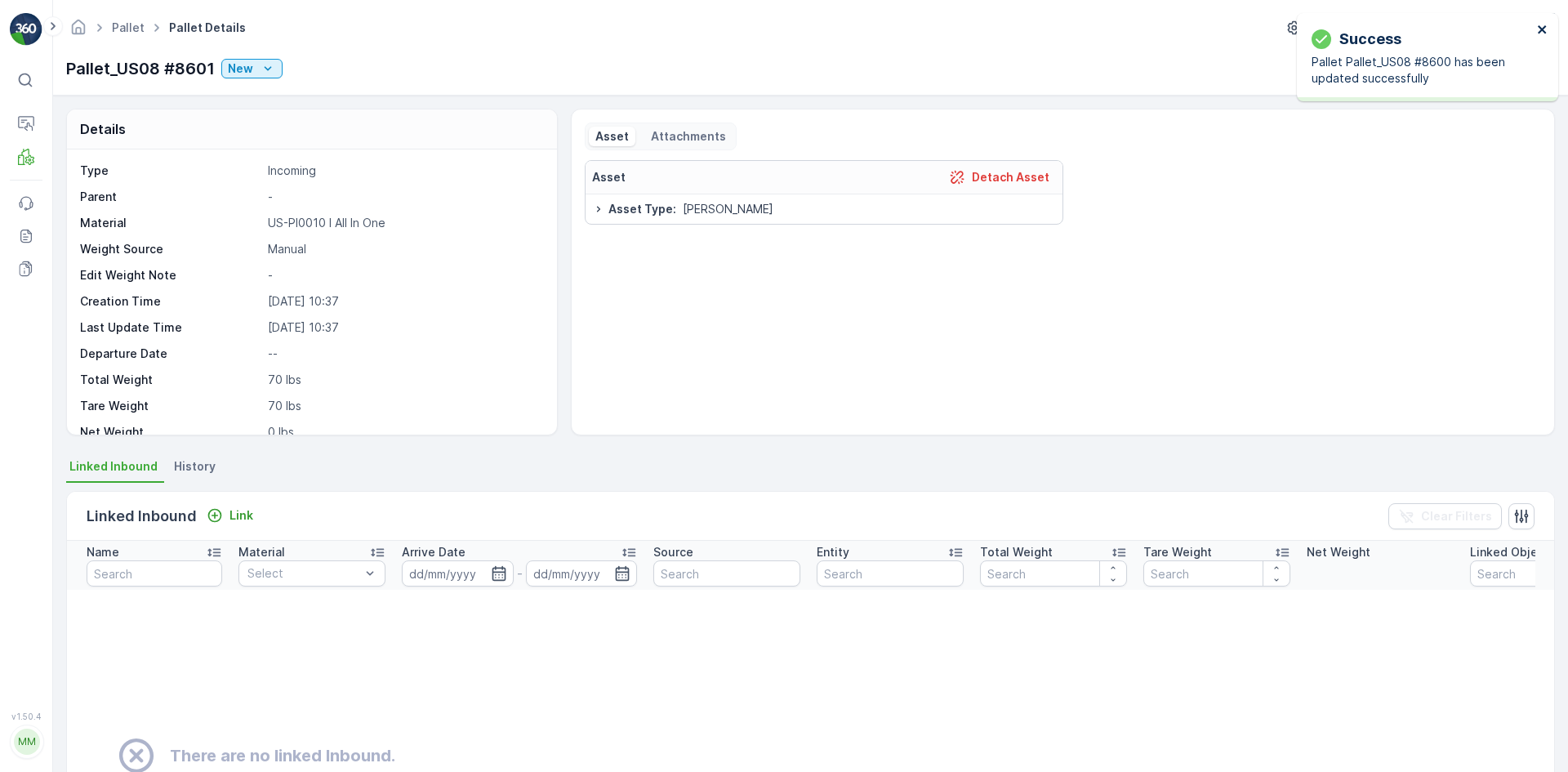
click at [1539, 27] on icon "close" at bounding box center [1541, 29] width 8 height 8
click at [1452, 63] on icon "button" at bounding box center [1446, 69] width 16 height 16
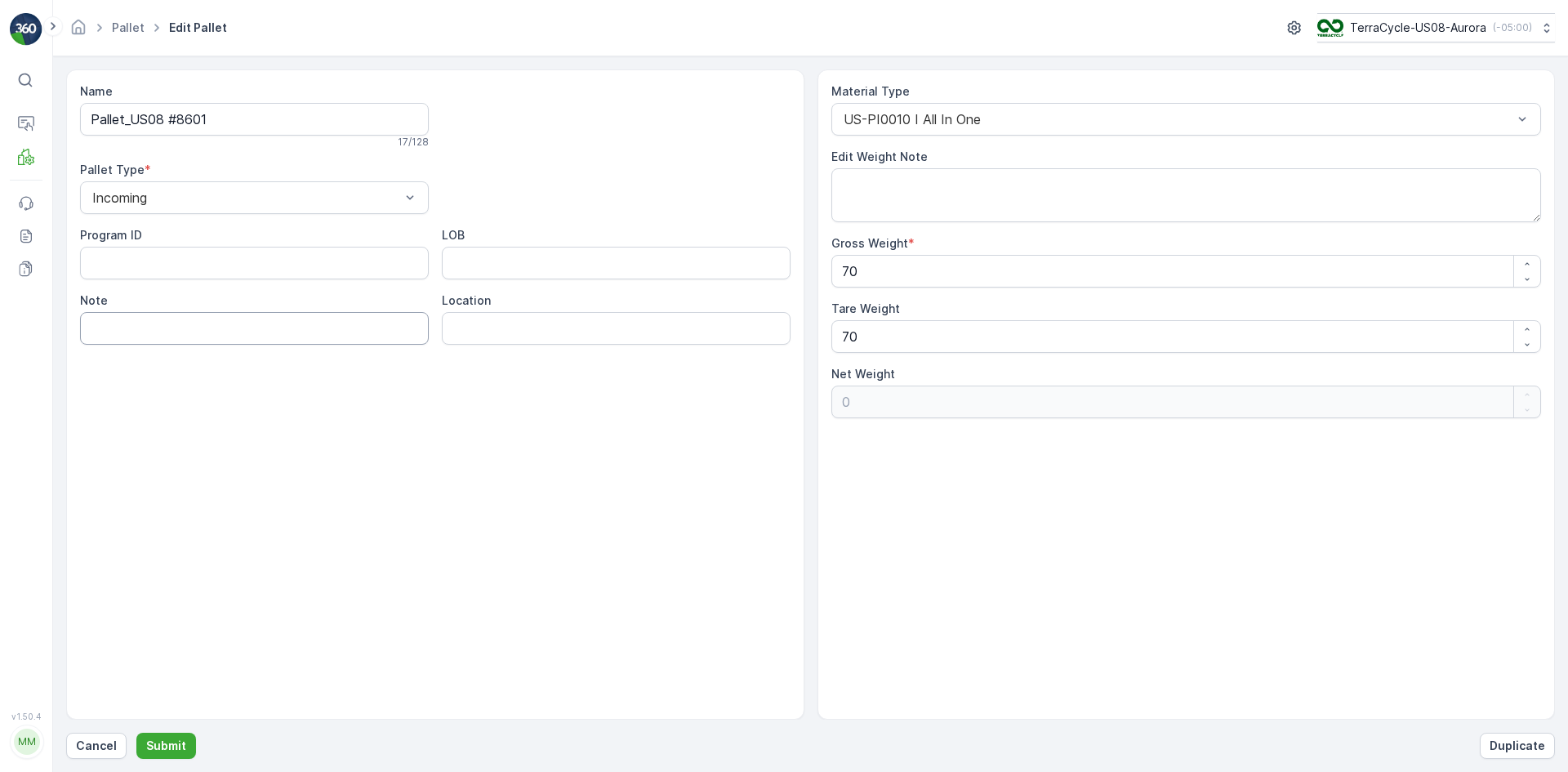
click at [390, 339] on input "Note" at bounding box center [255, 328] width 348 height 33
type input "HQ pallets"
click at [163, 737] on button "Submit" at bounding box center [166, 745] width 60 height 26
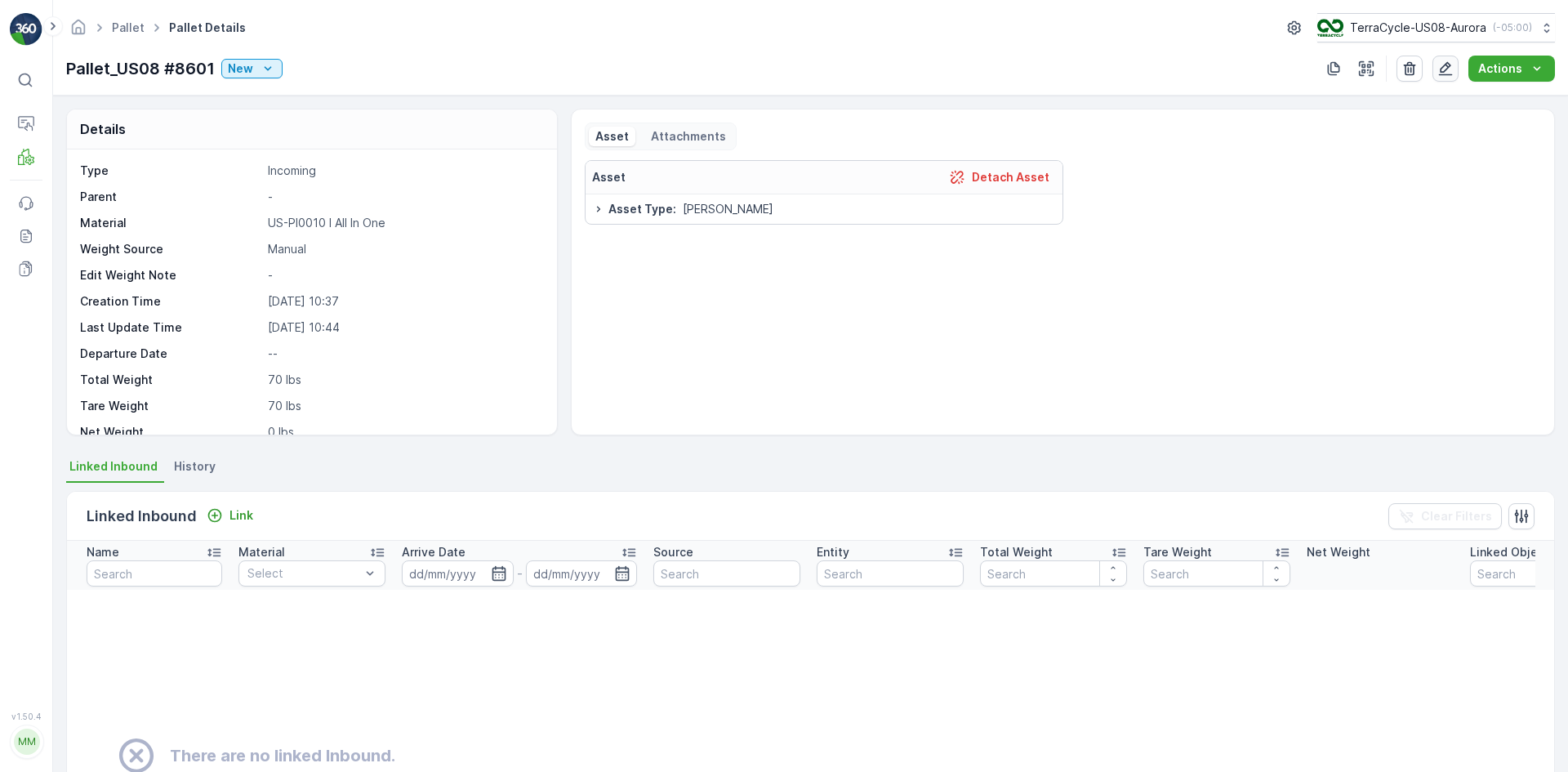
click at [1450, 65] on icon "button" at bounding box center [1446, 69] width 16 height 16
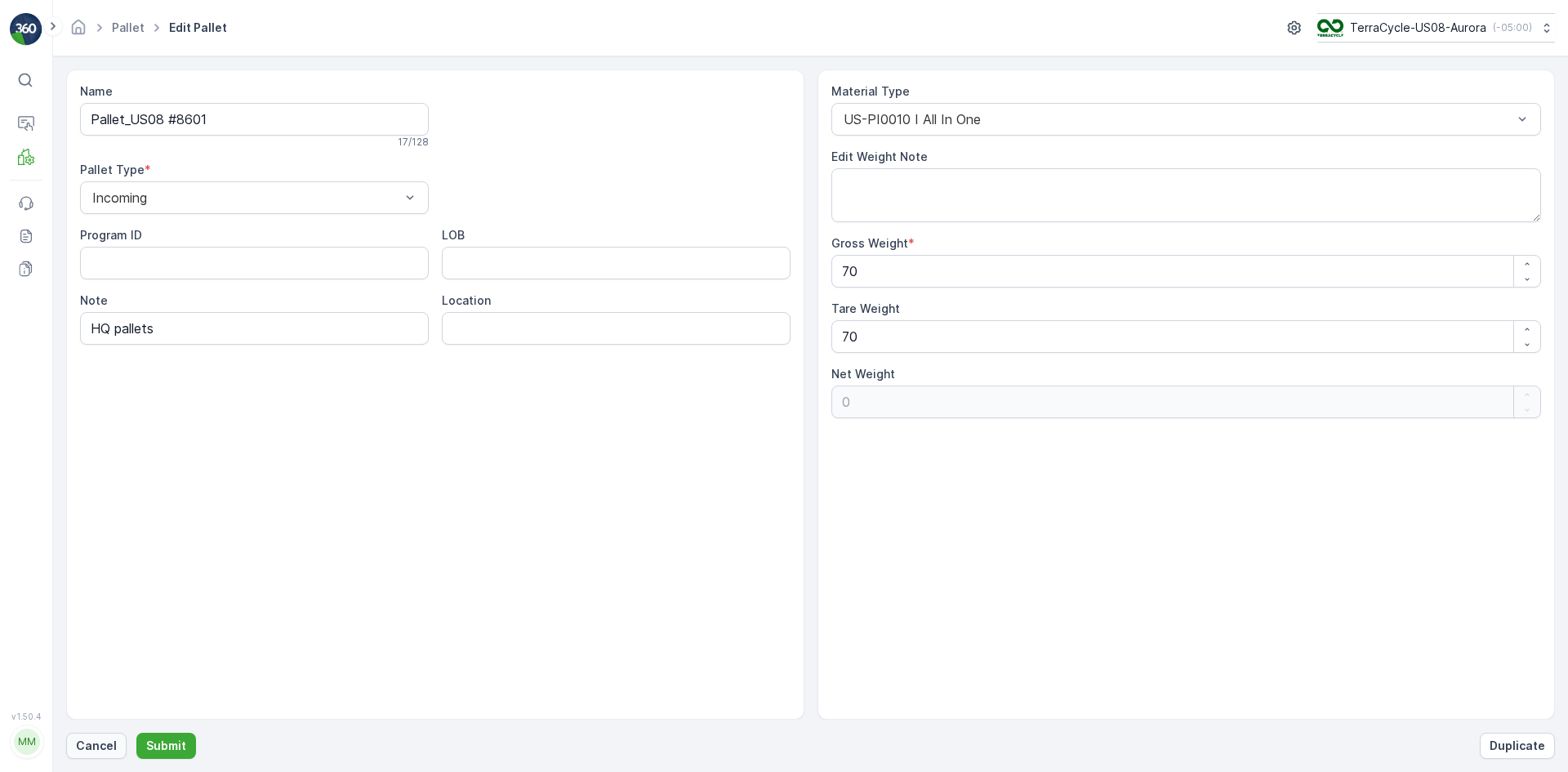
click at [106, 737] on button "Cancel" at bounding box center [96, 745] width 61 height 26
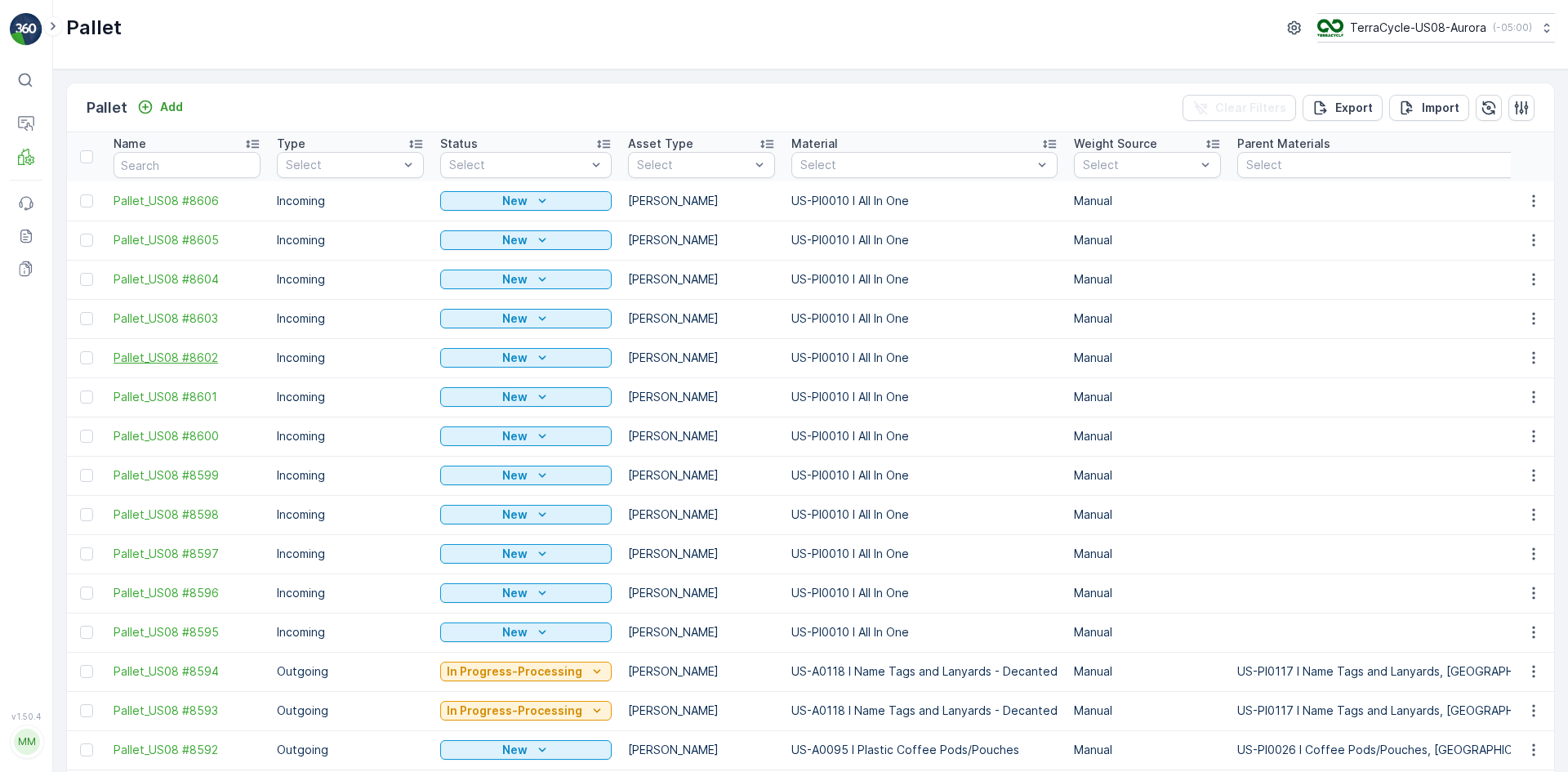
click at [211, 351] on span "Pallet_US08 #8602" at bounding box center [187, 357] width 147 height 16
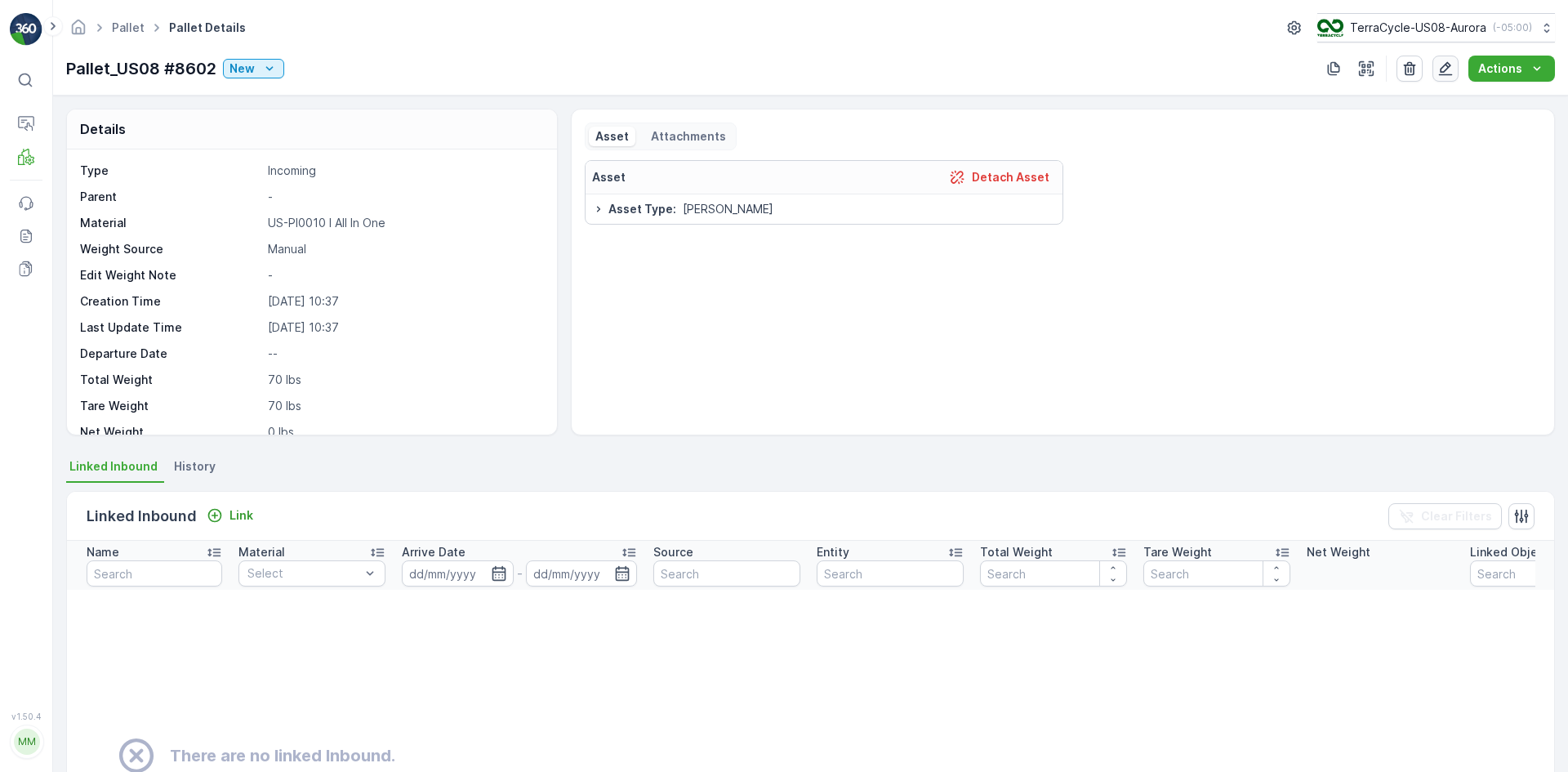
click at [1452, 69] on icon "button" at bounding box center [1446, 69] width 16 height 16
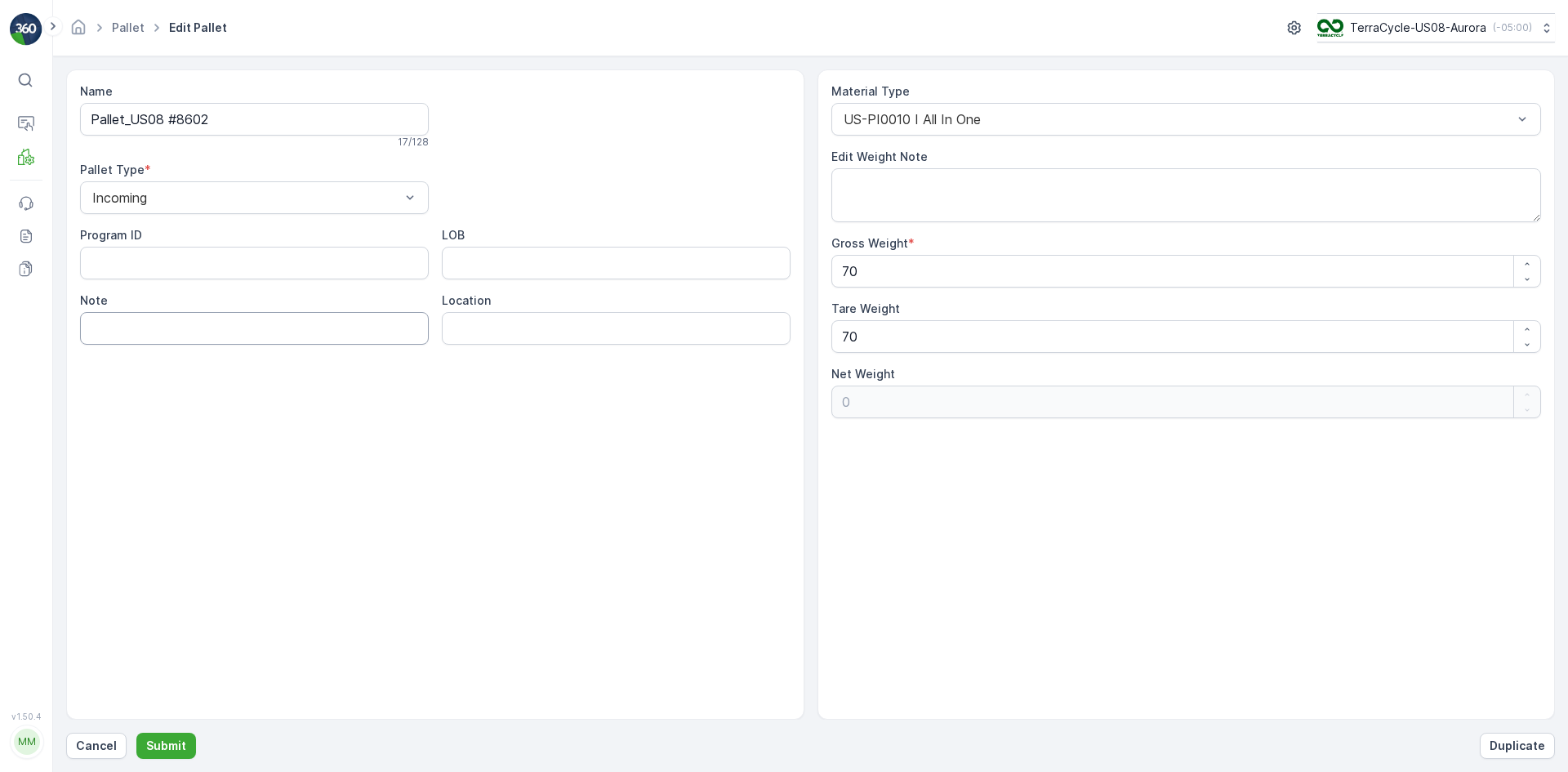
click at [263, 319] on input "Note" at bounding box center [255, 328] width 348 height 33
type input "HQ pallets"
click at [172, 750] on p "Submit" at bounding box center [166, 745] width 40 height 16
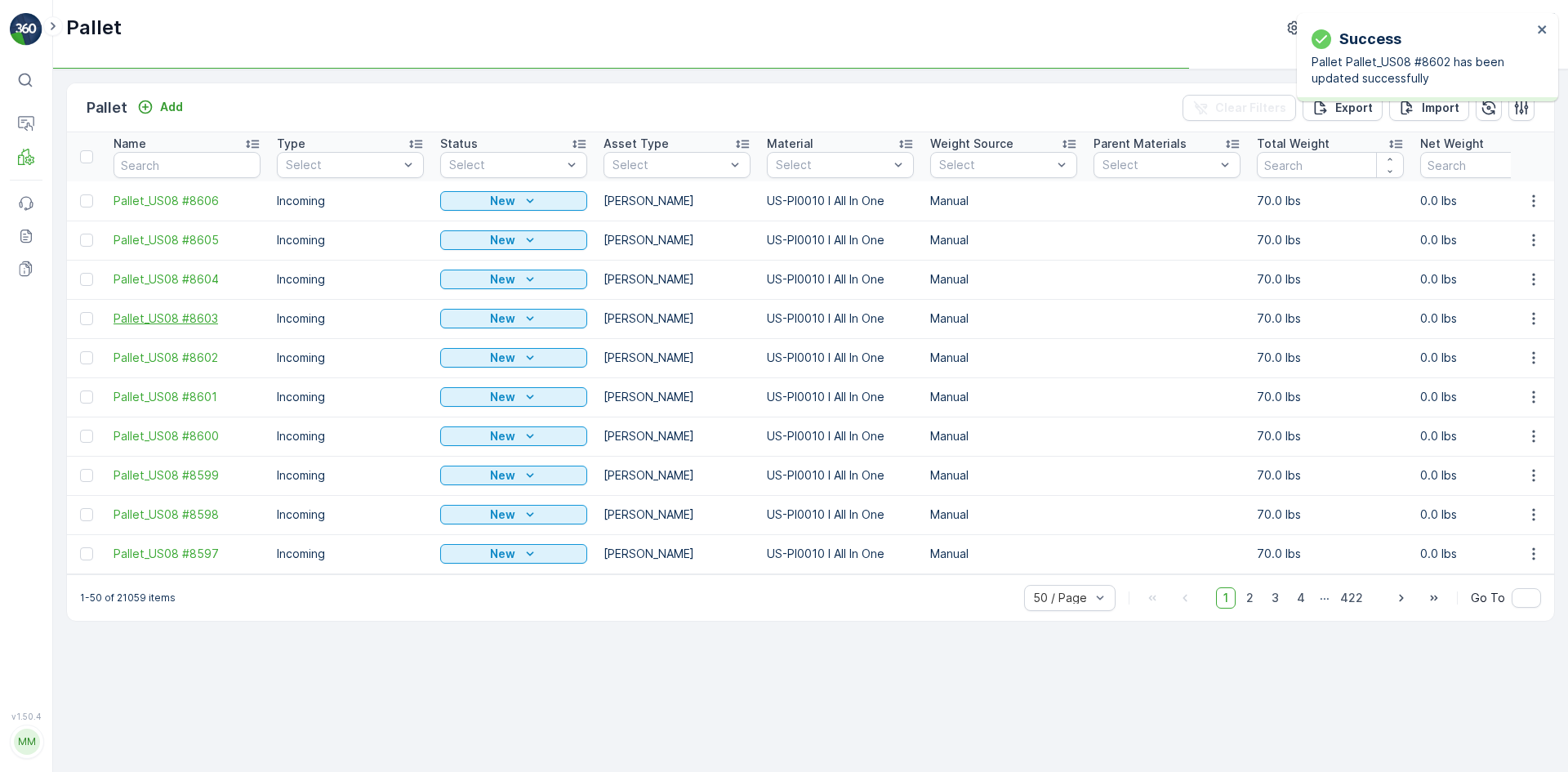
click at [195, 323] on span "Pallet_US08 #8603" at bounding box center [187, 318] width 147 height 16
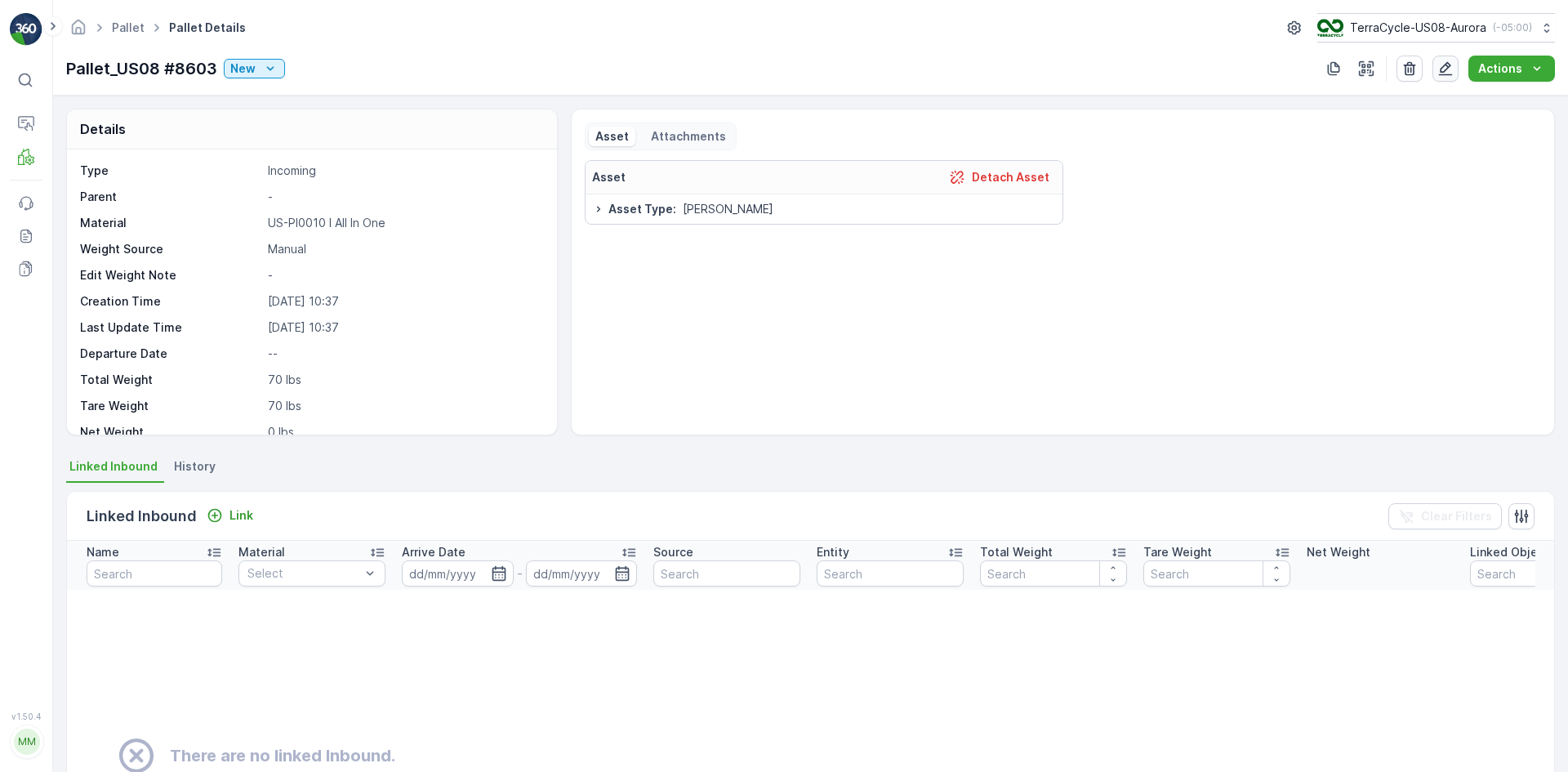
click at [1456, 62] on button "button" at bounding box center [1445, 68] width 26 height 26
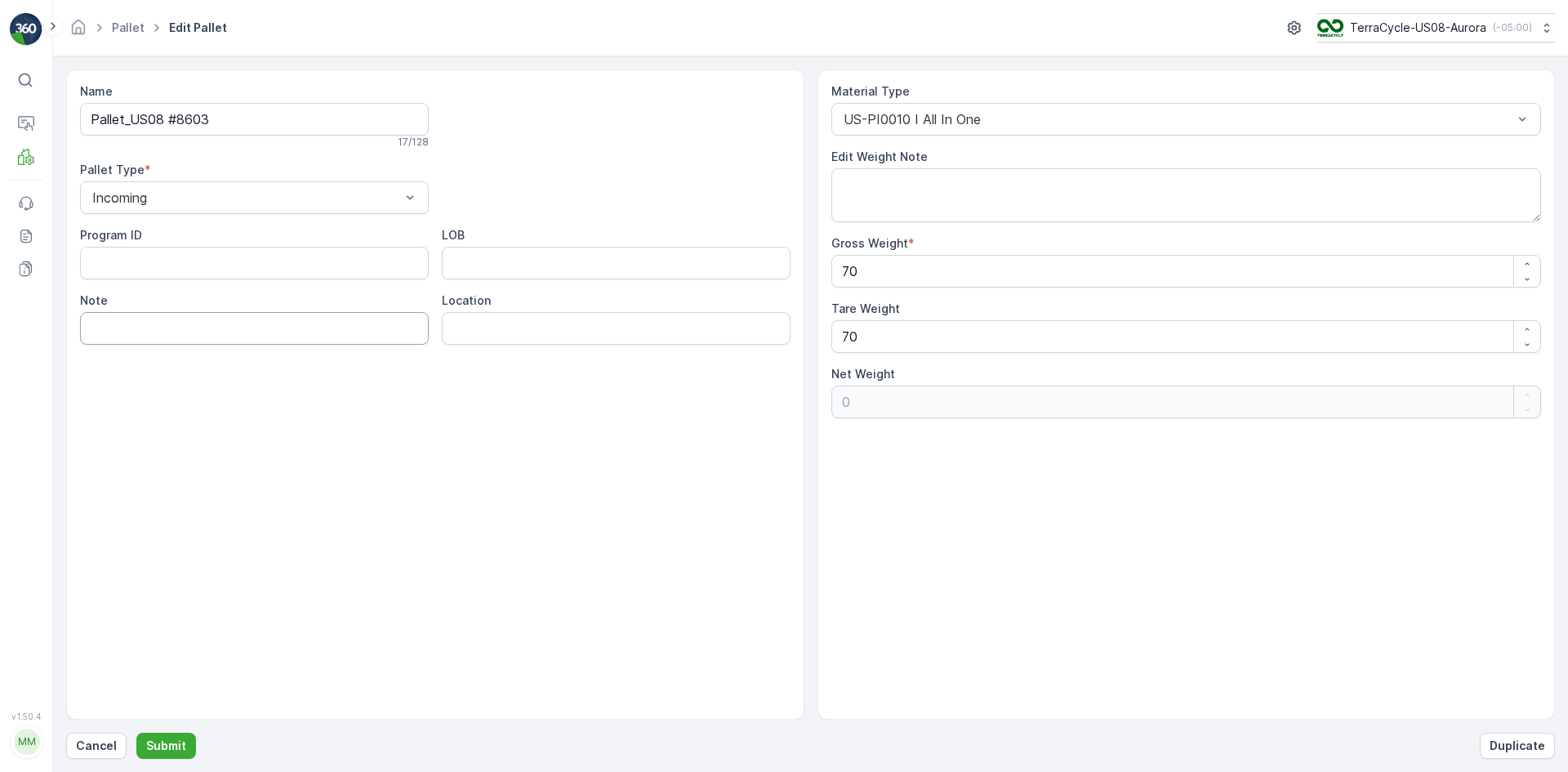
click at [273, 327] on input "Note" at bounding box center [255, 328] width 348 height 33
type input "HQ pallets"
click at [163, 750] on p "Submit" at bounding box center [166, 745] width 40 height 16
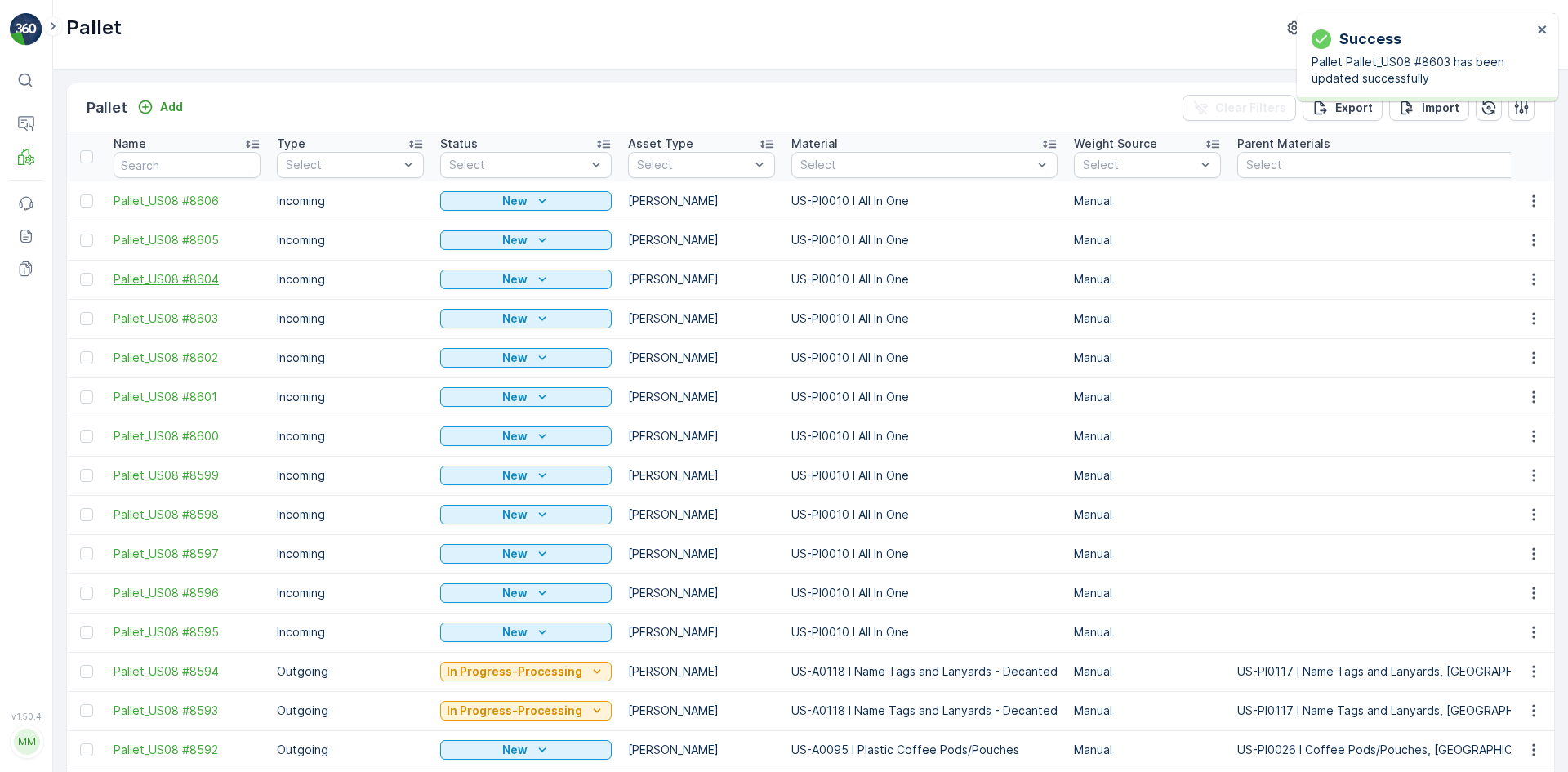
click at [192, 276] on span "Pallet_US08 #8604" at bounding box center [187, 279] width 147 height 16
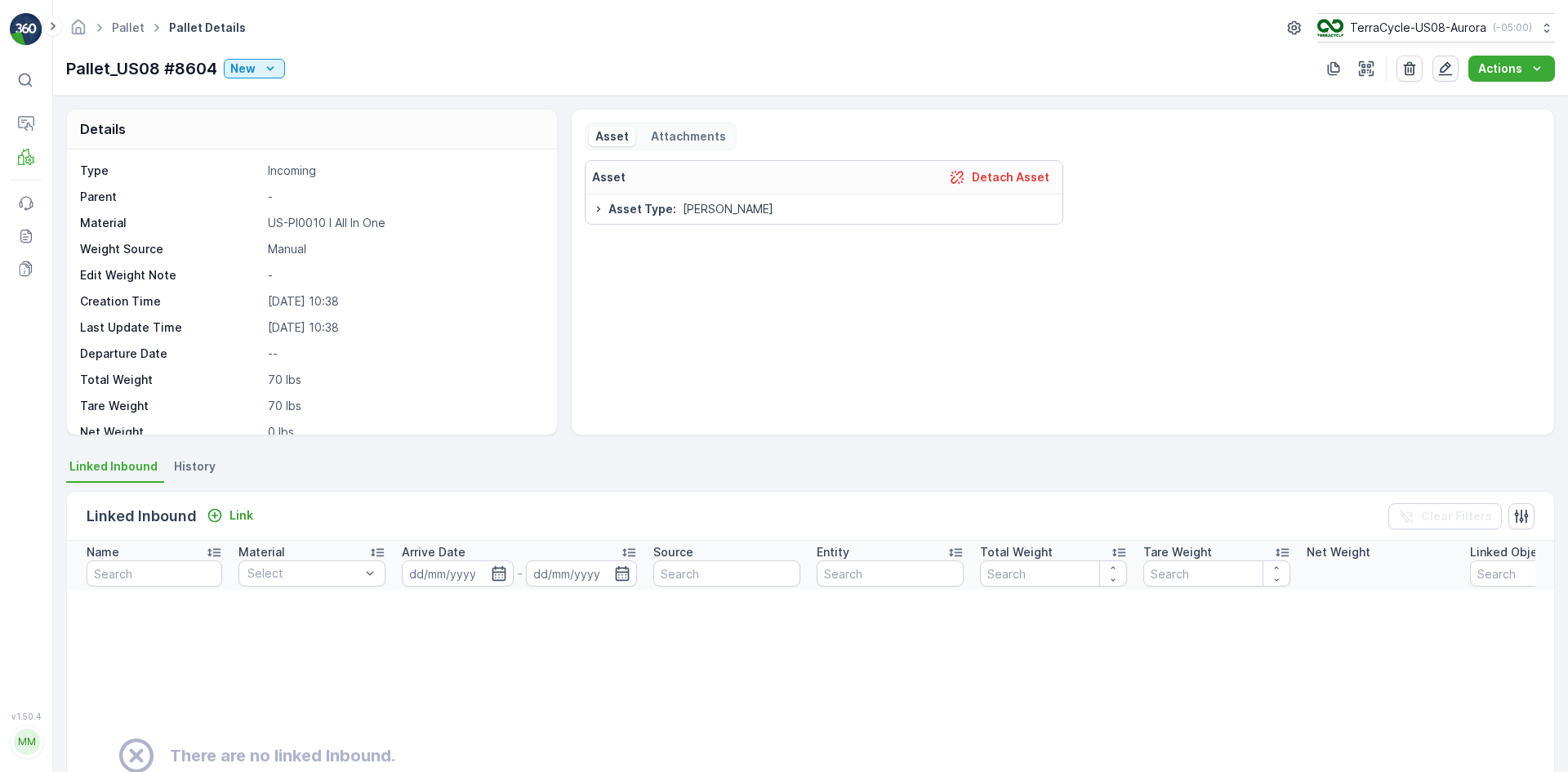
click at [1440, 68] on icon "button" at bounding box center [1446, 69] width 16 height 16
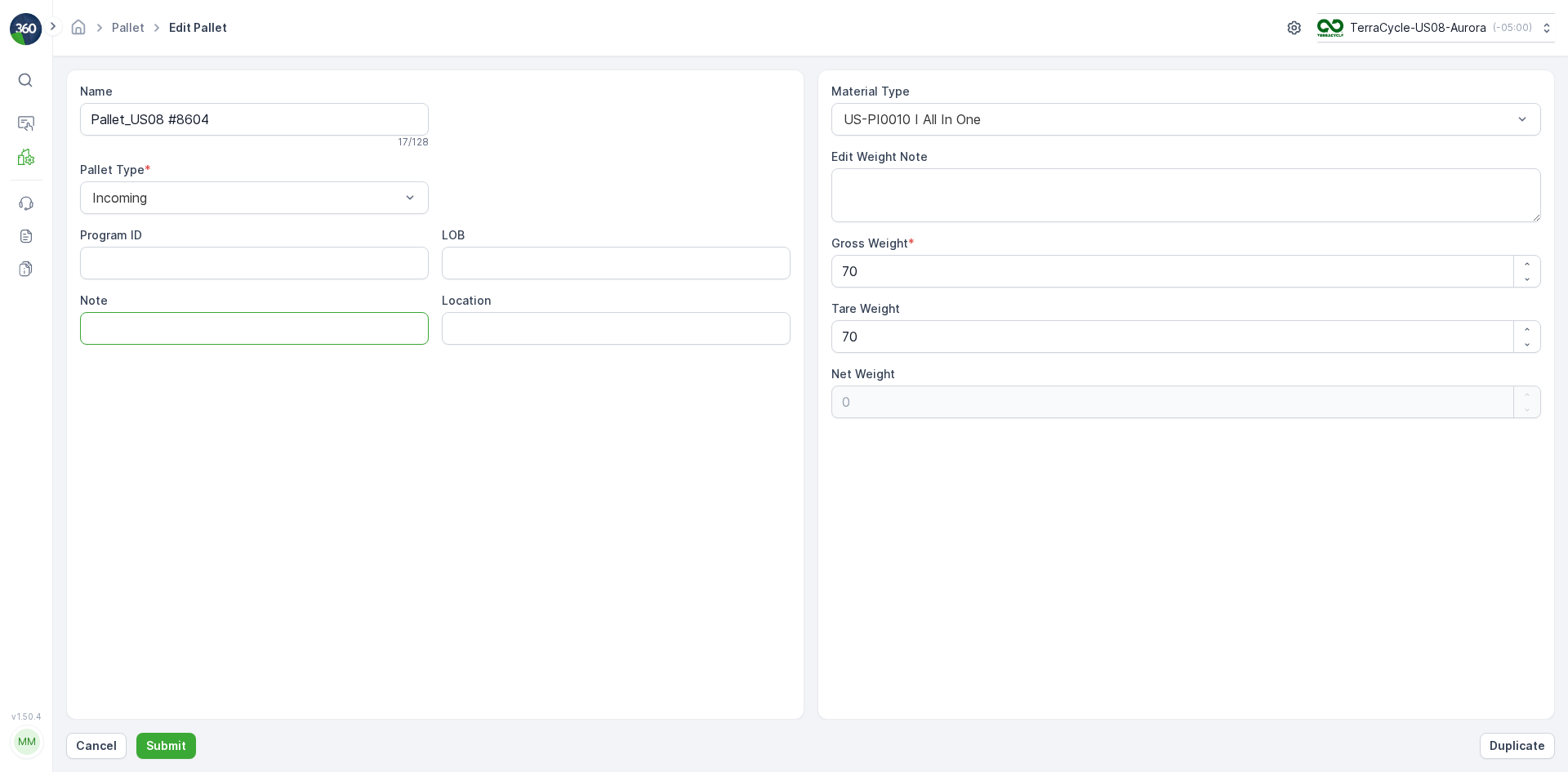
click at [388, 318] on input "Note" at bounding box center [255, 328] width 348 height 33
type input "HQ pallets"
click at [175, 738] on p "Submit" at bounding box center [166, 745] width 40 height 16
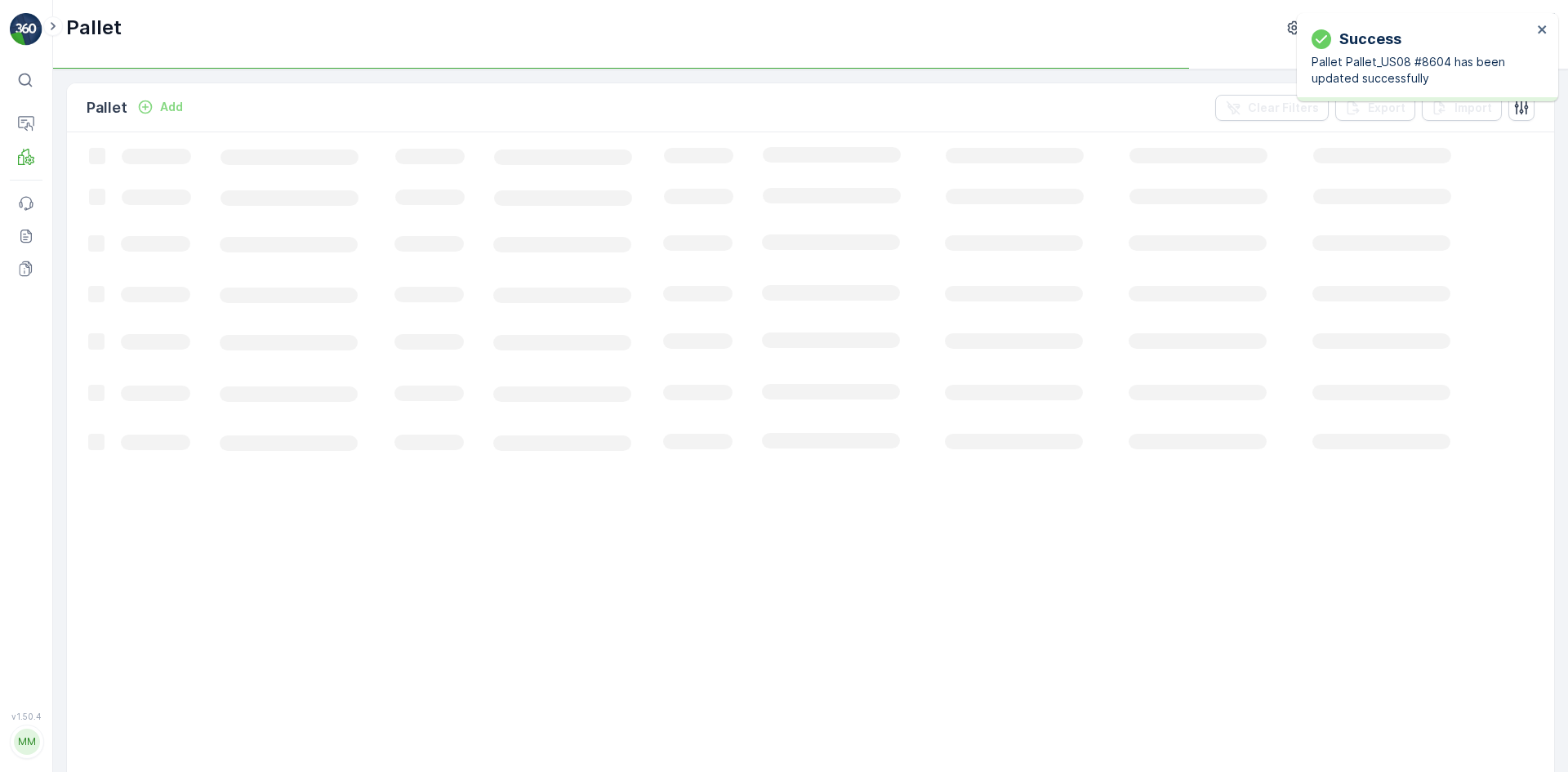
drag, startPoint x: 175, startPoint y: 738, endPoint x: 524, endPoint y: 541, distance: 400.8
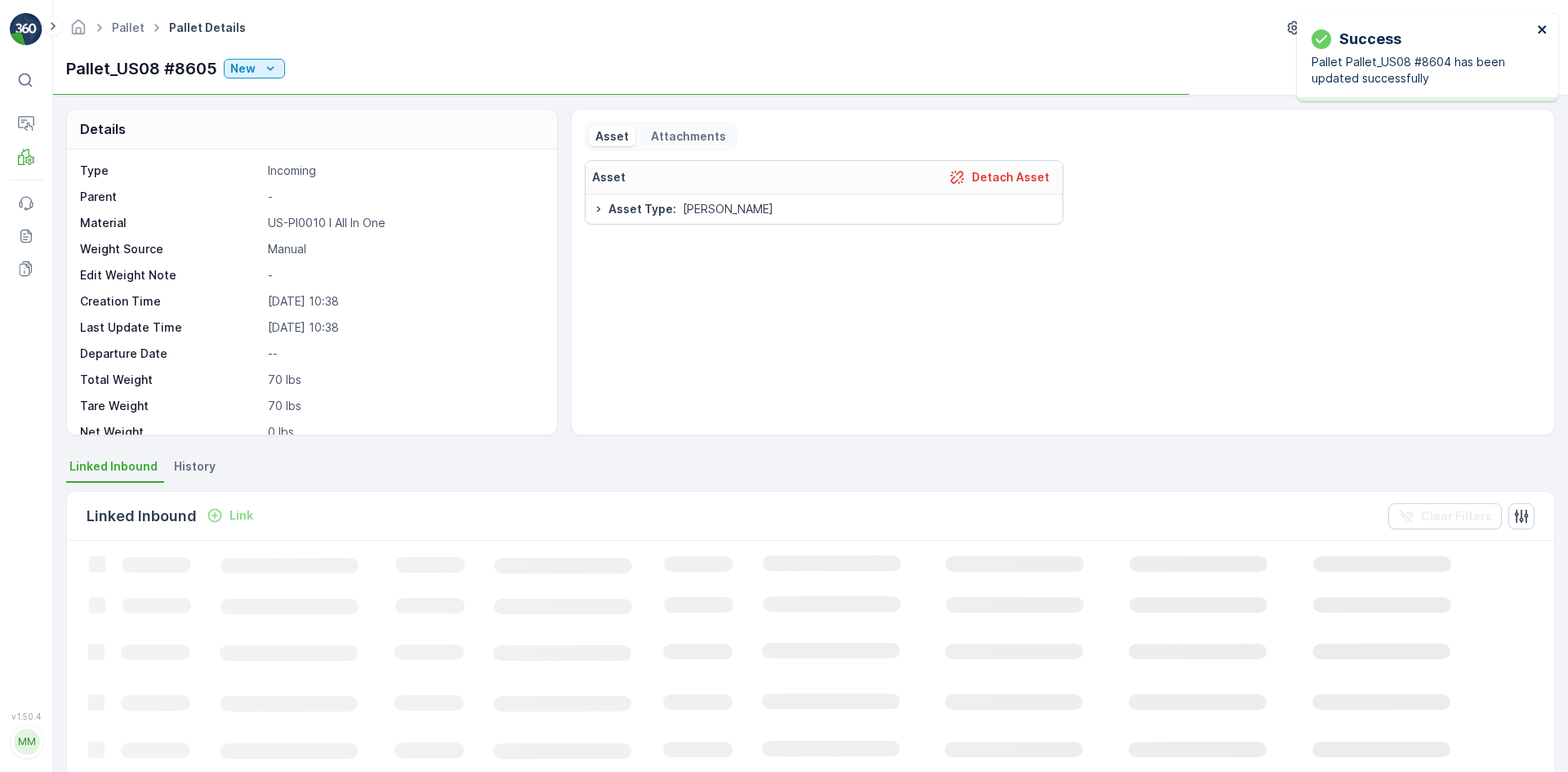
click at [1543, 29] on icon "close" at bounding box center [1541, 29] width 8 height 8
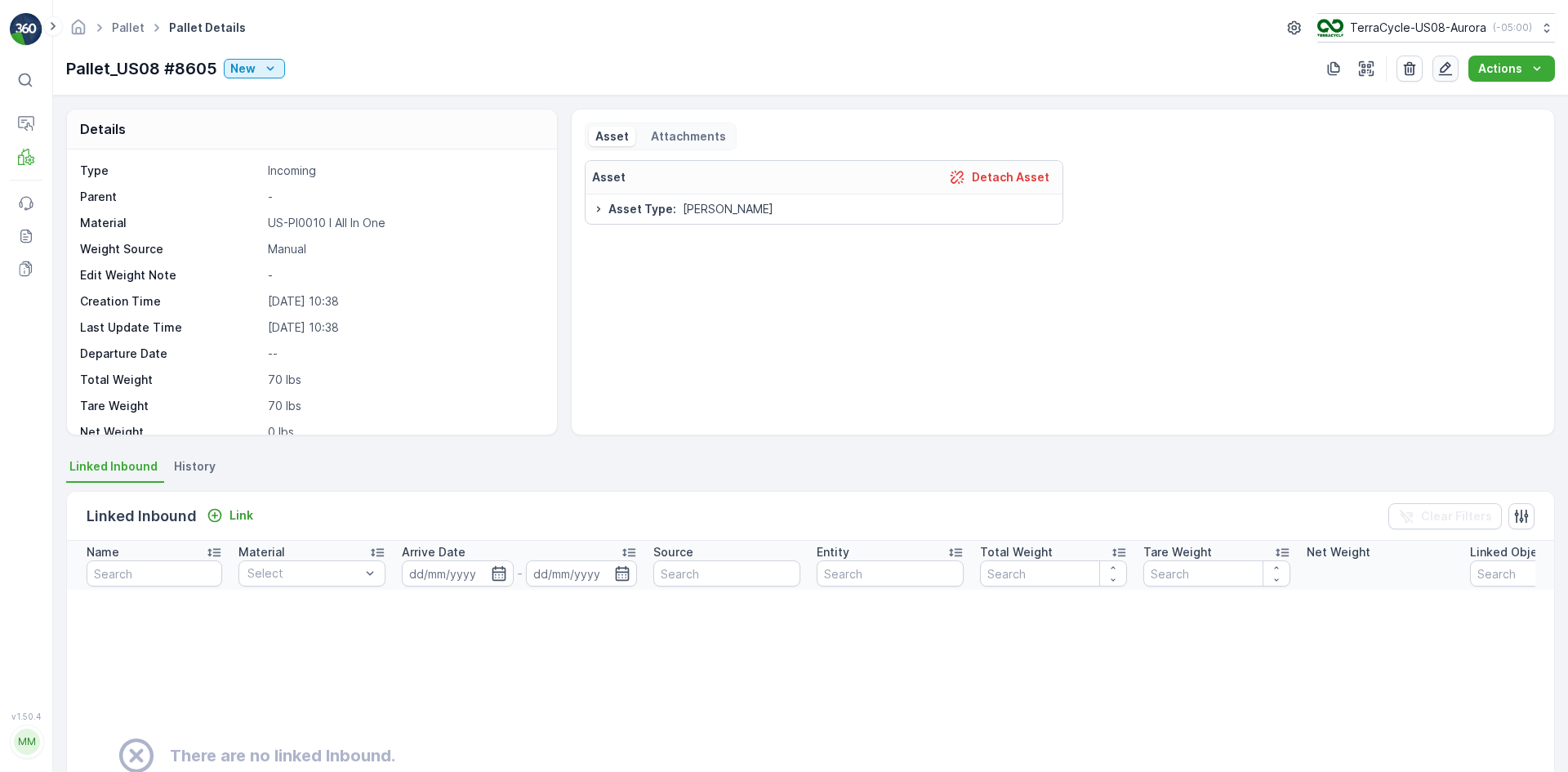
click at [1440, 69] on icon "button" at bounding box center [1446, 69] width 16 height 16
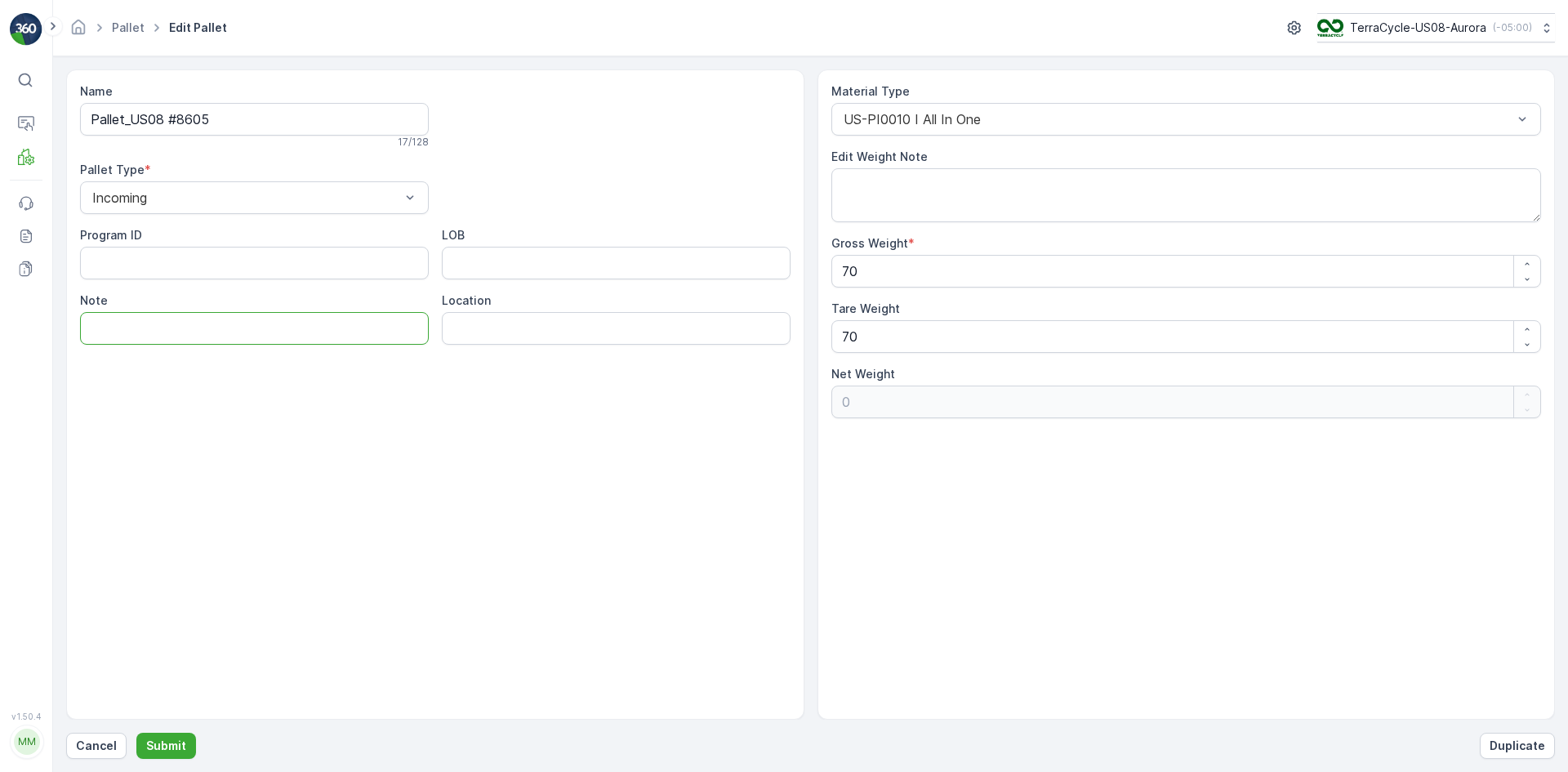
click at [375, 314] on input "Note" at bounding box center [255, 328] width 348 height 33
type input "HQ pallets"
click at [166, 743] on p "Submit" at bounding box center [166, 745] width 40 height 16
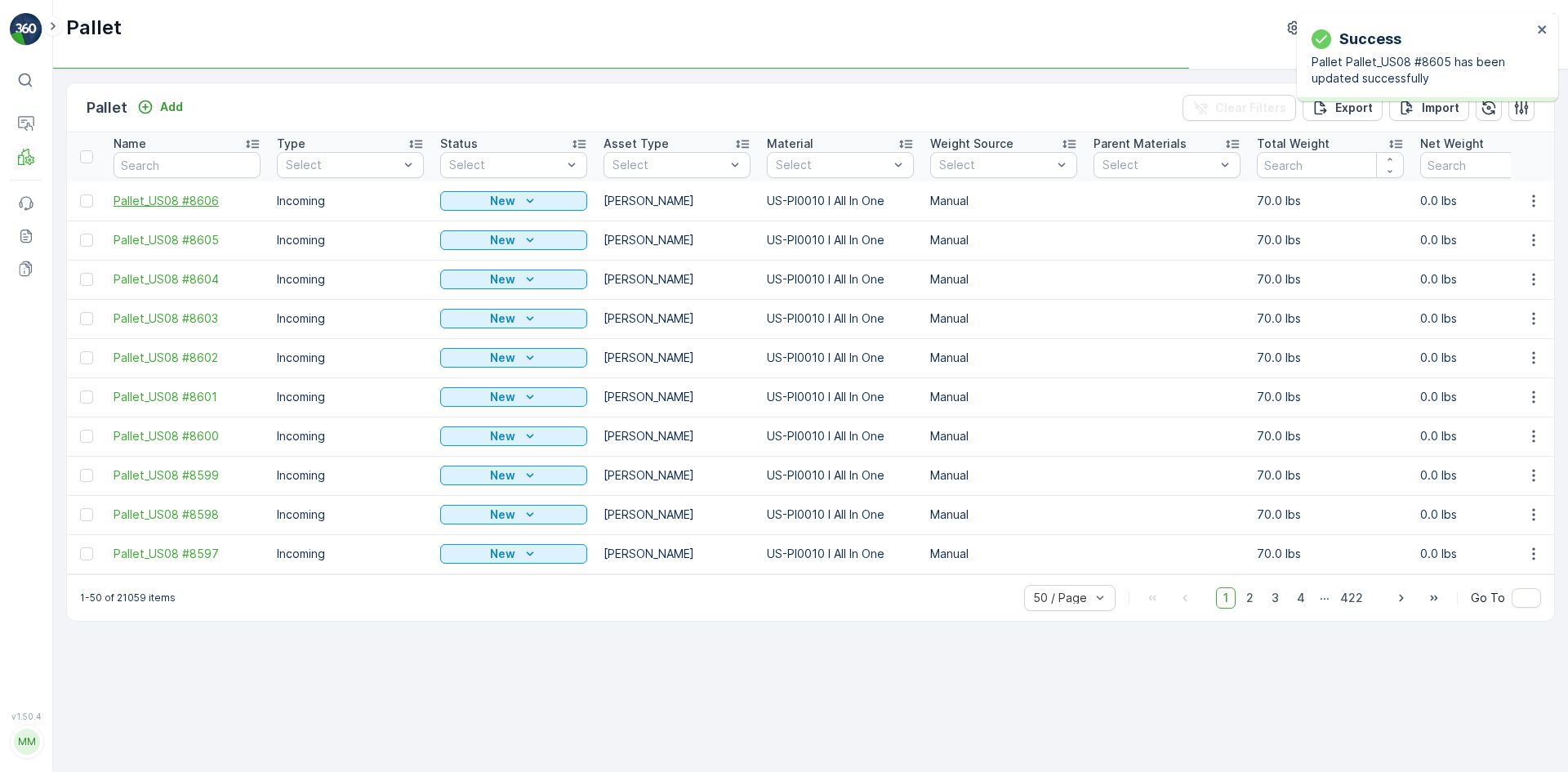
click at [221, 195] on span "Pallet_US08 #8606" at bounding box center [187, 201] width 147 height 16
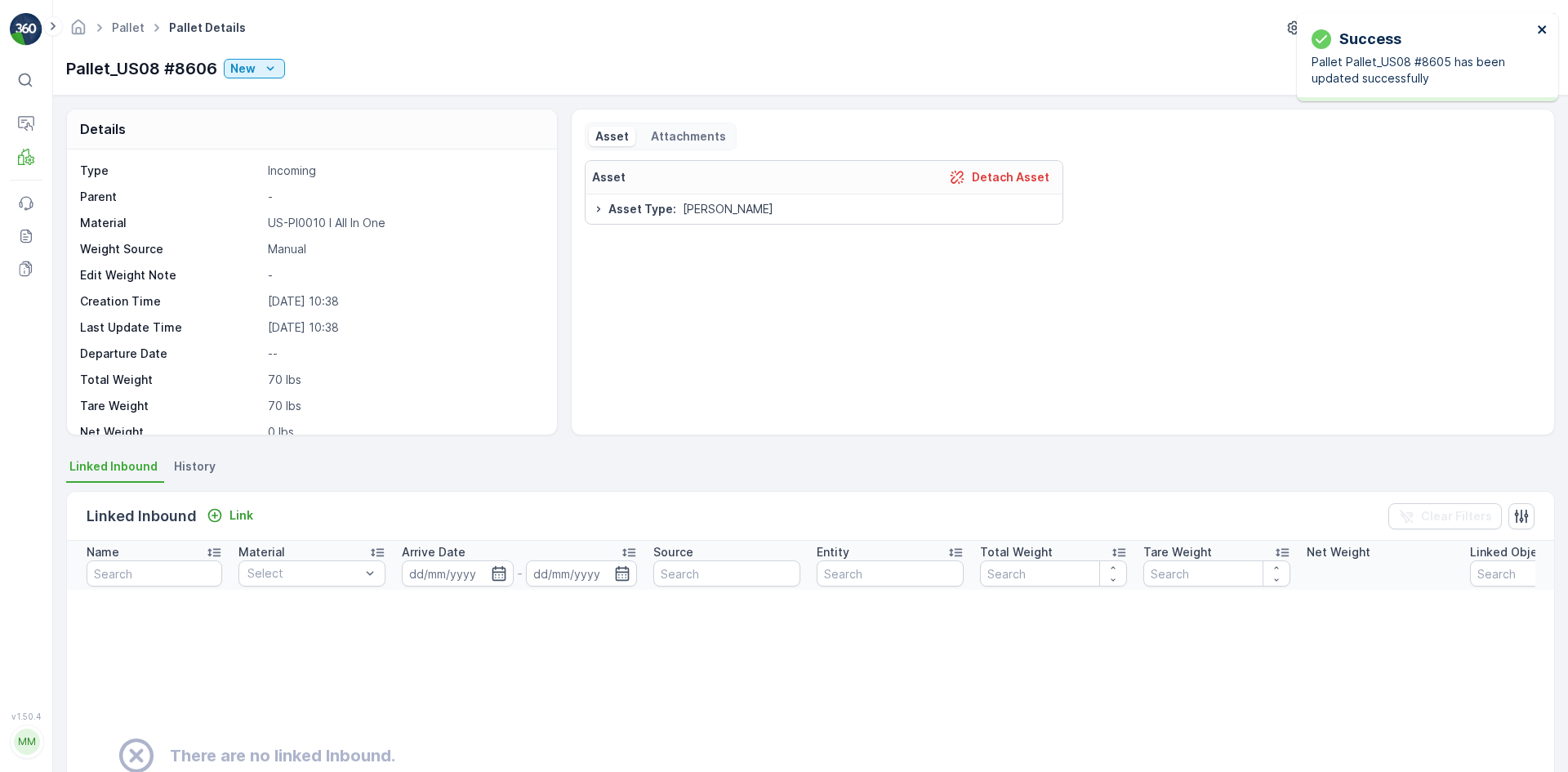
click at [1544, 29] on icon "close" at bounding box center [1541, 29] width 8 height 8
click at [1450, 59] on button "button" at bounding box center [1445, 68] width 26 height 26
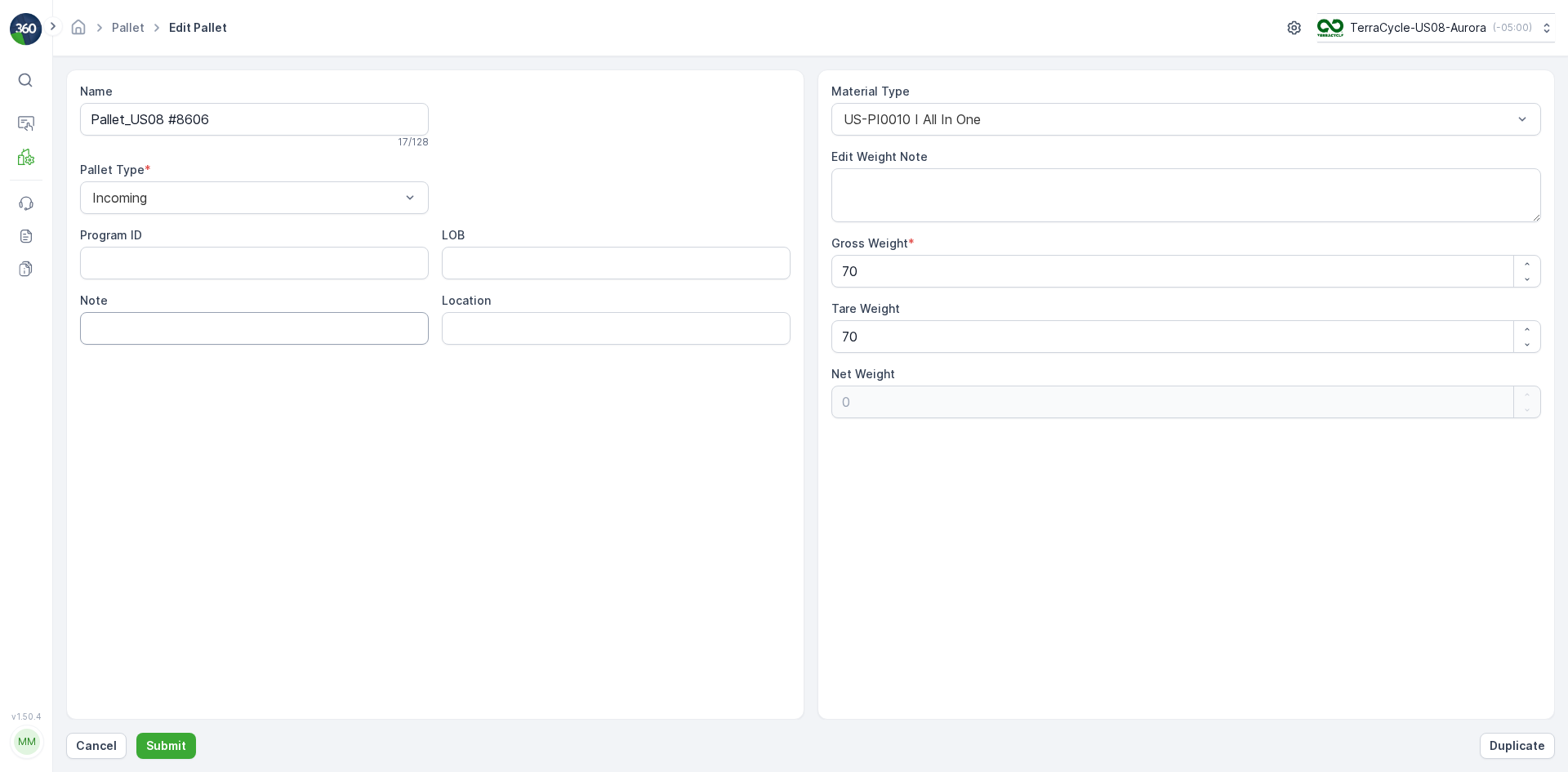
click at [412, 337] on input "Note" at bounding box center [255, 328] width 348 height 33
drag, startPoint x: 457, startPoint y: 474, endPoint x: 432, endPoint y: 422, distance: 57.7
click at [457, 472] on div "Name Pallet_US08 #8606 17 / 128 Pallet Type * Incoming Program ID LOB Note Loca…" at bounding box center [435, 395] width 738 height 650
paste input "HQ pallets"
type input "HQ pallets"
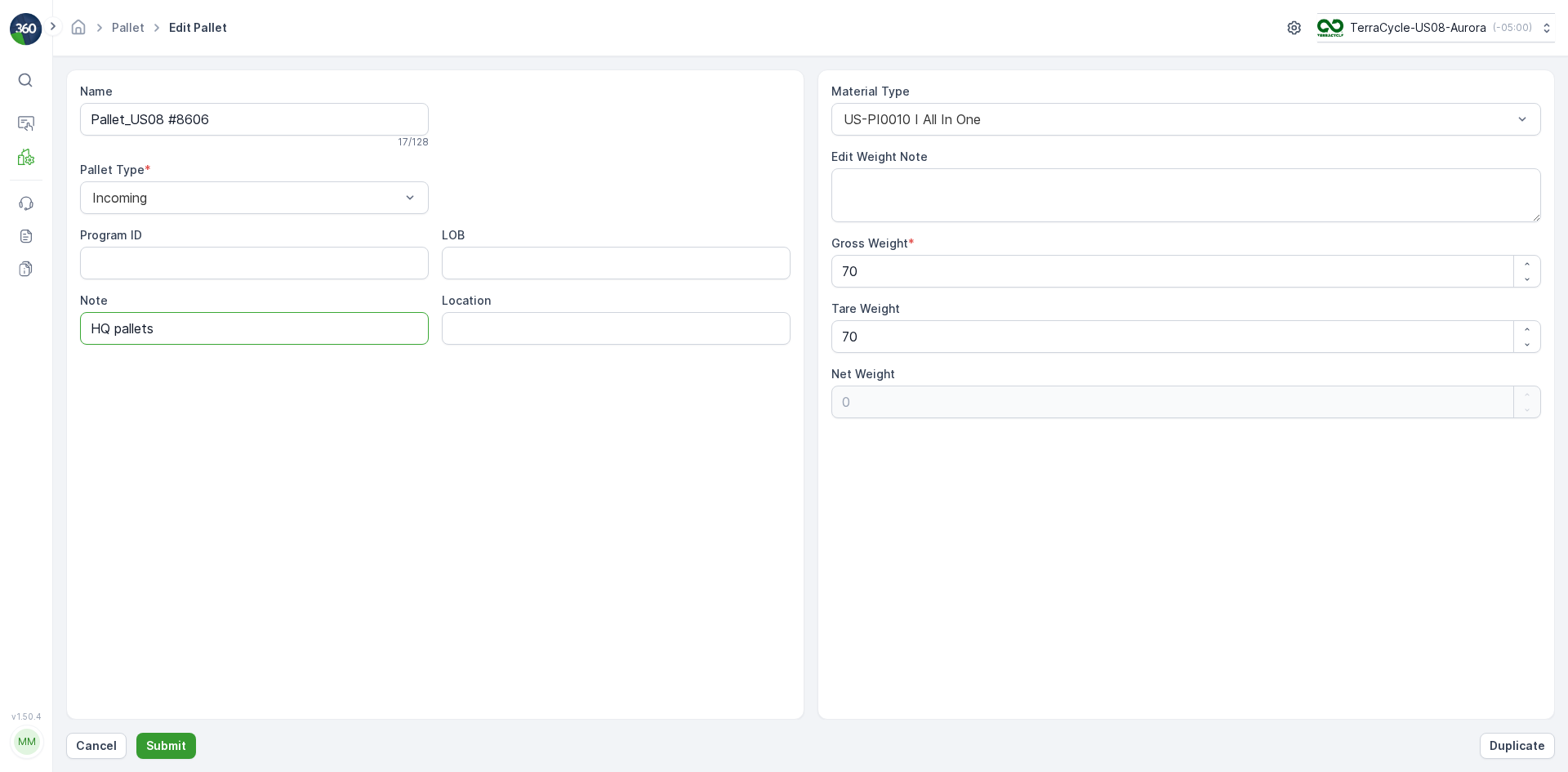
click at [178, 754] on button "Submit" at bounding box center [166, 745] width 60 height 26
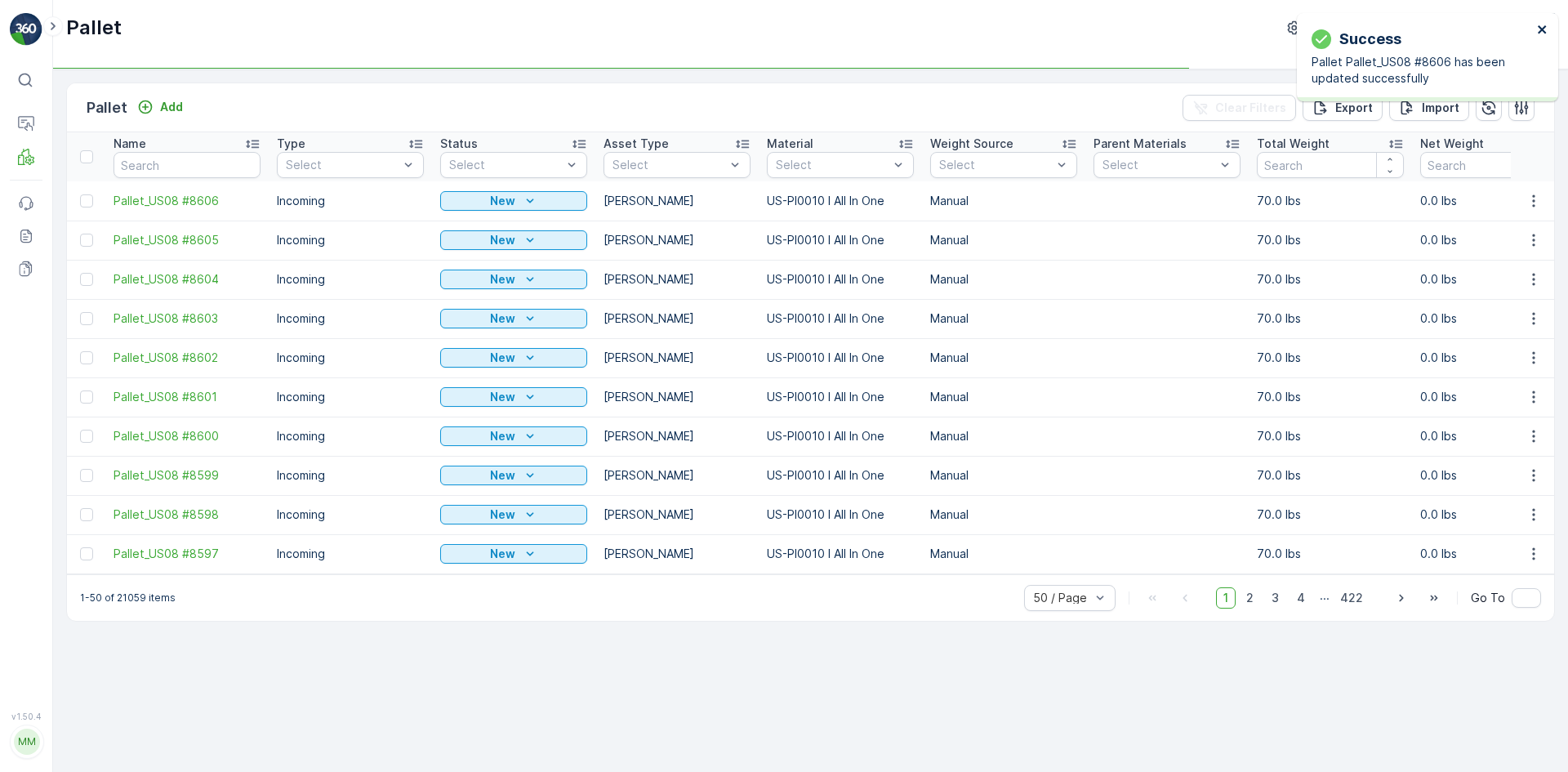
click at [1546, 23] on icon "close" at bounding box center [1542, 29] width 12 height 13
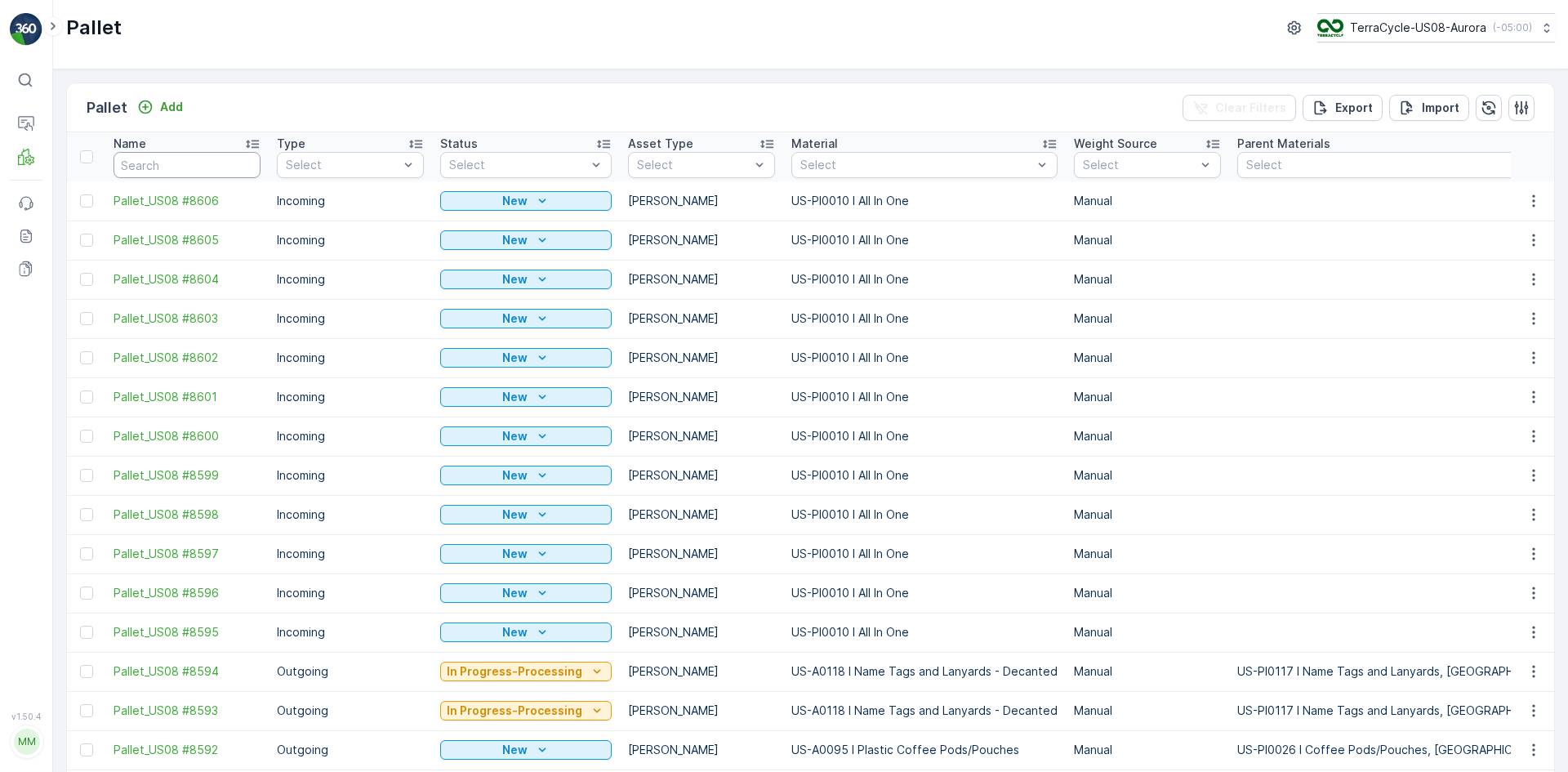
click at [185, 165] on input "text" at bounding box center [187, 164] width 147 height 26
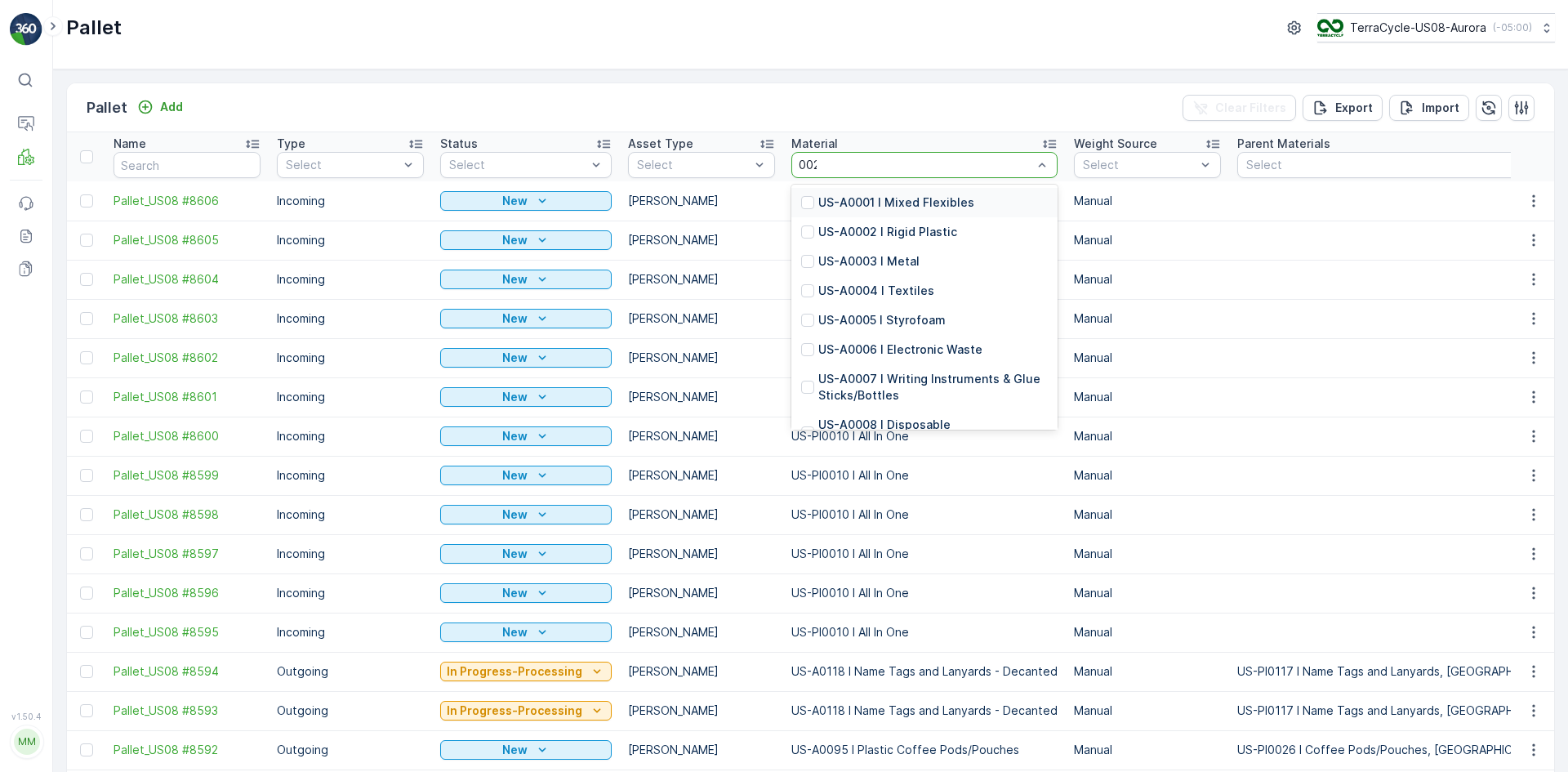
type input "0026"
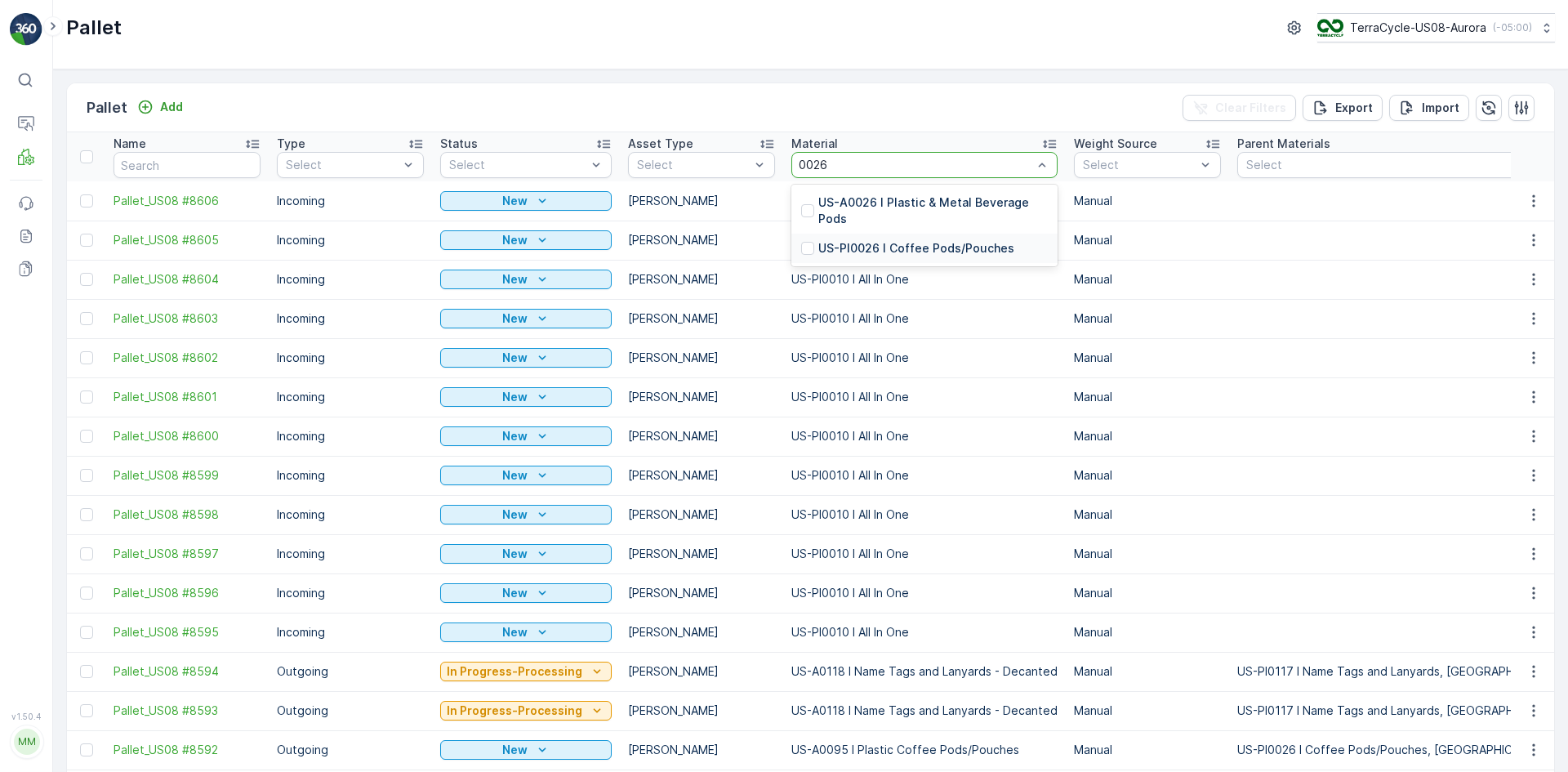
click at [803, 250] on div at bounding box center [808, 248] width 13 height 13
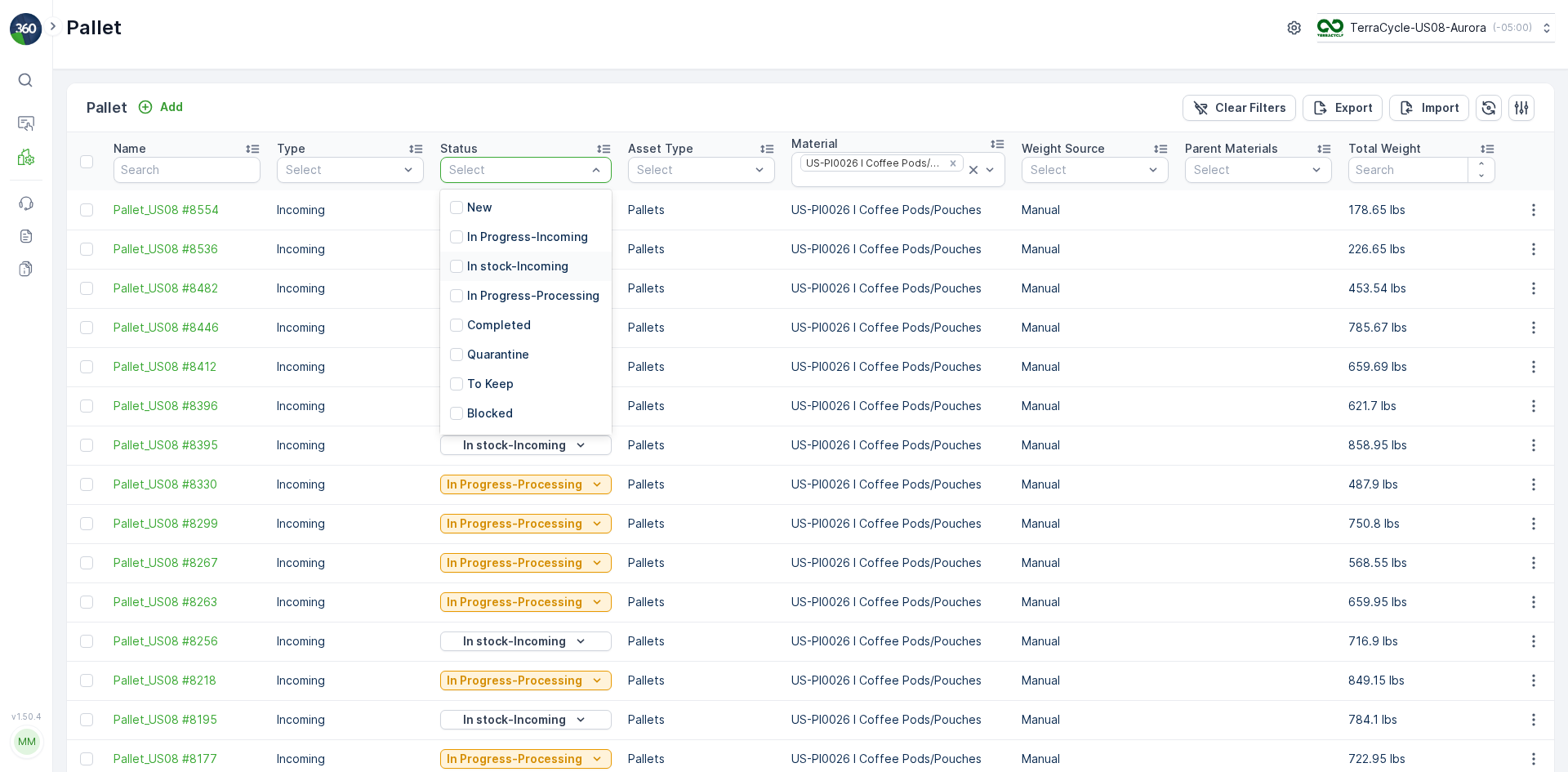
click at [516, 264] on p "In stock-Incoming" at bounding box center [517, 266] width 101 height 16
